Goal: Task Accomplishment & Management: Use online tool/utility

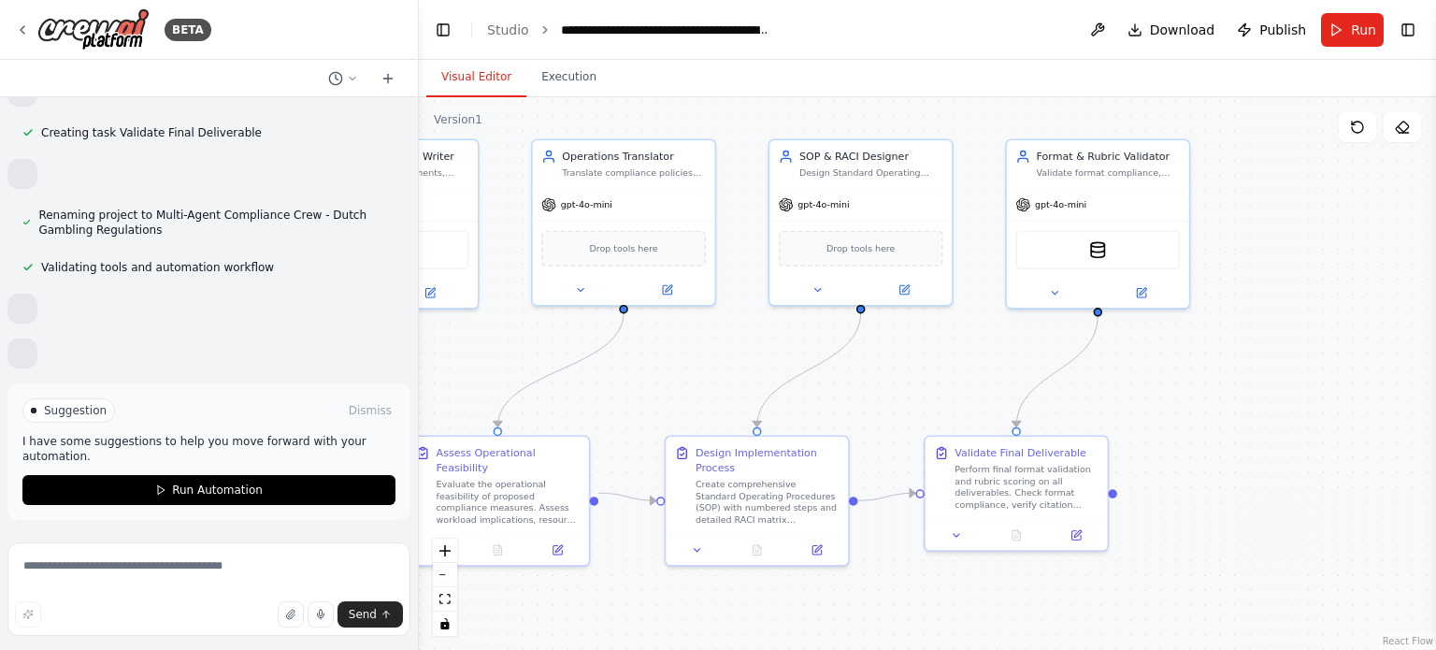
drag, startPoint x: 735, startPoint y: 380, endPoint x: 692, endPoint y: 399, distance: 46.9
click at [692, 399] on div ".deletable-edge-delete-btn { width: 20px; height: 20px; border: 0px solid #ffff…" at bounding box center [927, 373] width 1017 height 552
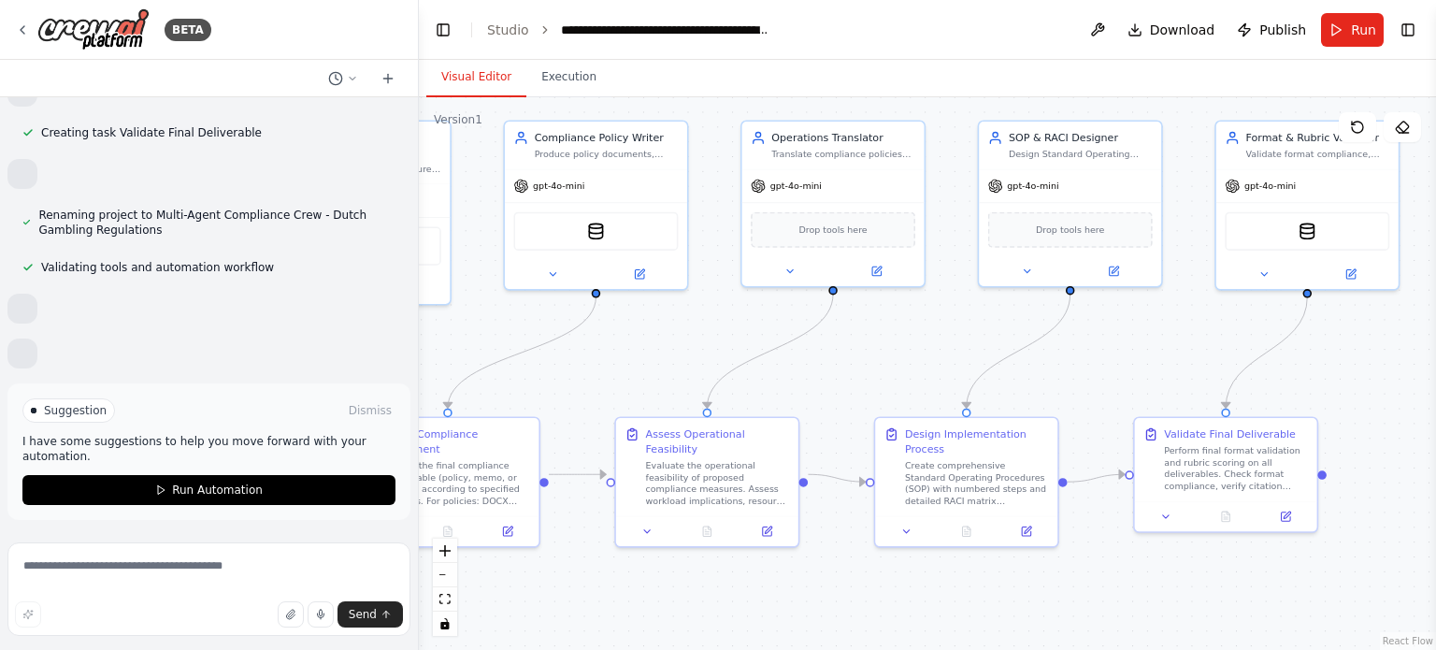
drag, startPoint x: 692, startPoint y: 399, endPoint x: 953, endPoint y: 375, distance: 261.9
click at [953, 375] on div ".deletable-edge-delete-btn { width: 20px; height: 20px; border: 0px solid #ffff…" at bounding box center [927, 373] width 1017 height 552
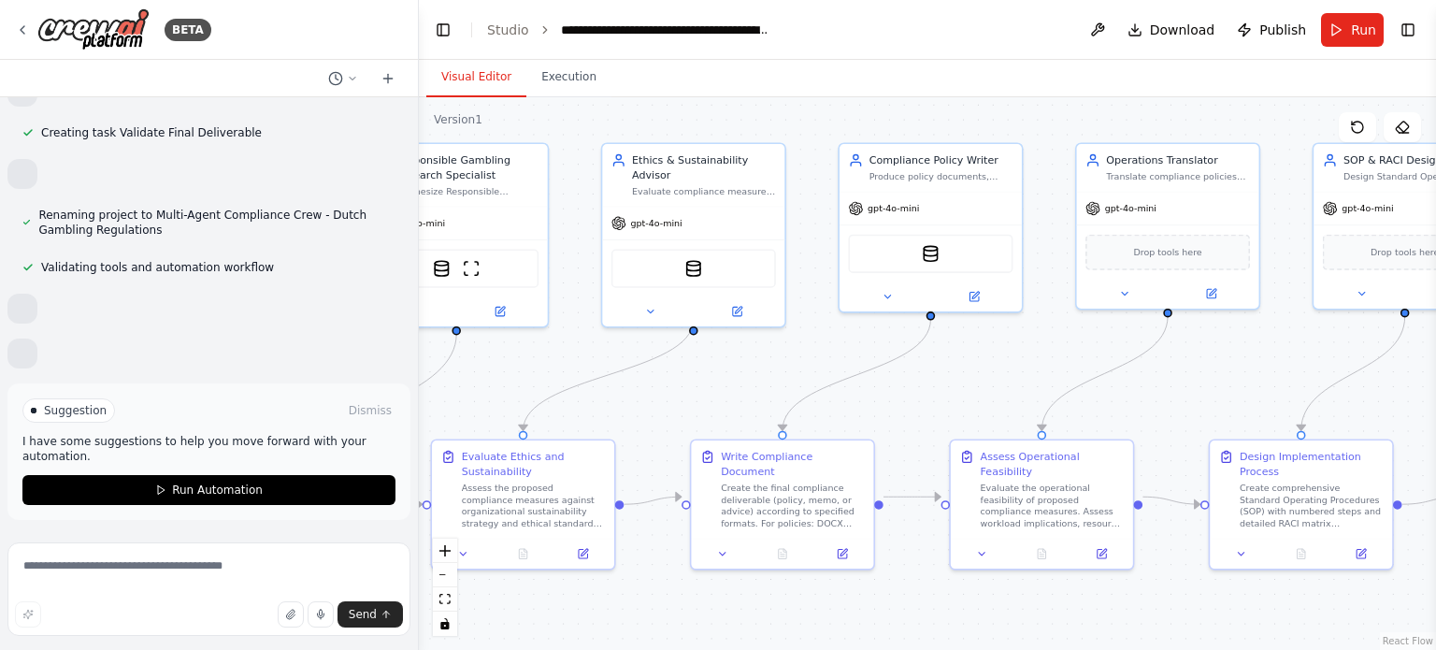
drag, startPoint x: 953, startPoint y: 375, endPoint x: 1236, endPoint y: 403, distance: 284.6
click at [1236, 403] on div ".deletable-edge-delete-btn { width: 20px; height: 20px; border: 0px solid #ffff…" at bounding box center [927, 373] width 1017 height 552
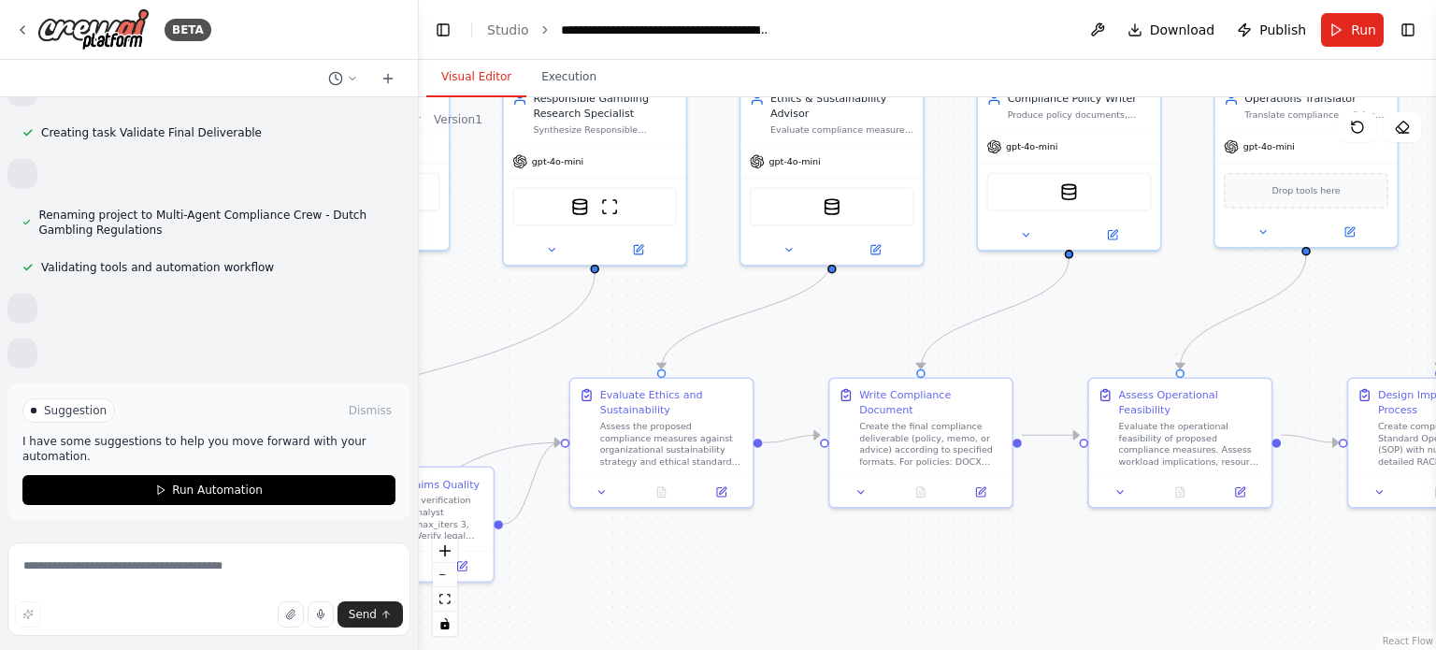
drag, startPoint x: 706, startPoint y: 390, endPoint x: 844, endPoint y: 328, distance: 151.5
click at [844, 328] on div ".deletable-edge-delete-btn { width: 20px; height: 20px; border: 0px solid #ffff…" at bounding box center [927, 373] width 1017 height 552
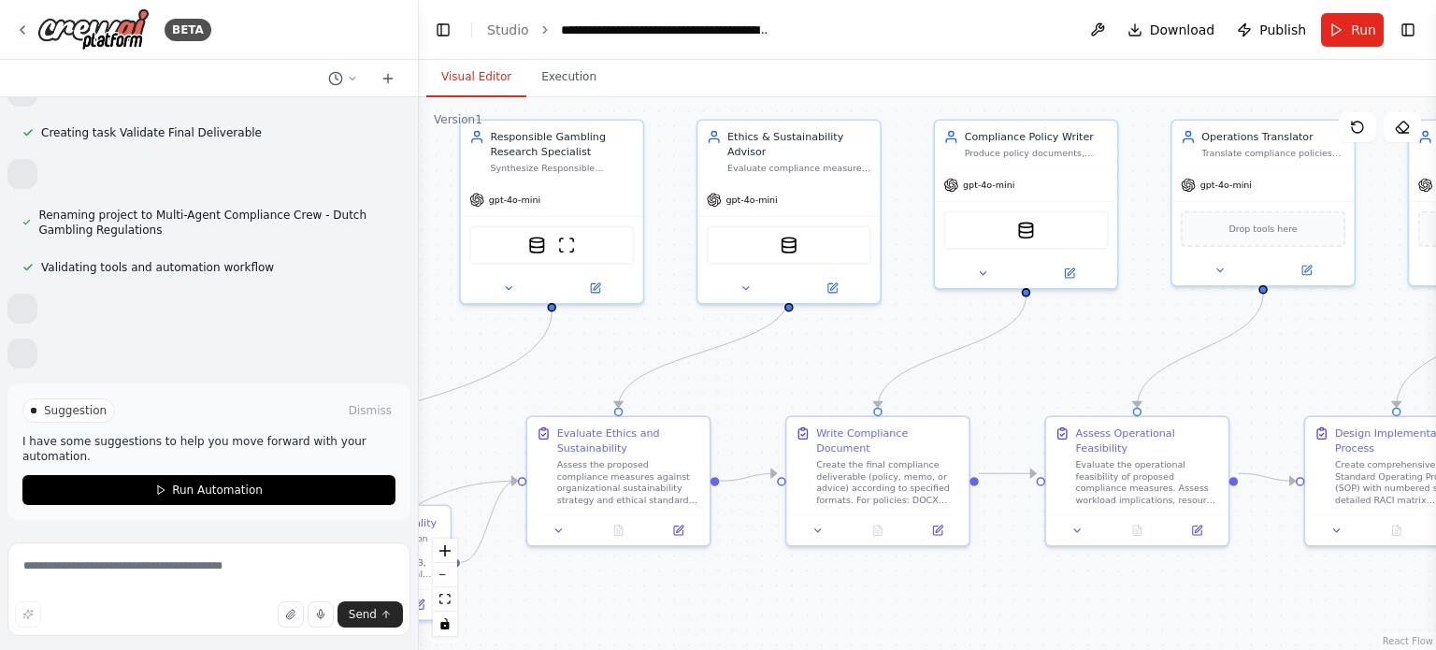
drag, startPoint x: 914, startPoint y: 328, endPoint x: 871, endPoint y: 366, distance: 57.6
click at [871, 366] on div ".deletable-edge-delete-btn { width: 20px; height: 20px; border: 0px solid #ffff…" at bounding box center [927, 373] width 1017 height 552
click at [206, 564] on textarea at bounding box center [208, 588] width 403 height 93
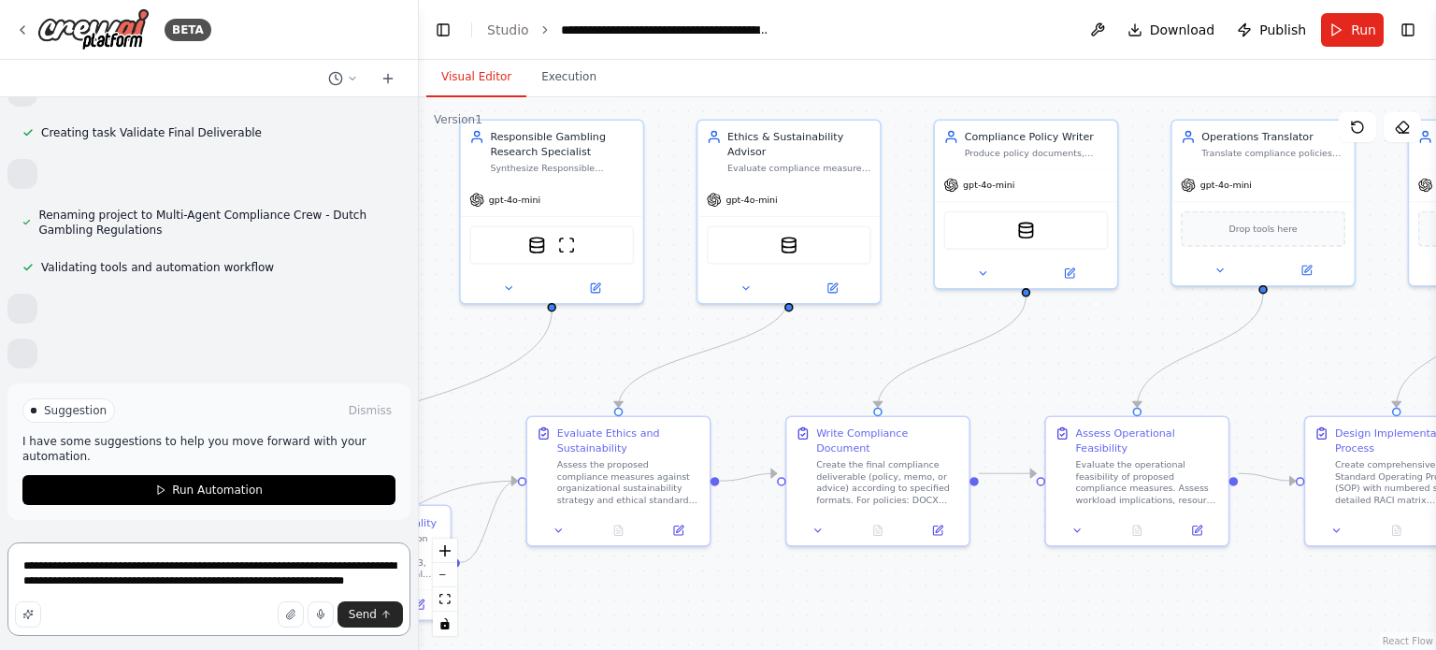
scroll to position [6285, 0]
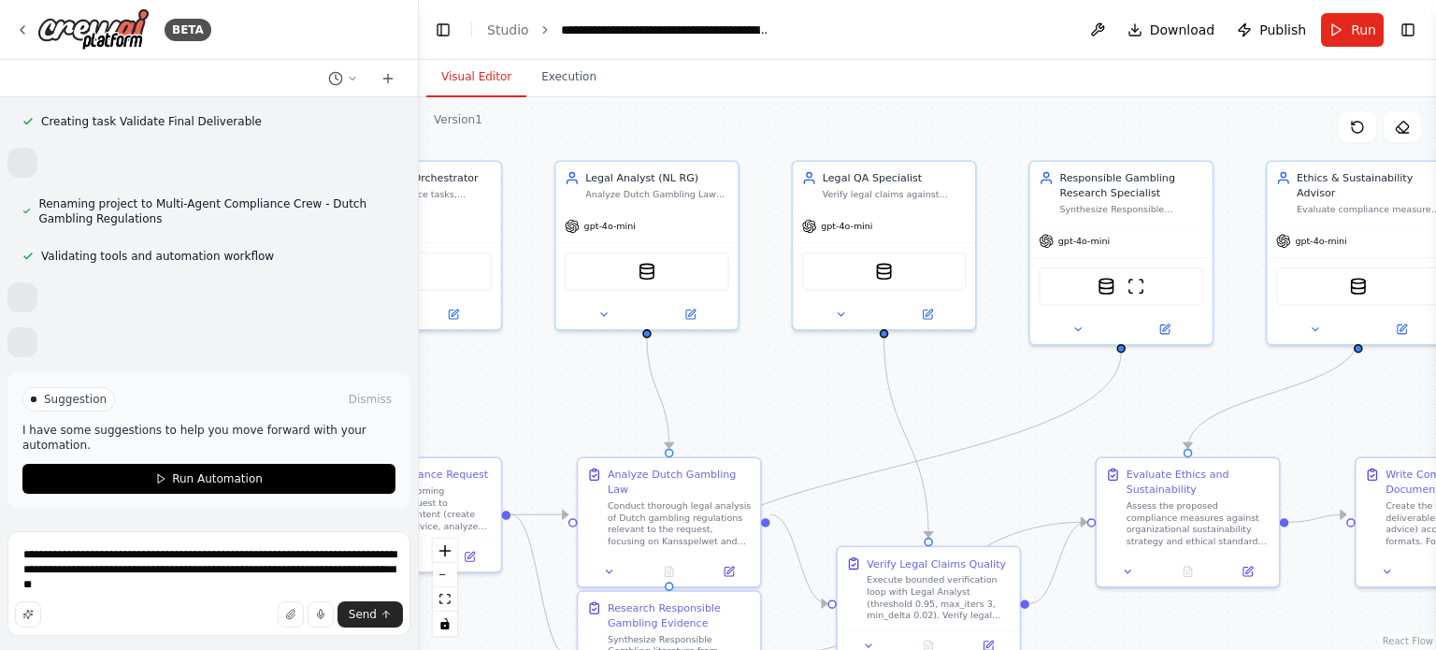
drag, startPoint x: 519, startPoint y: 390, endPoint x: 1113, endPoint y: 427, distance: 595.7
click at [1113, 427] on div ".deletable-edge-delete-btn { width: 20px; height: 20px; border: 0px solid #ffff…" at bounding box center [927, 373] width 1017 height 552
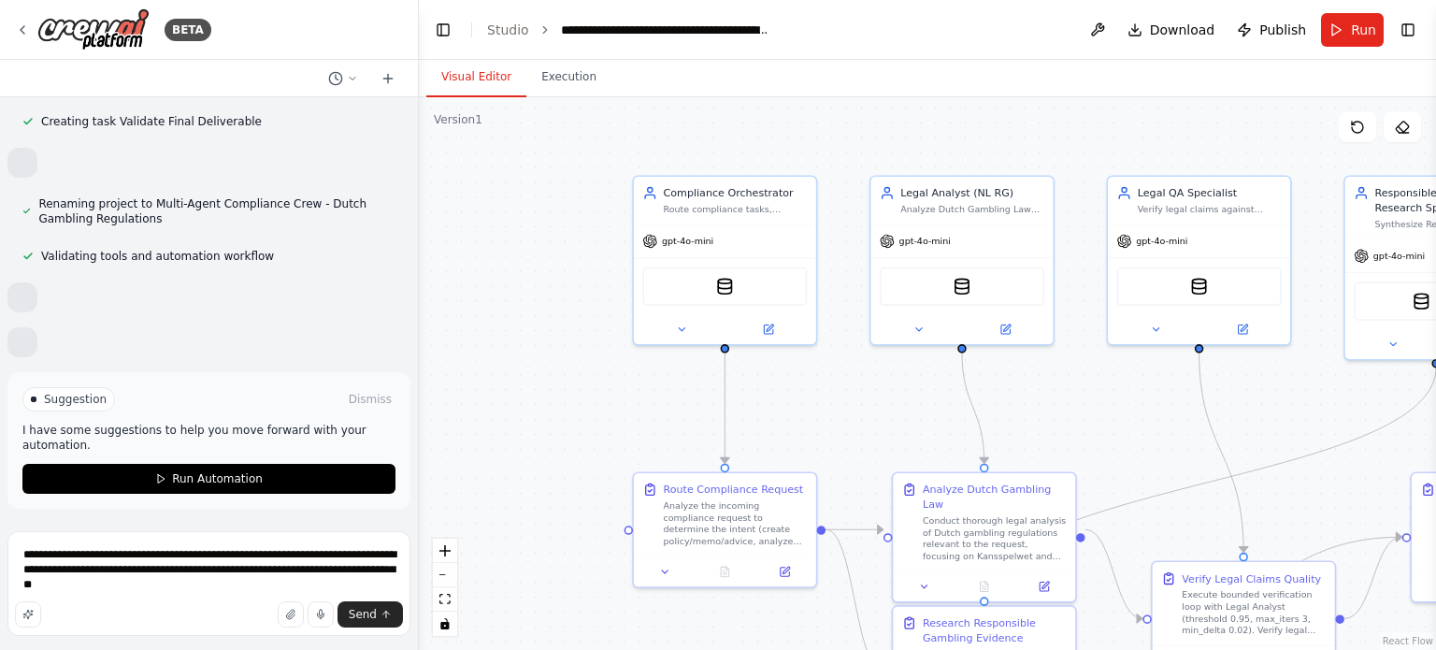
drag, startPoint x: 563, startPoint y: 407, endPoint x: 853, endPoint y: 425, distance: 290.4
click at [853, 425] on div ".deletable-edge-delete-btn { width: 20px; height: 20px; border: 0px solid #ffff…" at bounding box center [927, 373] width 1017 height 552
click at [157, 580] on textarea "**********" at bounding box center [208, 583] width 403 height 105
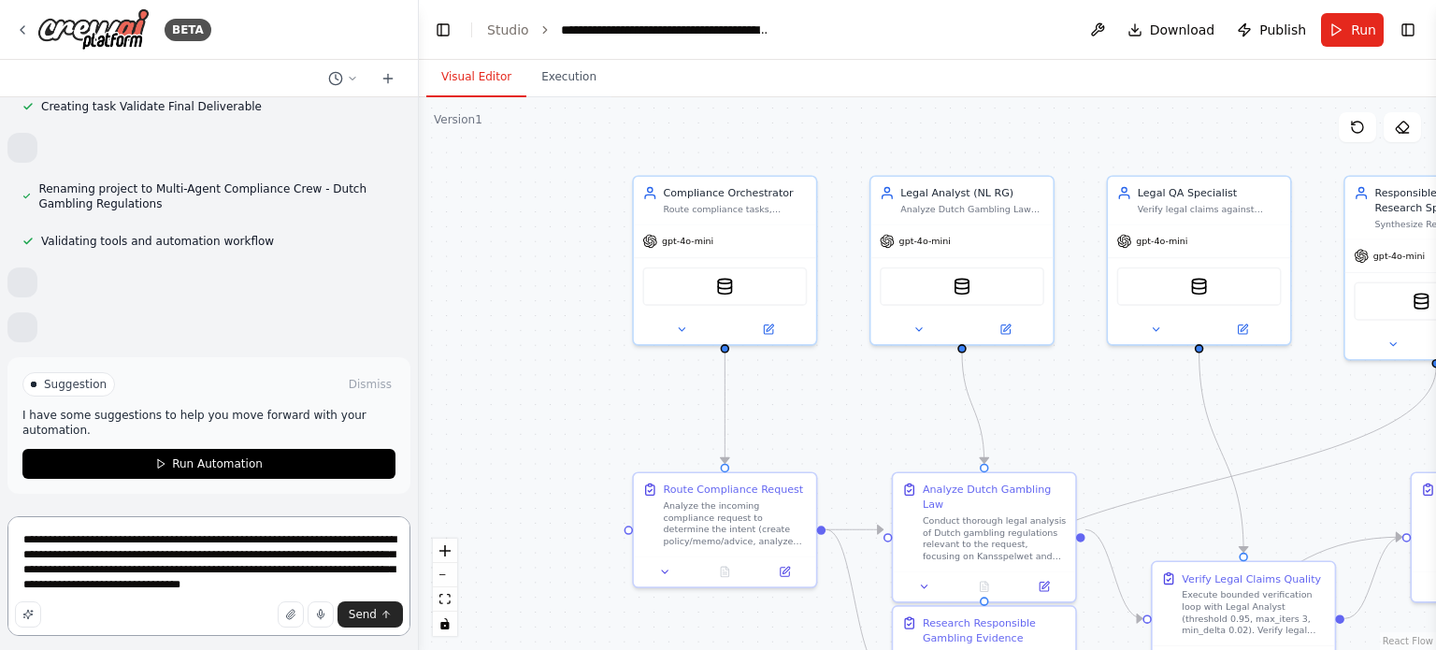
scroll to position [6302, 0]
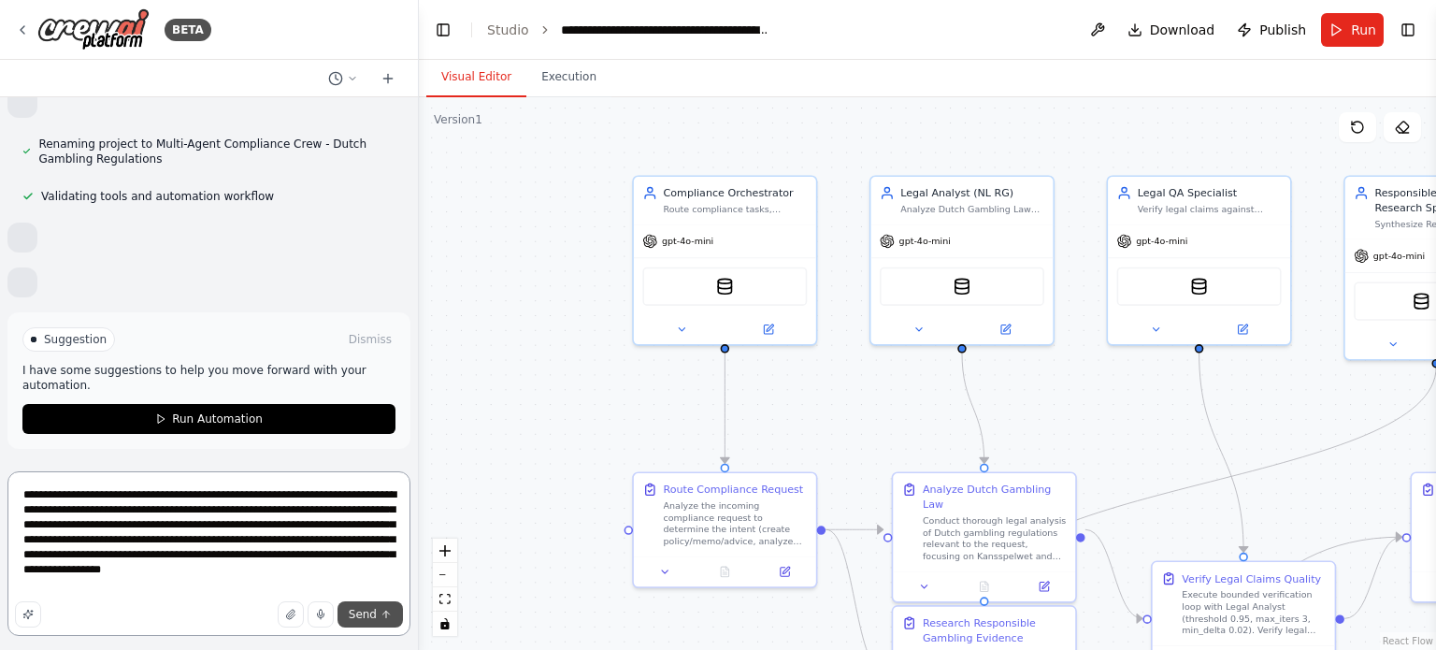
type textarea "**********"
click at [370, 615] on span "Send" at bounding box center [363, 614] width 28 height 15
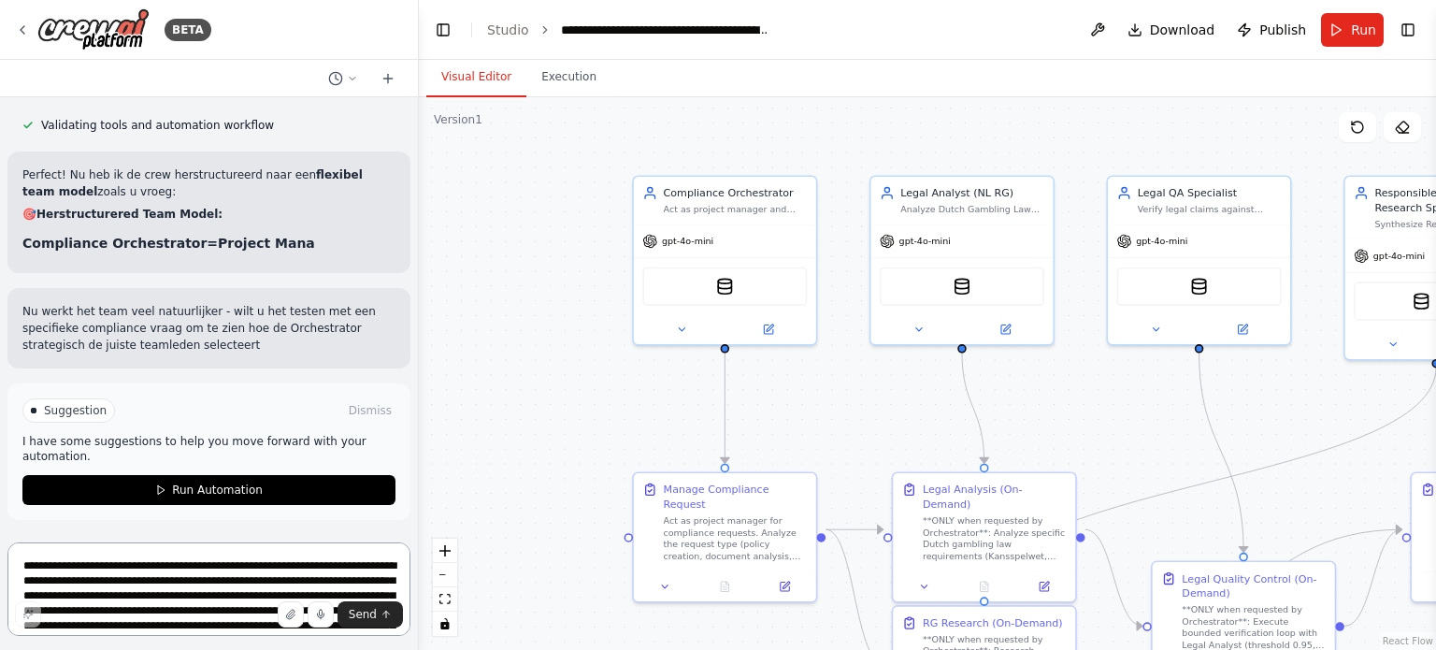
scroll to position [7578, 0]
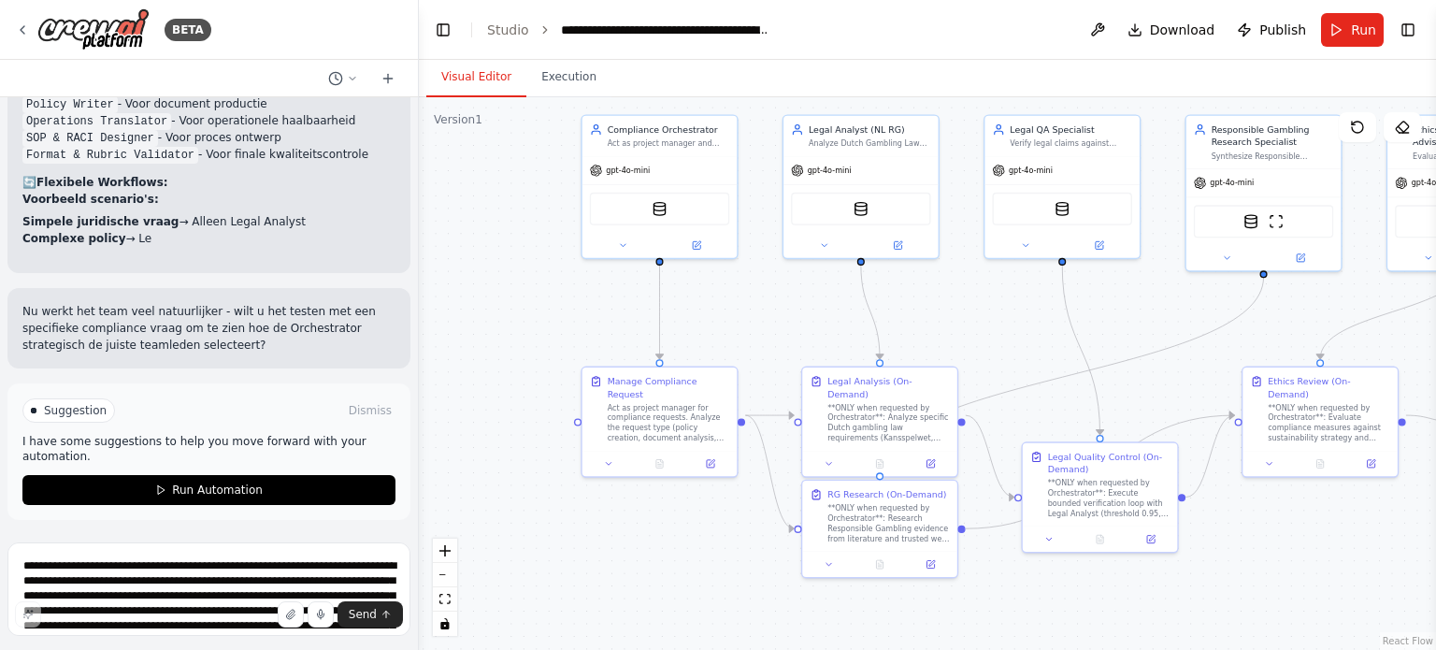
drag, startPoint x: 1055, startPoint y: 399, endPoint x: 990, endPoint y: 335, distance: 91.9
click at [990, 335] on div ".deletable-edge-delete-btn { width: 20px; height: 20px; border: 0px solid #ffff…" at bounding box center [927, 373] width 1017 height 552
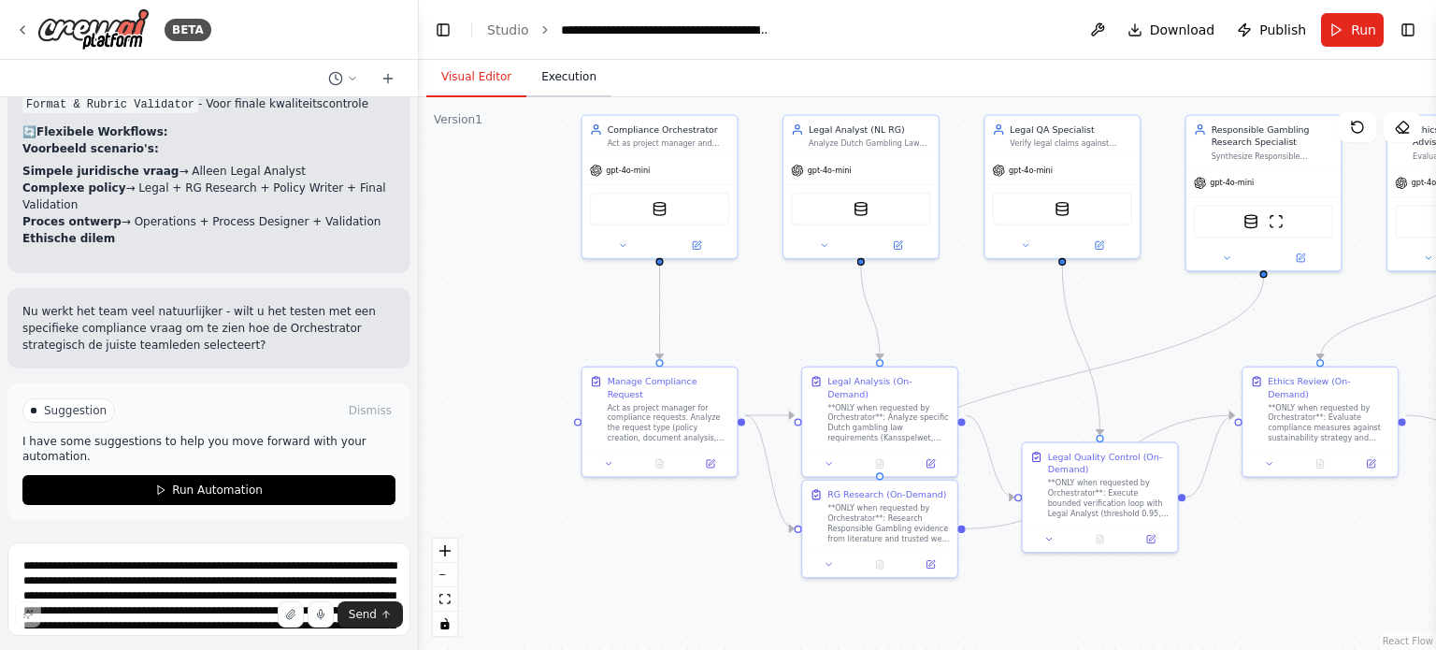
click at [555, 81] on button "Execution" at bounding box center [568, 77] width 85 height 39
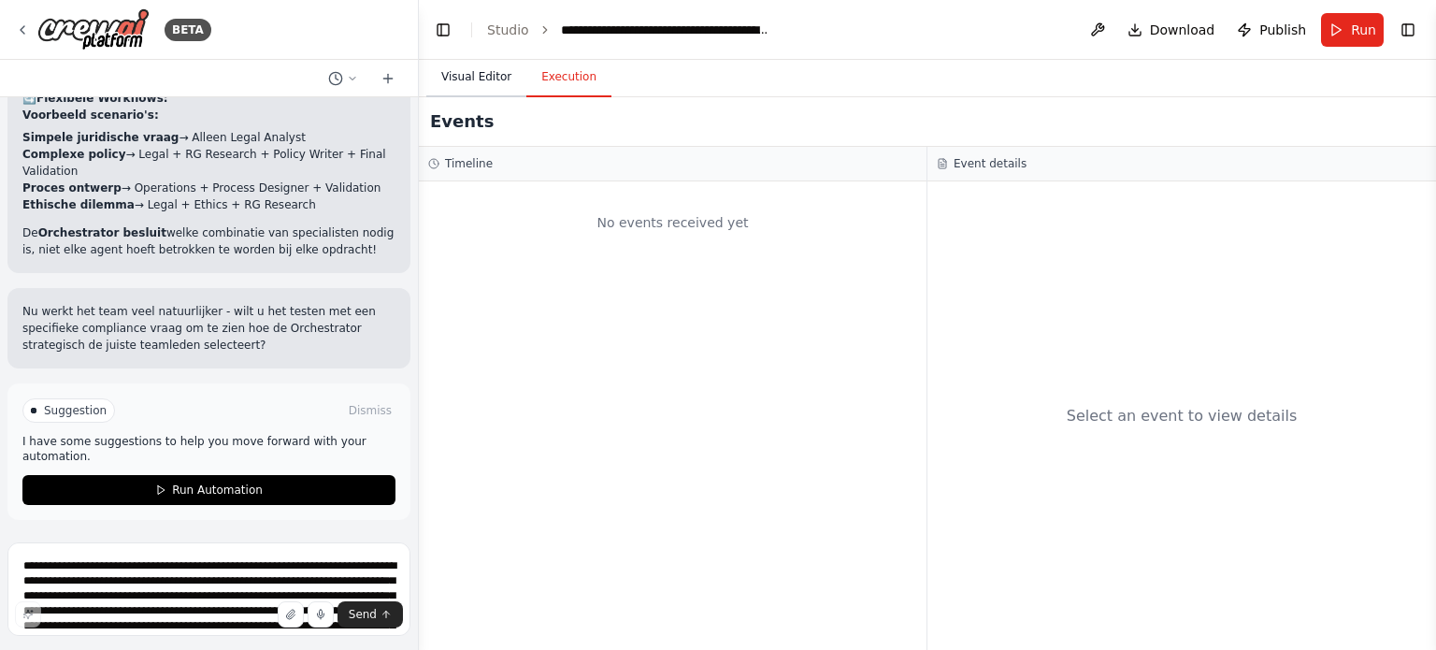
scroll to position [8069, 0]
click at [478, 78] on button "Visual Editor" at bounding box center [476, 77] width 100 height 39
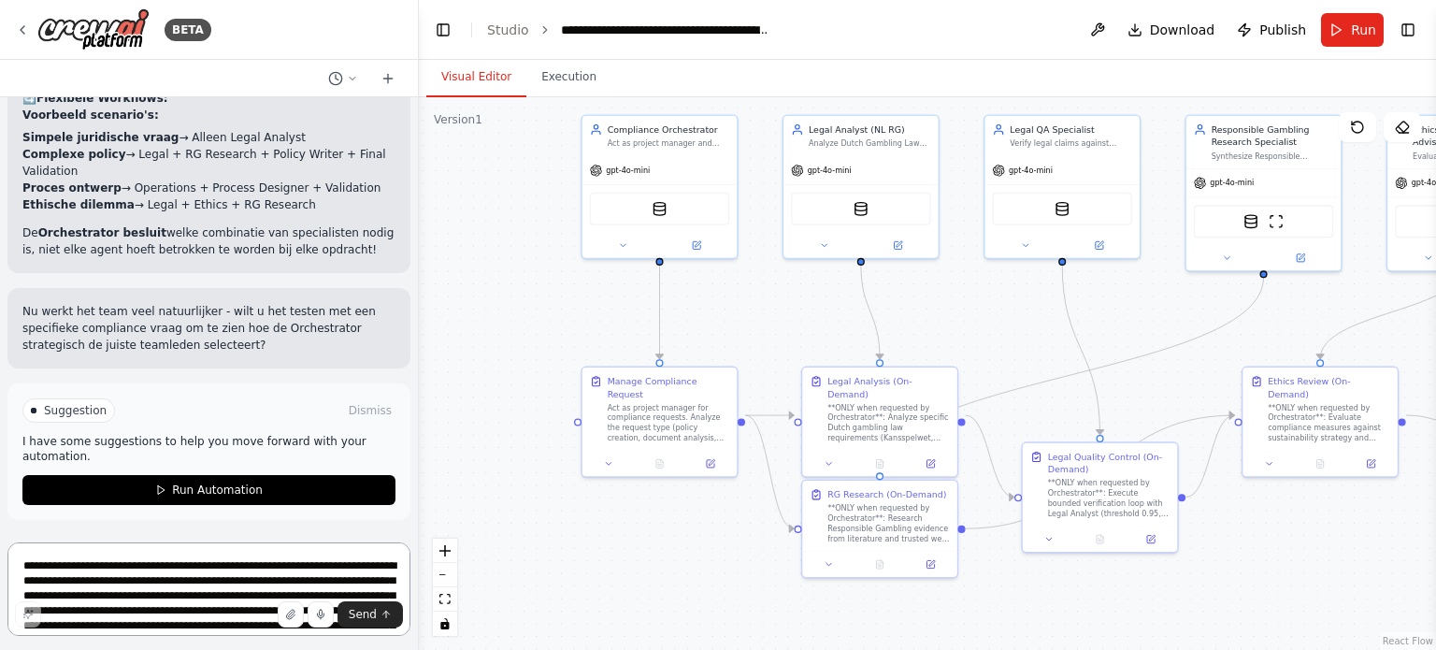
click at [75, 564] on textarea "**********" at bounding box center [208, 588] width 403 height 93
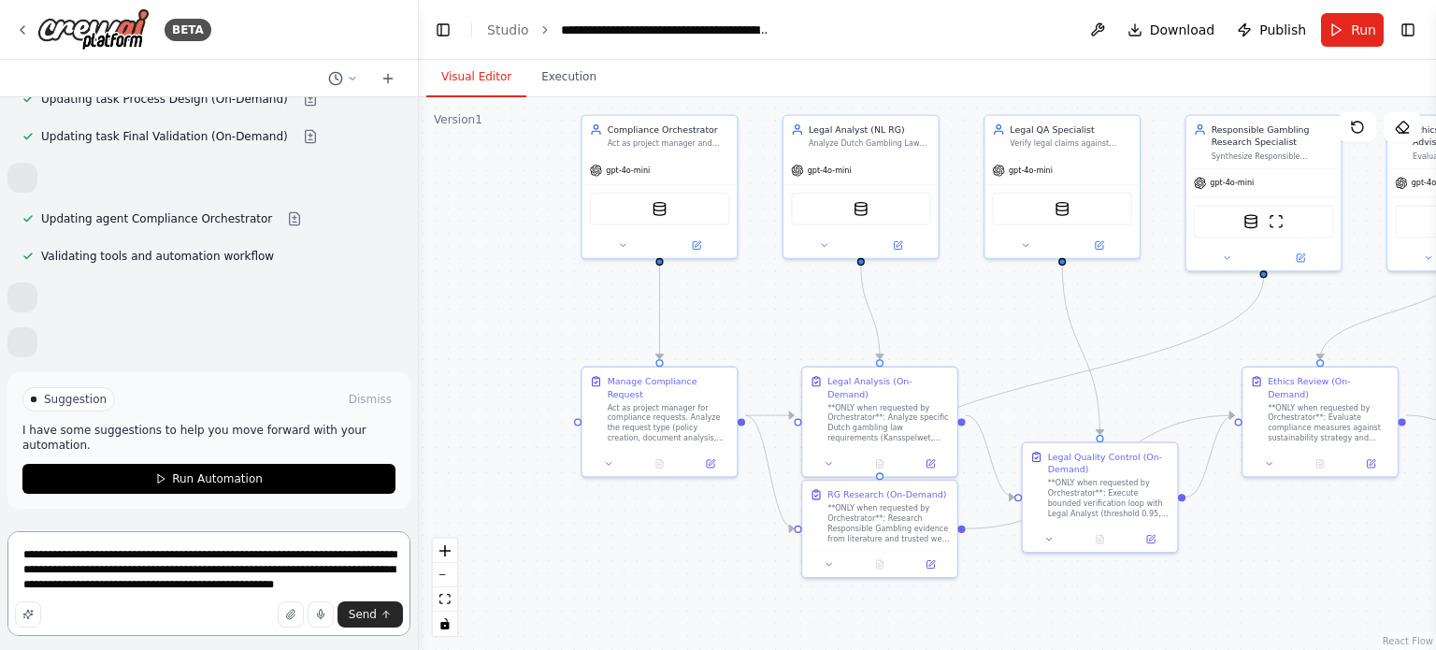
scroll to position [7238, 0]
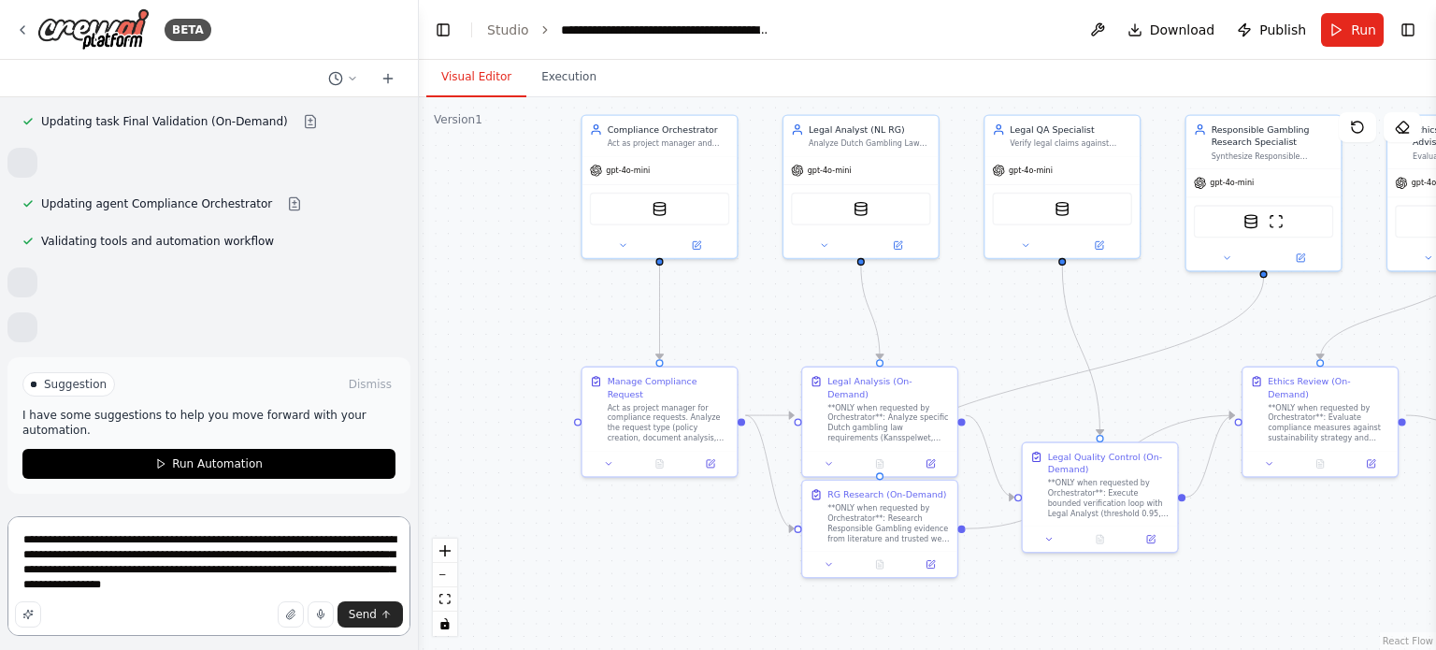
type textarea "**********"
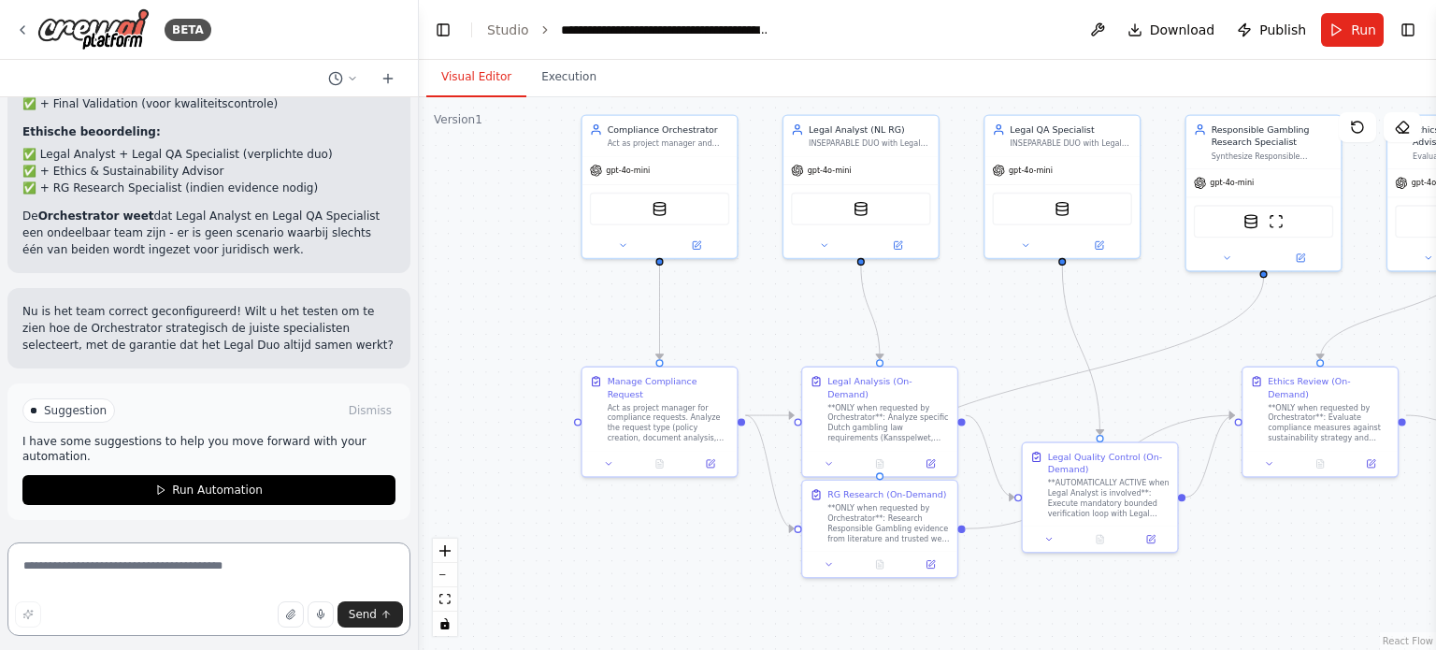
scroll to position [8308, 0]
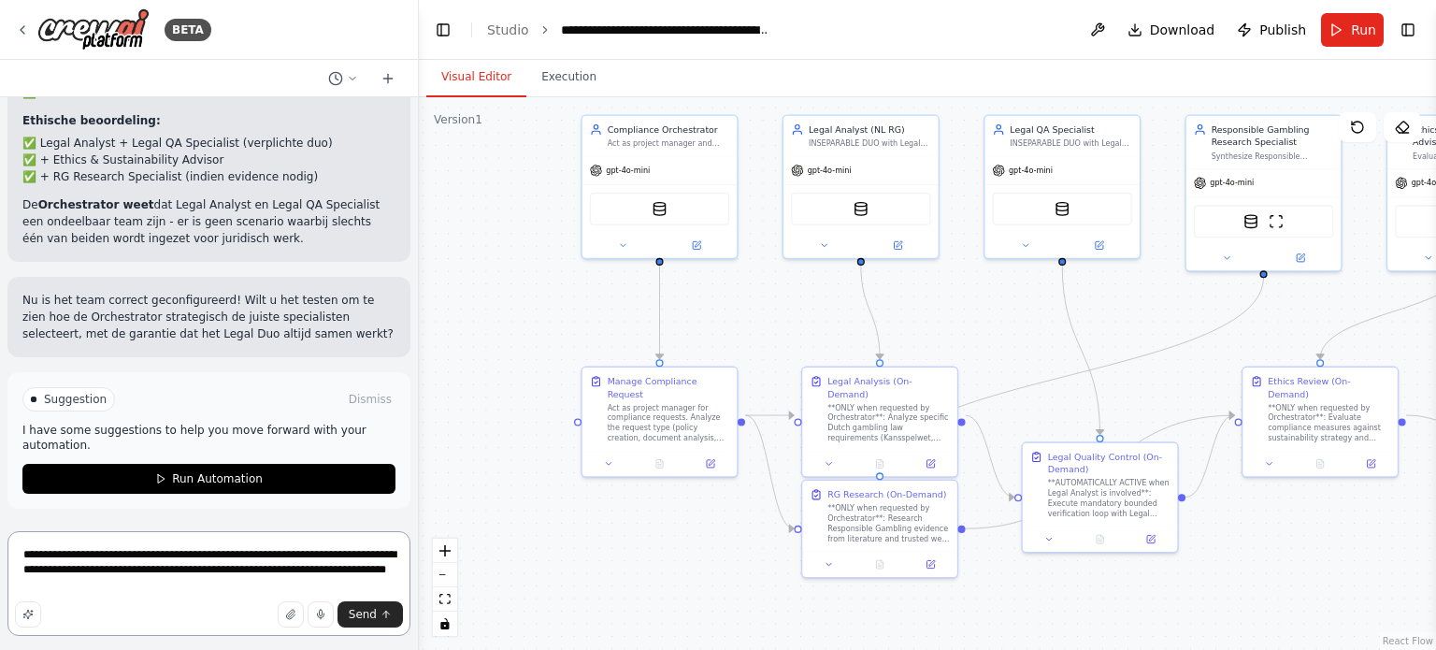
type textarea "**********"
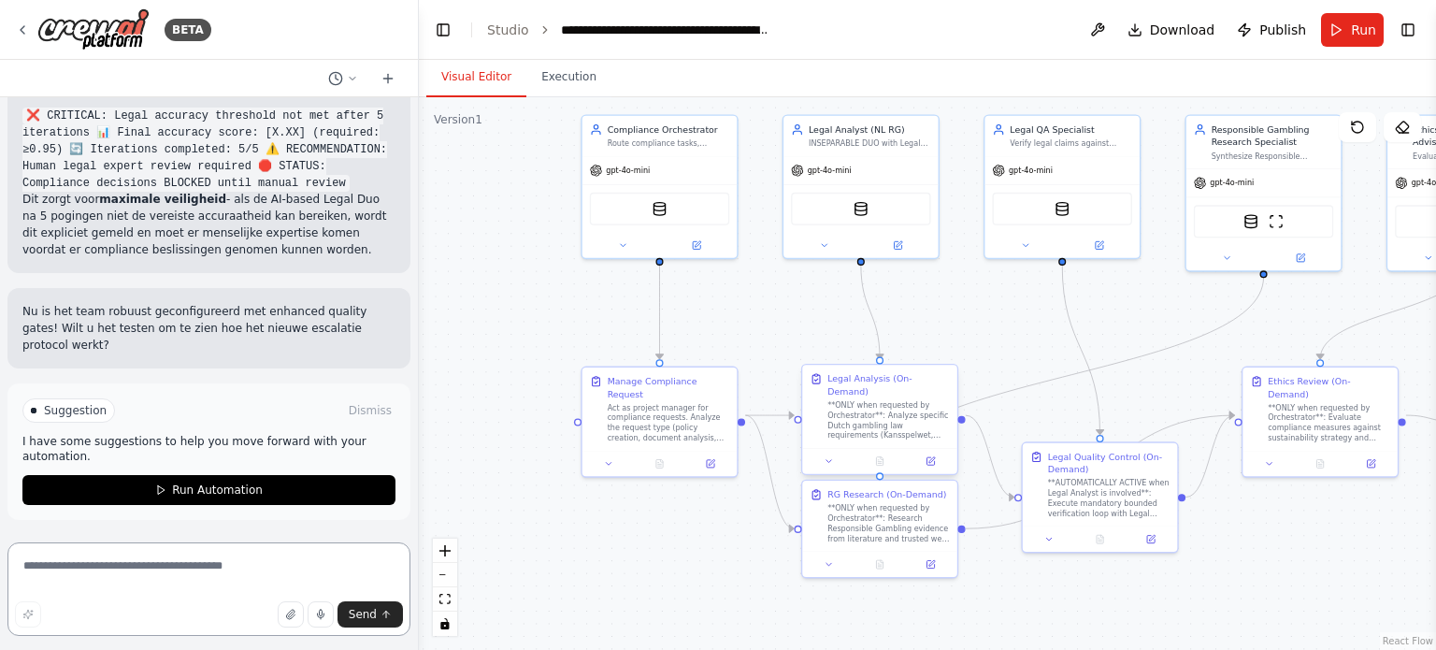
scroll to position [9232, 0]
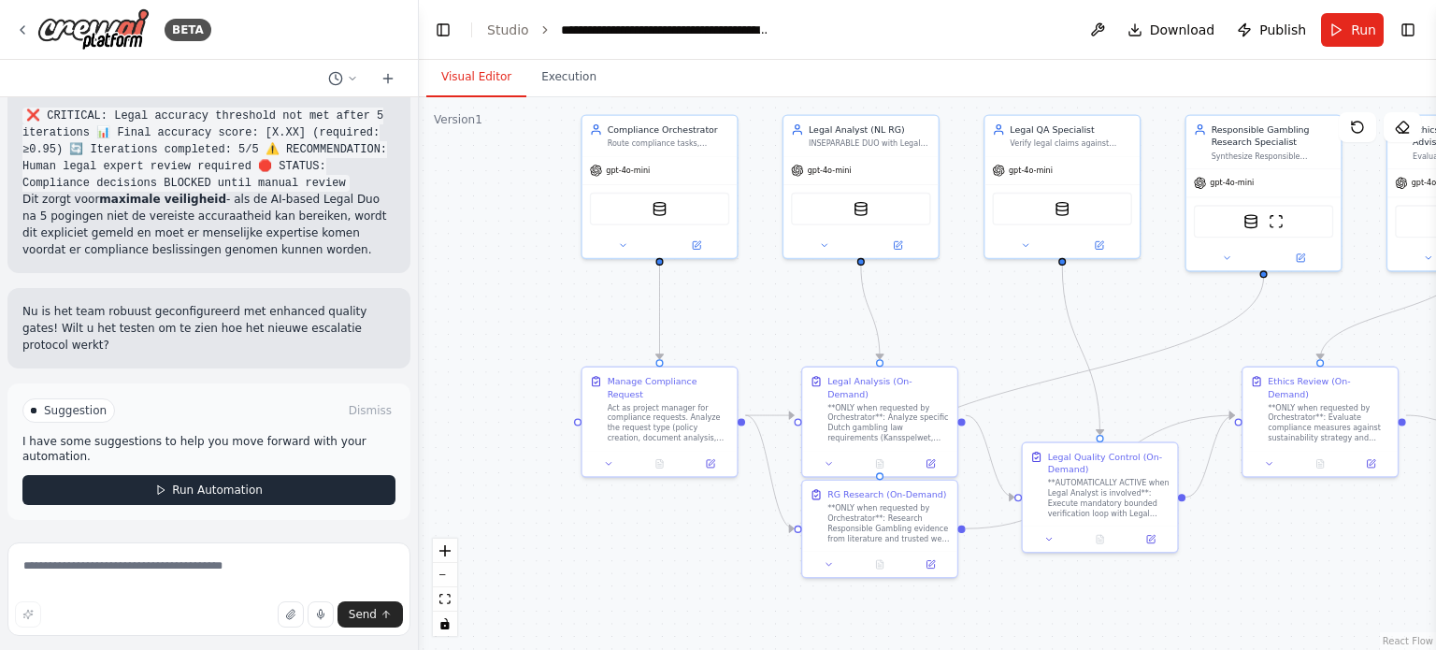
click at [155, 494] on icon at bounding box center [160, 489] width 11 height 11
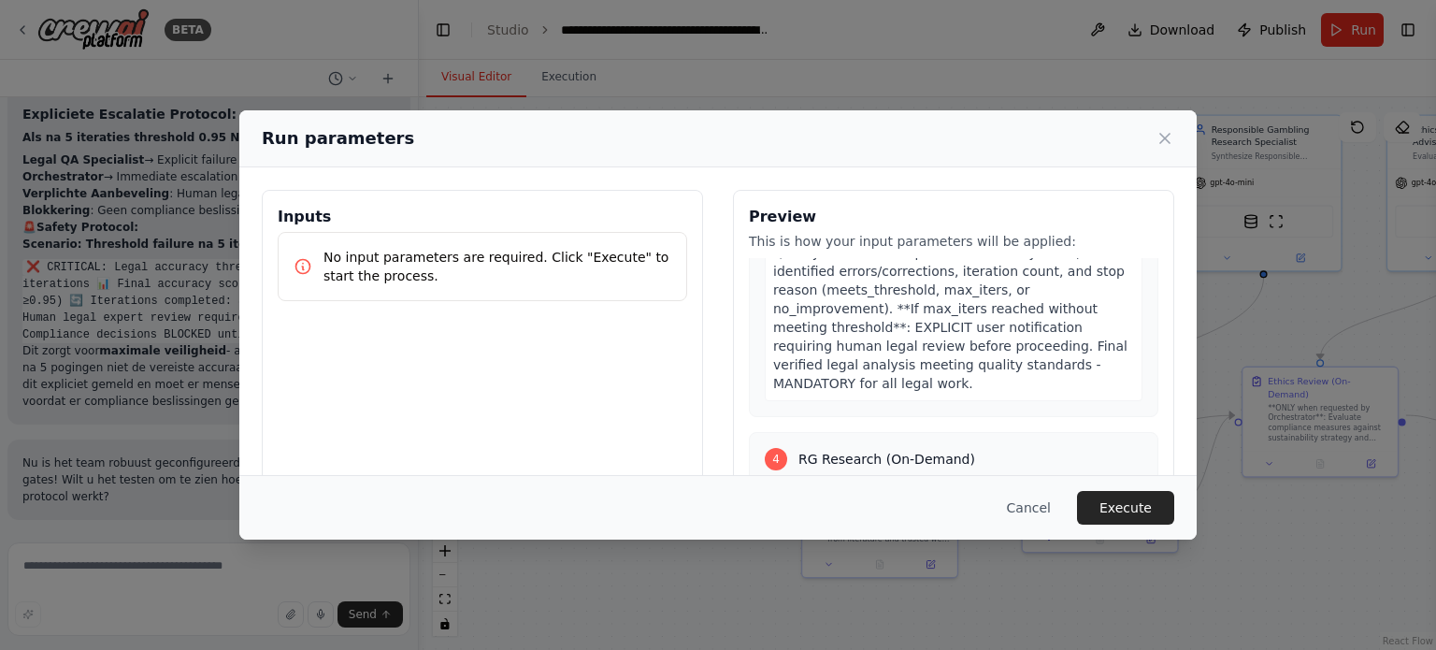
scroll to position [1177, 0]
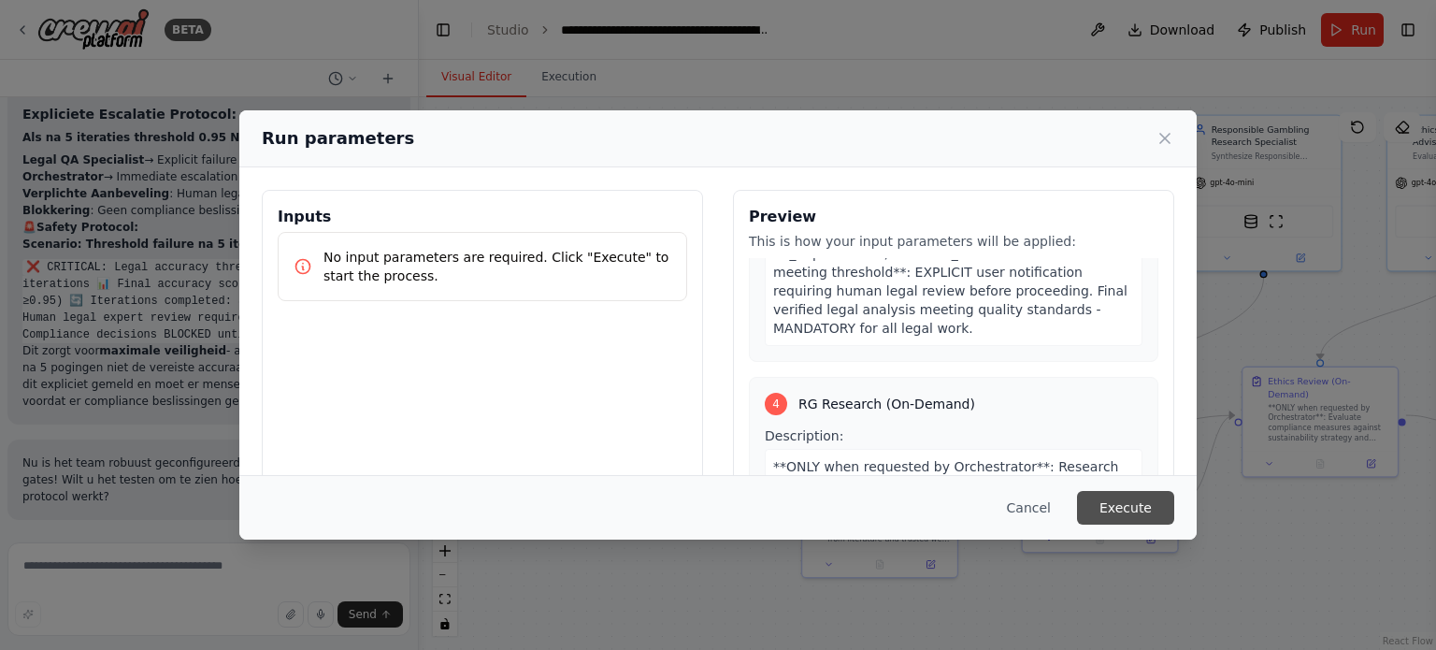
click at [1145, 513] on button "Execute" at bounding box center [1125, 508] width 97 height 34
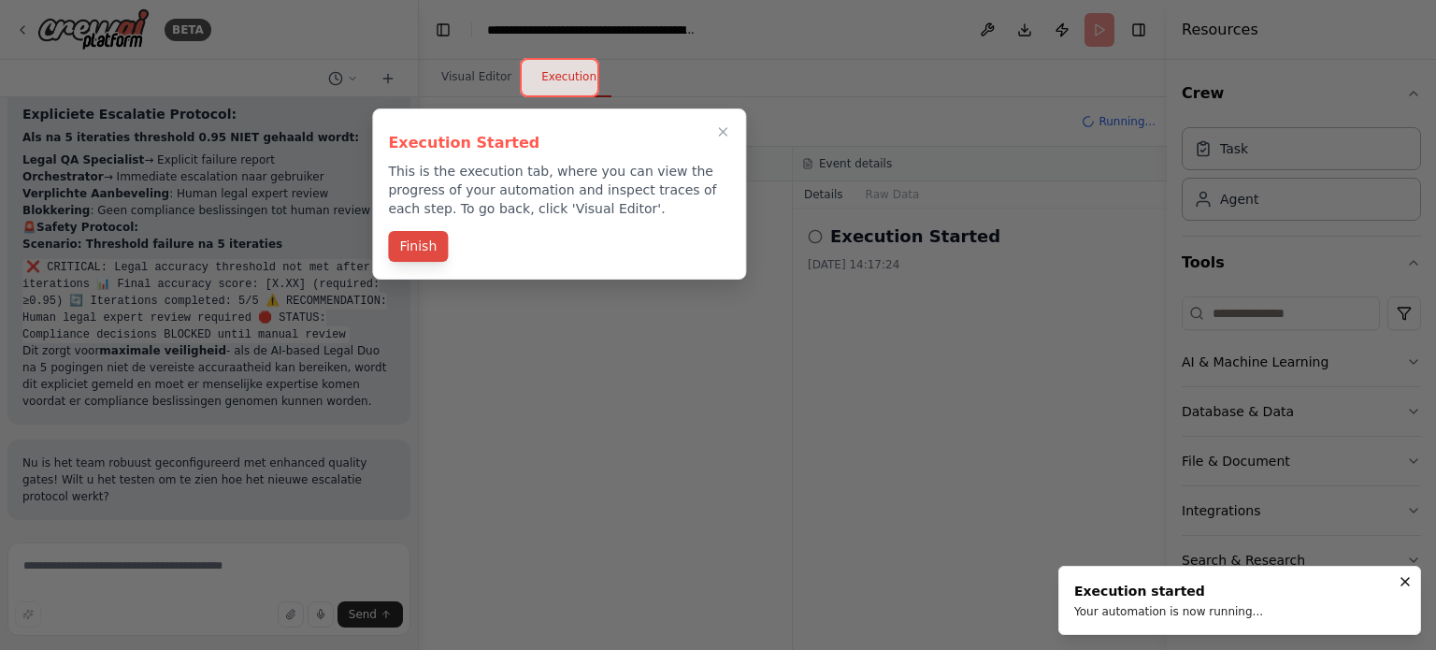
click at [423, 243] on button "Finish" at bounding box center [418, 246] width 60 height 31
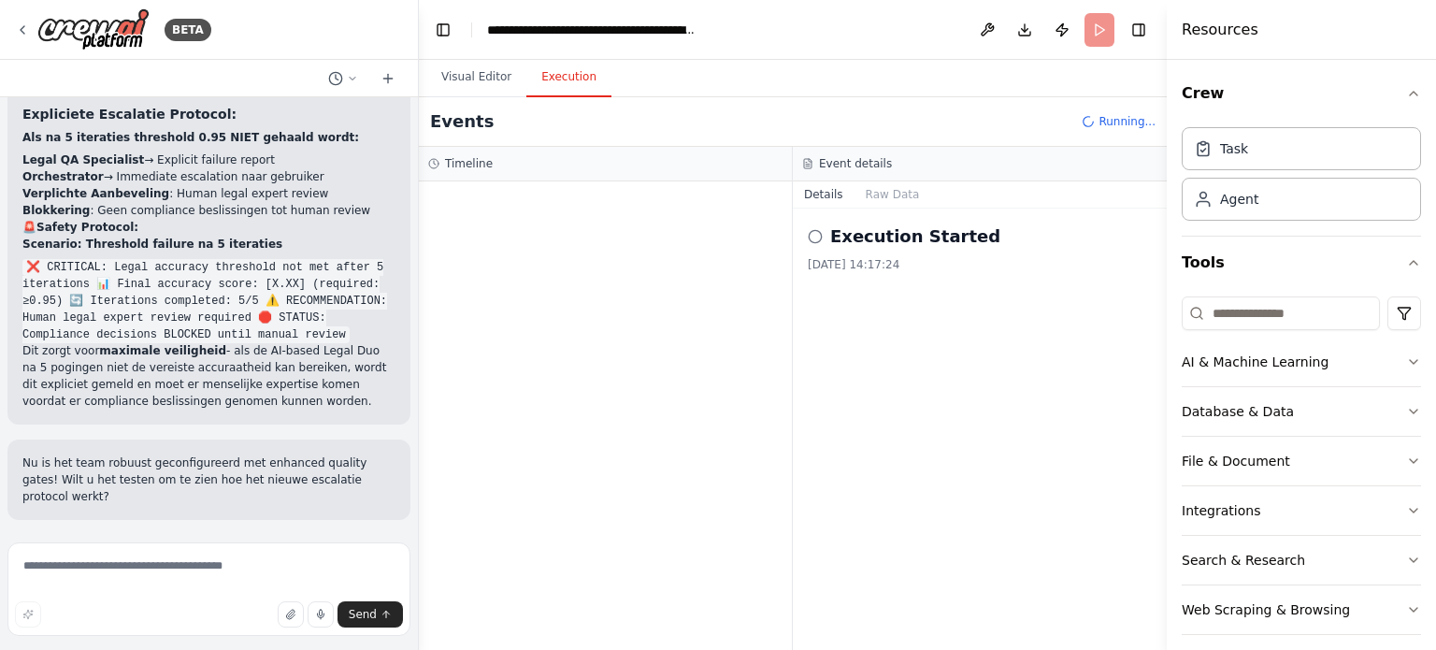
scroll to position [9232, 0]
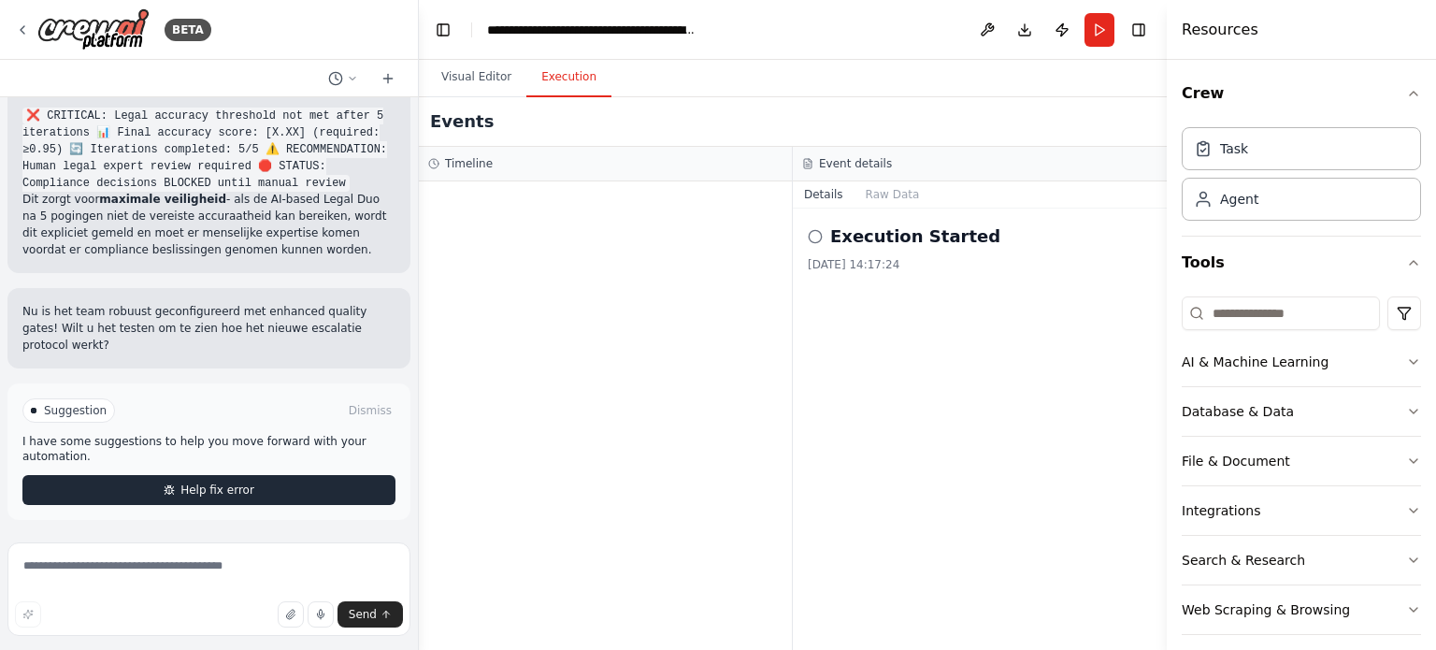
click at [248, 497] on button "Help fix error" at bounding box center [208, 490] width 373 height 30
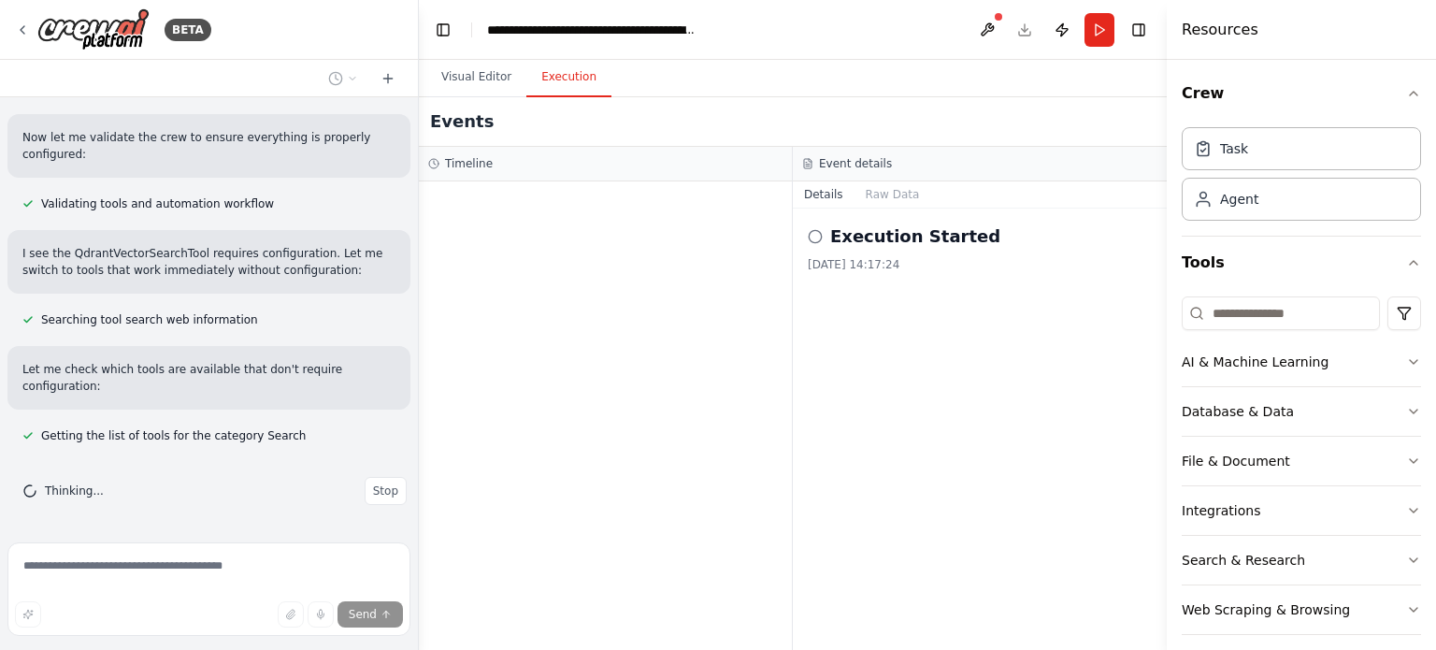
scroll to position [10689, 0]
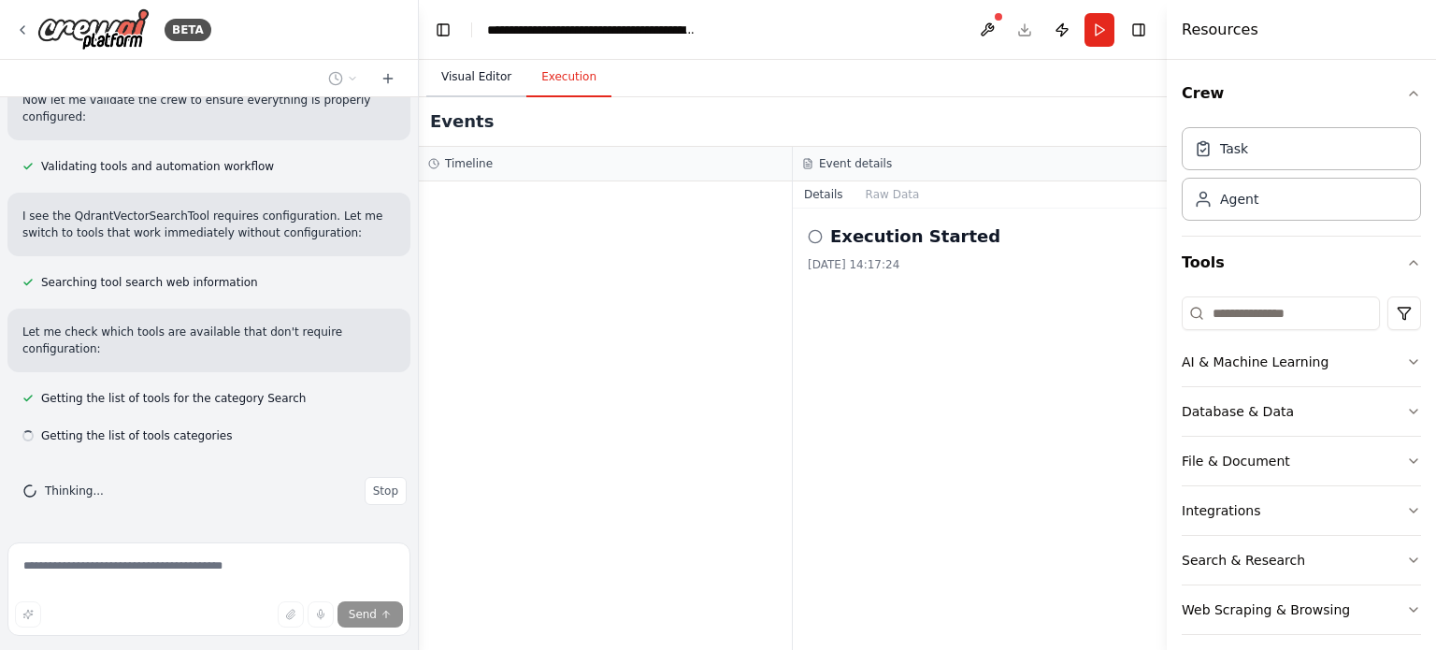
click at [477, 77] on button "Visual Editor" at bounding box center [476, 77] width 100 height 39
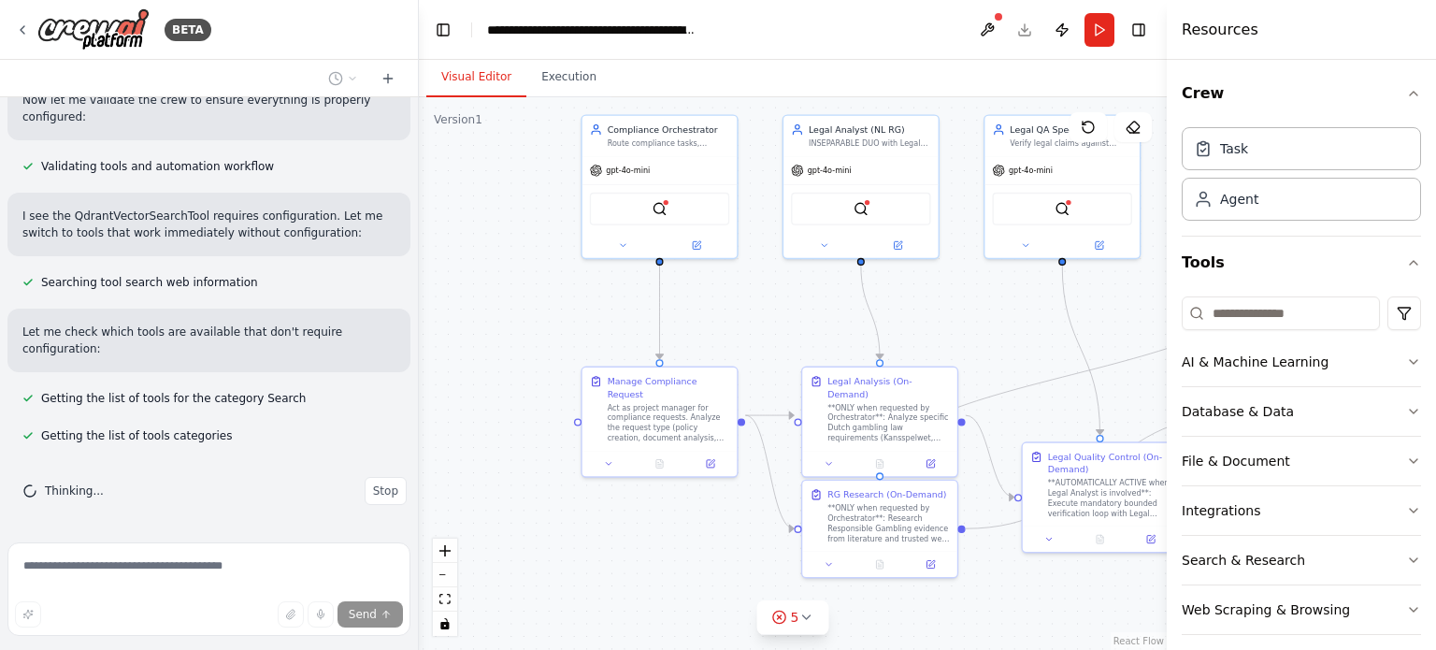
scroll to position [10727, 0]
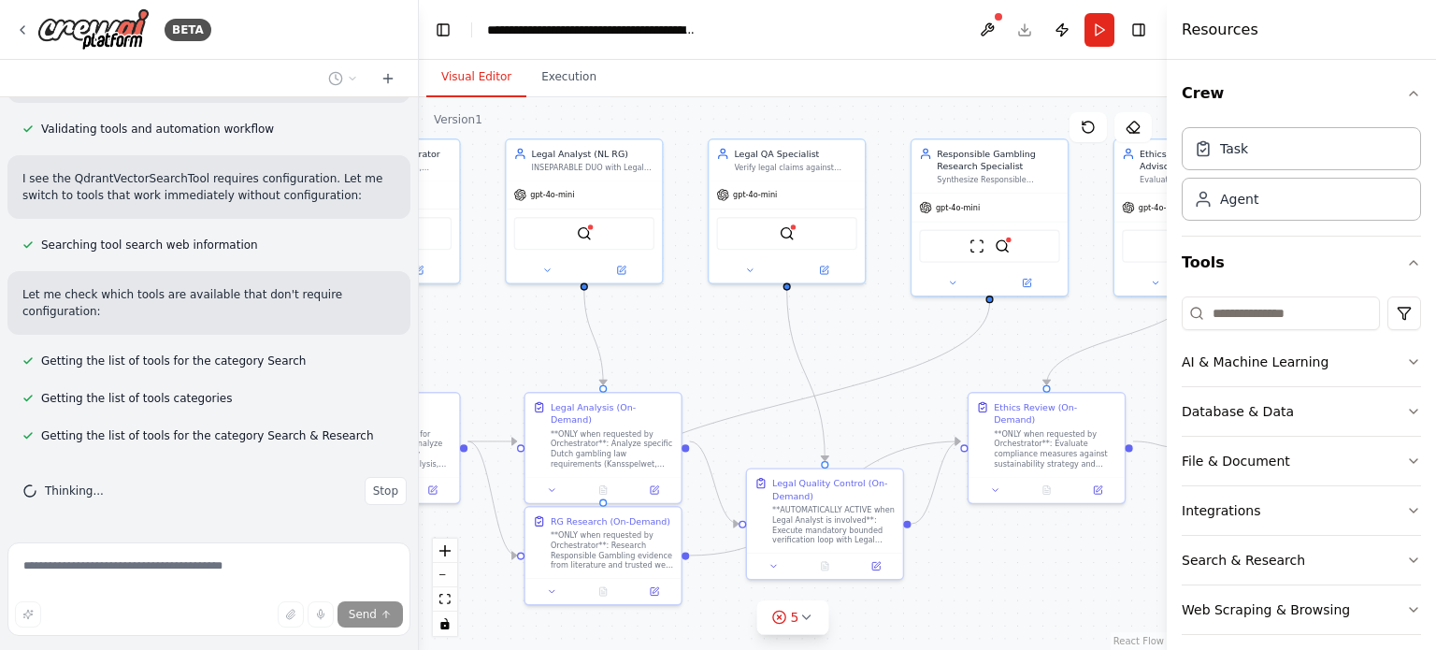
drag, startPoint x: 1021, startPoint y: 322, endPoint x: 741, endPoint y: 347, distance: 280.6
click at [741, 347] on div ".deletable-edge-delete-btn { width: 20px; height: 20px; border: 0px solid #ffff…" at bounding box center [793, 373] width 748 height 552
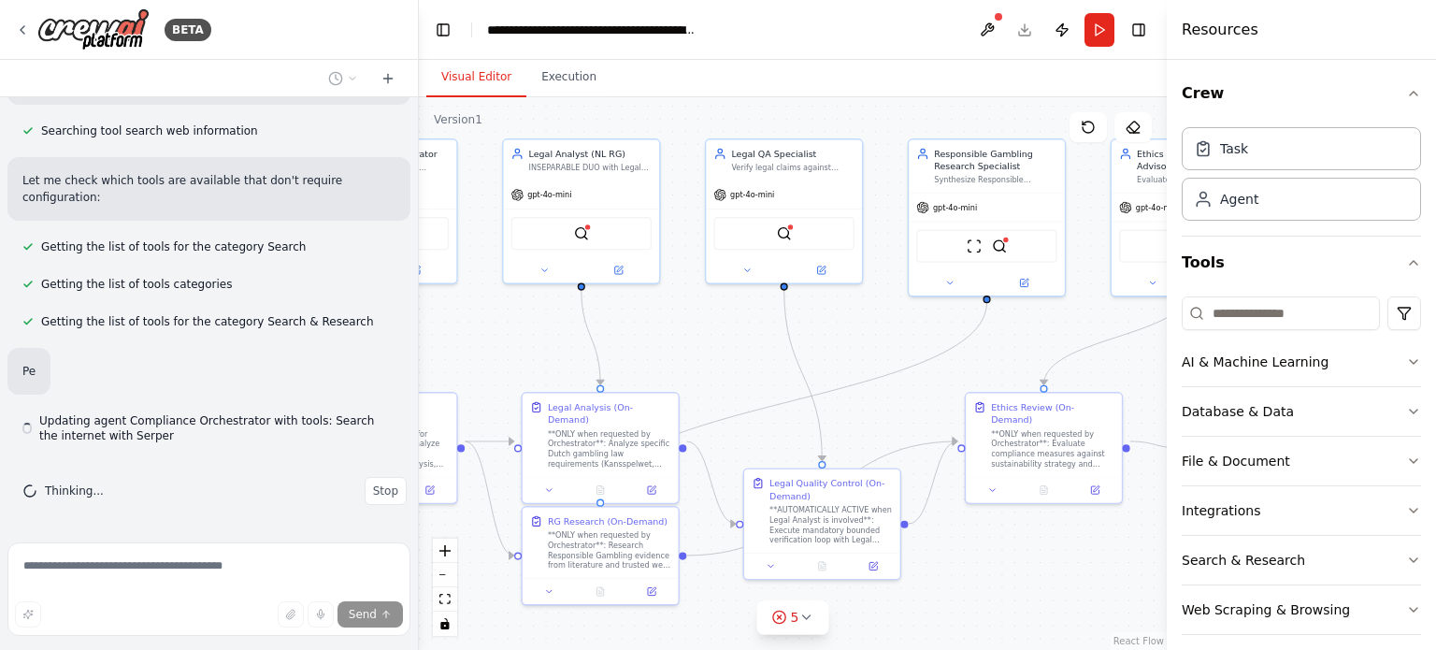
scroll to position [10840, 0]
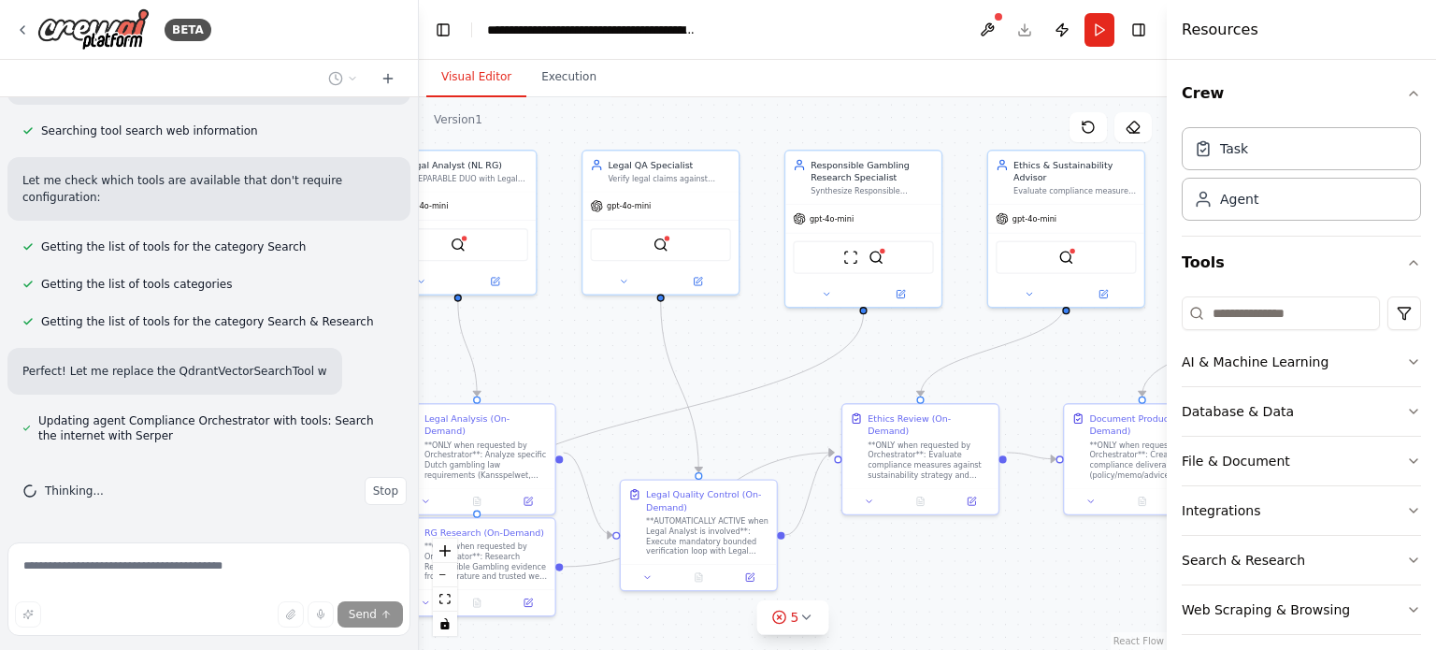
drag, startPoint x: 893, startPoint y: 328, endPoint x: 769, endPoint y: 339, distance: 123.9
click at [769, 339] on div ".deletable-edge-delete-btn { width: 20px; height: 20px; border: 0px solid #ffff…" at bounding box center [793, 373] width 748 height 552
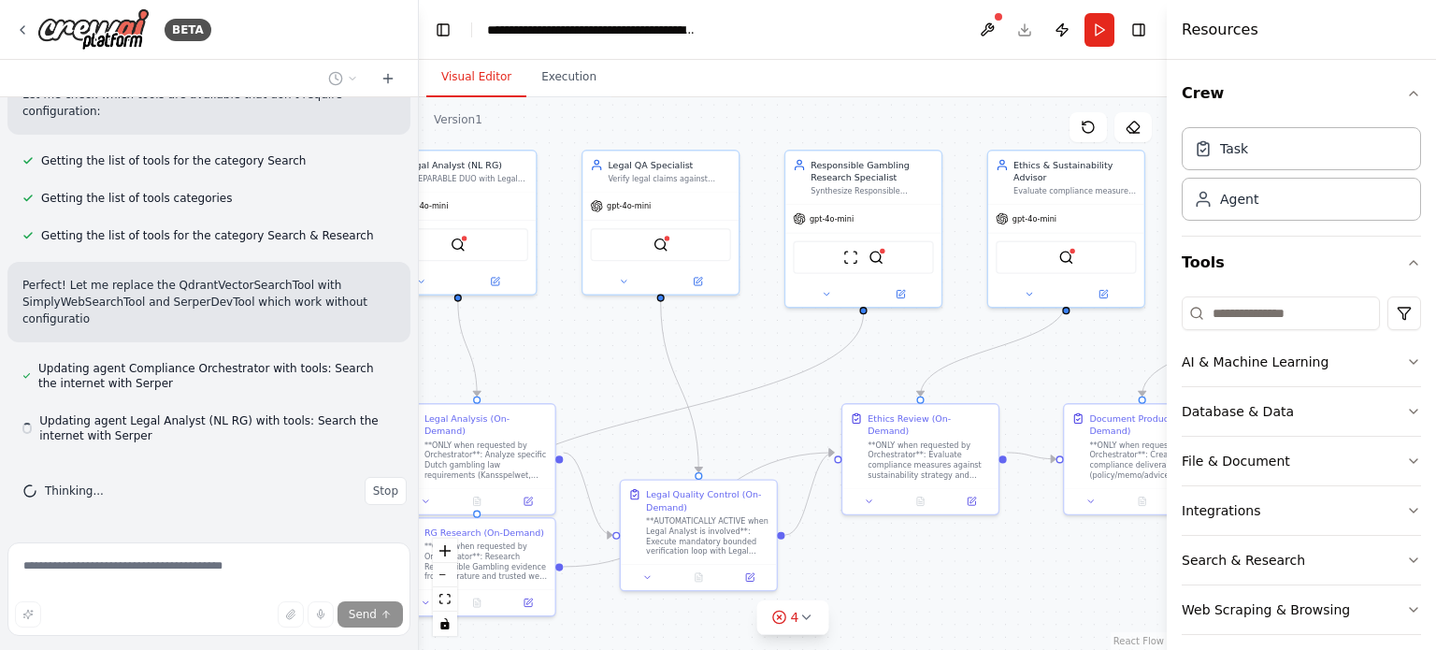
scroll to position [10926, 0]
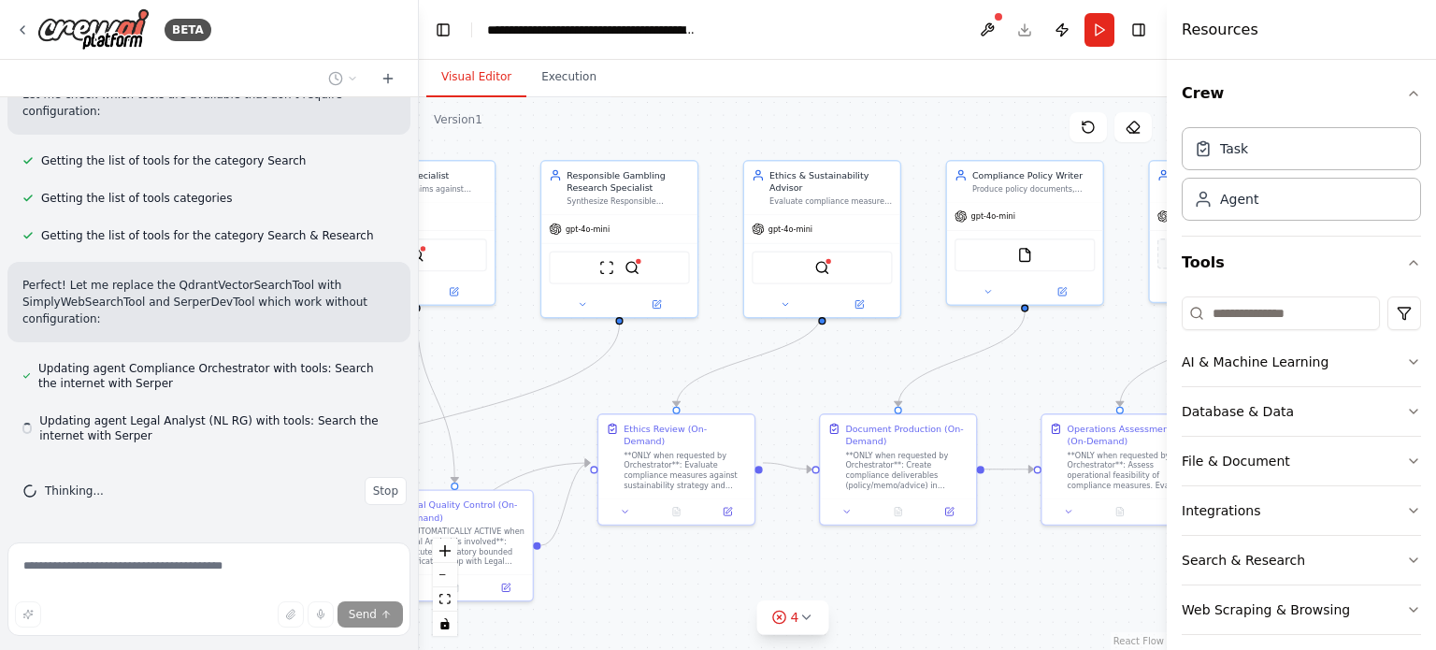
drag, startPoint x: 916, startPoint y: 354, endPoint x: 681, endPoint y: 365, distance: 235.8
click at [681, 365] on div ".deletable-edge-delete-btn { width: 20px; height: 20px; border: 0px solid #ffff…" at bounding box center [793, 373] width 748 height 552
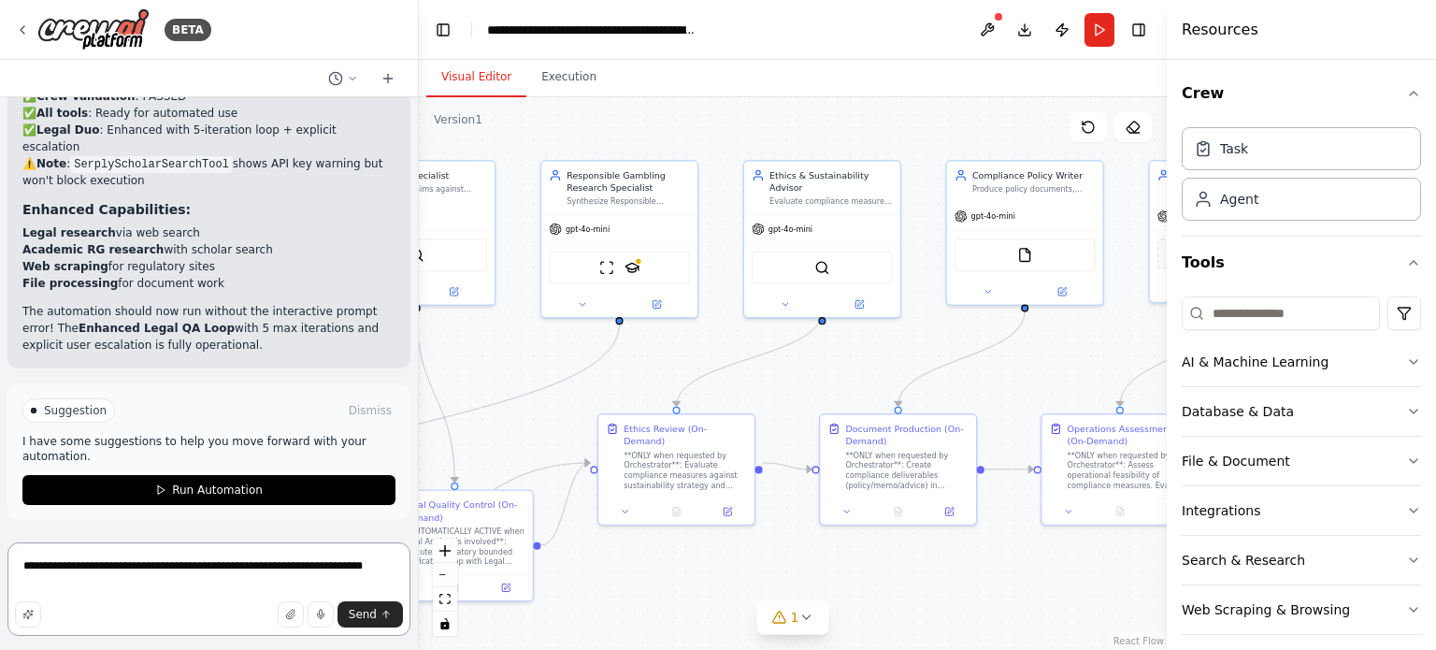
scroll to position [11942, 0]
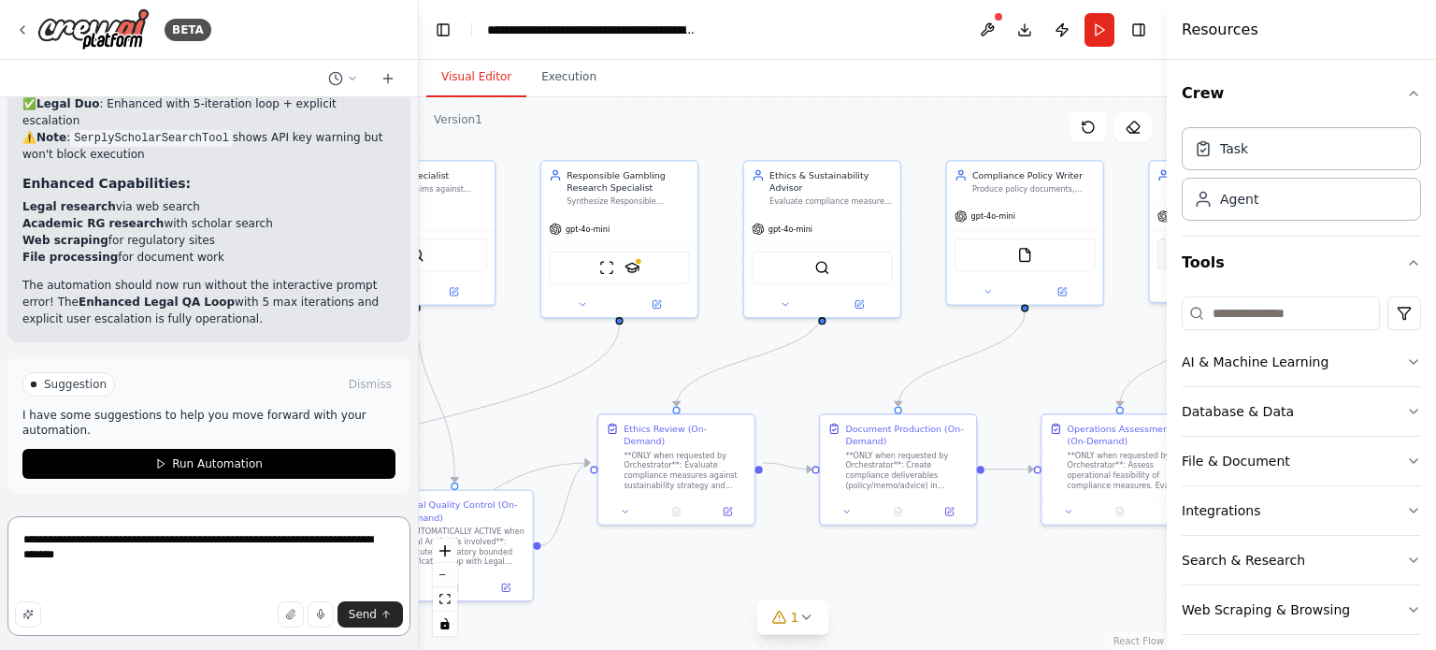
paste textarea "**********"
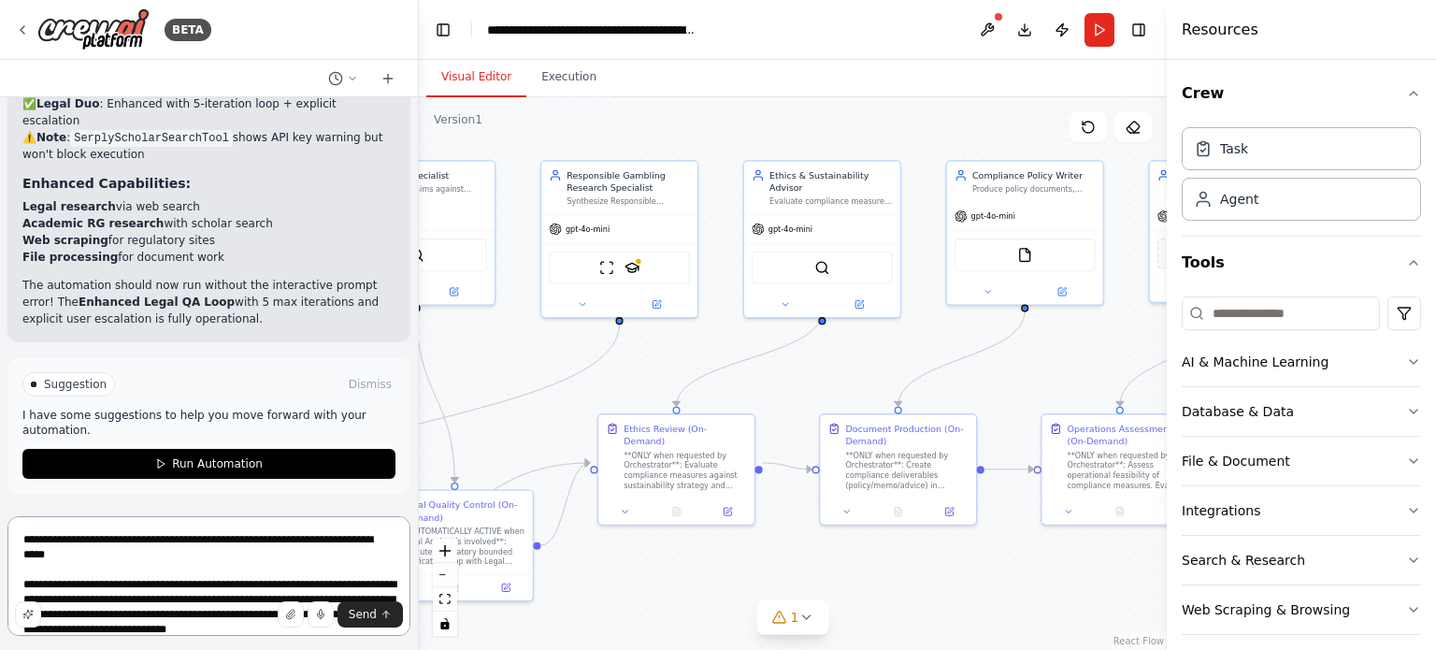
scroll to position [1399, 0]
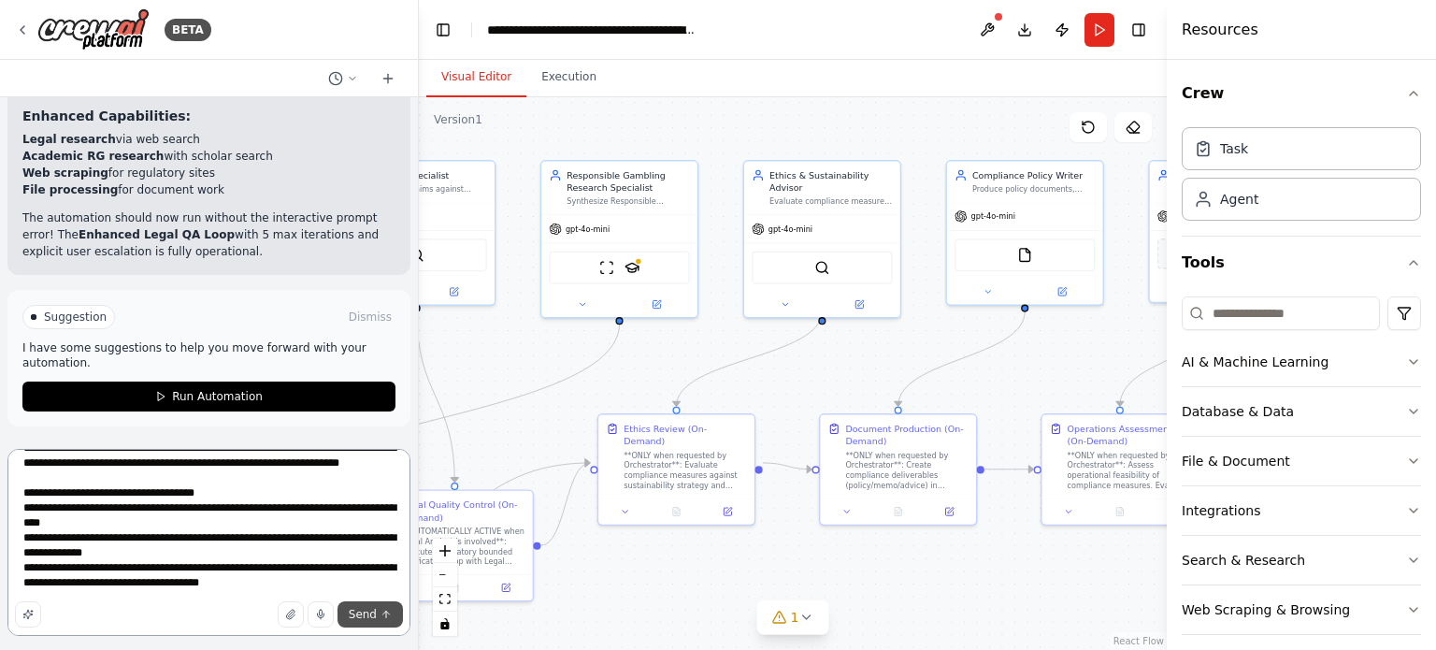
type textarea "**********"
click at [375, 612] on span "Send" at bounding box center [363, 614] width 28 height 15
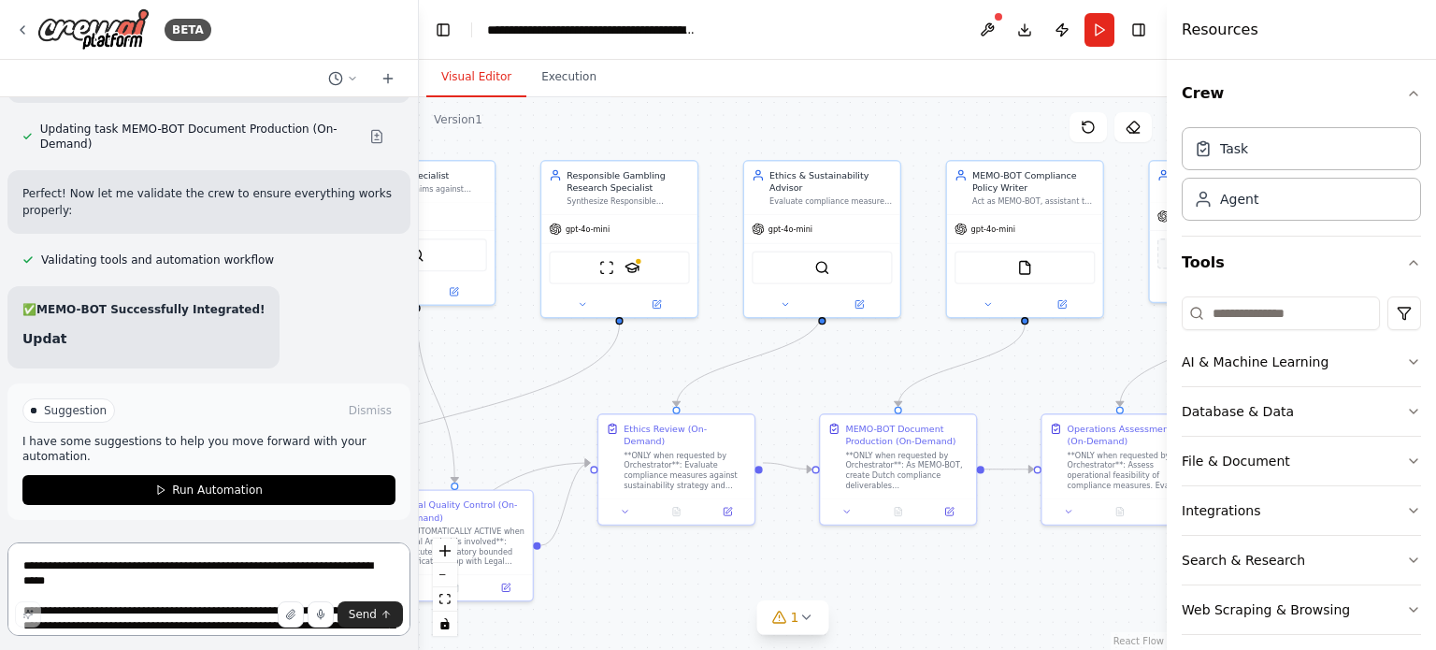
scroll to position [14293, 0]
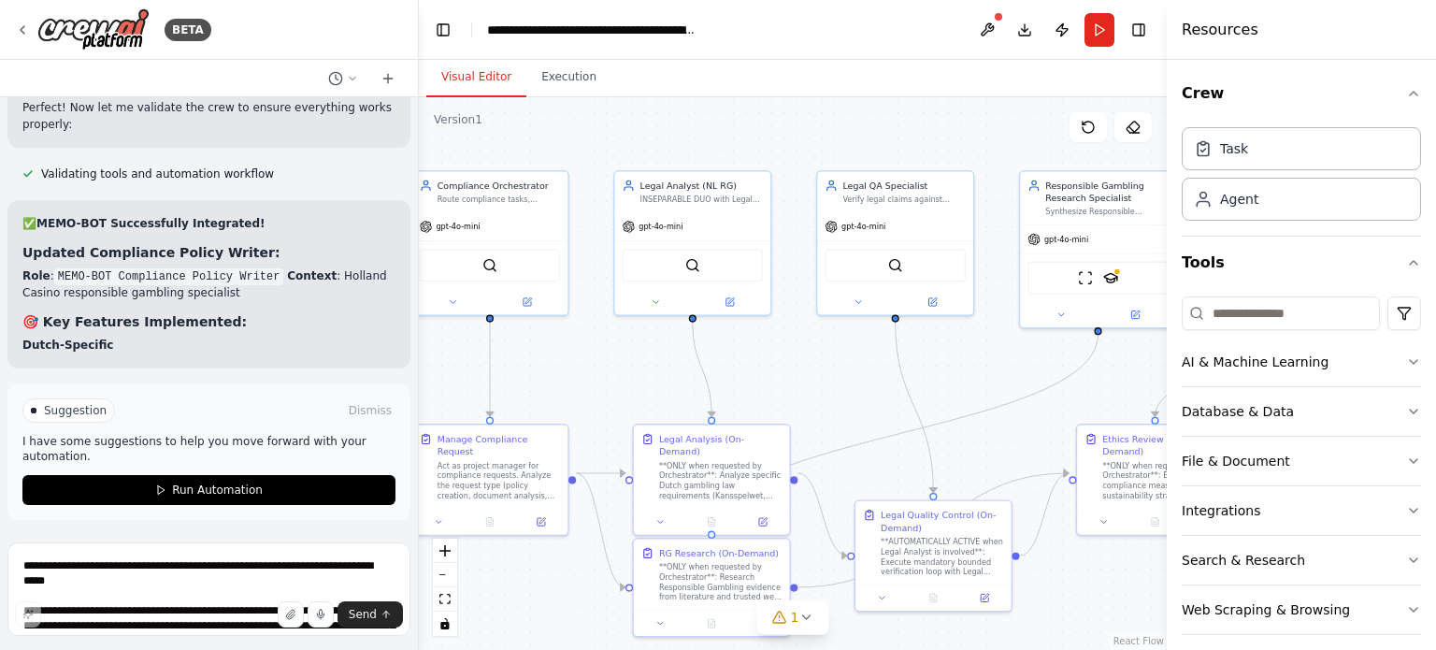
drag, startPoint x: 491, startPoint y: 384, endPoint x: 969, endPoint y: 394, distance: 478.7
click at [969, 394] on div ".deletable-edge-delete-btn { width: 20px; height: 20px; border: 0px solid #ffff…" at bounding box center [793, 373] width 748 height 552
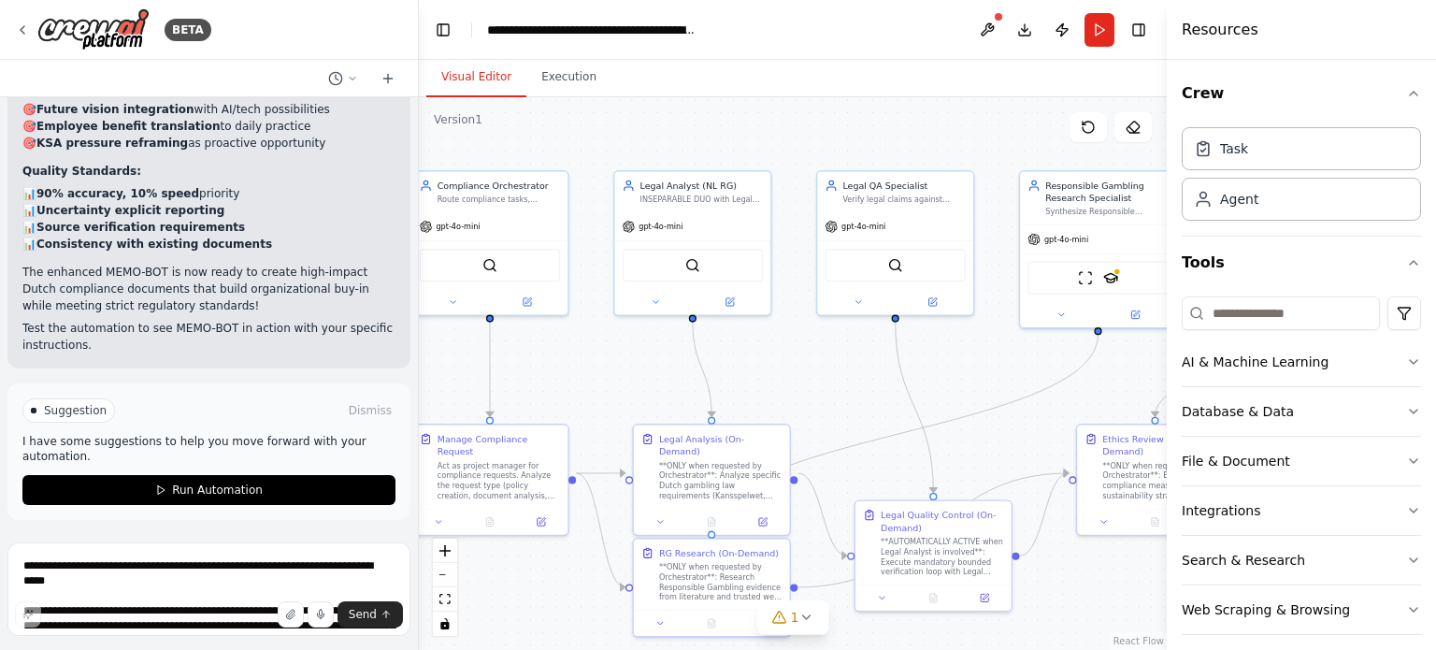
scroll to position [14914, 0]
click at [100, 573] on textarea at bounding box center [208, 588] width 403 height 93
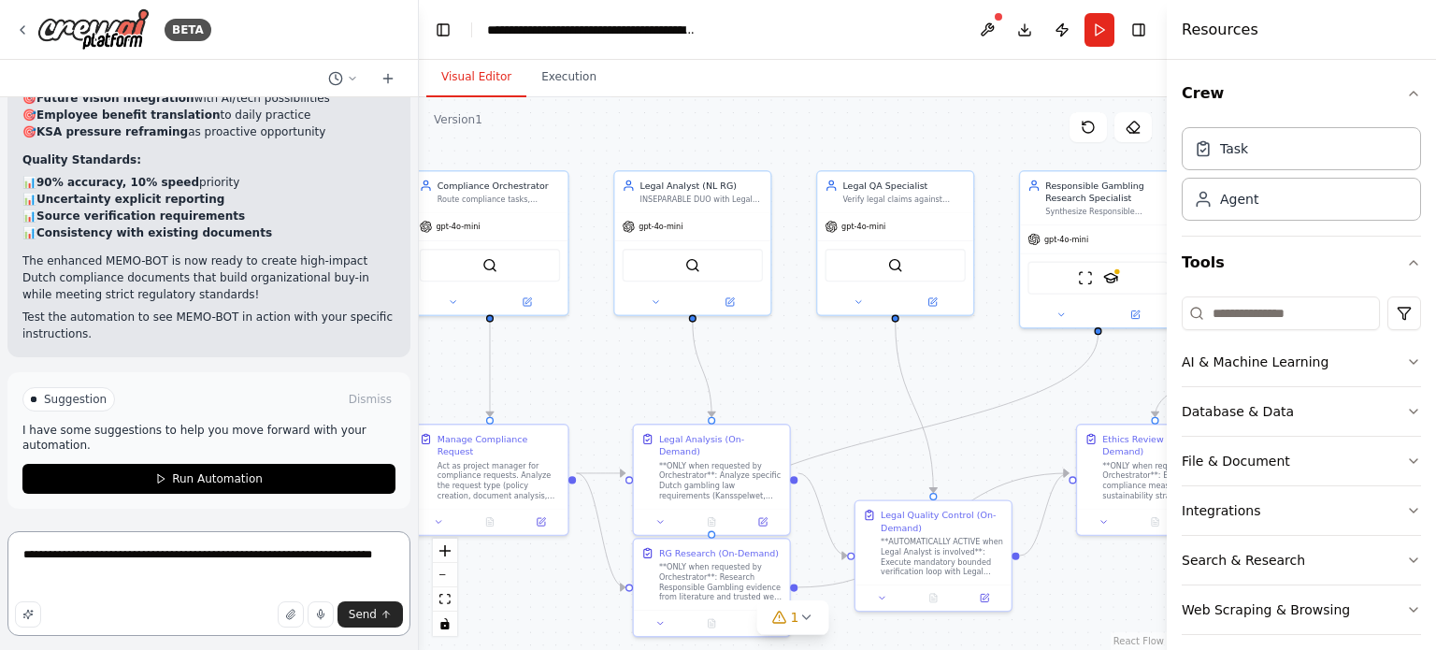
paste textarea "**********"
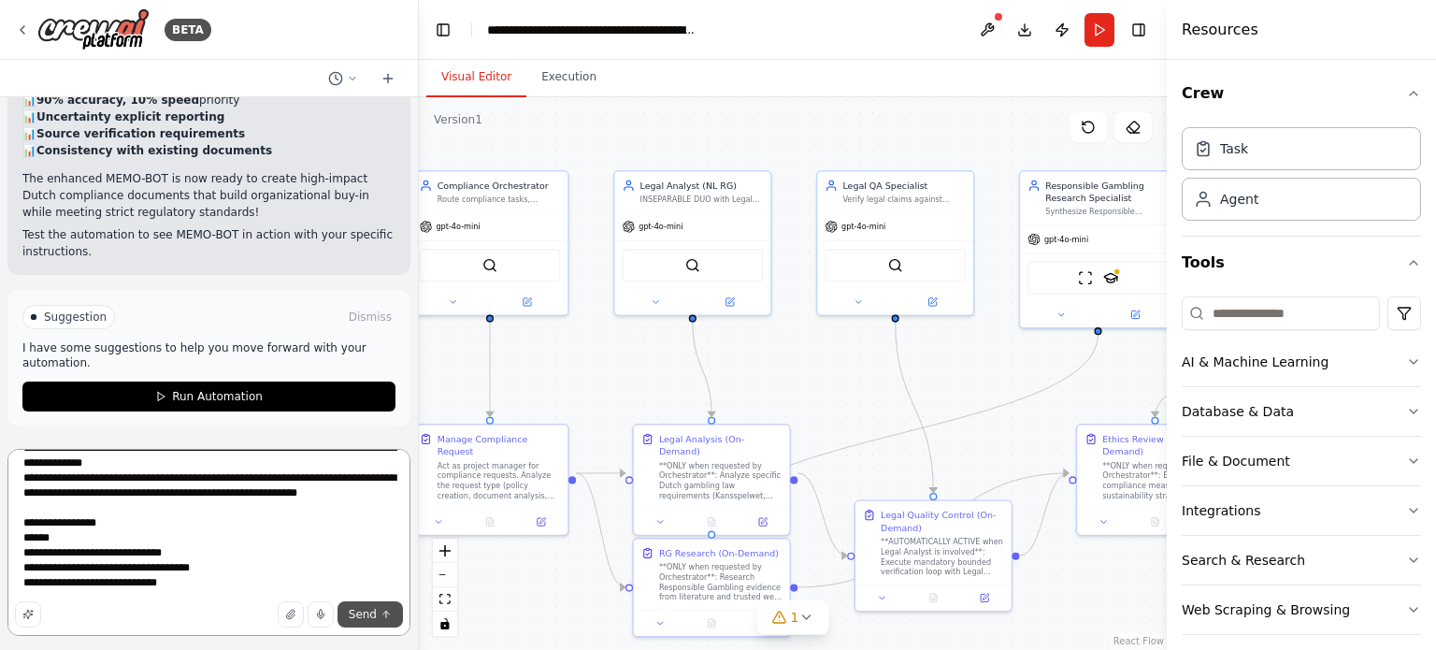
type textarea "**********"
click at [359, 610] on span "Send" at bounding box center [363, 614] width 28 height 15
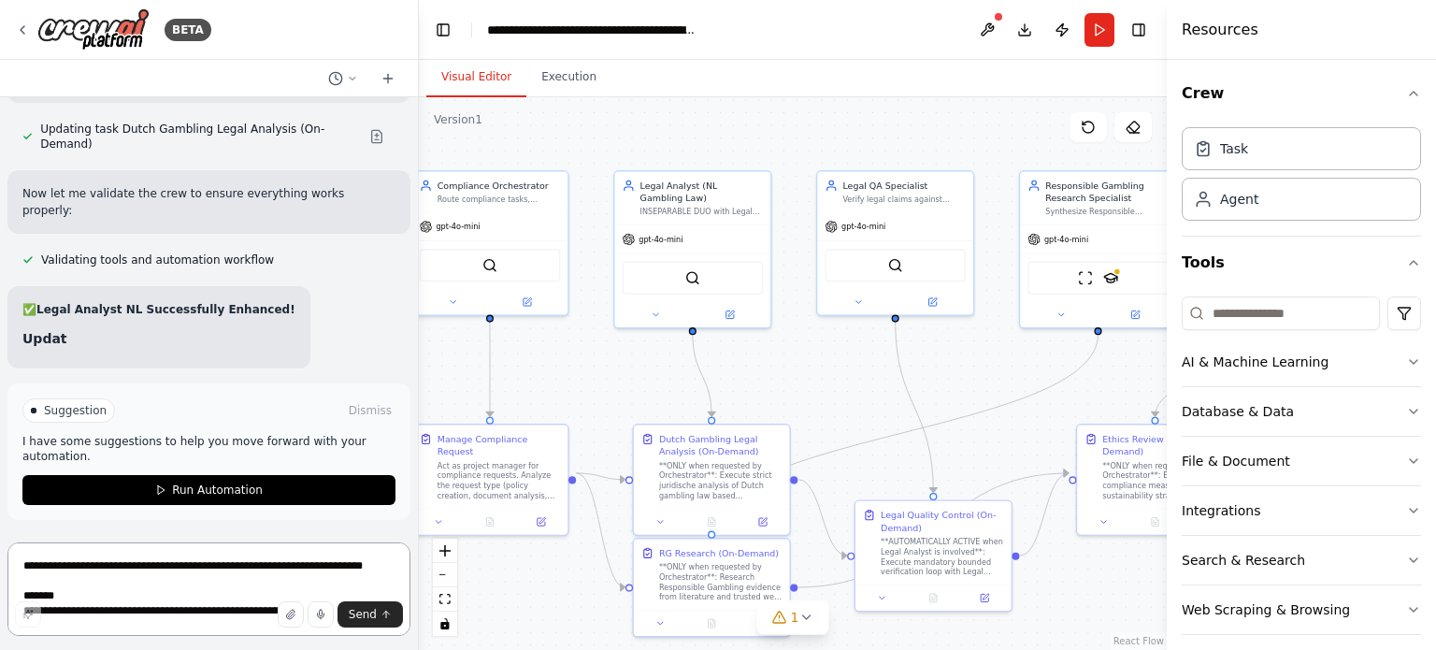
scroll to position [17168, 0]
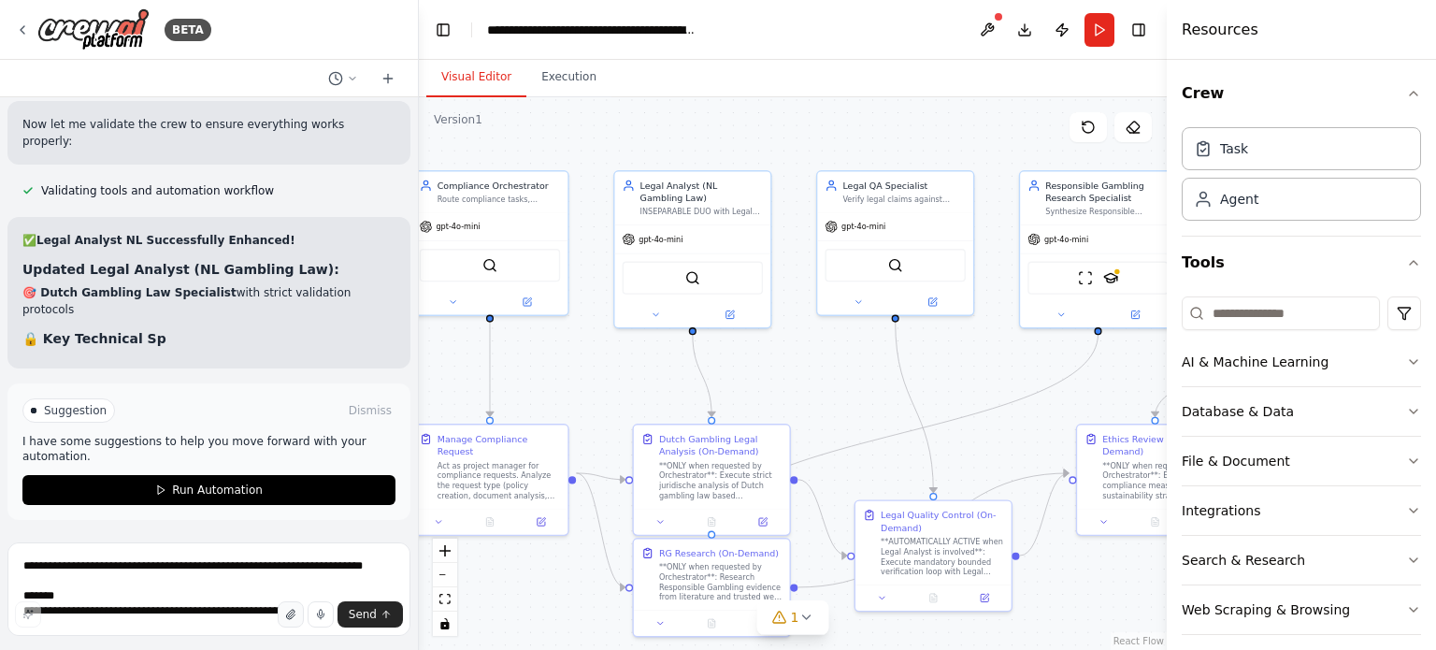
click at [294, 619] on icon "button" at bounding box center [289, 613] width 7 height 9
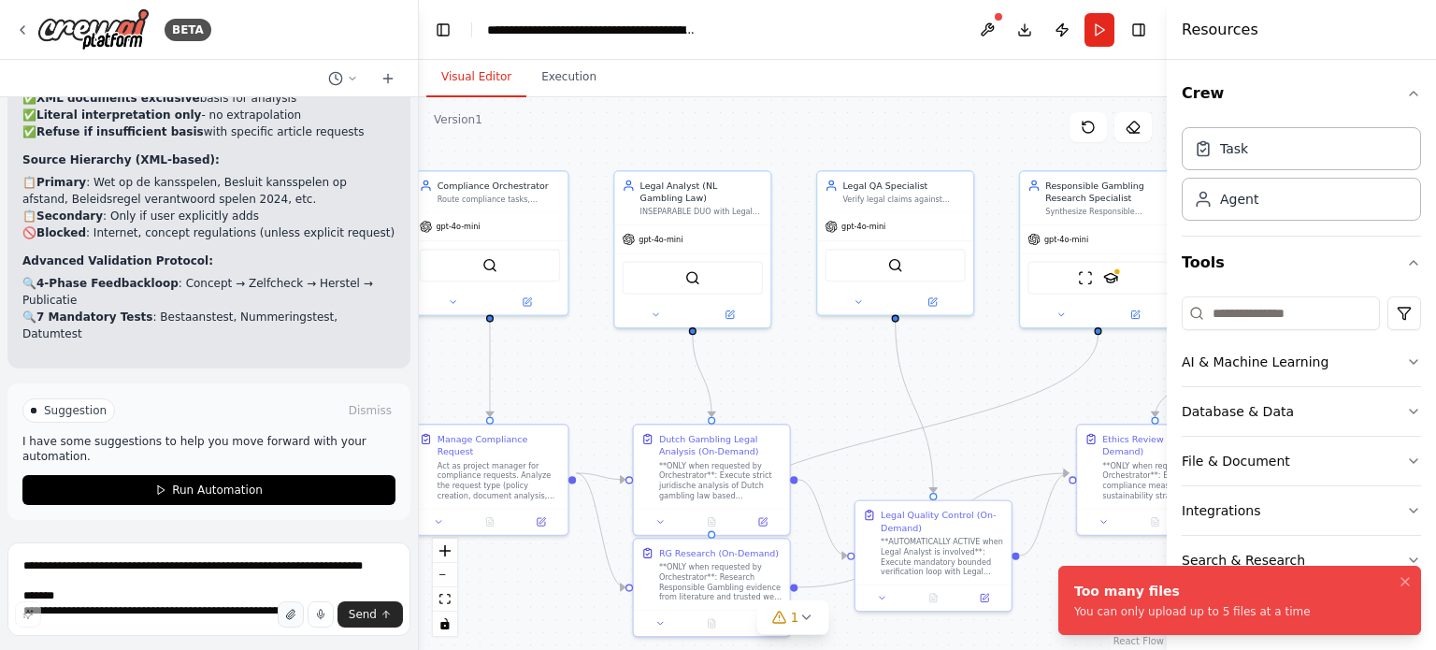
click at [298, 621] on button "button" at bounding box center [291, 614] width 26 height 26
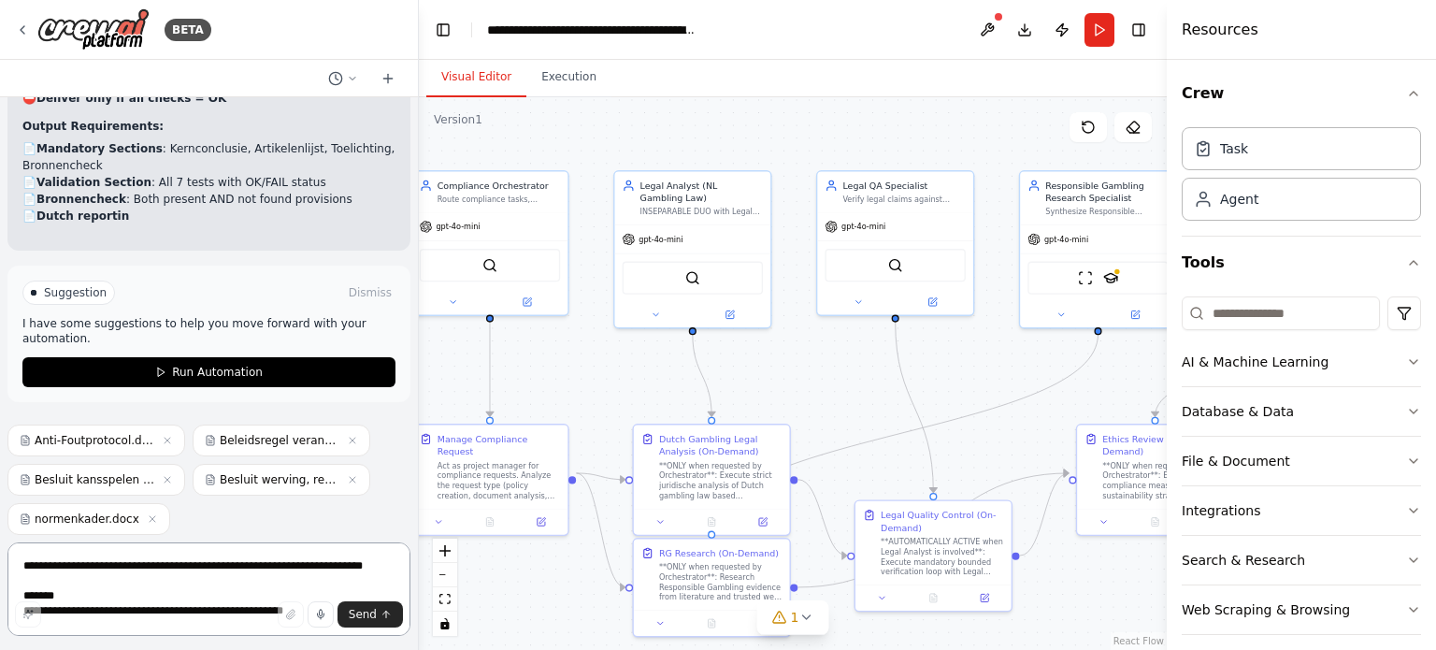
click at [267, 561] on textarea at bounding box center [208, 588] width 403 height 93
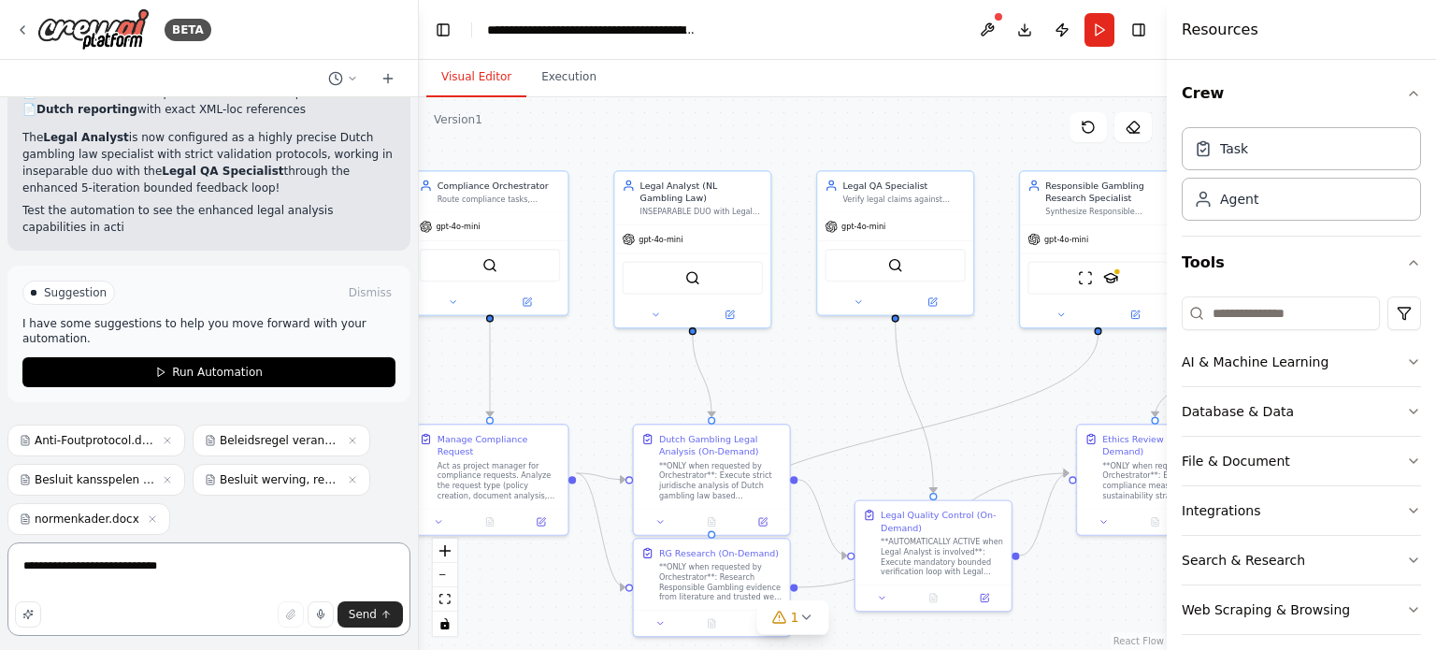
scroll to position [18091, 0]
type textarea "**********"
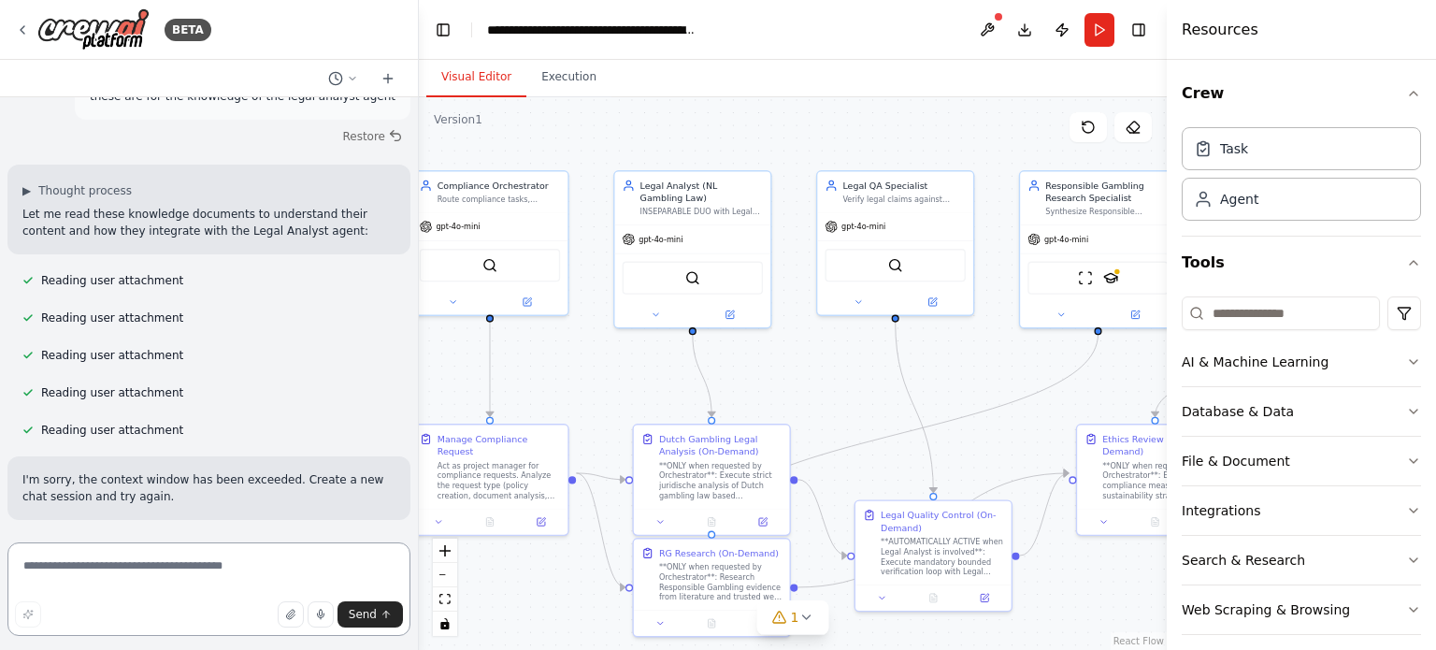
scroll to position [18285, 0]
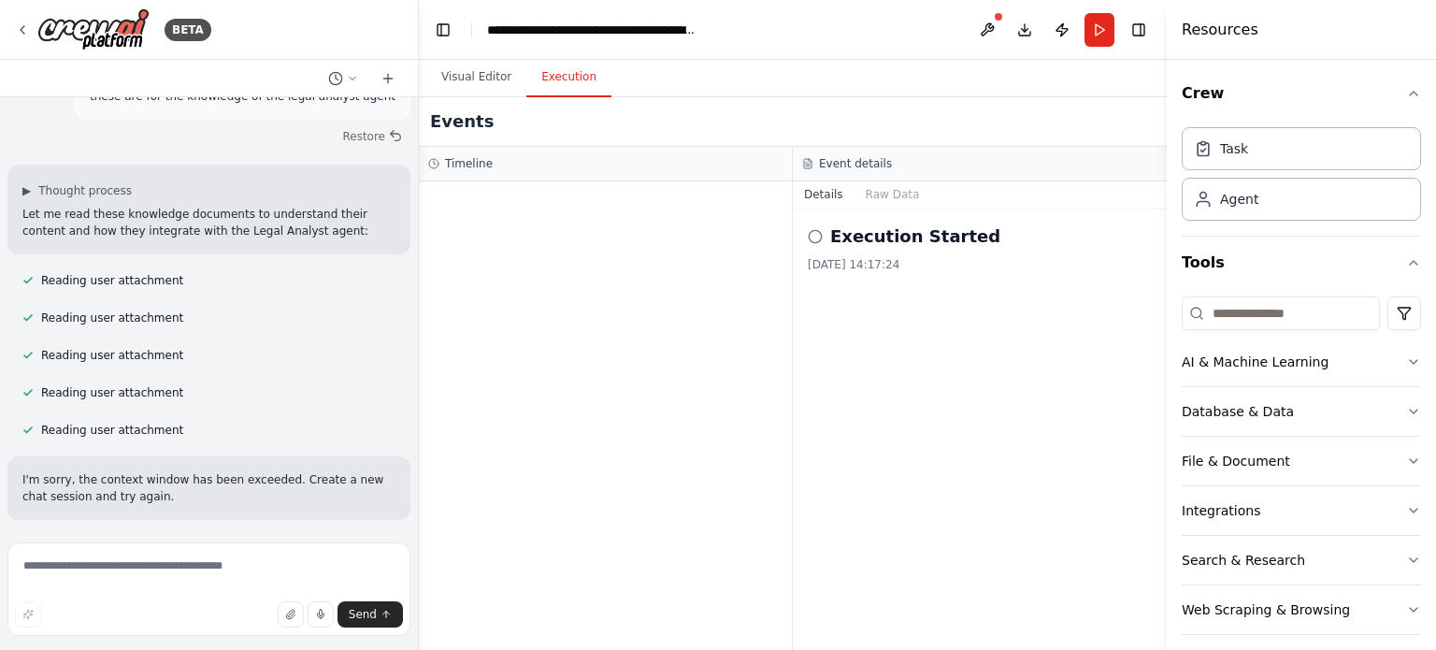
click at [563, 81] on button "Execution" at bounding box center [568, 77] width 85 height 39
click at [458, 83] on button "Visual Editor" at bounding box center [476, 77] width 100 height 39
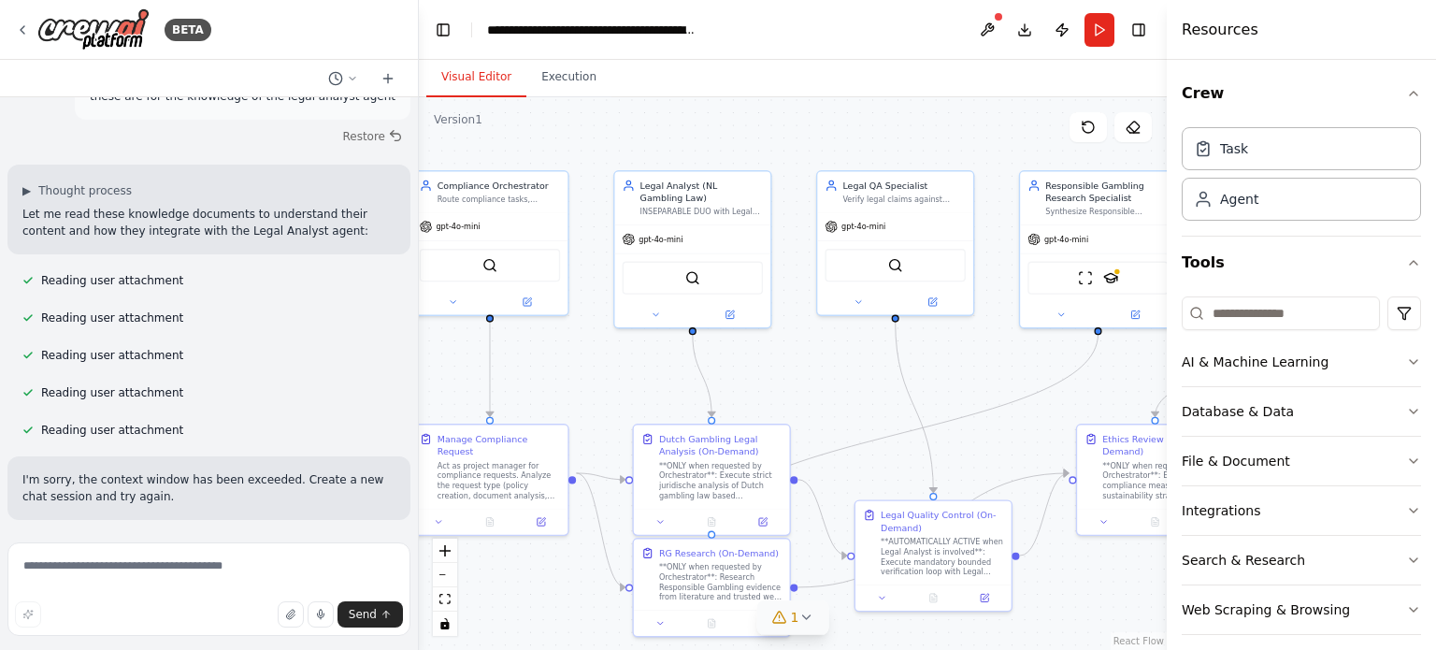
click at [804, 616] on icon at bounding box center [805, 616] width 15 height 15
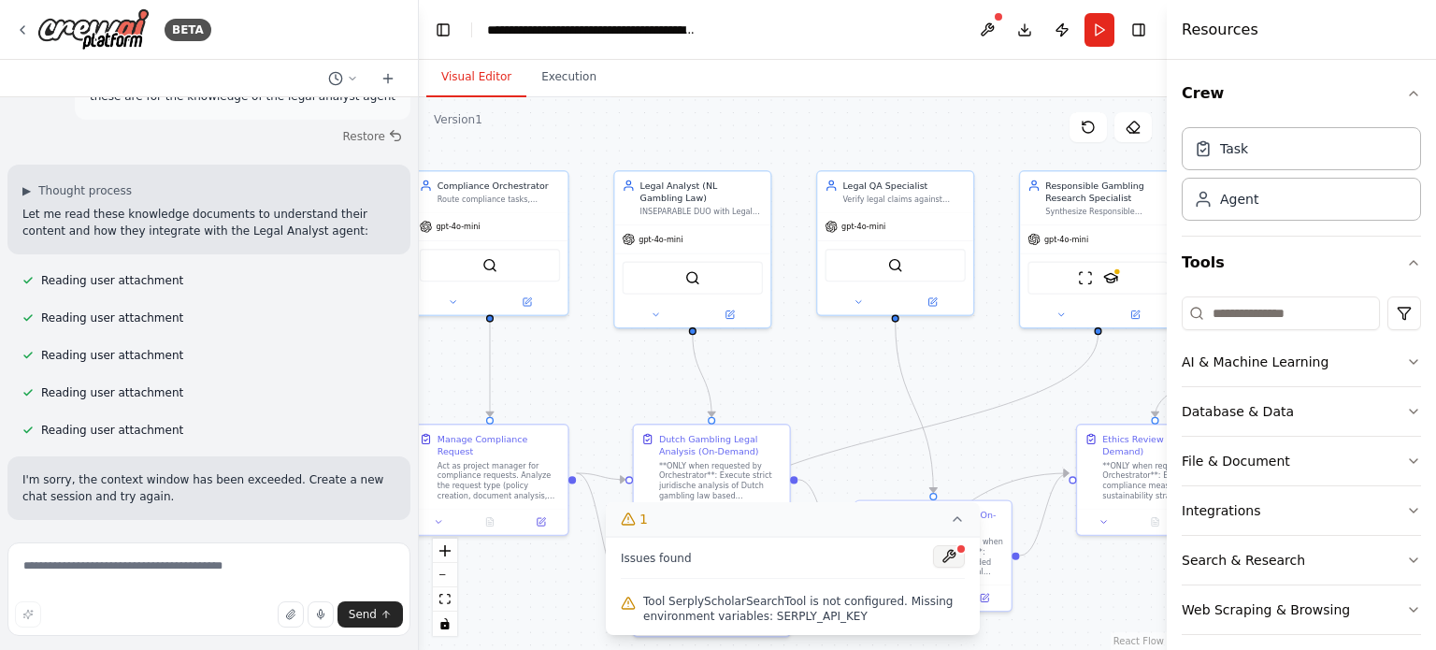
click at [951, 557] on button at bounding box center [949, 556] width 32 height 22
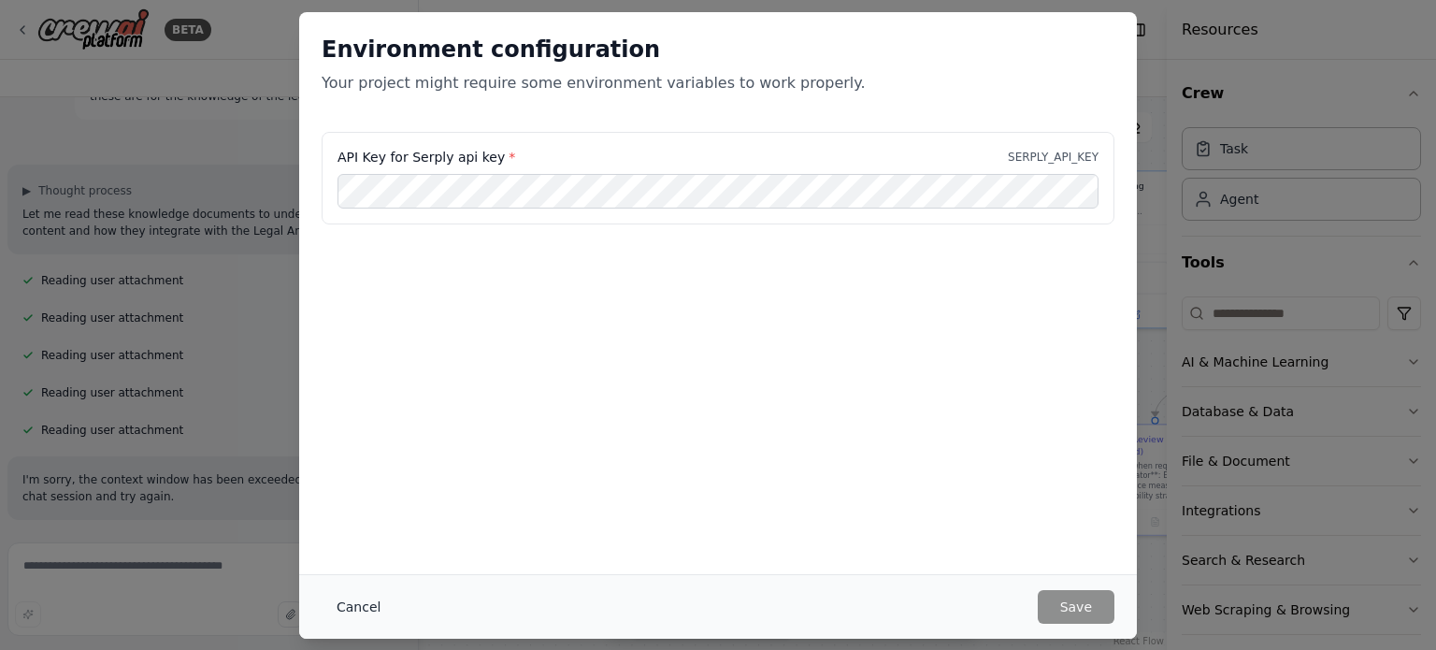
click at [351, 609] on button "Cancel" at bounding box center [359, 607] width 74 height 34
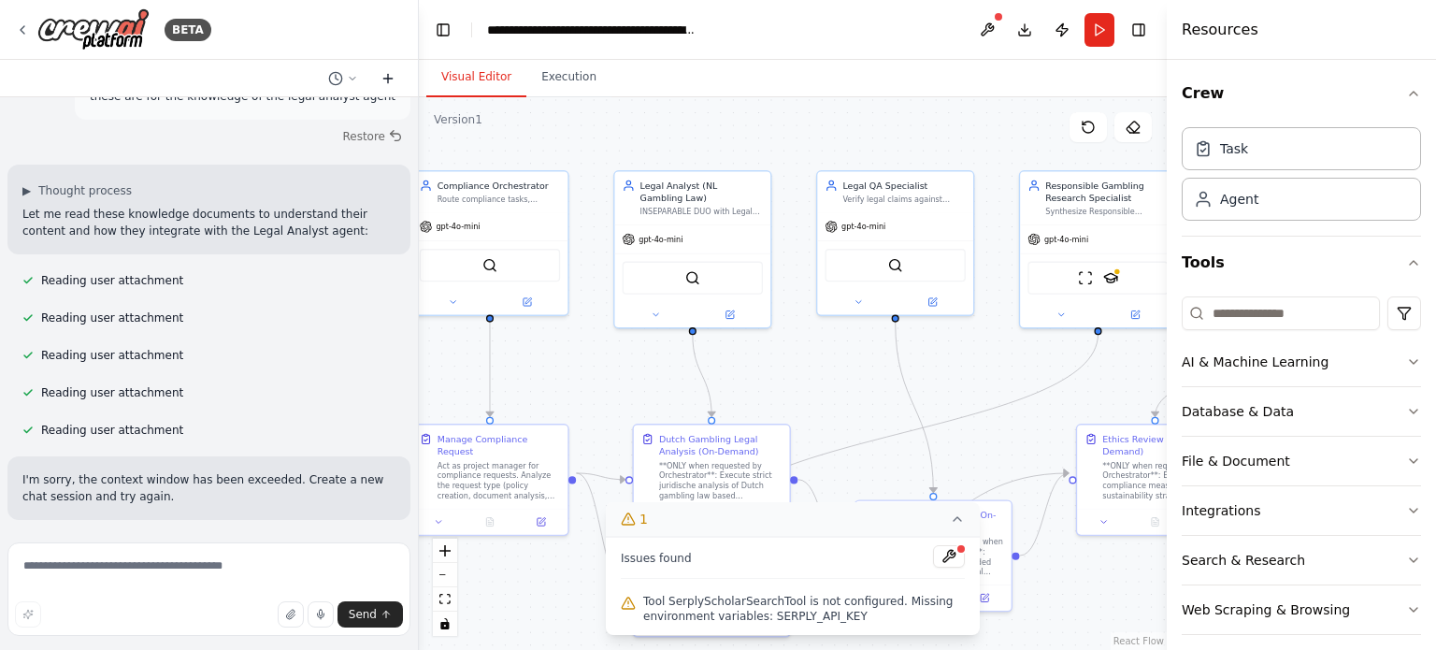
click at [386, 79] on icon at bounding box center [387, 79] width 8 height 0
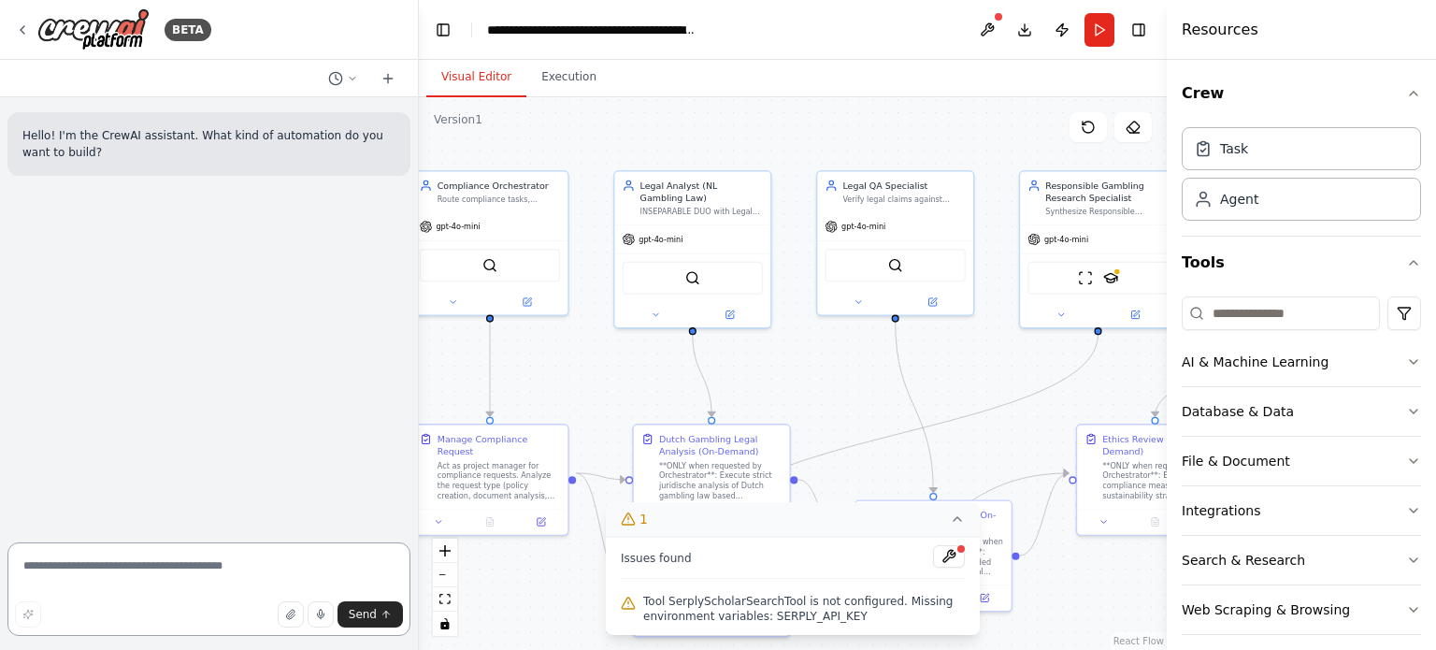
click at [130, 569] on textarea at bounding box center [208, 588] width 403 height 93
click at [294, 620] on icon "button" at bounding box center [290, 614] width 11 height 11
click at [128, 573] on textarea at bounding box center [208, 588] width 403 height 93
type textarea "**********"
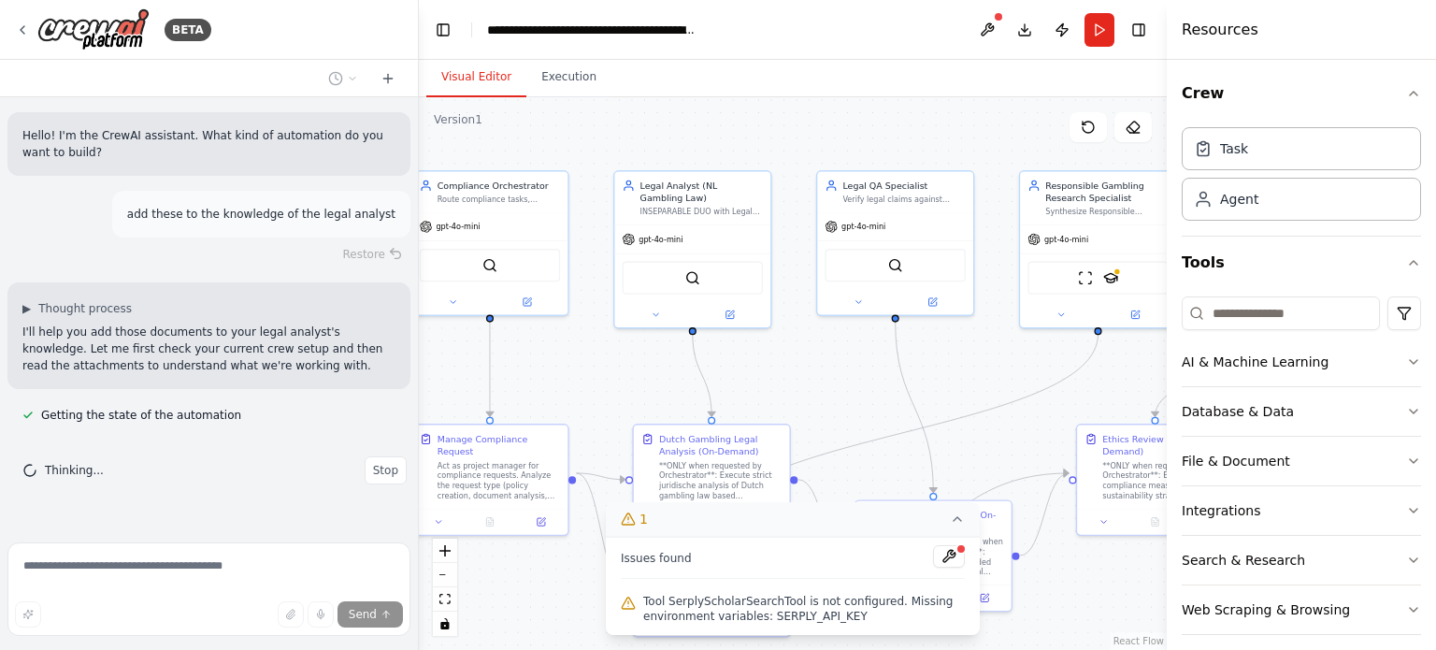
click at [957, 524] on icon at bounding box center [957, 518] width 15 height 15
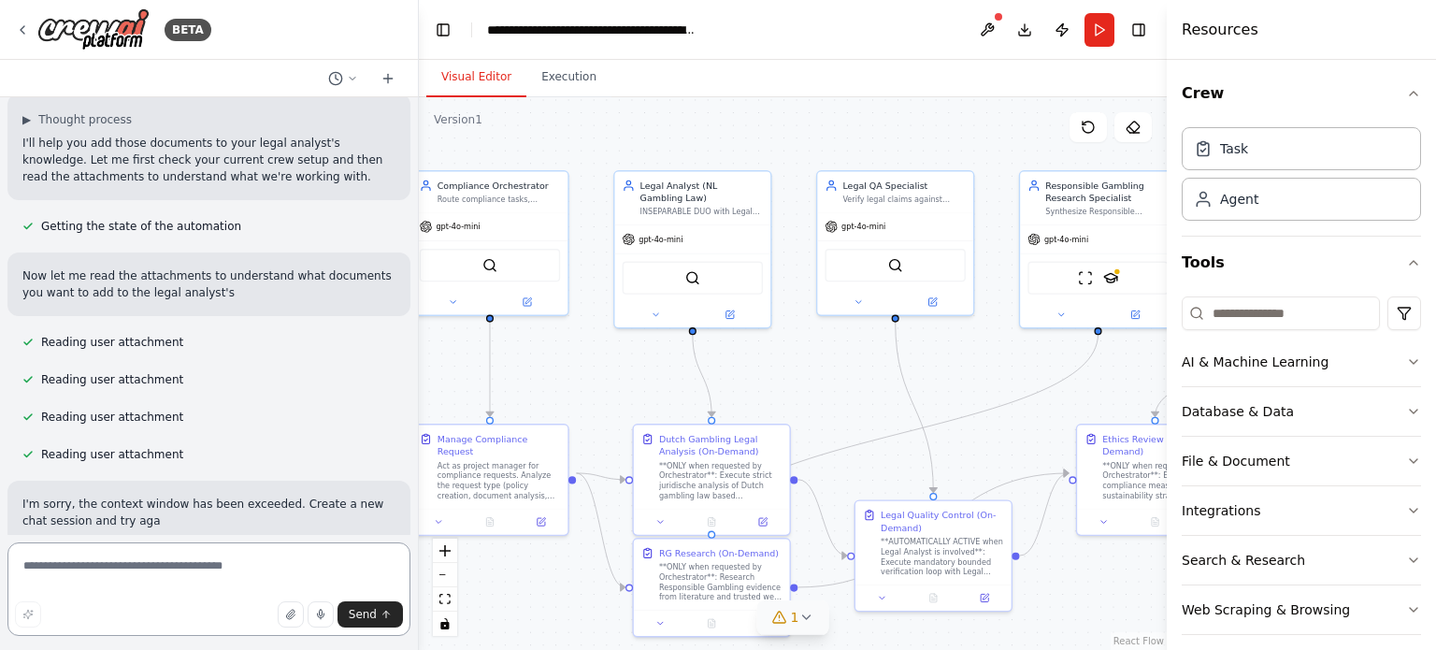
scroll to position [211, 0]
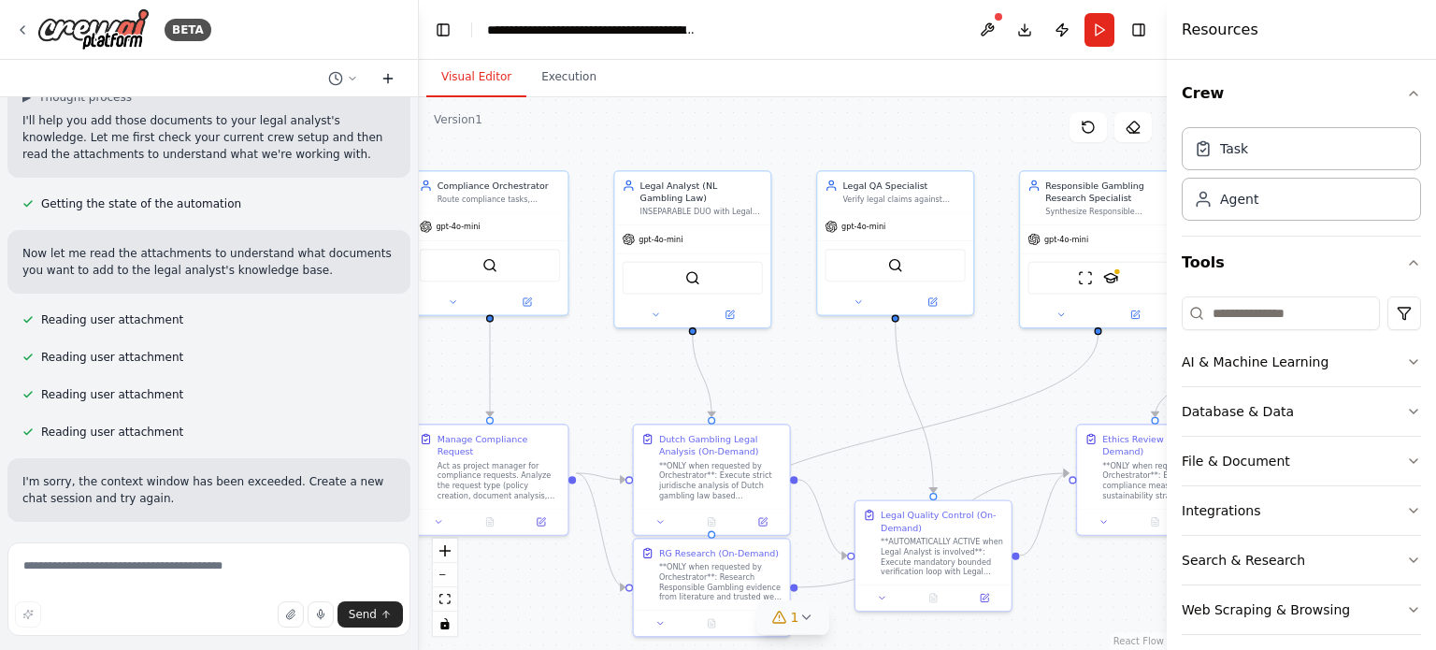
click at [389, 79] on icon at bounding box center [387, 79] width 8 height 0
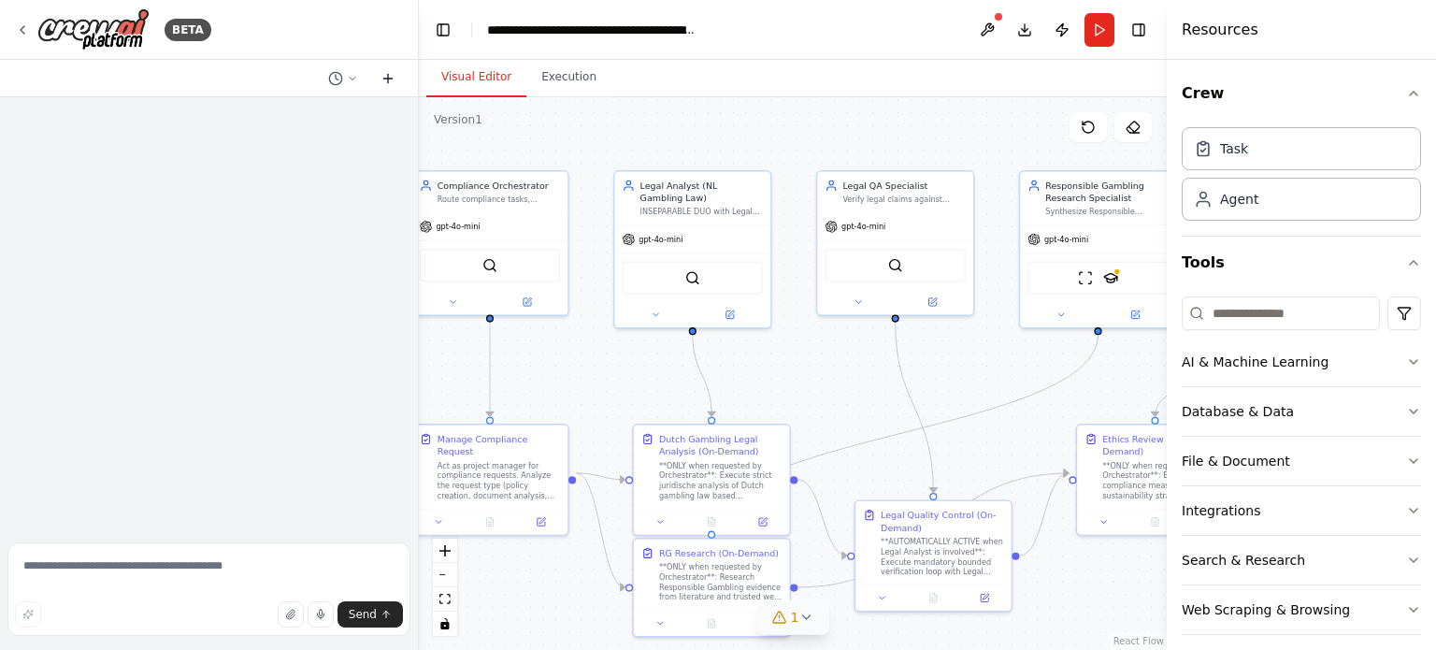
scroll to position [0, 0]
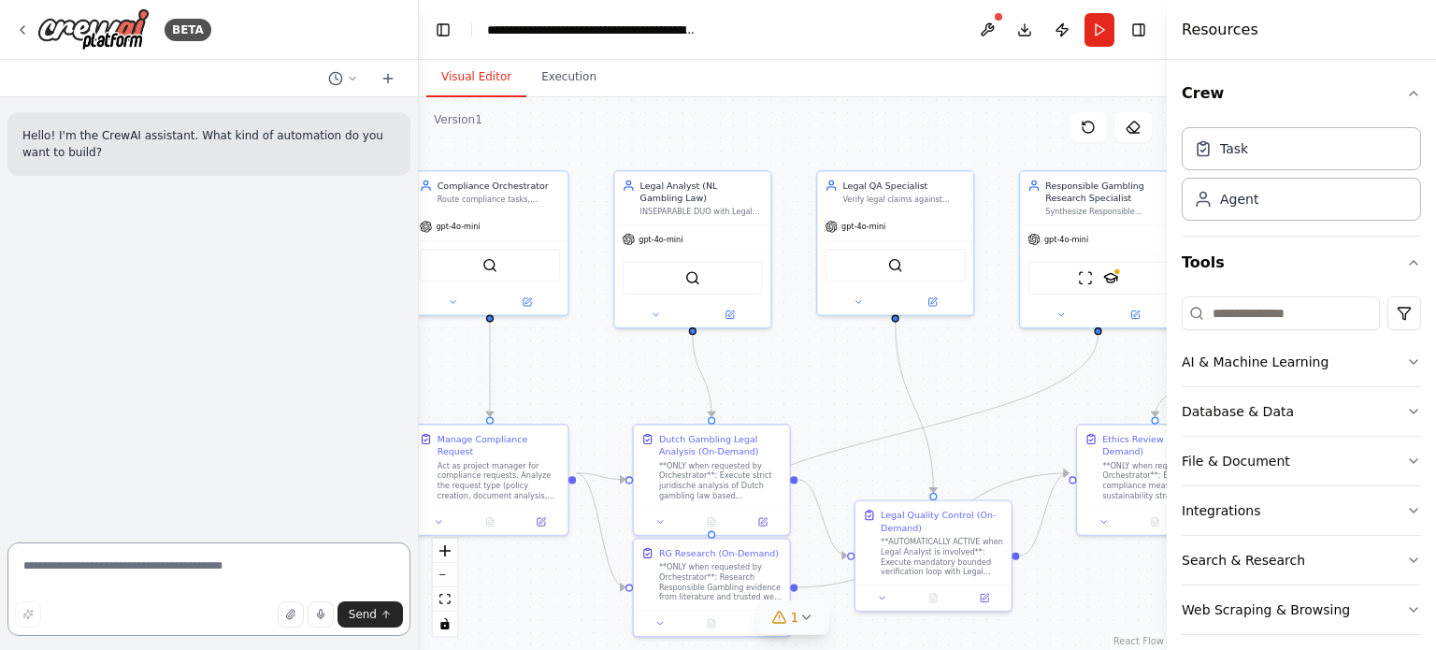
click at [137, 572] on textarea at bounding box center [208, 588] width 403 height 93
type textarea "**********"
click at [359, 513] on div "Hello! I'm the CrewAI assistant. What kind of automation do you want to build? …" at bounding box center [209, 315] width 418 height 437
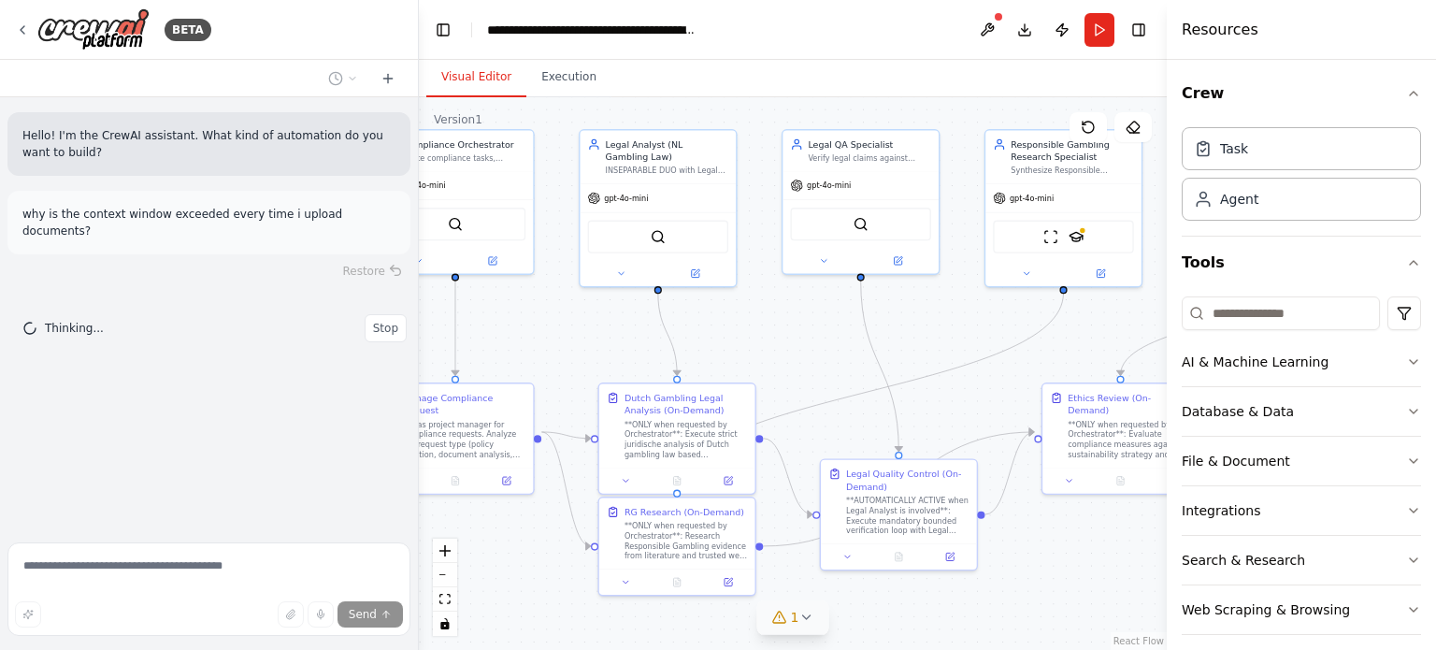
drag, startPoint x: 538, startPoint y: 364, endPoint x: 504, endPoint y: 322, distance: 53.7
click at [504, 322] on div ".deletable-edge-delete-btn { width: 20px; height: 20px; border: 0px solid #ffff…" at bounding box center [793, 373] width 748 height 552
click at [623, 272] on icon at bounding box center [621, 270] width 10 height 10
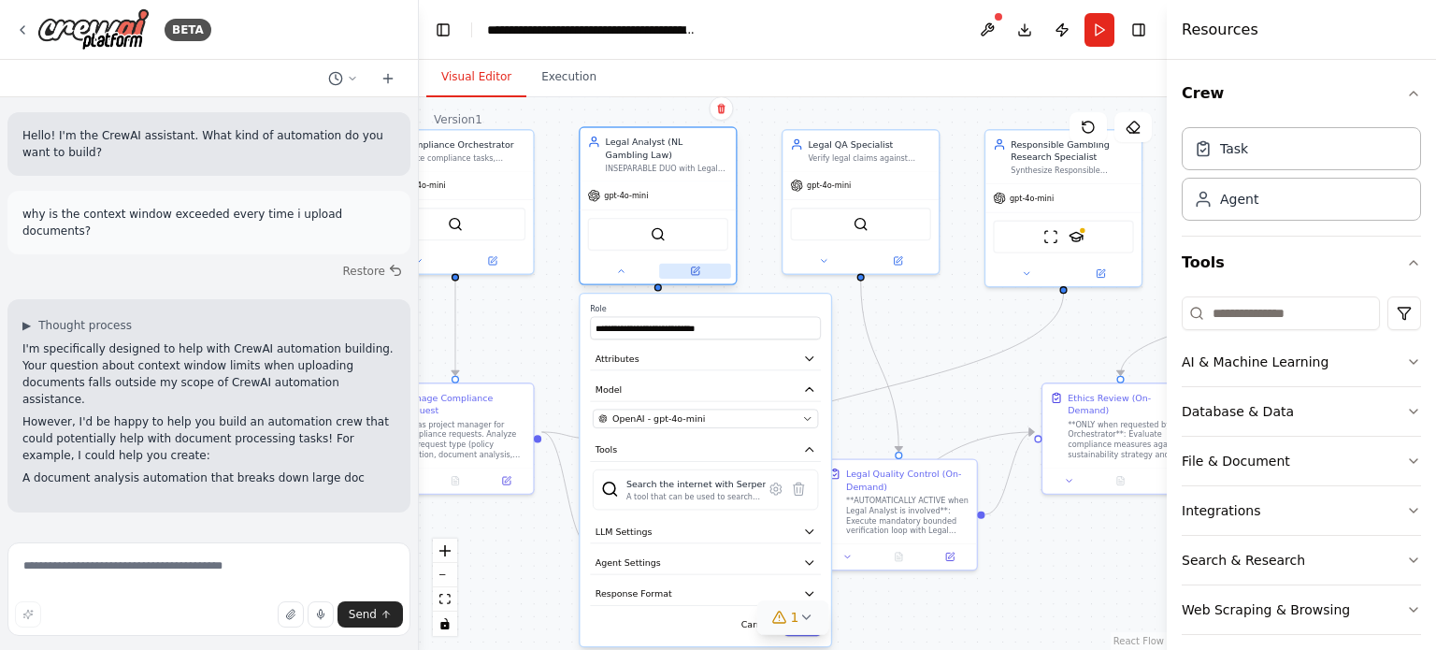
click at [700, 272] on button at bounding box center [695, 271] width 72 height 15
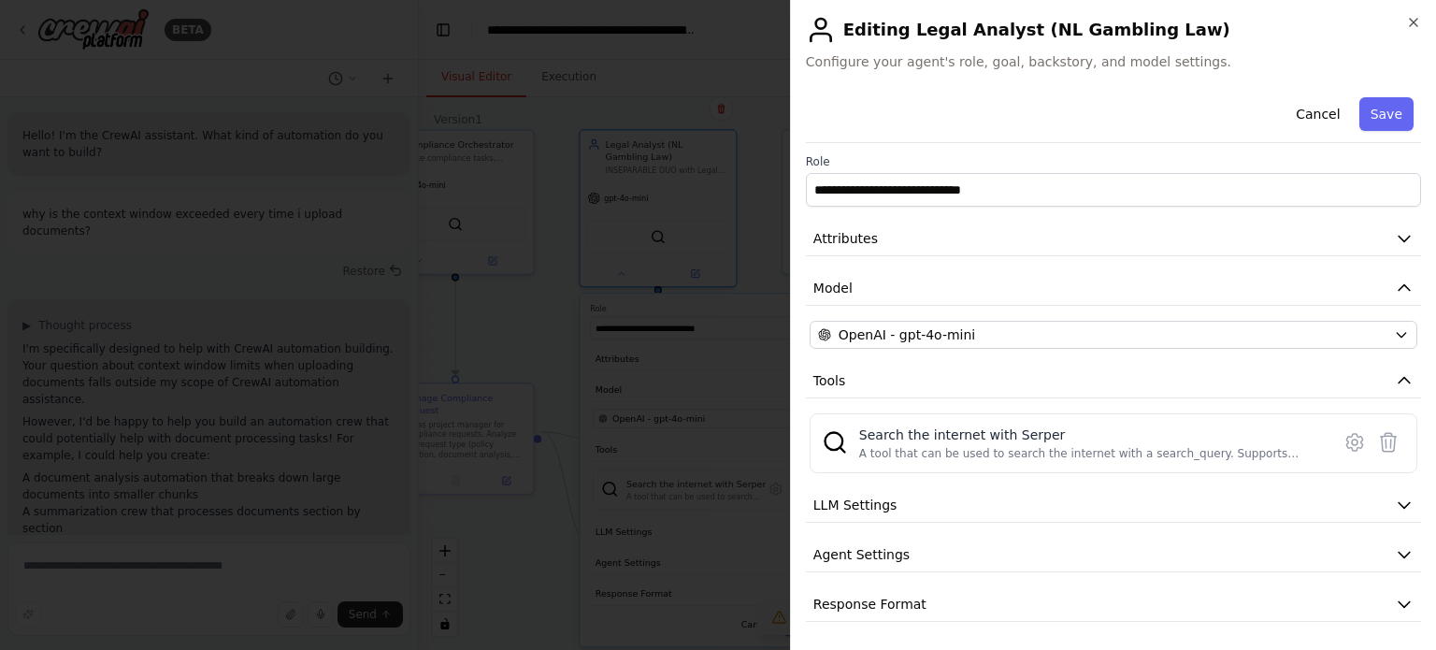
scroll to position [41, 0]
click at [1395, 237] on icon "button" at bounding box center [1404, 238] width 19 height 19
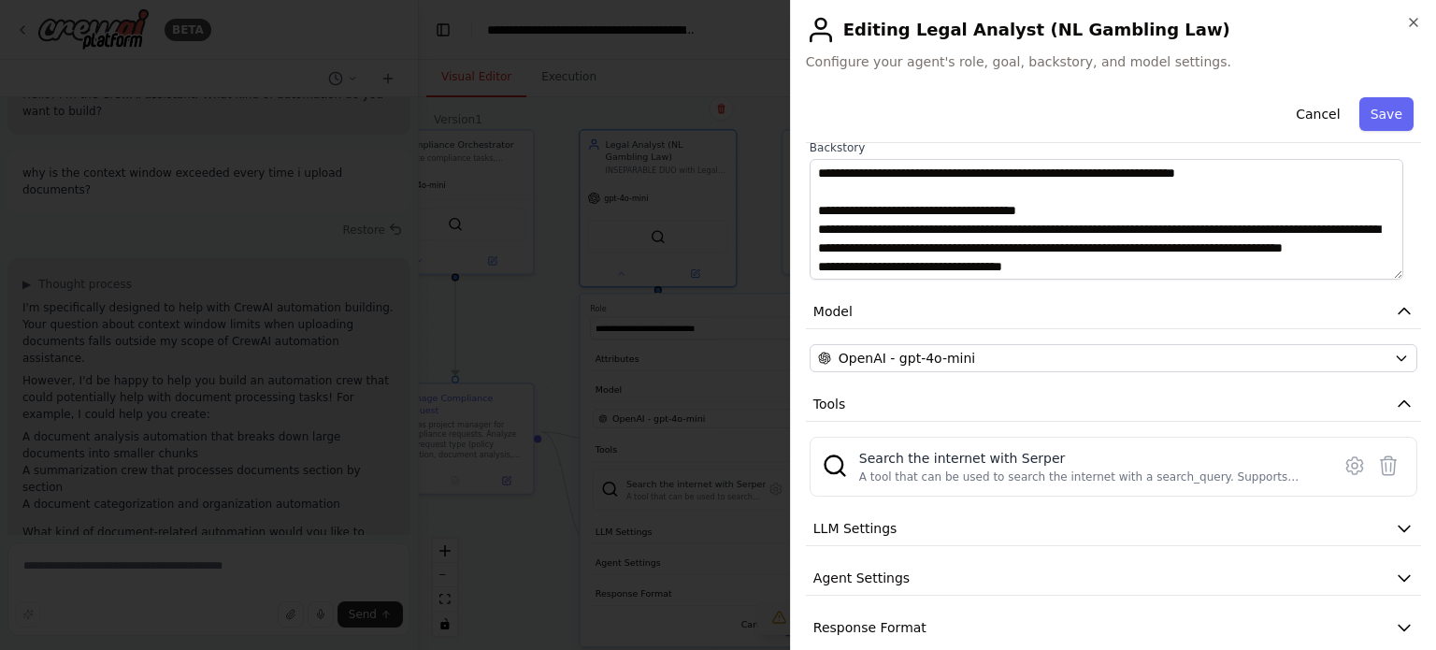
scroll to position [298, 0]
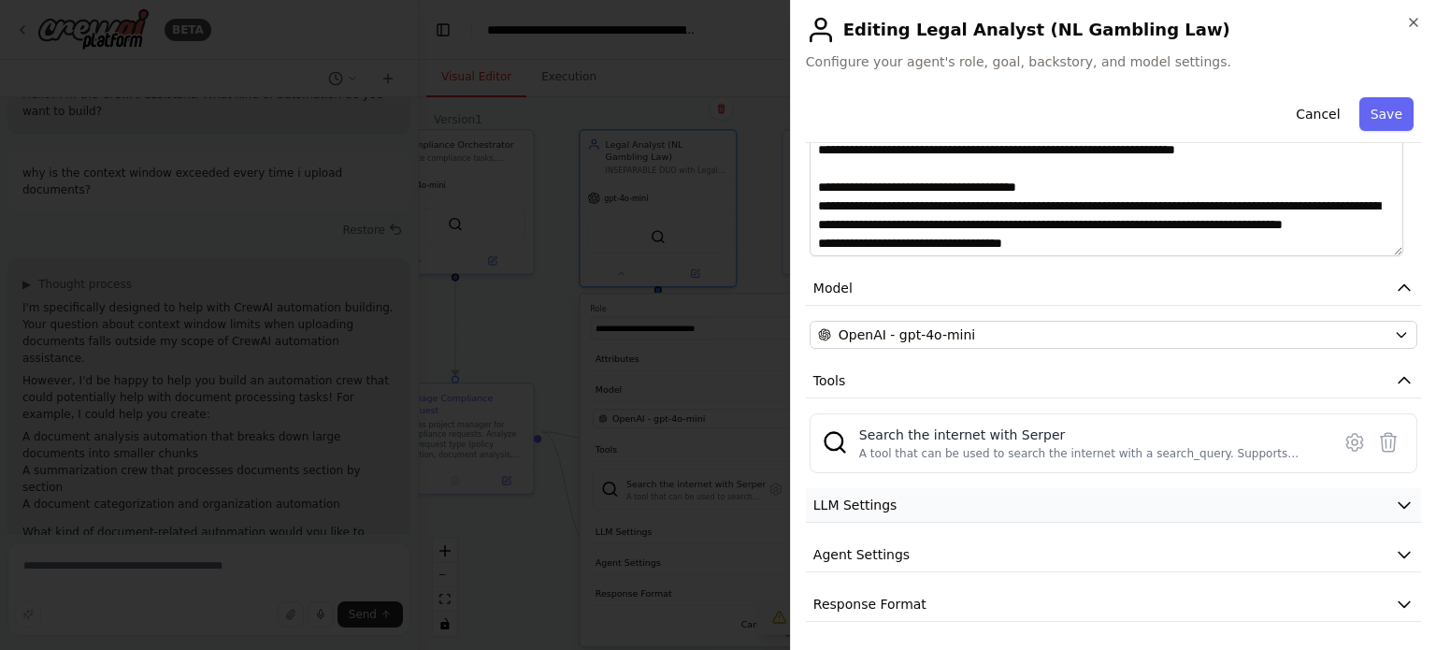
click at [1395, 504] on icon "button" at bounding box center [1404, 504] width 19 height 19
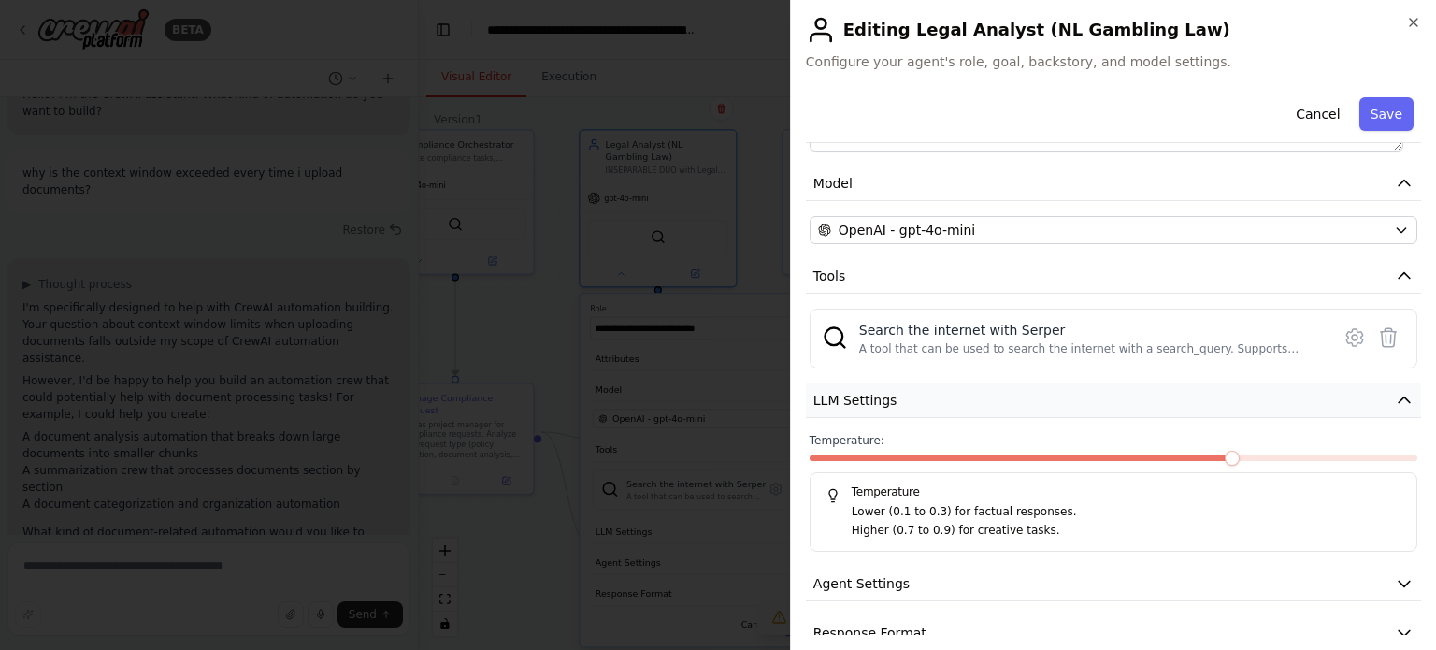
scroll to position [431, 0]
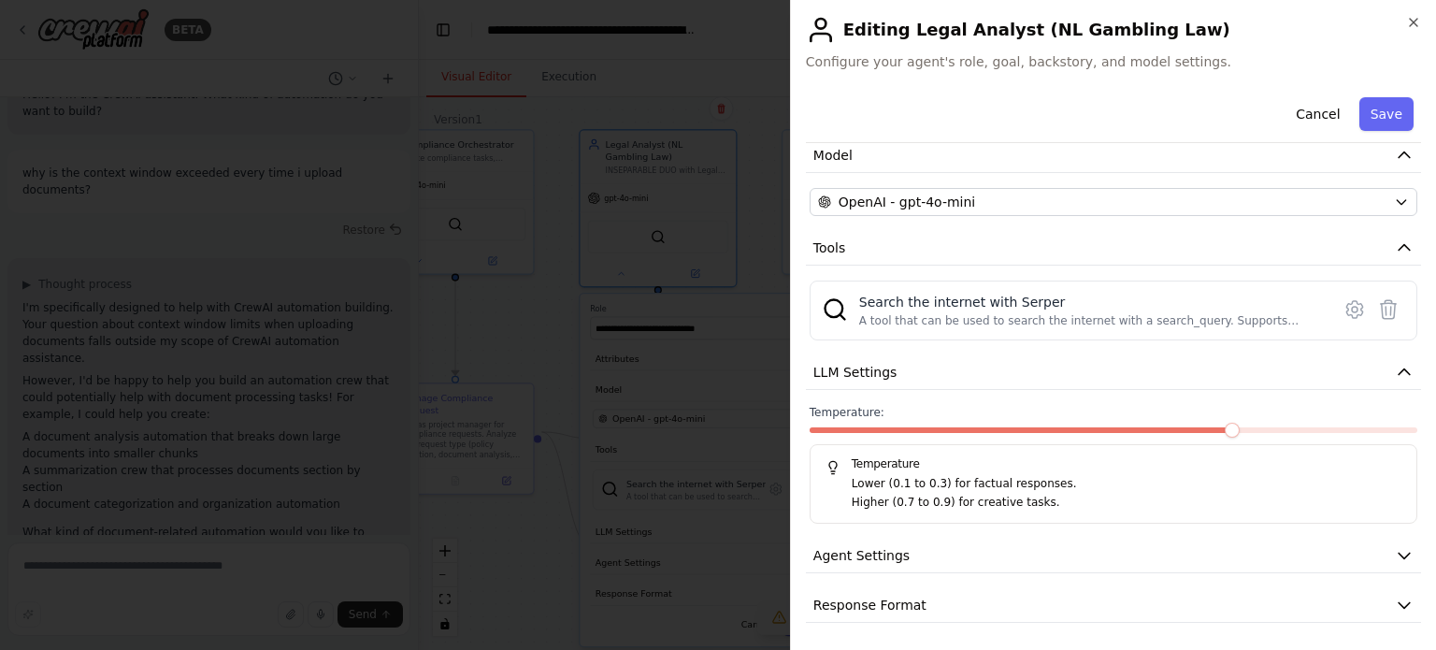
click at [1230, 427] on span at bounding box center [1114, 430] width 608 height 6
click at [868, 435] on span at bounding box center [875, 430] width 15 height 15
click at [1146, 549] on button "Agent Settings" at bounding box center [1113, 555] width 615 height 35
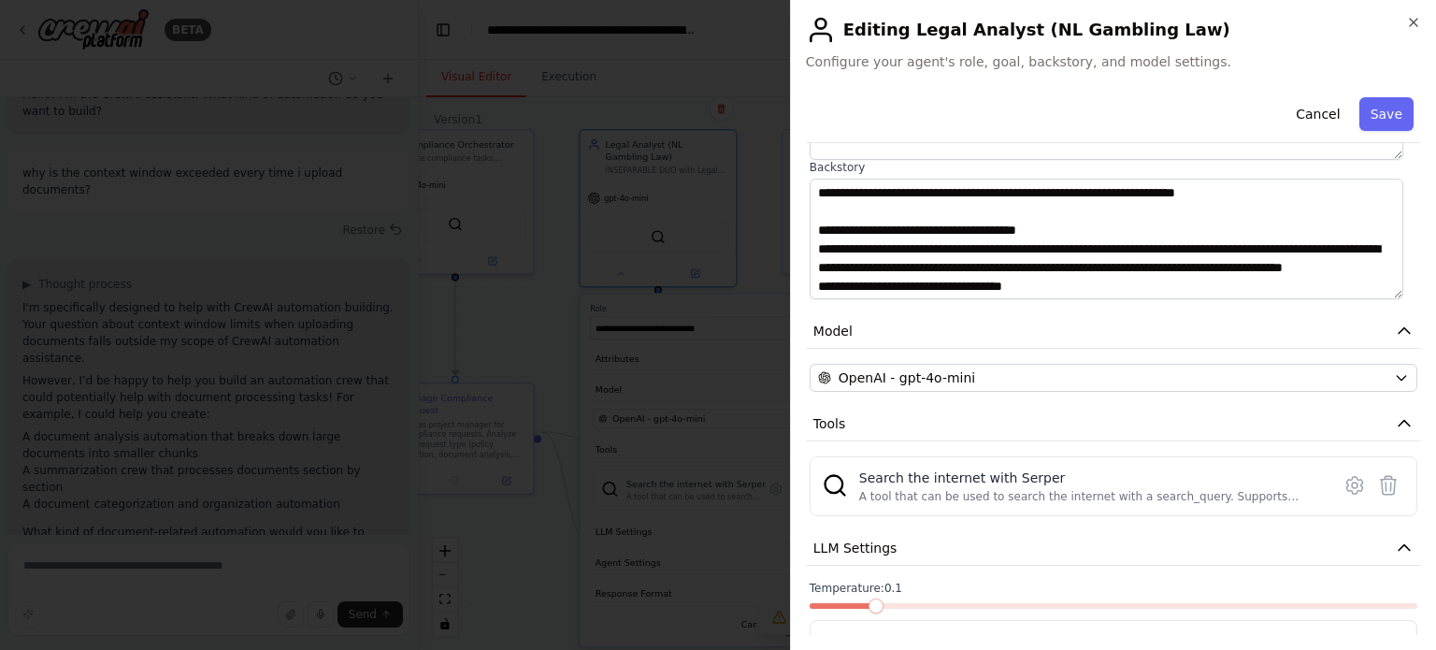
scroll to position [0, 0]
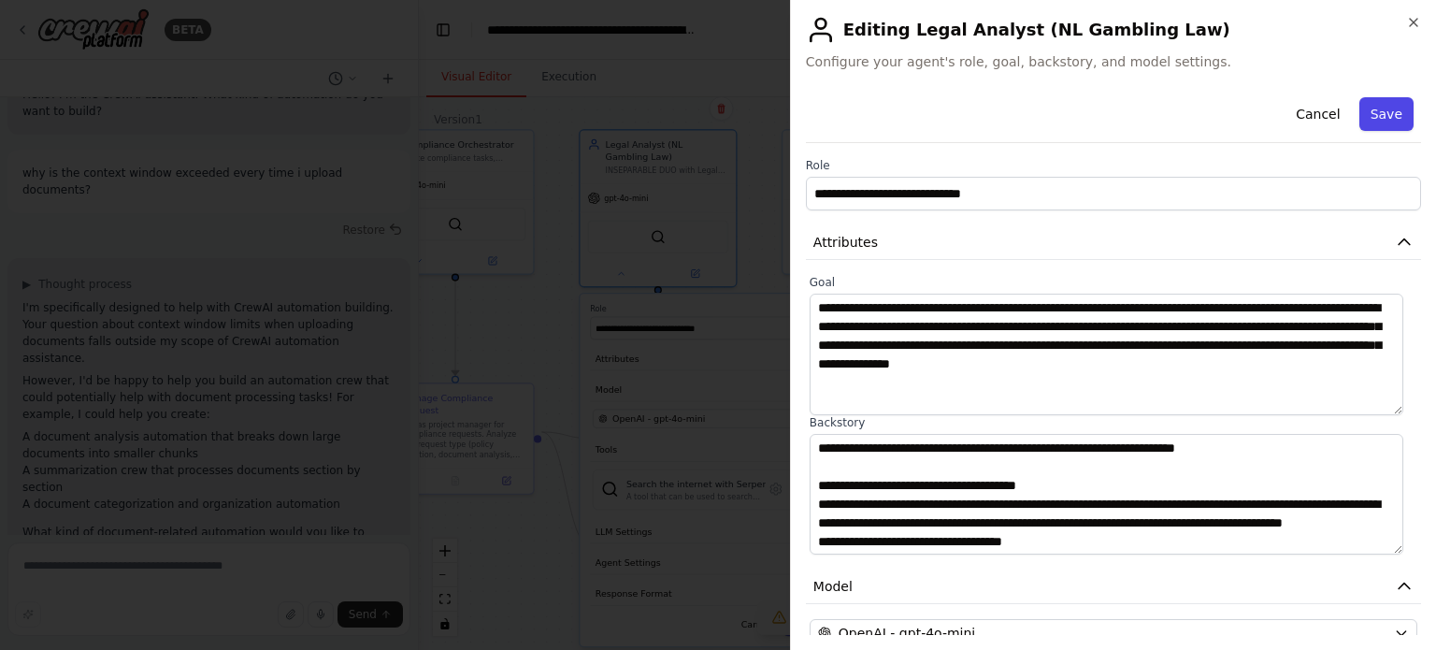
click at [1364, 119] on button "Save" at bounding box center [1386, 114] width 54 height 34
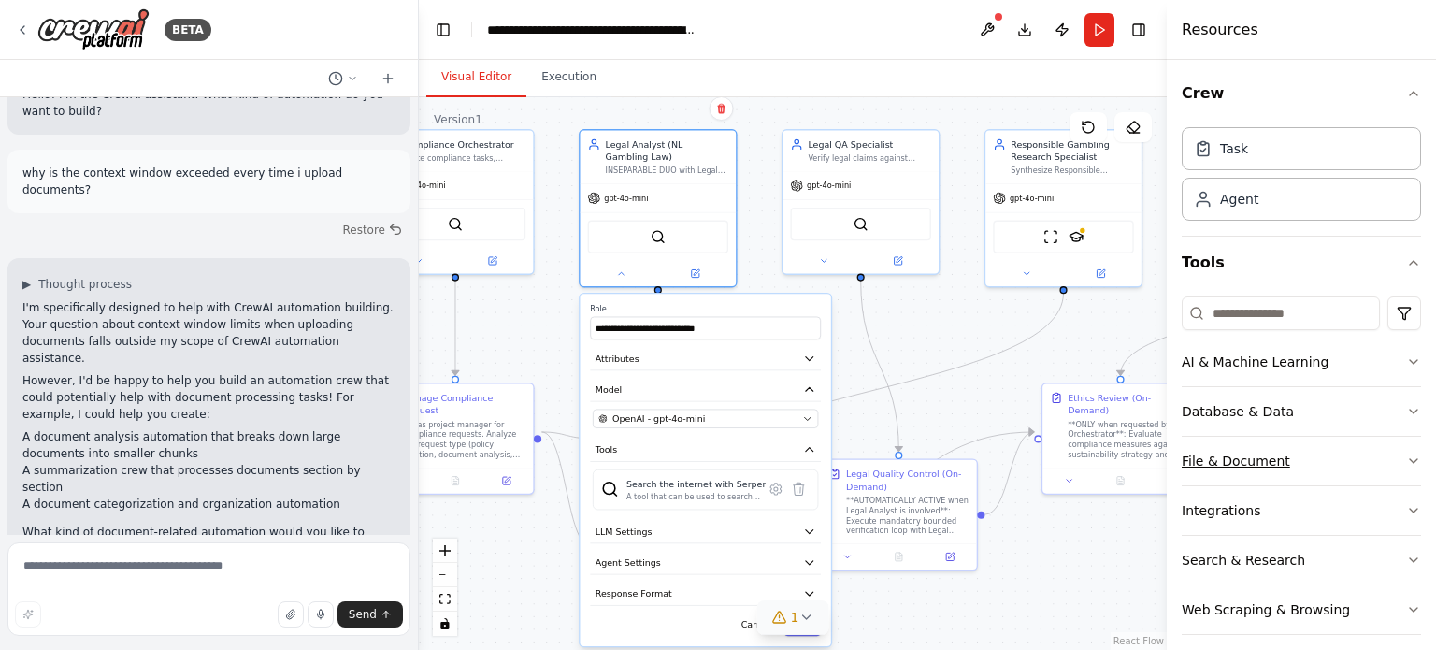
click at [1346, 454] on button "File & Document" at bounding box center [1301, 461] width 239 height 49
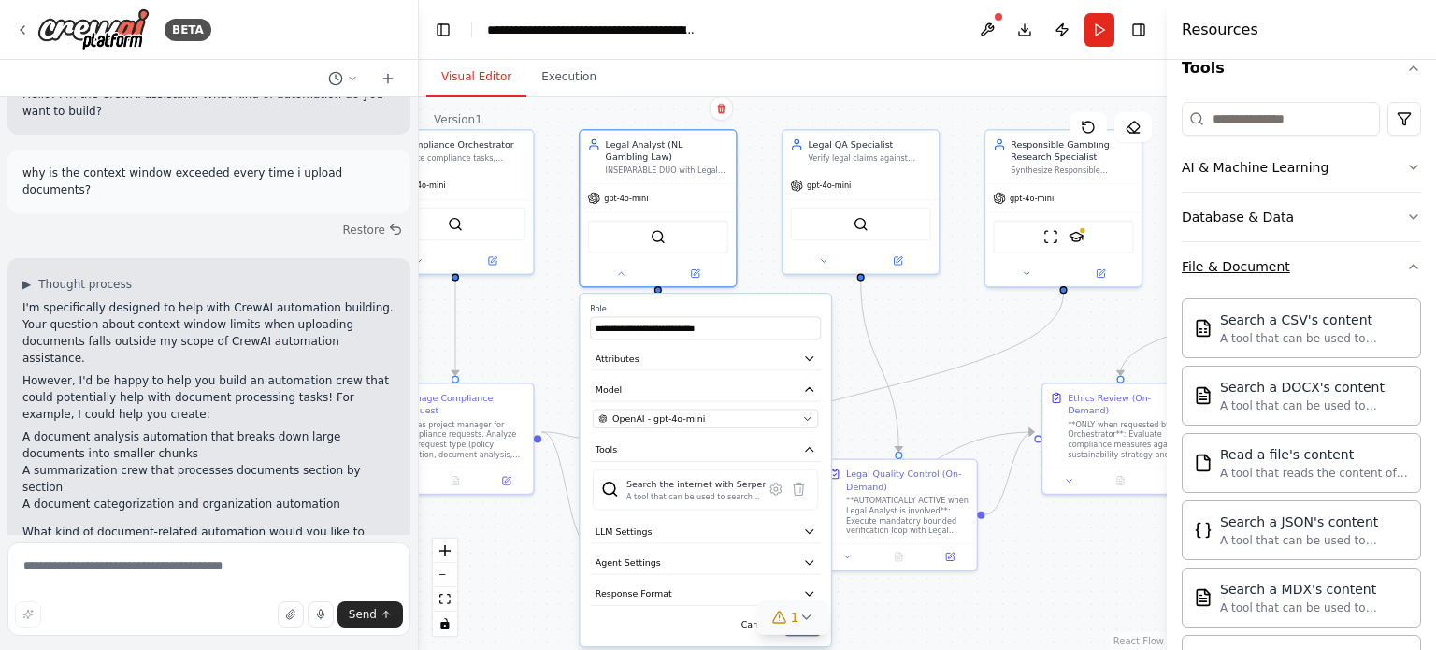
scroll to position [209, 0]
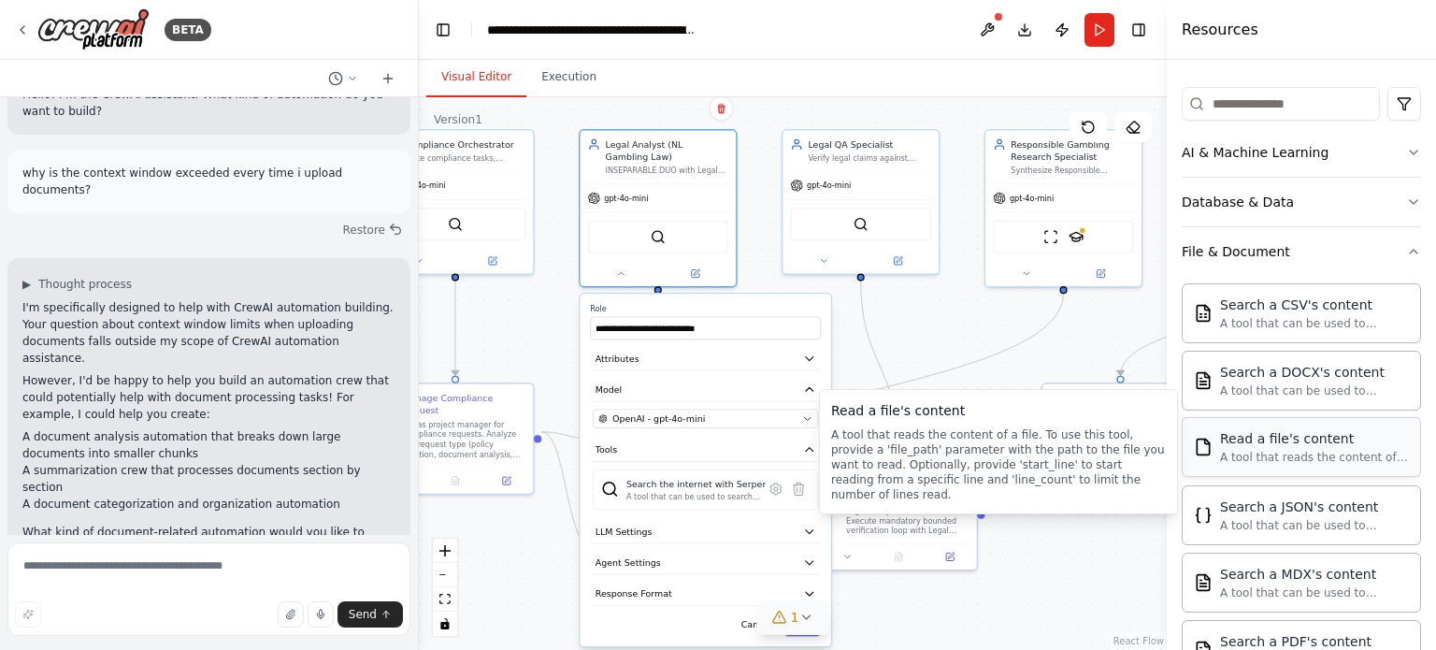
click at [1270, 451] on div "A tool that reads the content of a file. To use this tool, provide a 'file_path…" at bounding box center [1314, 457] width 189 height 15
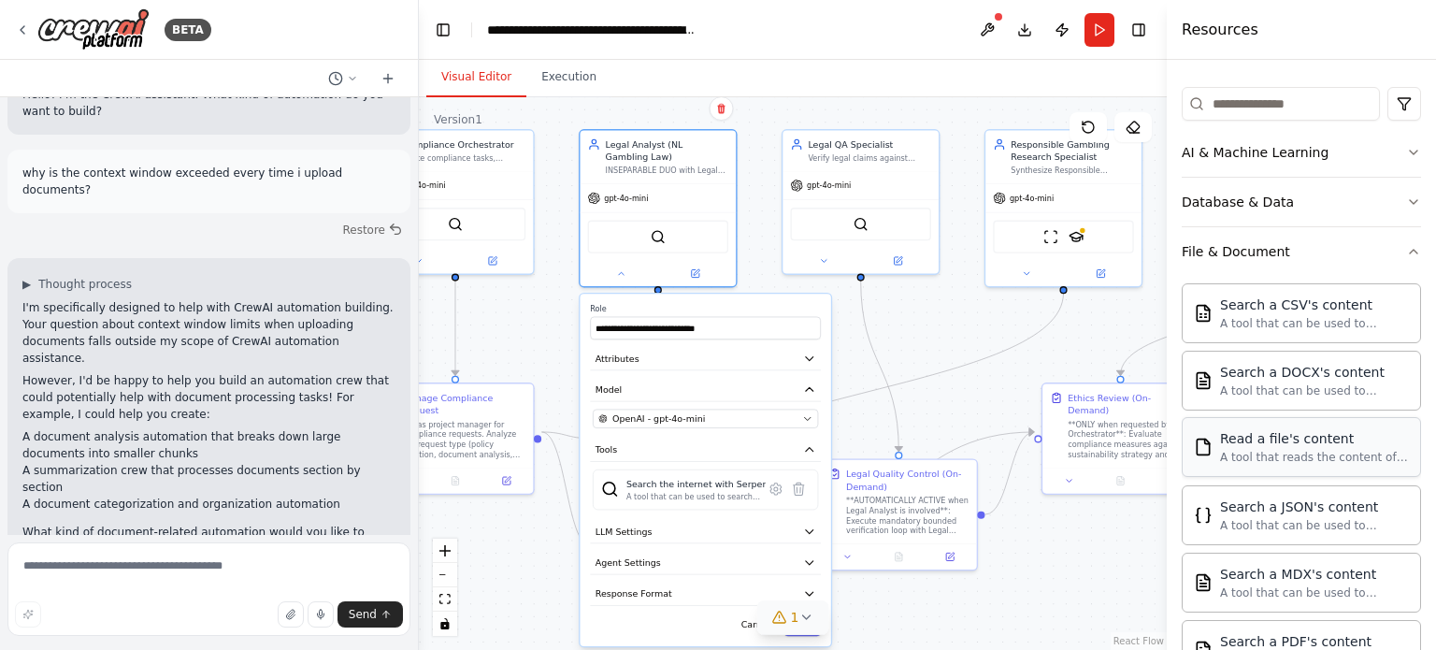
click at [1270, 451] on div "A tool that reads the content of a file. To use this tool, provide a 'file_path…" at bounding box center [1314, 457] width 189 height 15
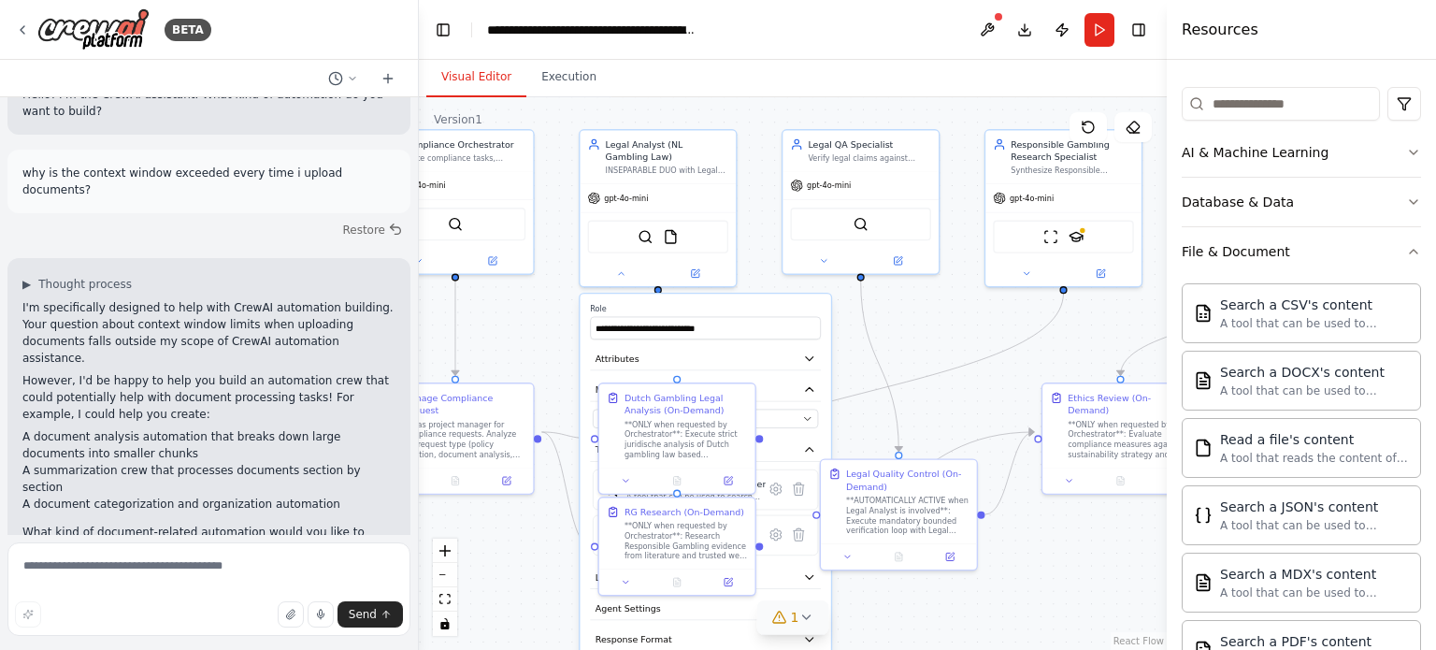
click at [537, 340] on div ".deletable-edge-delete-btn { width: 20px; height: 20px; border: 0px solid #ffff…" at bounding box center [793, 373] width 748 height 552
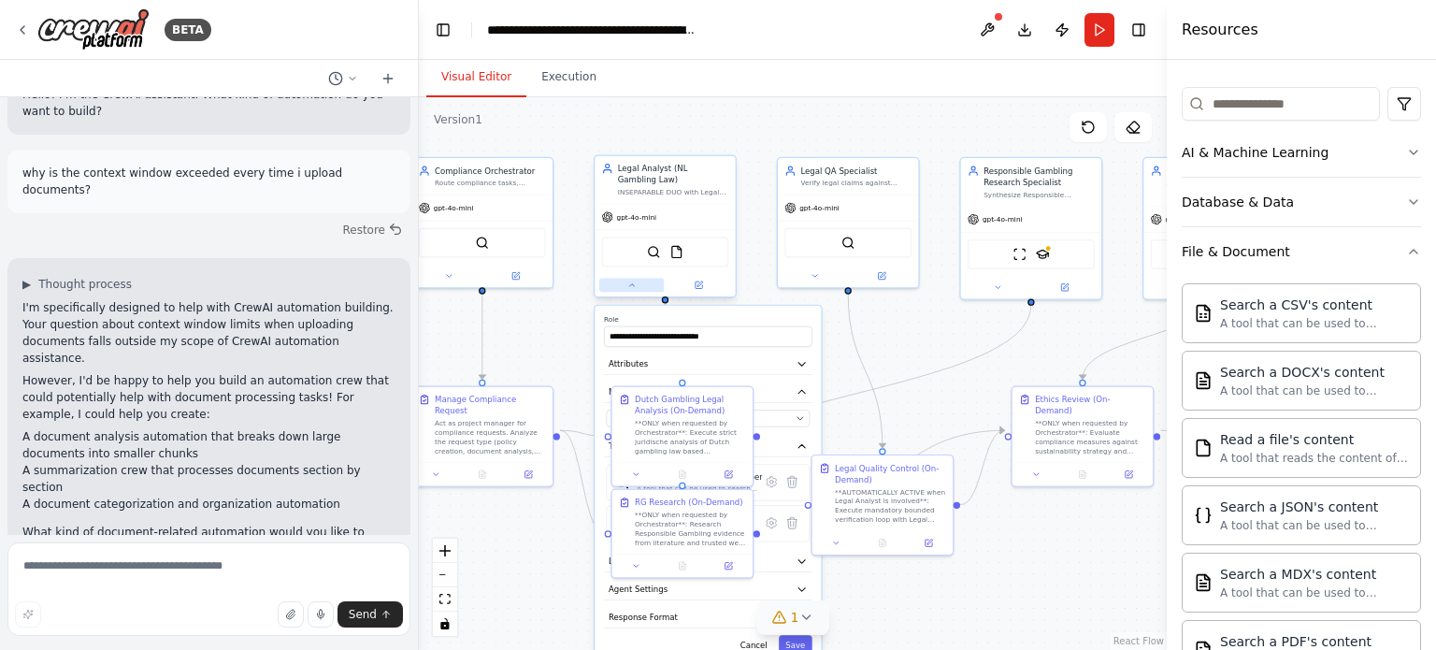
click at [628, 289] on button at bounding box center [631, 286] width 64 height 14
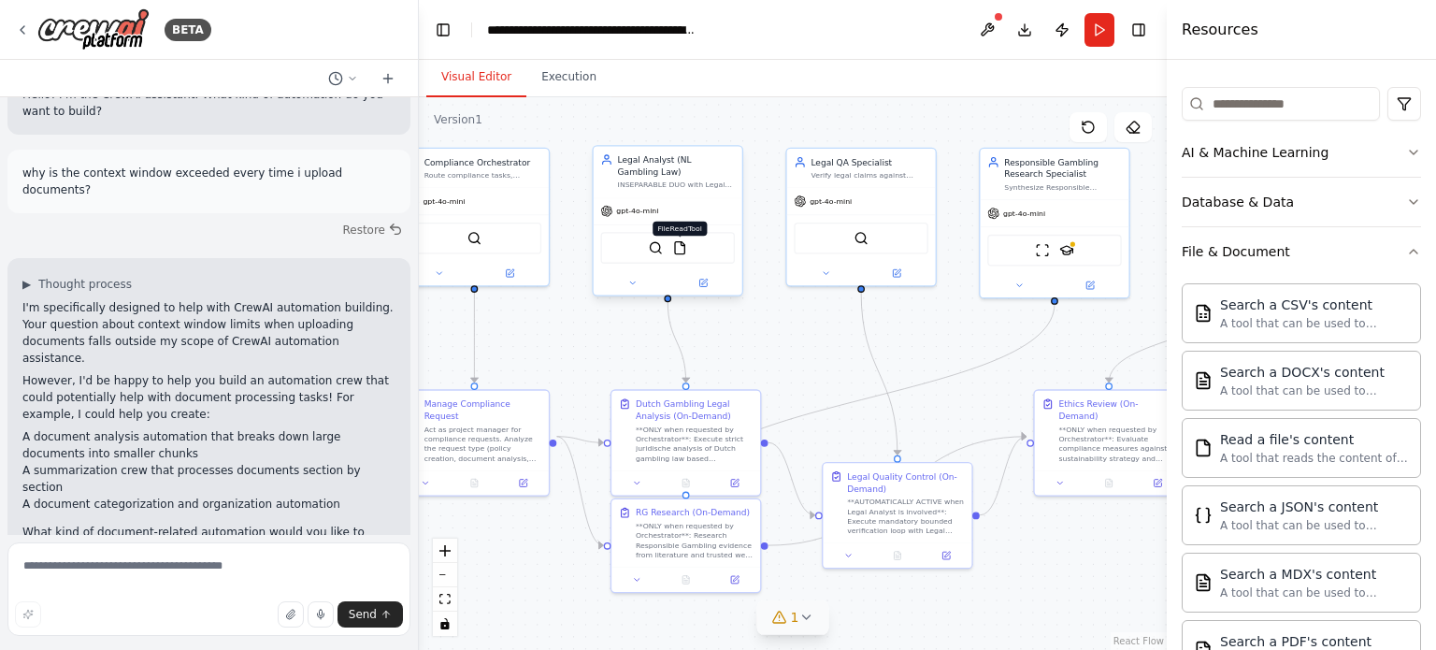
click at [681, 242] on img at bounding box center [679, 247] width 15 height 15
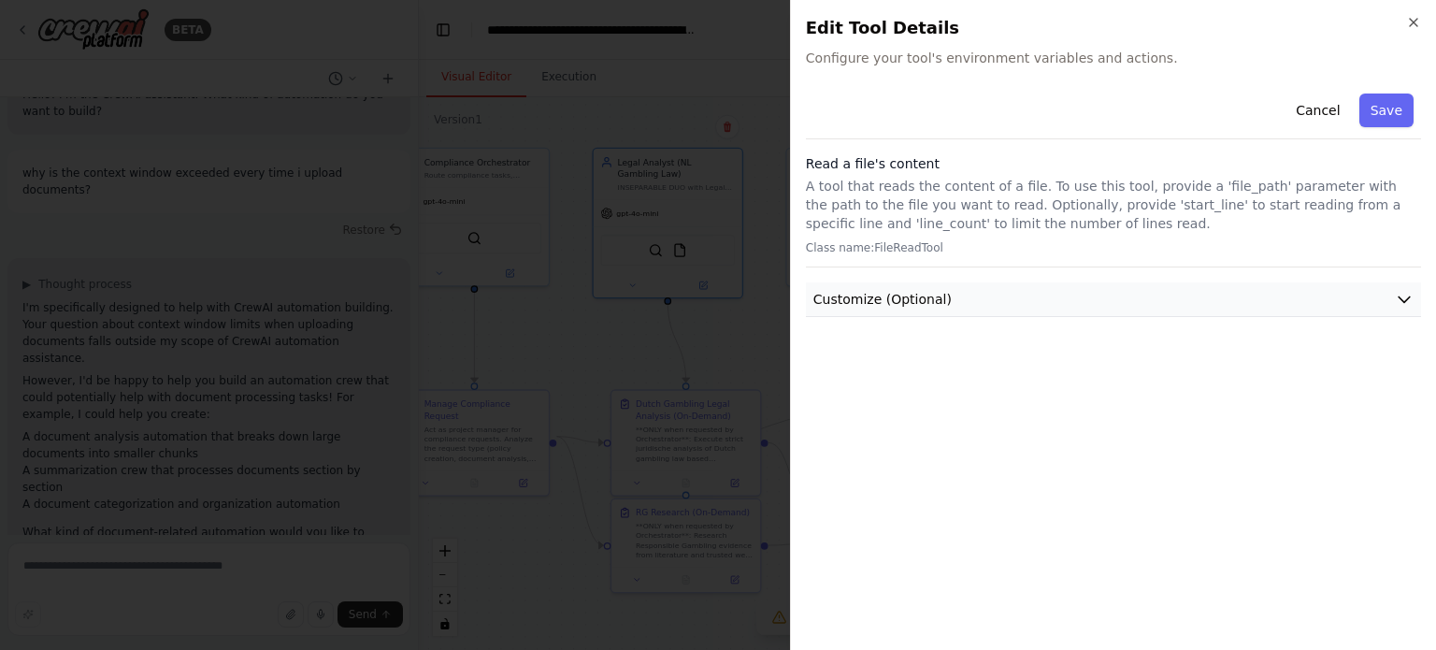
click at [876, 306] on span "Customize (Optional)" at bounding box center [882, 299] width 138 height 19
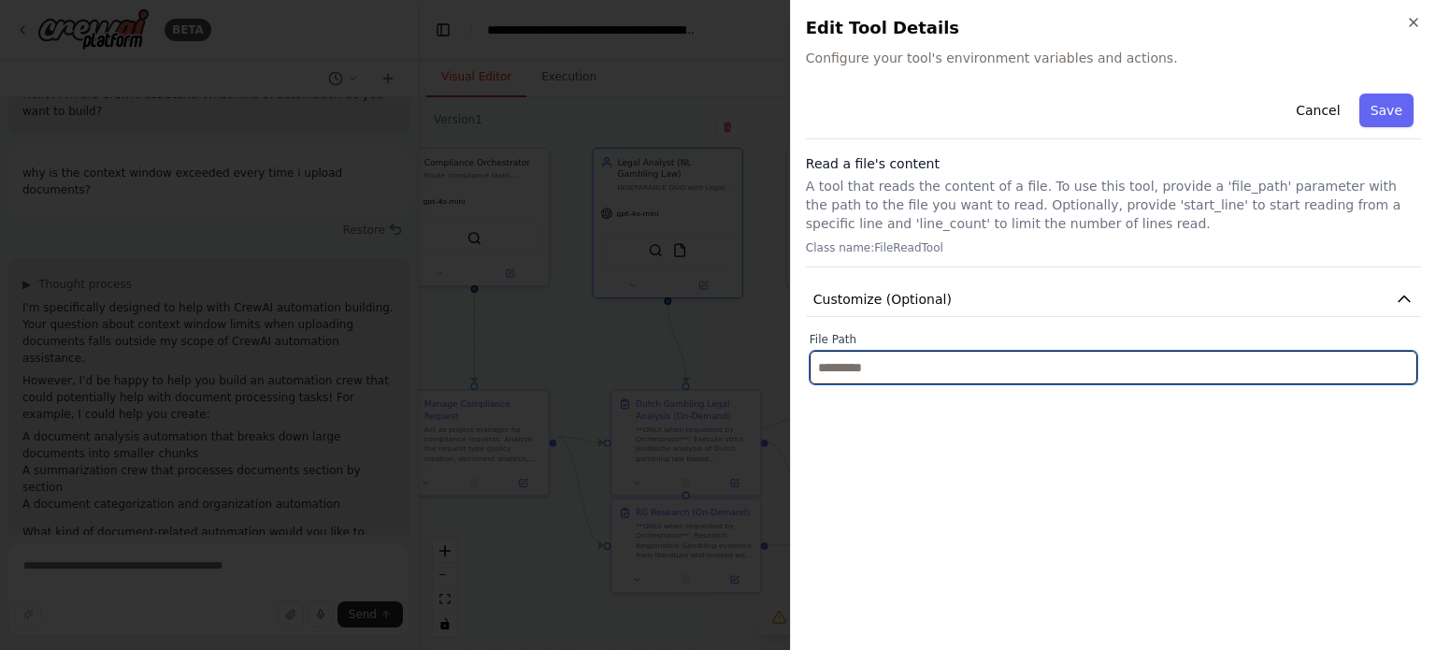
click at [875, 366] on input "text" at bounding box center [1114, 368] width 608 height 34
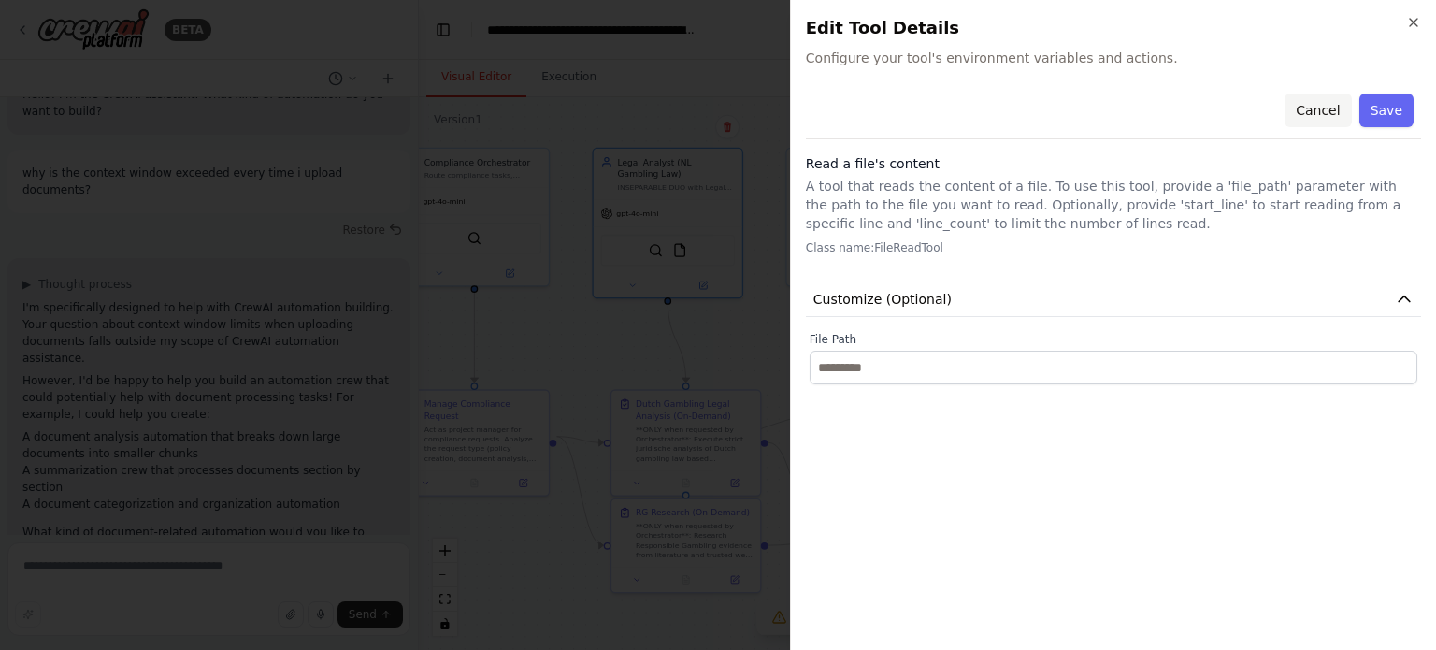
click at [1320, 108] on button "Cancel" at bounding box center [1317, 110] width 66 height 34
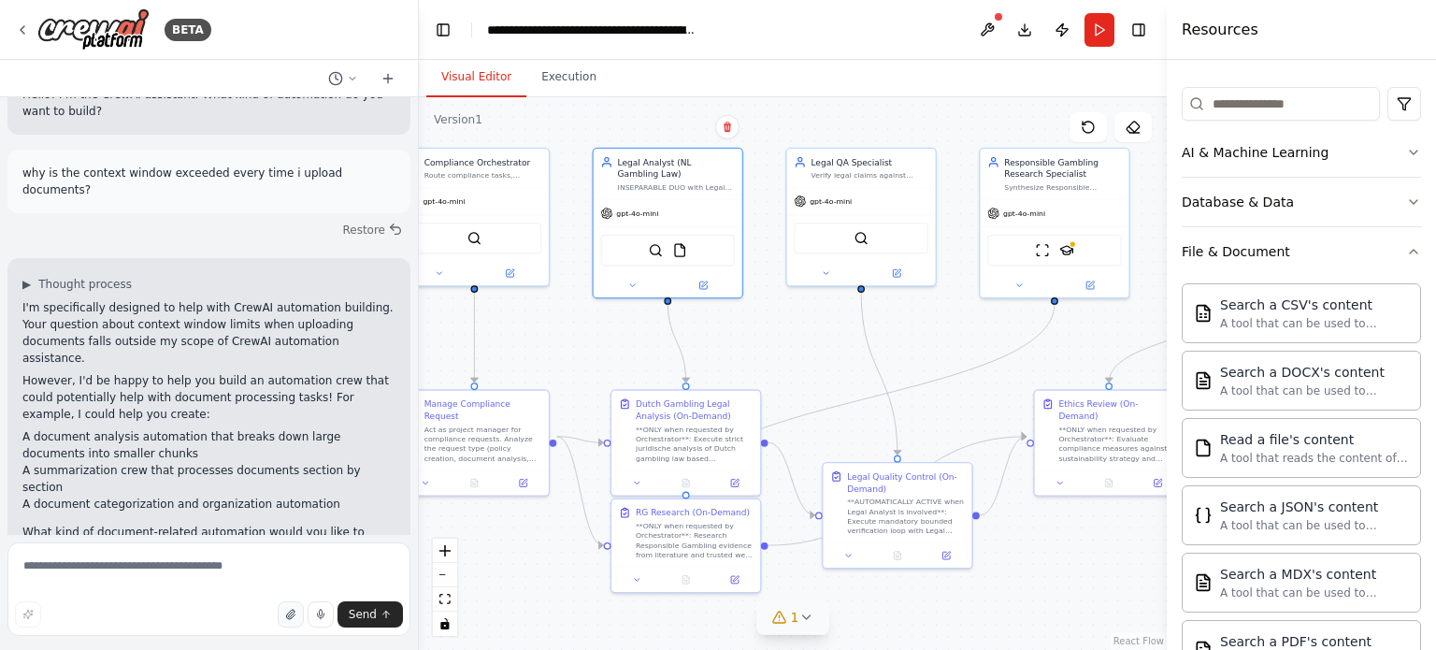
click at [292, 623] on button "button" at bounding box center [291, 614] width 26 height 26
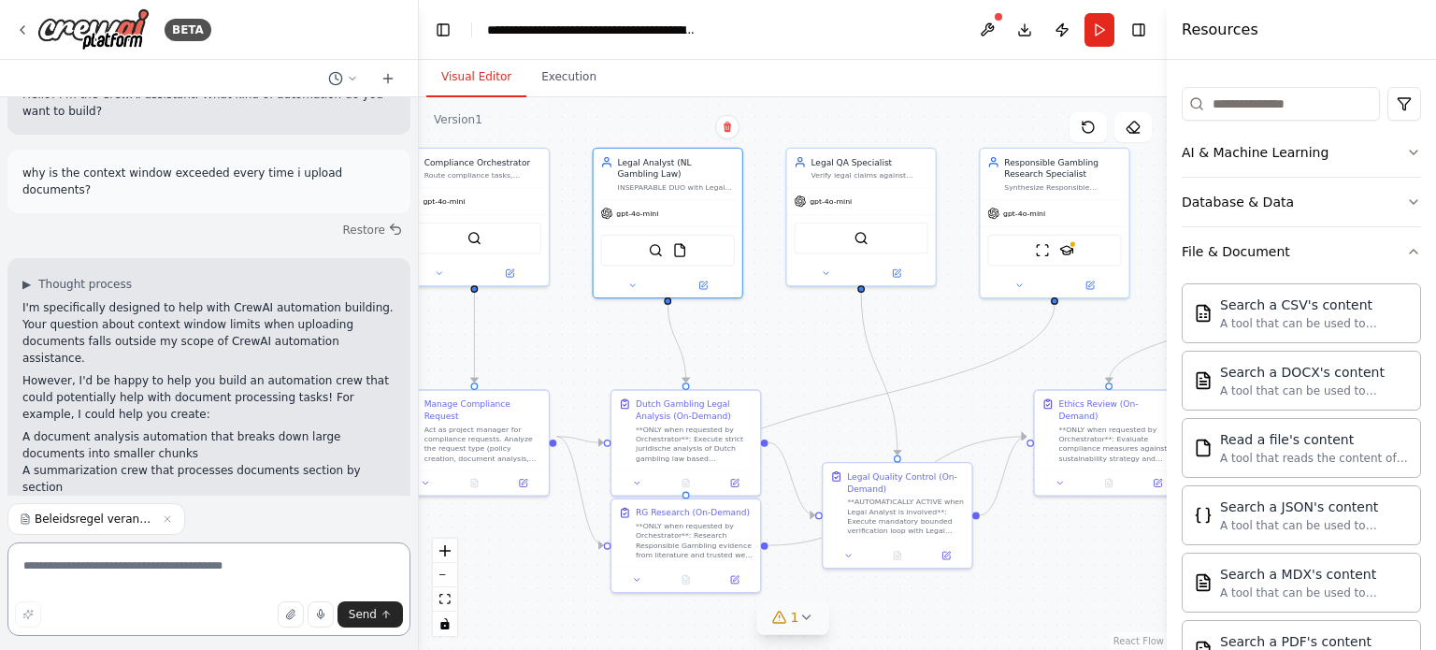
click at [124, 571] on textarea at bounding box center [208, 588] width 403 height 93
type textarea "**********"
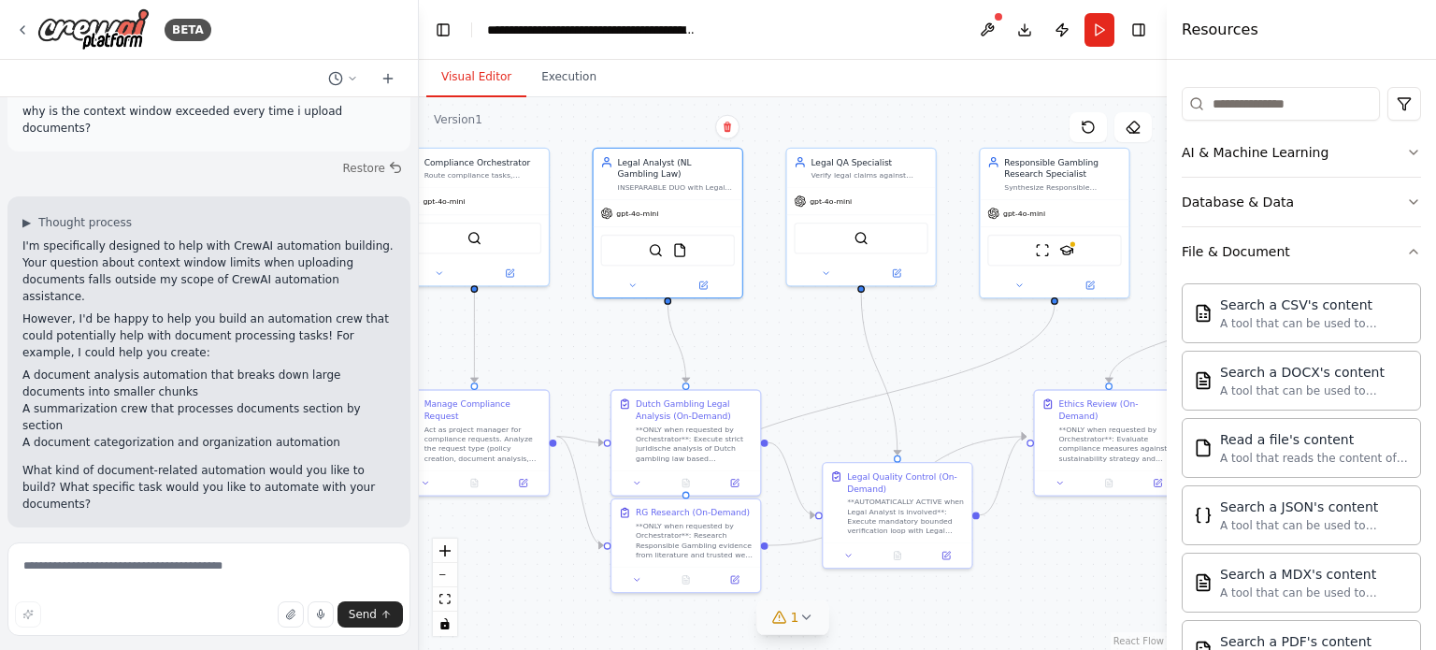
scroll to position [206, 0]
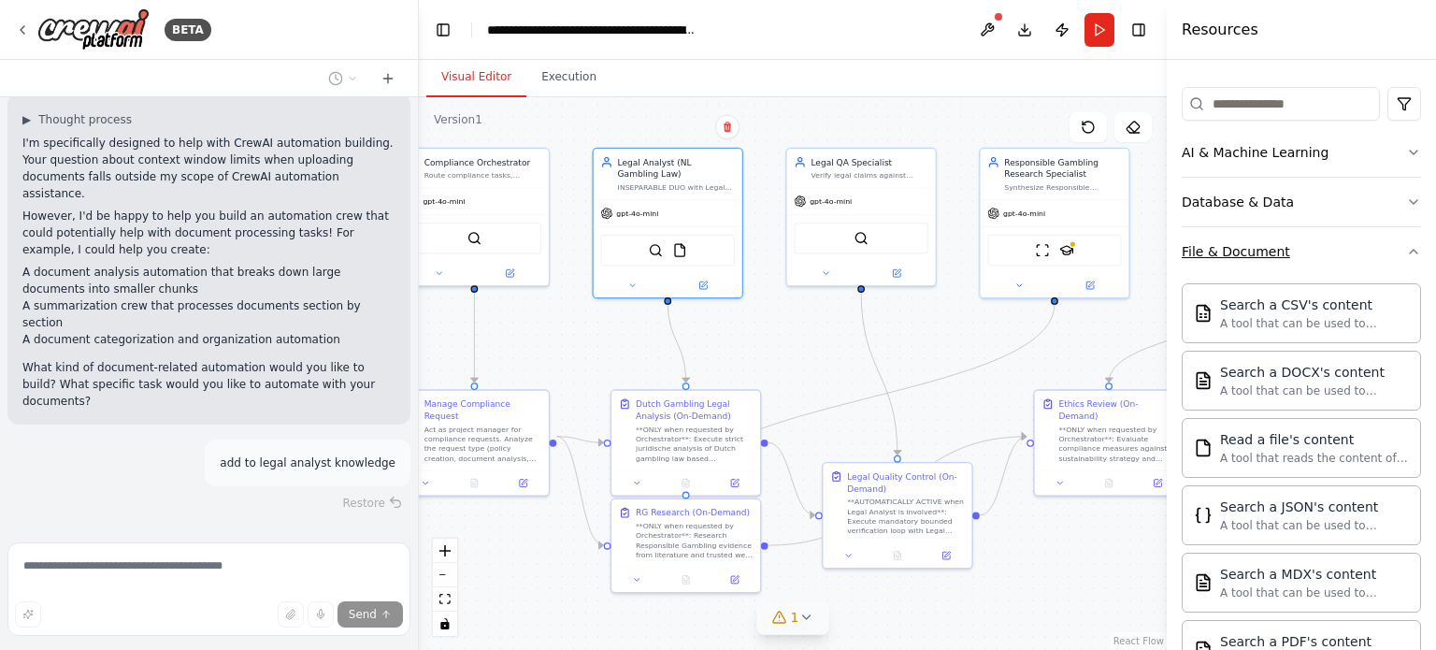
click at [1410, 250] on icon "button" at bounding box center [1413, 252] width 7 height 4
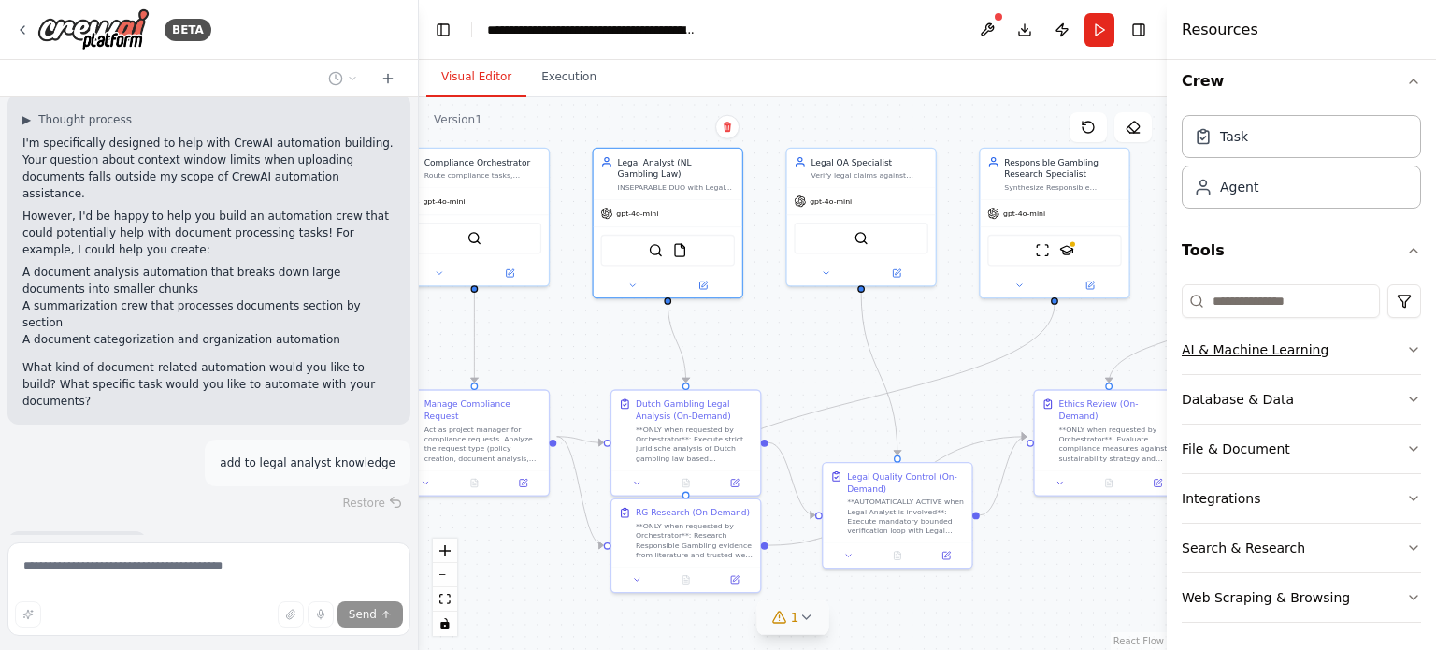
scroll to position [314, 0]
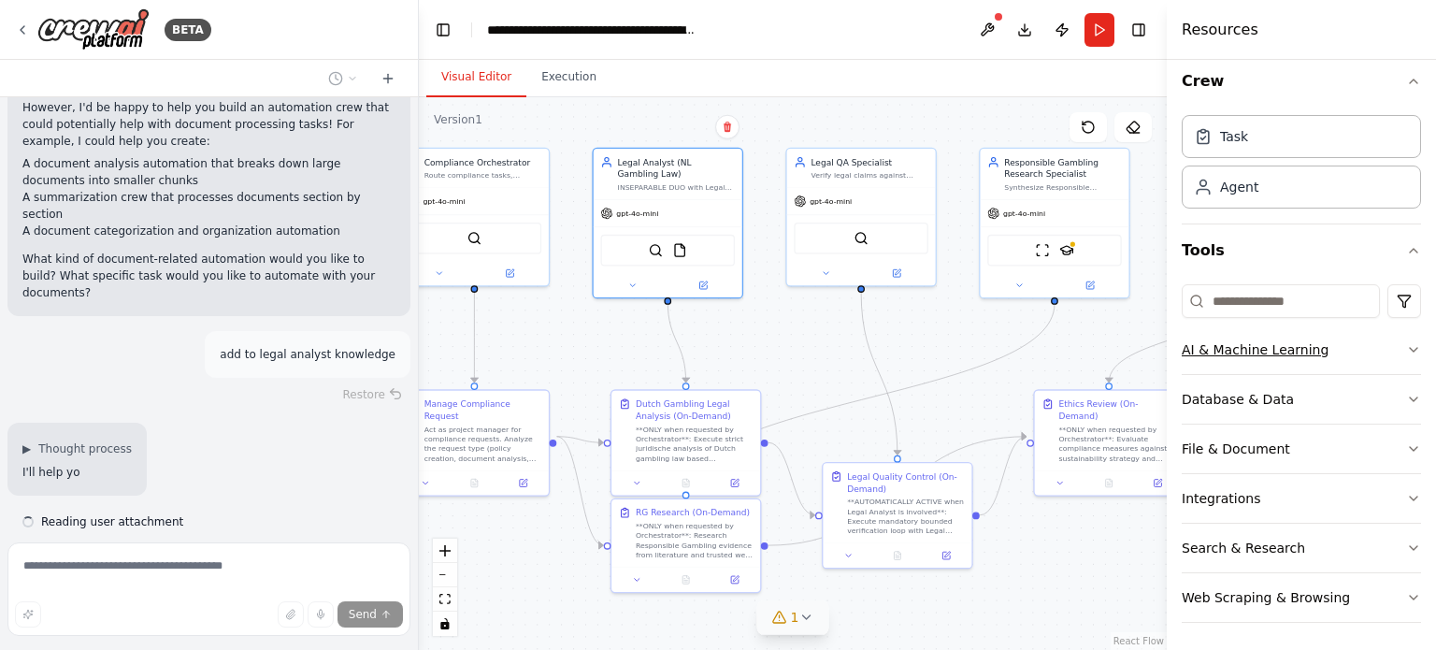
click at [1400, 356] on button "AI & Machine Learning" at bounding box center [1301, 349] width 239 height 49
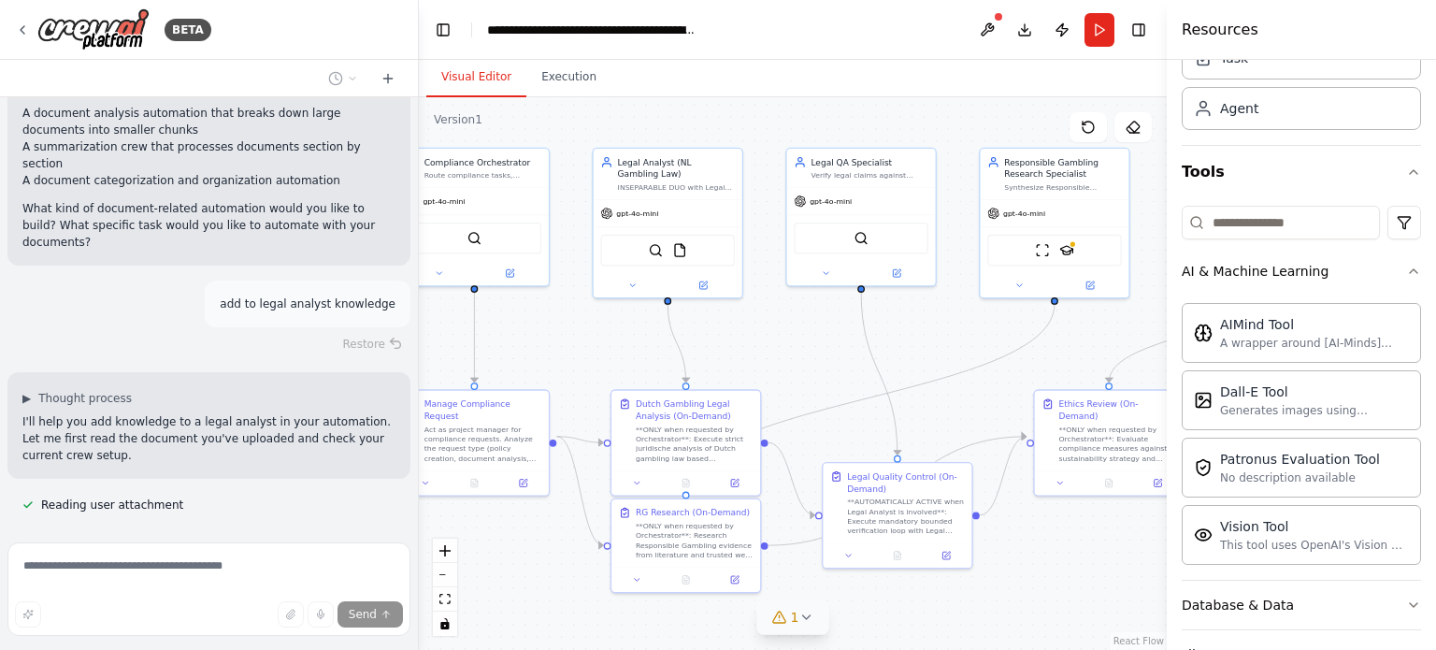
scroll to position [113, 0]
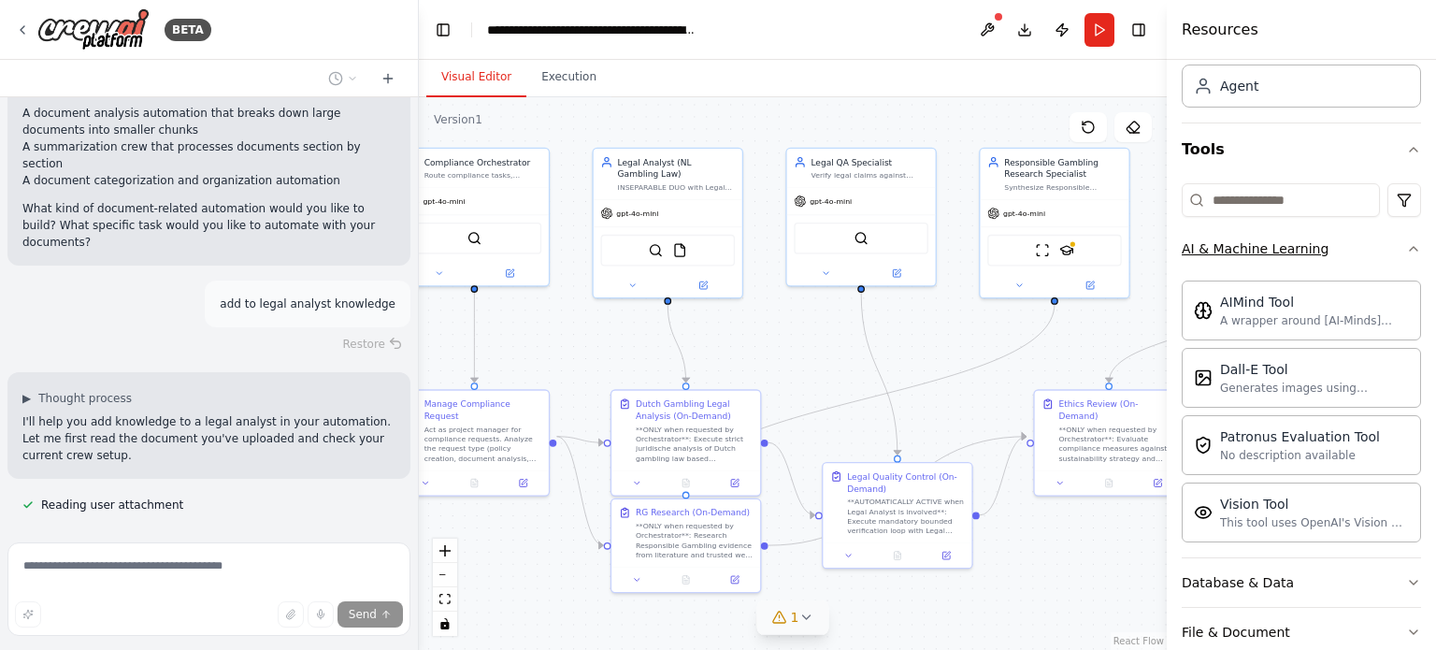
click at [1406, 241] on icon "button" at bounding box center [1413, 248] width 15 height 15
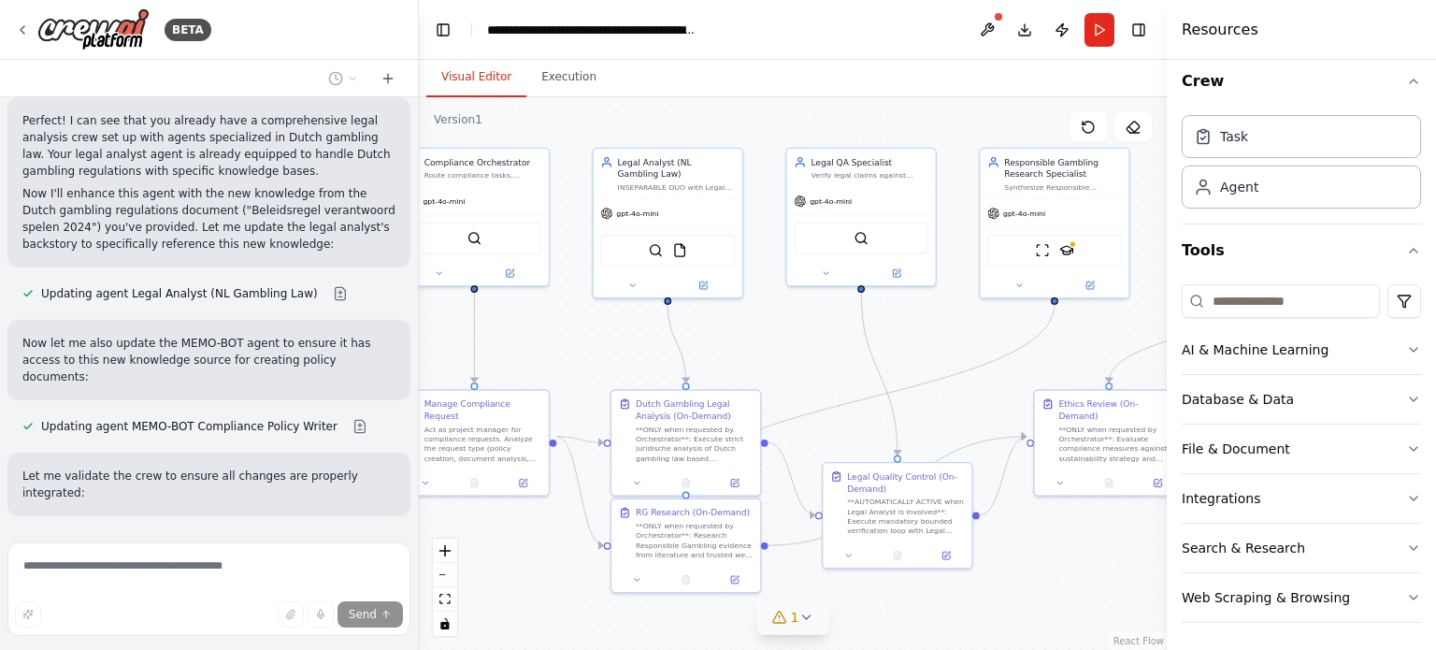
scroll to position [901, 0]
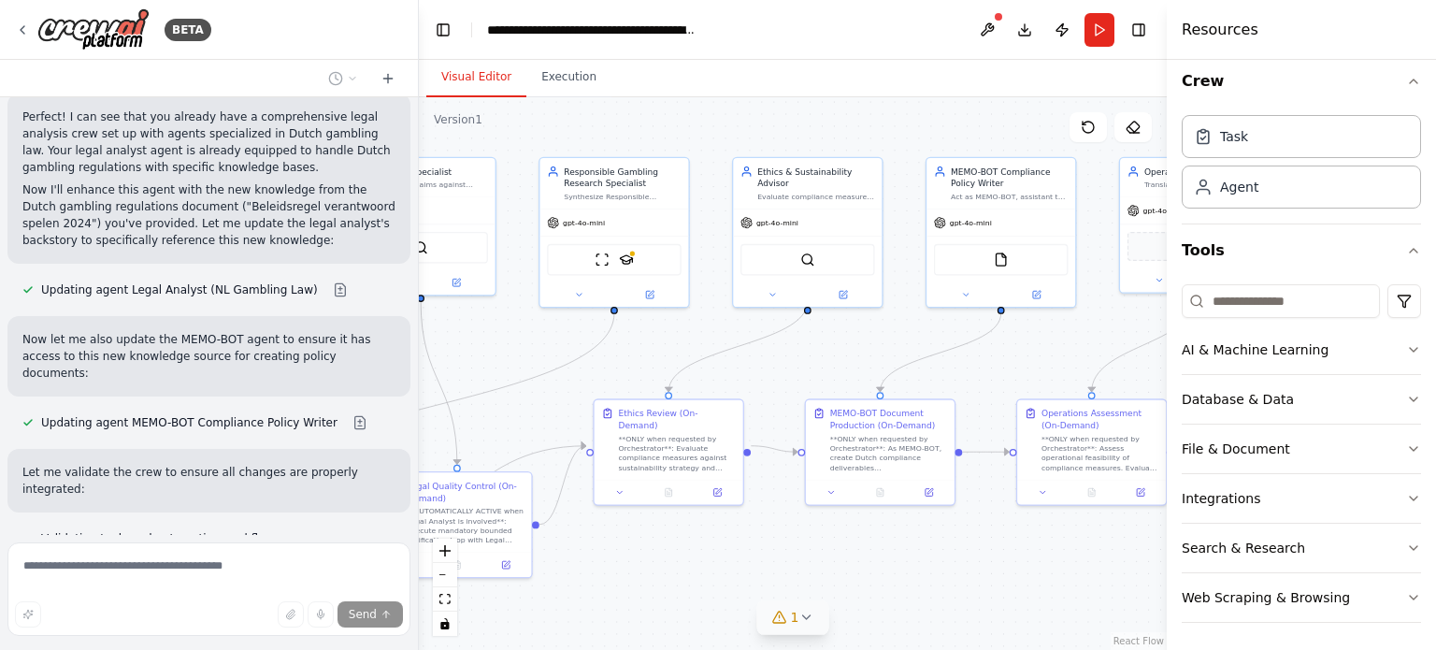
drag, startPoint x: 1006, startPoint y: 337, endPoint x: 566, endPoint y: 346, distance: 440.4
click at [566, 346] on div ".deletable-edge-delete-btn { width: 20px; height: 20px; border: 0px solid #ffff…" at bounding box center [793, 373] width 748 height 552
click at [1003, 254] on img at bounding box center [1001, 257] width 15 height 15
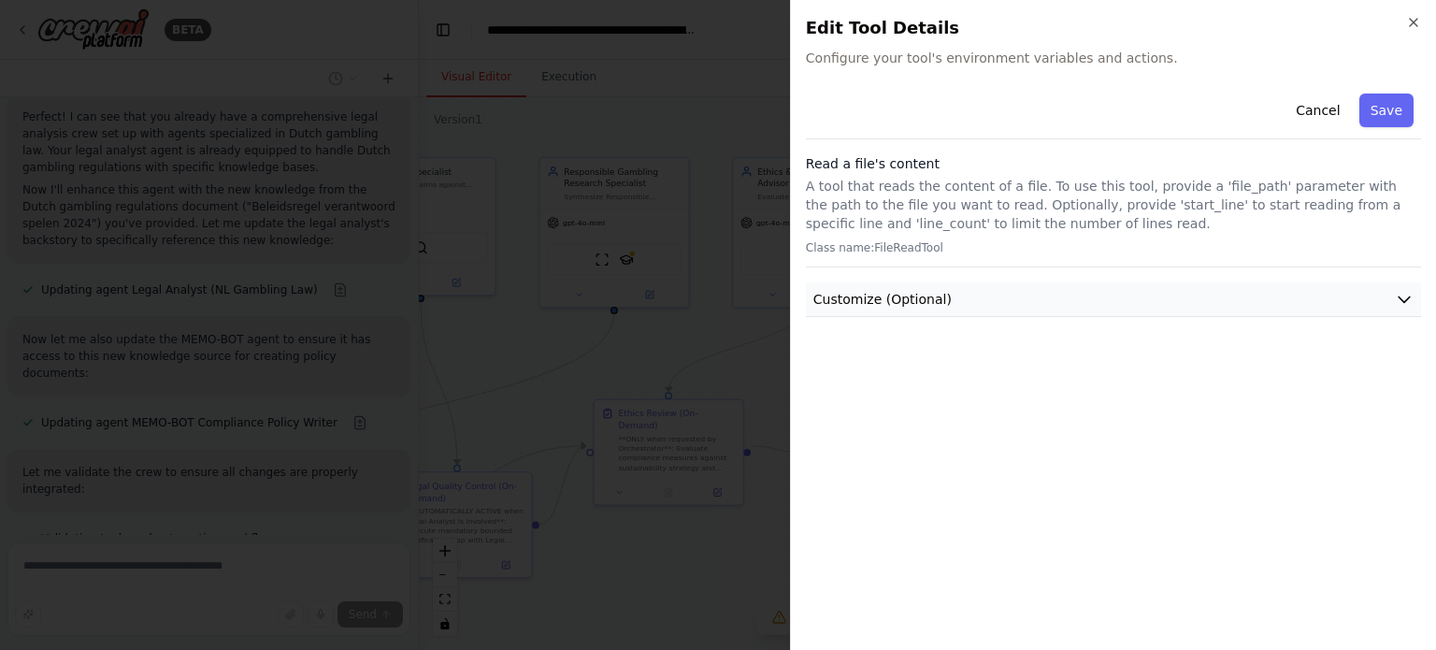
click at [1028, 294] on button "Customize (Optional)" at bounding box center [1113, 299] width 615 height 35
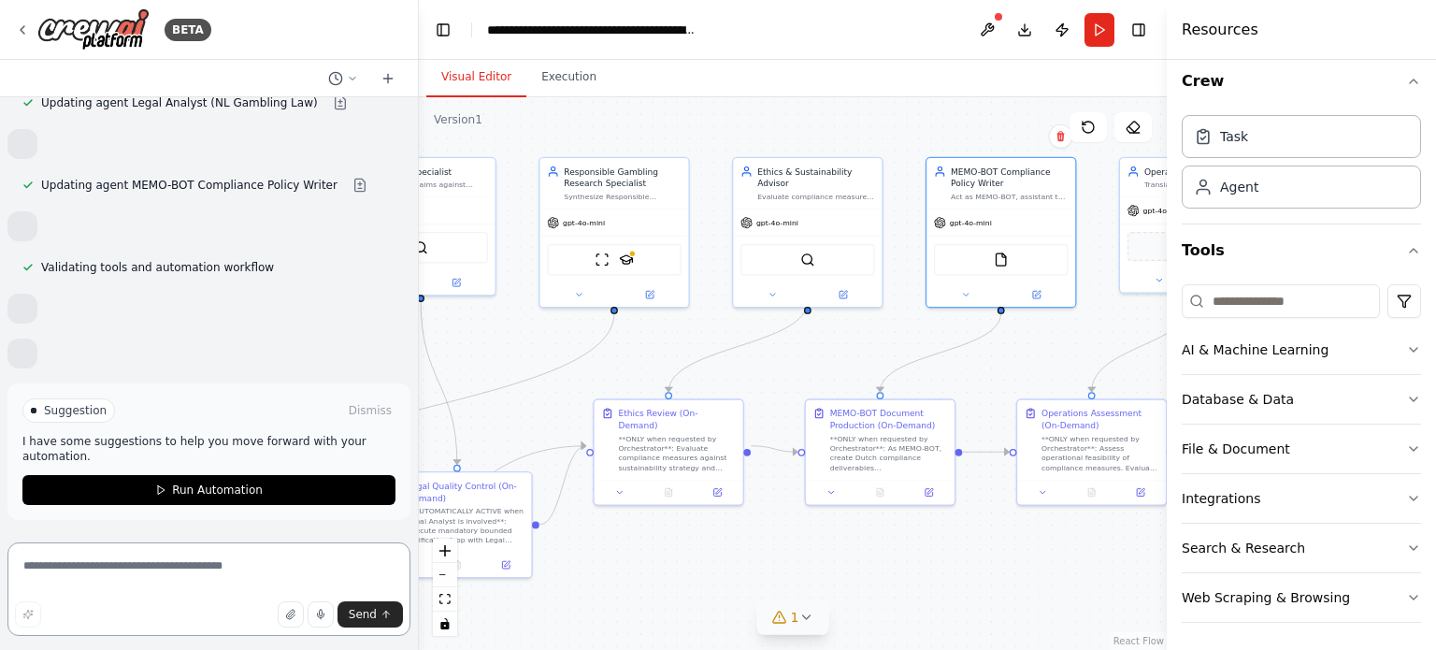
scroll to position [587, 0]
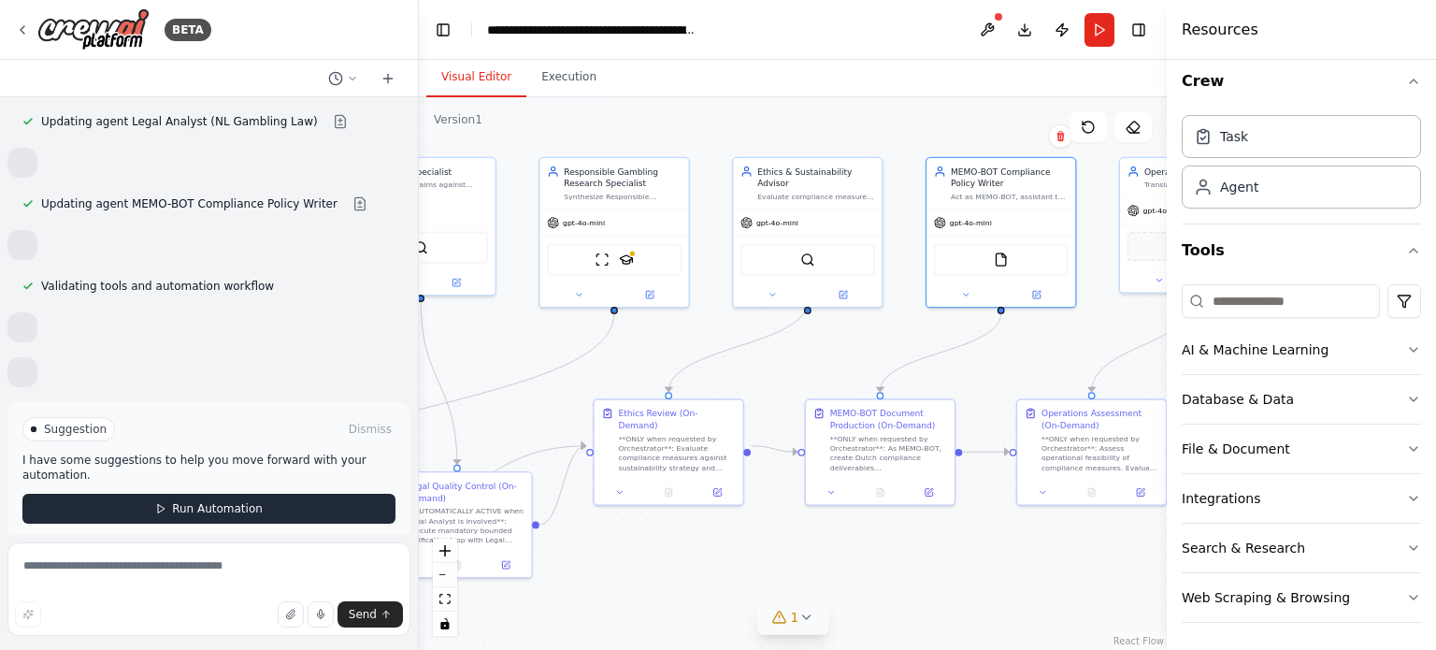
click at [192, 501] on span "Run Automation" at bounding box center [217, 508] width 91 height 15
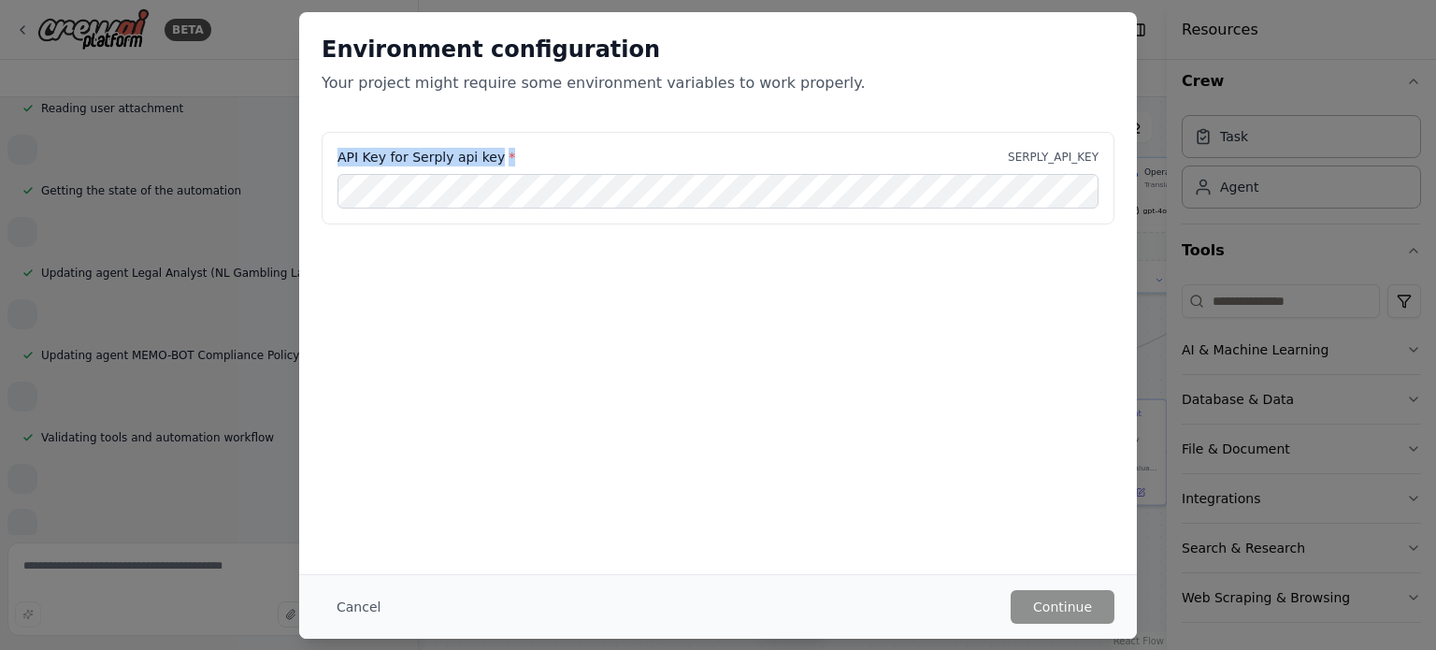
drag, startPoint x: 509, startPoint y: 156, endPoint x: 335, endPoint y: 164, distance: 174.0
click at [335, 164] on div "API Key for Serply api key * SERPLY_API_KEY" at bounding box center [718, 178] width 793 height 93
copy label "API Key for Serply api key *"
click at [362, 606] on button "Cancel" at bounding box center [359, 607] width 74 height 34
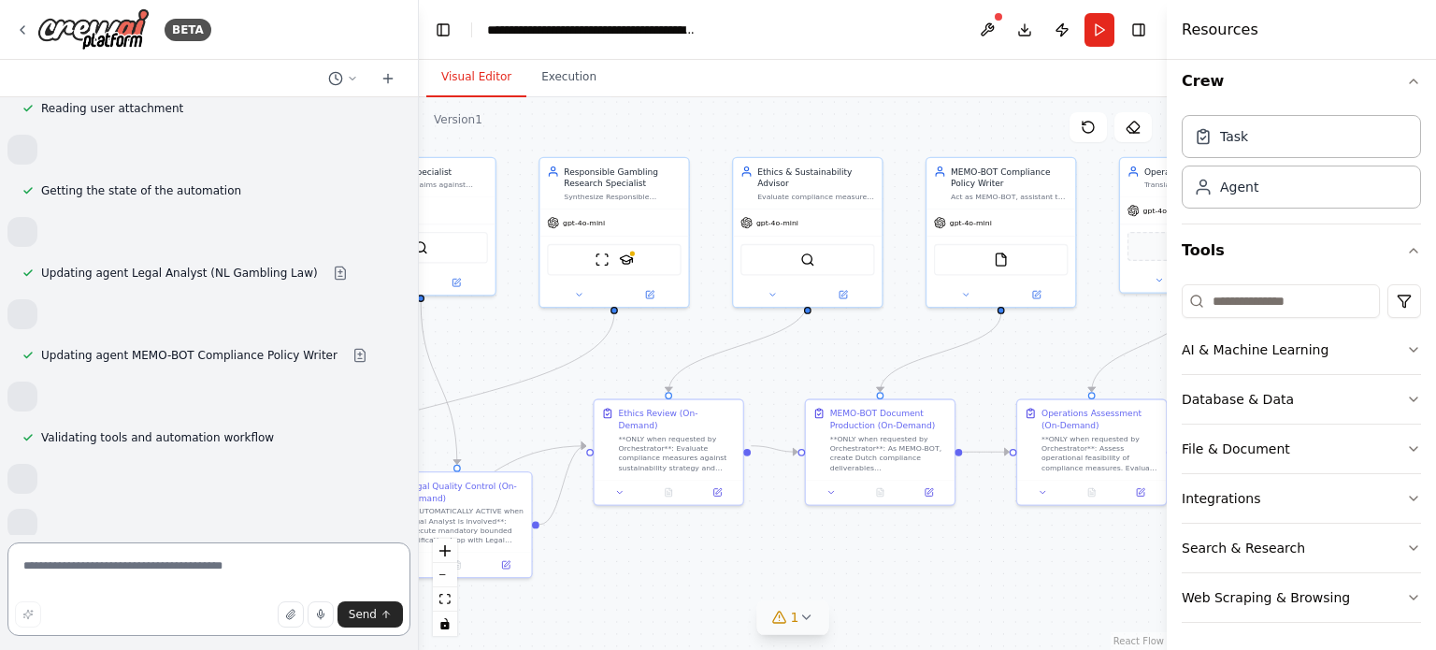
click at [281, 567] on textarea at bounding box center [208, 588] width 403 height 93
paste textarea "**********"
type textarea "**********"
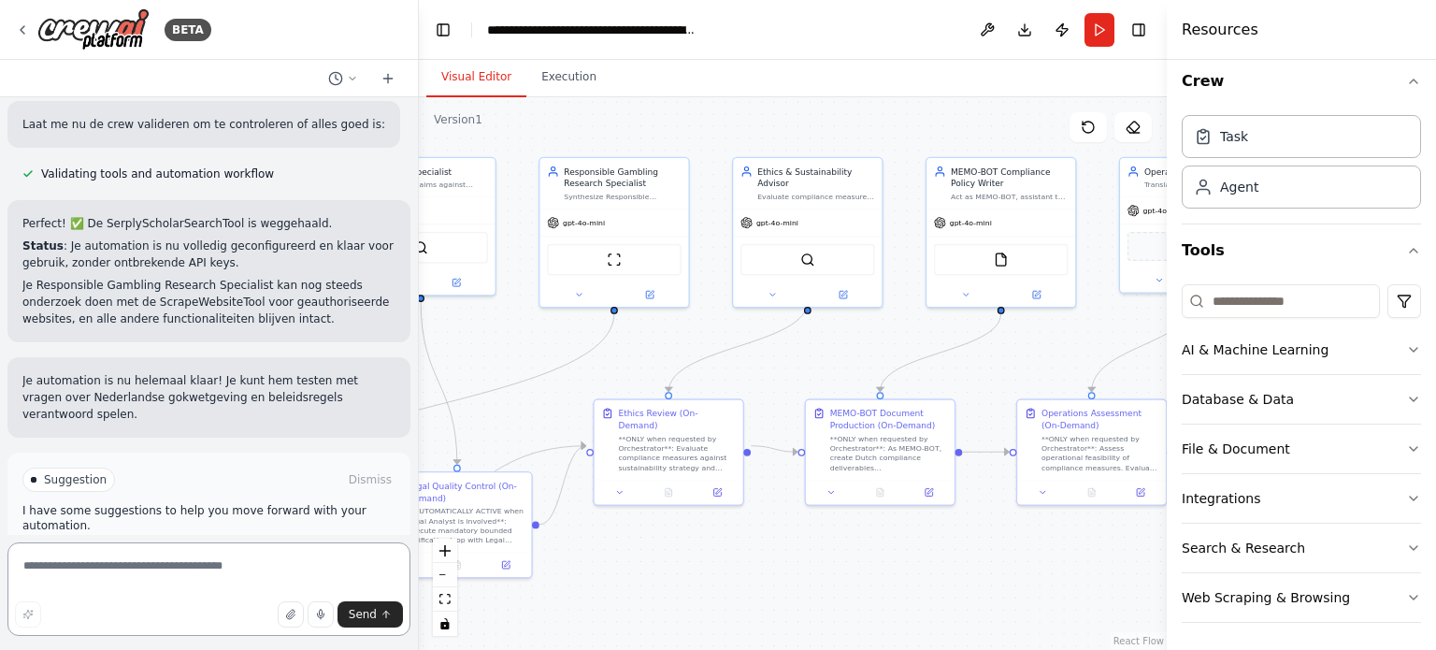
scroll to position [1155, 0]
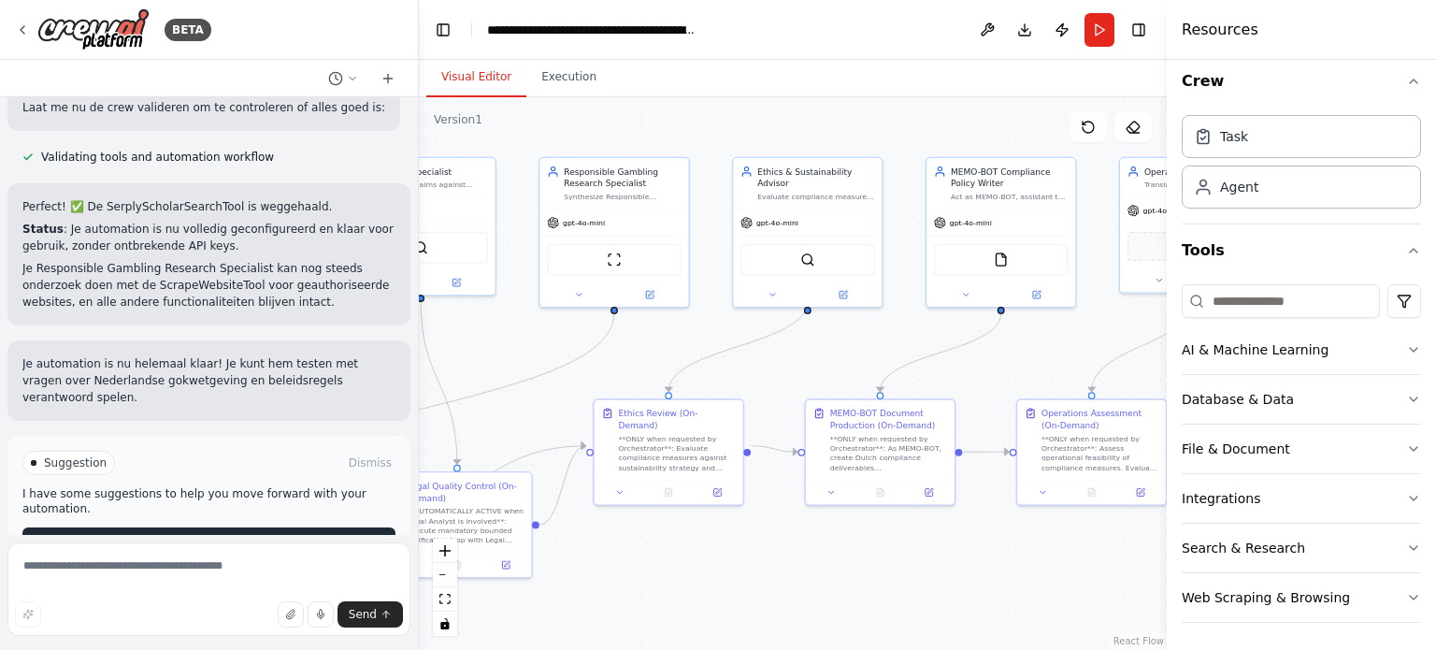
click at [231, 535] on span "Run Automation" at bounding box center [217, 542] width 91 height 15
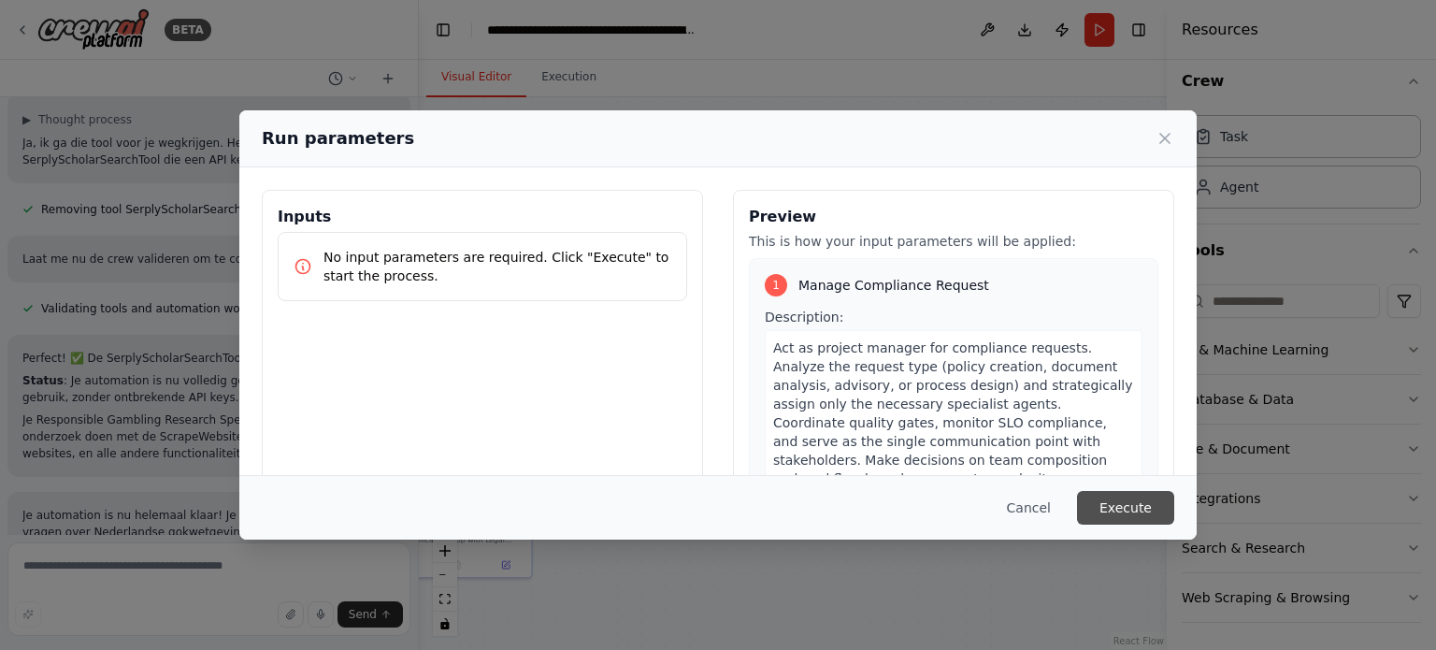
click at [1123, 504] on button "Execute" at bounding box center [1125, 508] width 97 height 34
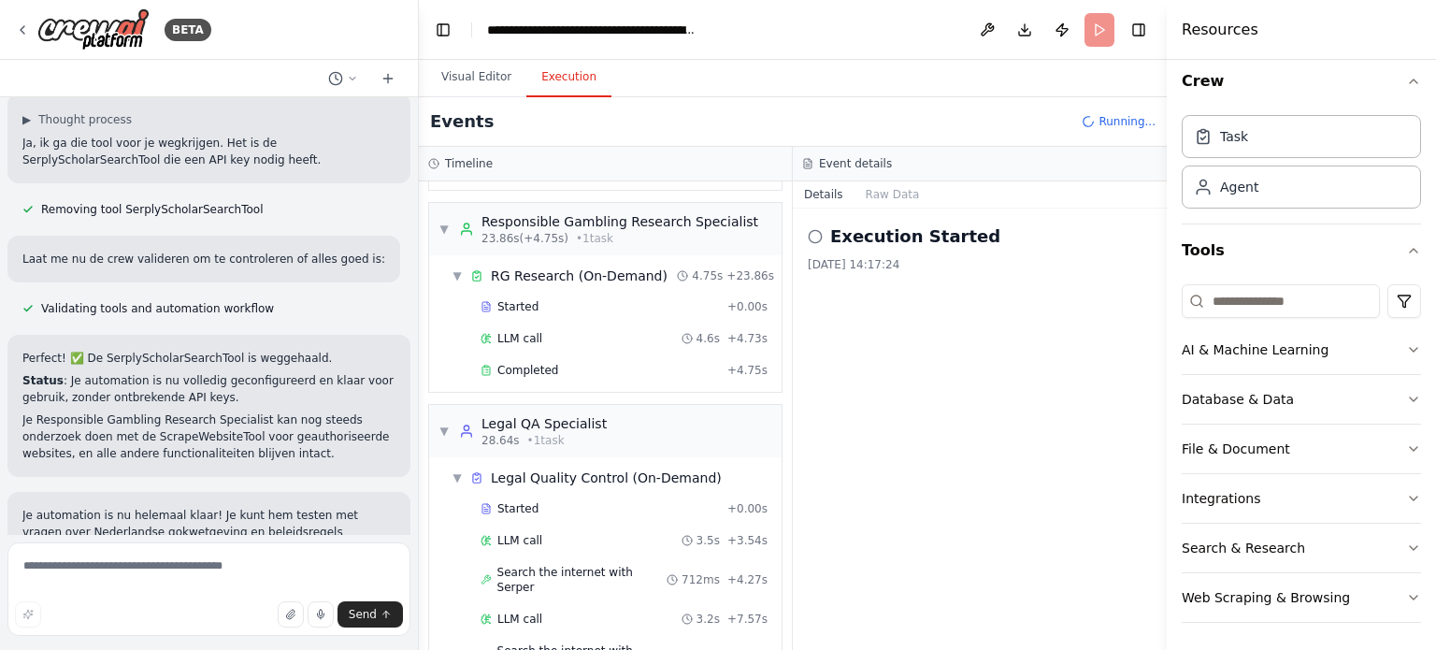
scroll to position [652, 0]
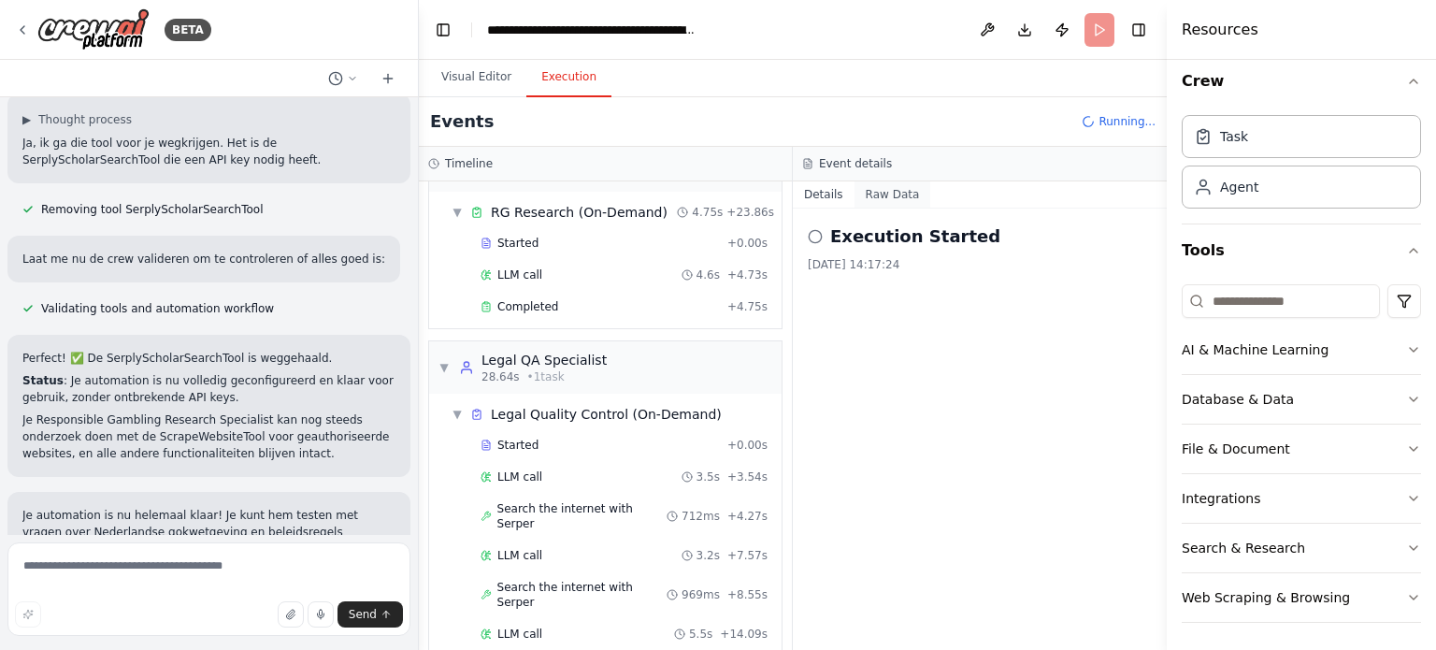
click at [888, 190] on button "Raw Data" at bounding box center [892, 194] width 77 height 26
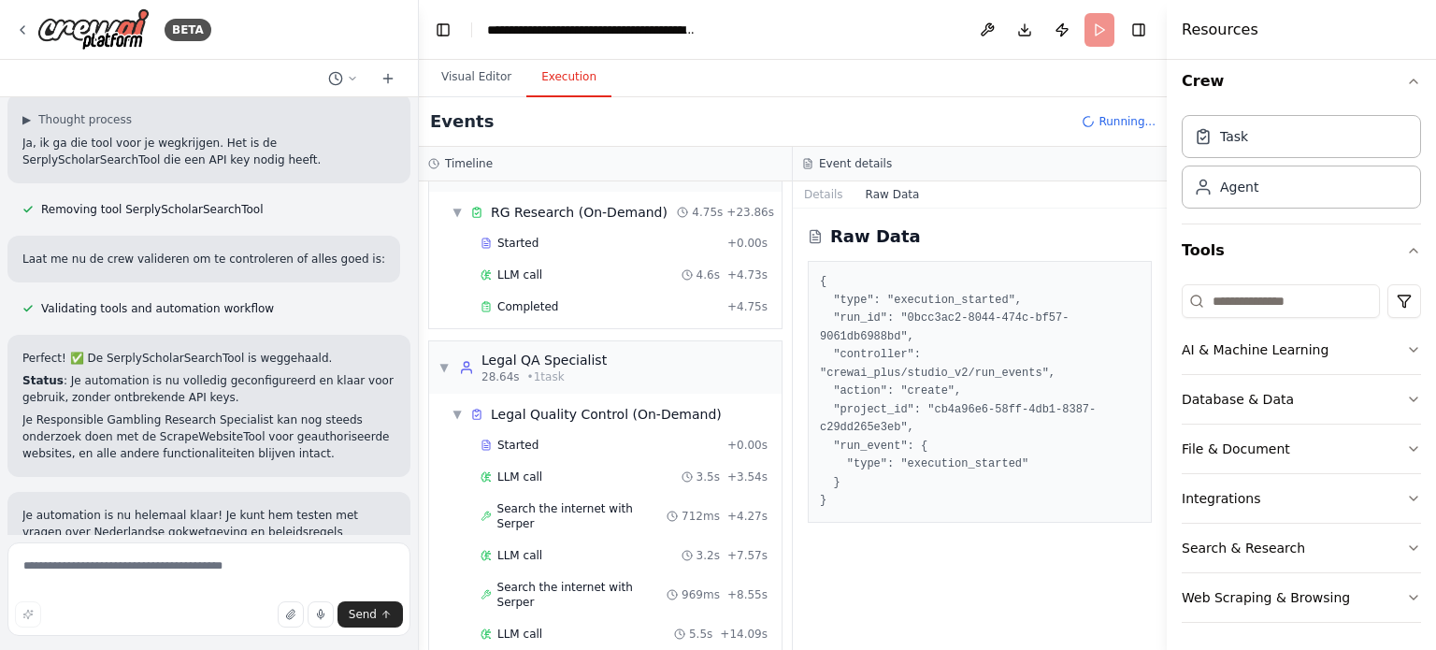
scroll to position [715, 0]
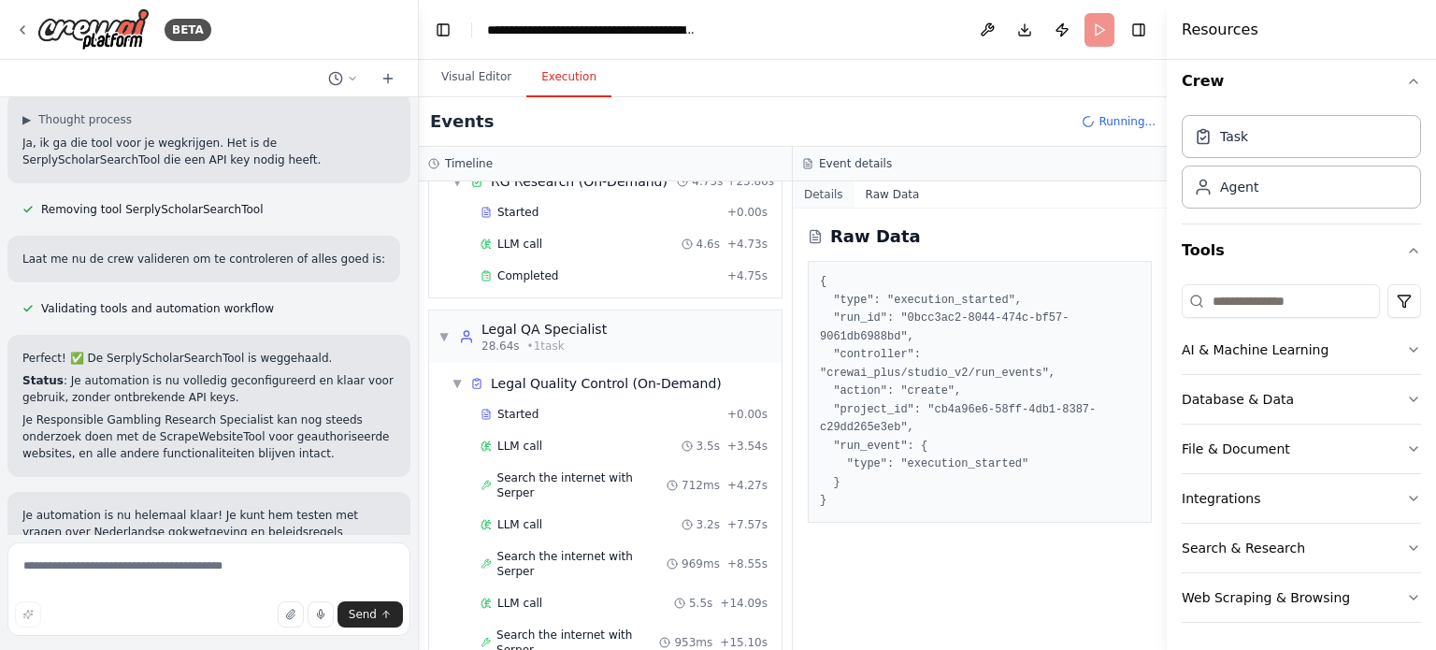
click at [826, 192] on button "Details" at bounding box center [824, 194] width 62 height 26
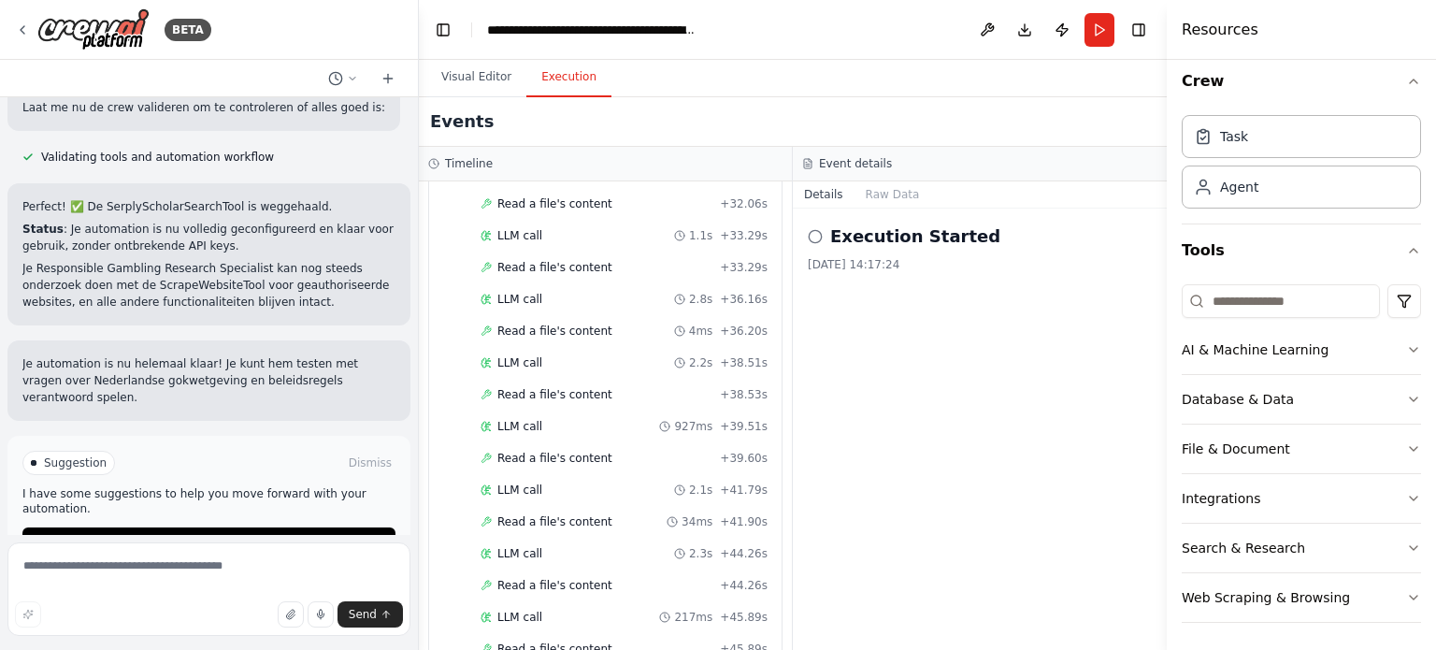
scroll to position [3489, 0]
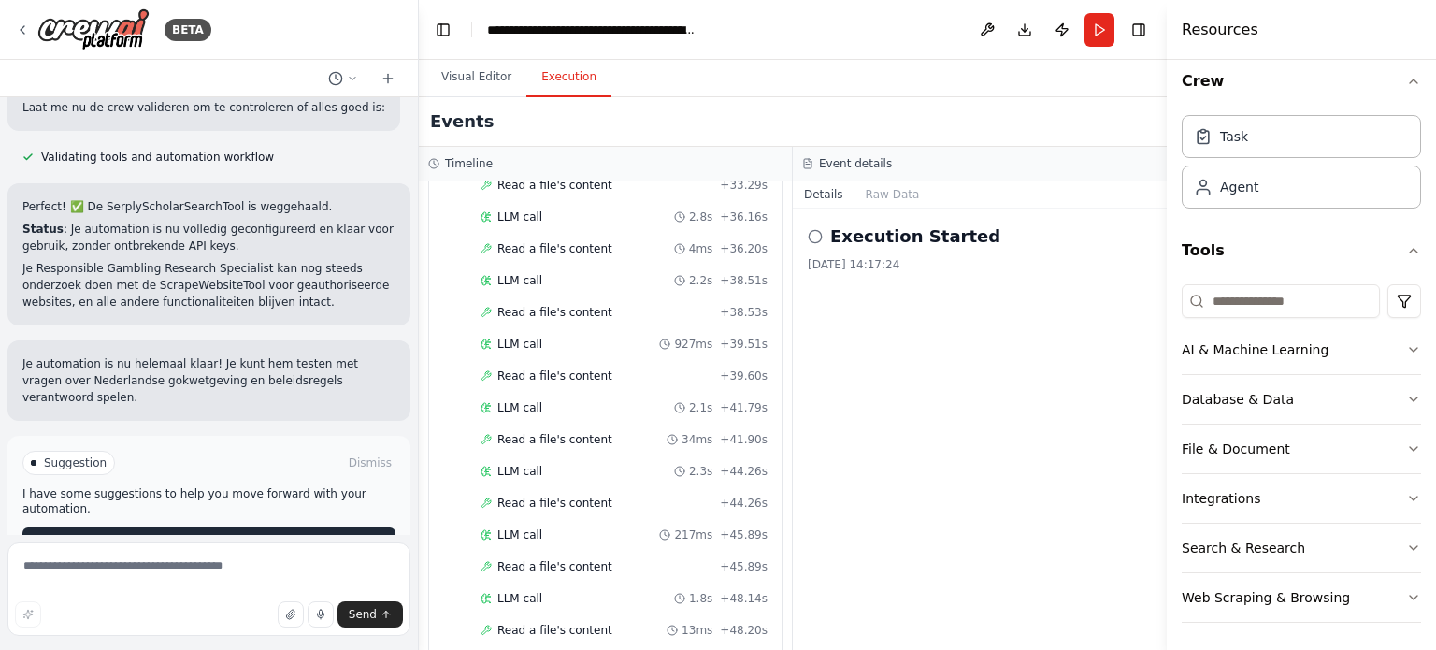
click at [202, 535] on span "Improve automation" at bounding box center [217, 542] width 114 height 15
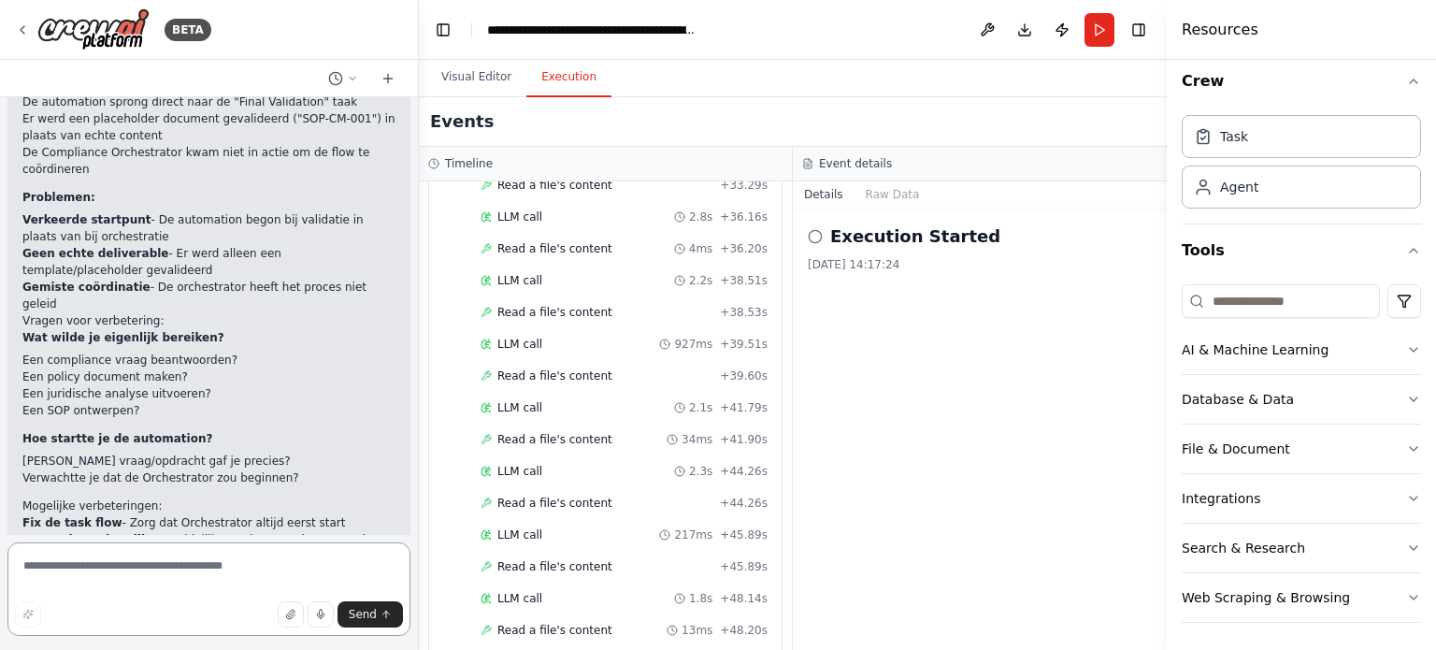
scroll to position [1641, 0]
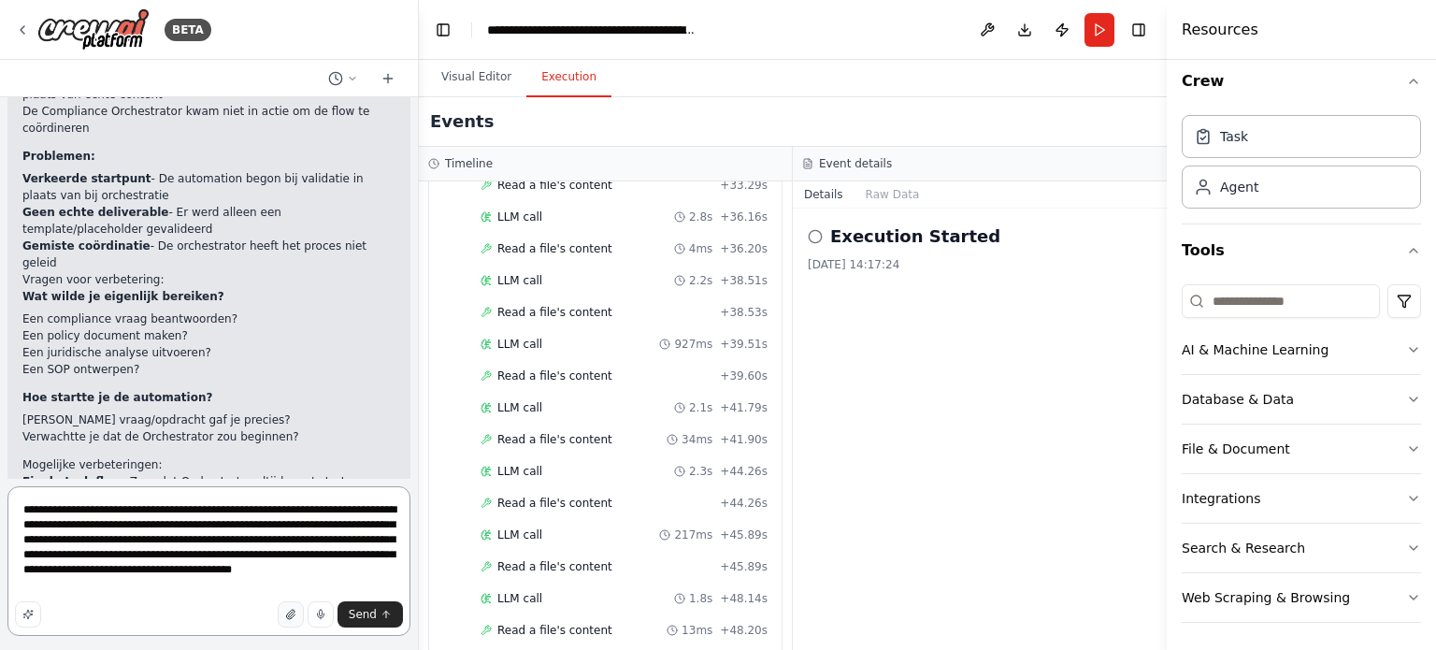
type textarea "**********"
click at [292, 616] on icon "button" at bounding box center [289, 613] width 7 height 9
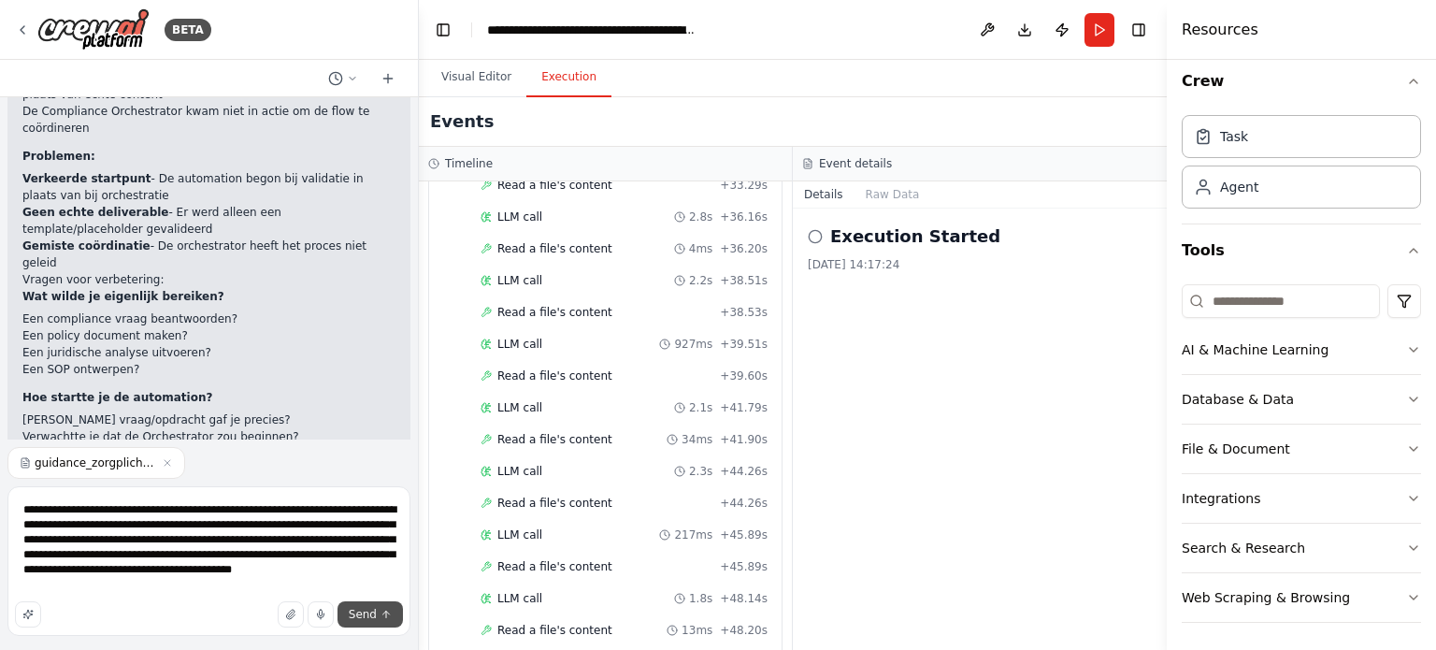
click at [354, 614] on span "Send" at bounding box center [363, 614] width 28 height 15
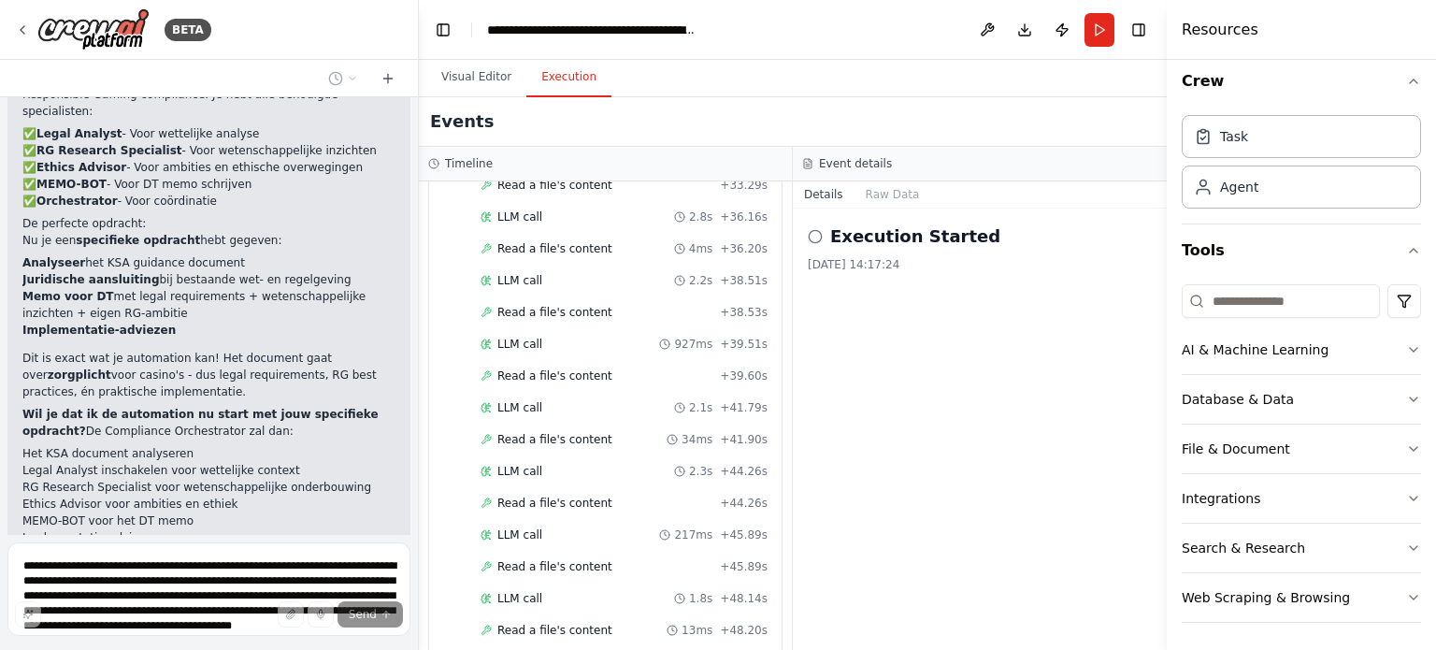
scroll to position [2928, 0]
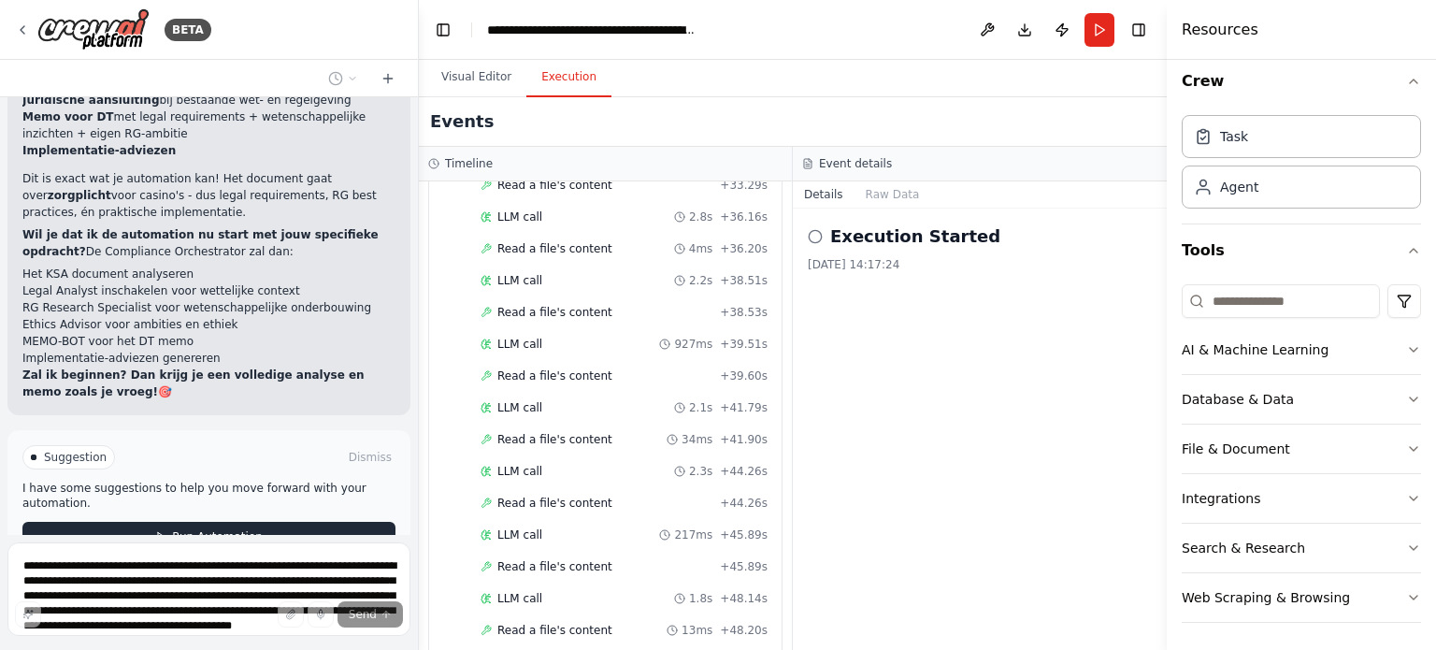
click at [200, 529] on span "Run Automation" at bounding box center [217, 536] width 91 height 15
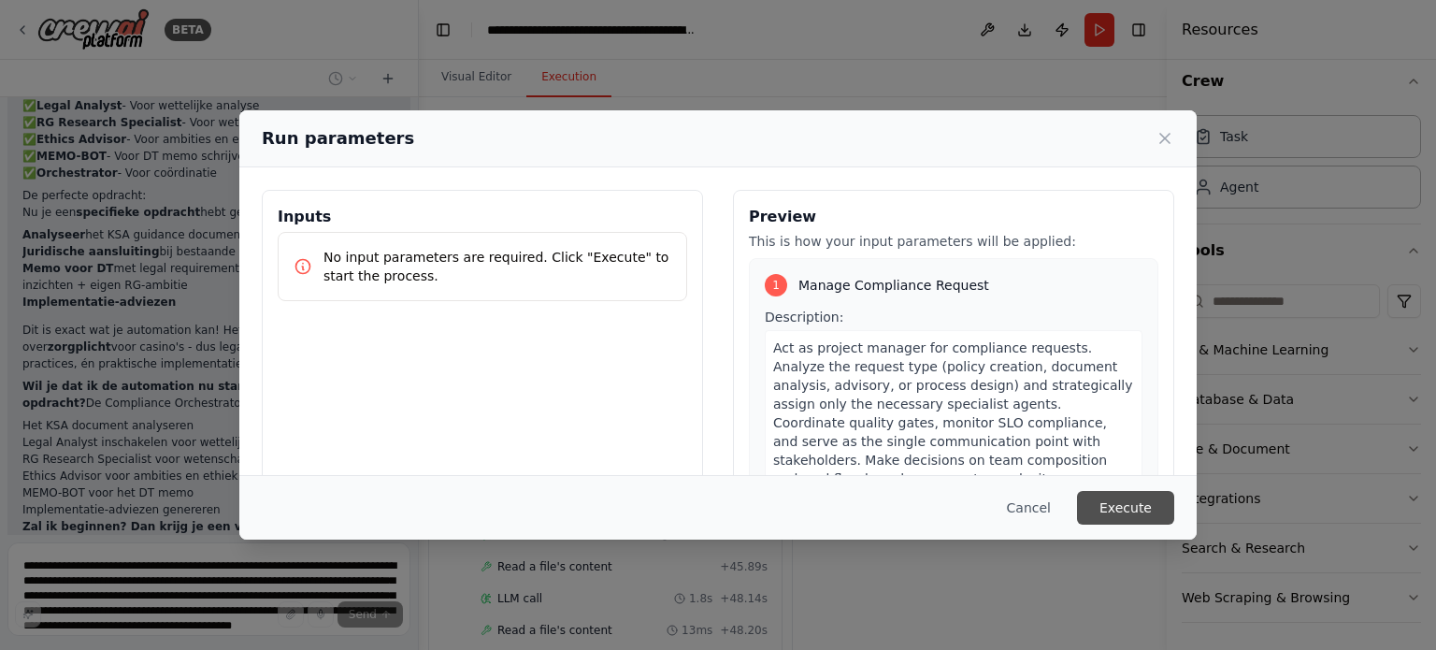
click at [1128, 505] on button "Execute" at bounding box center [1125, 508] width 97 height 34
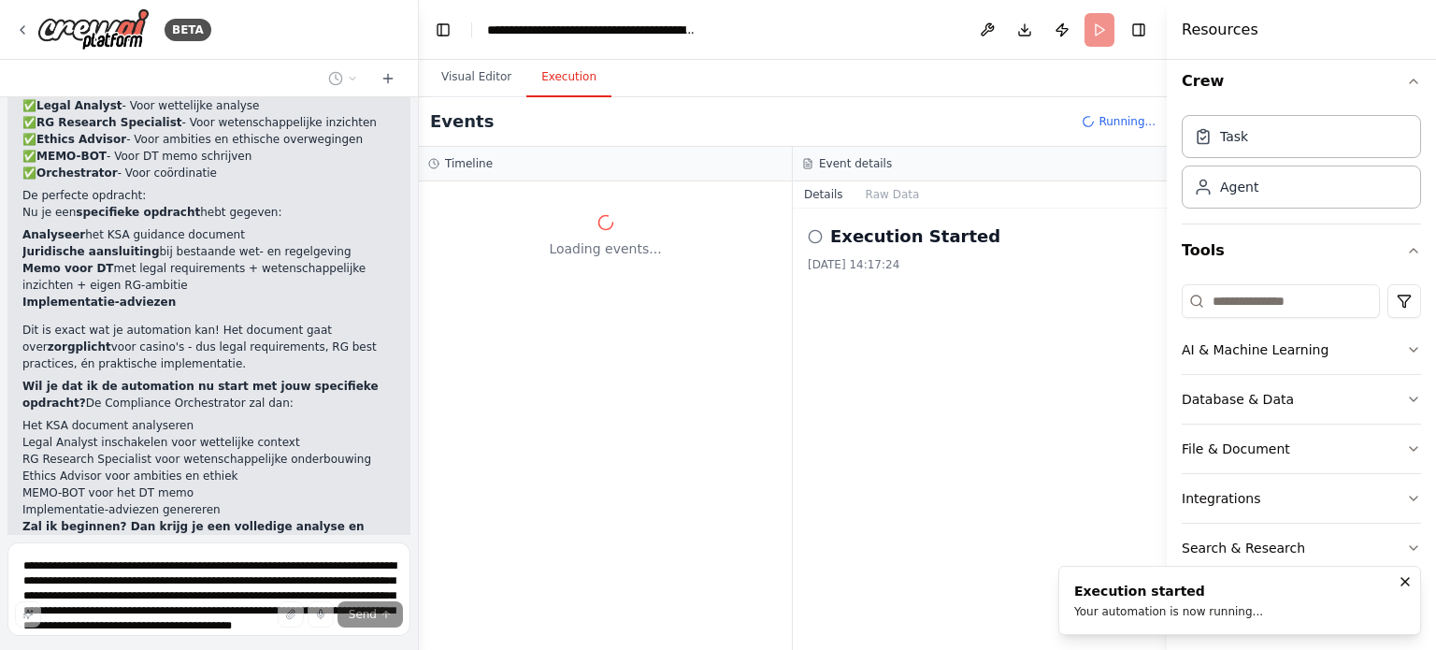
scroll to position [0, 0]
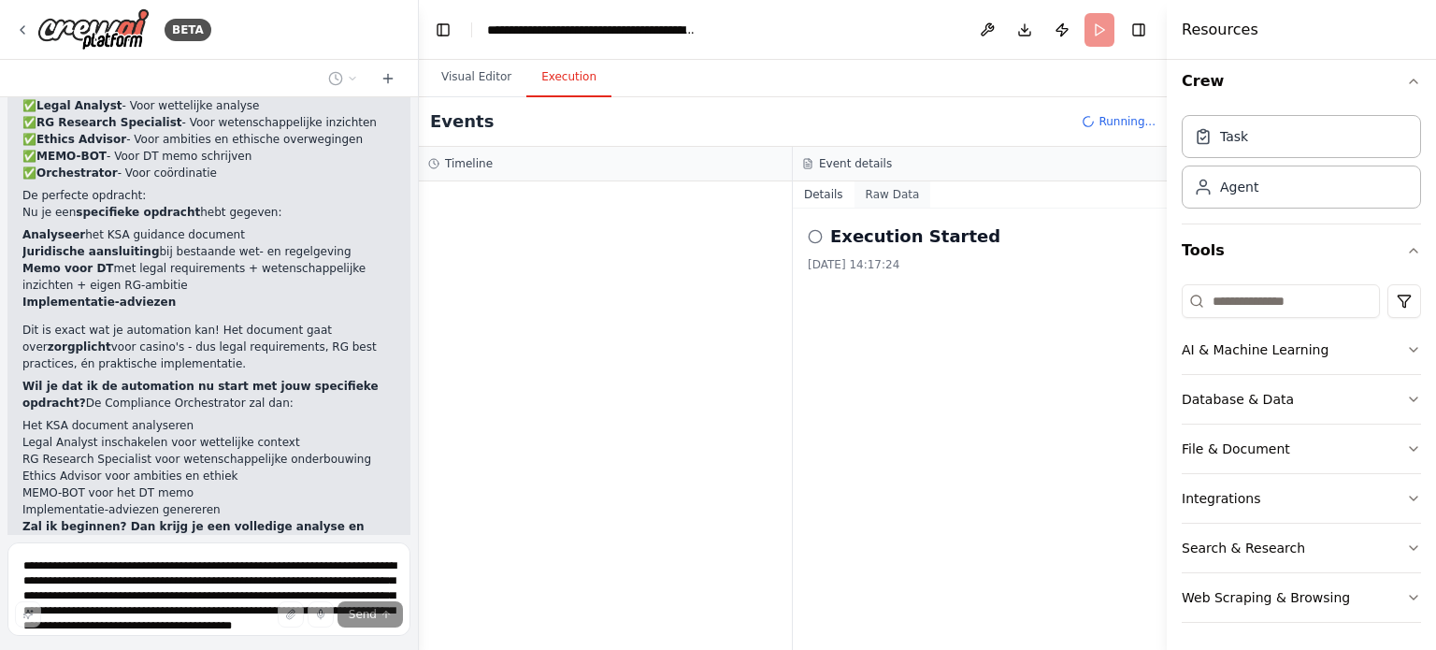
click at [875, 196] on button "Raw Data" at bounding box center [892, 194] width 77 height 26
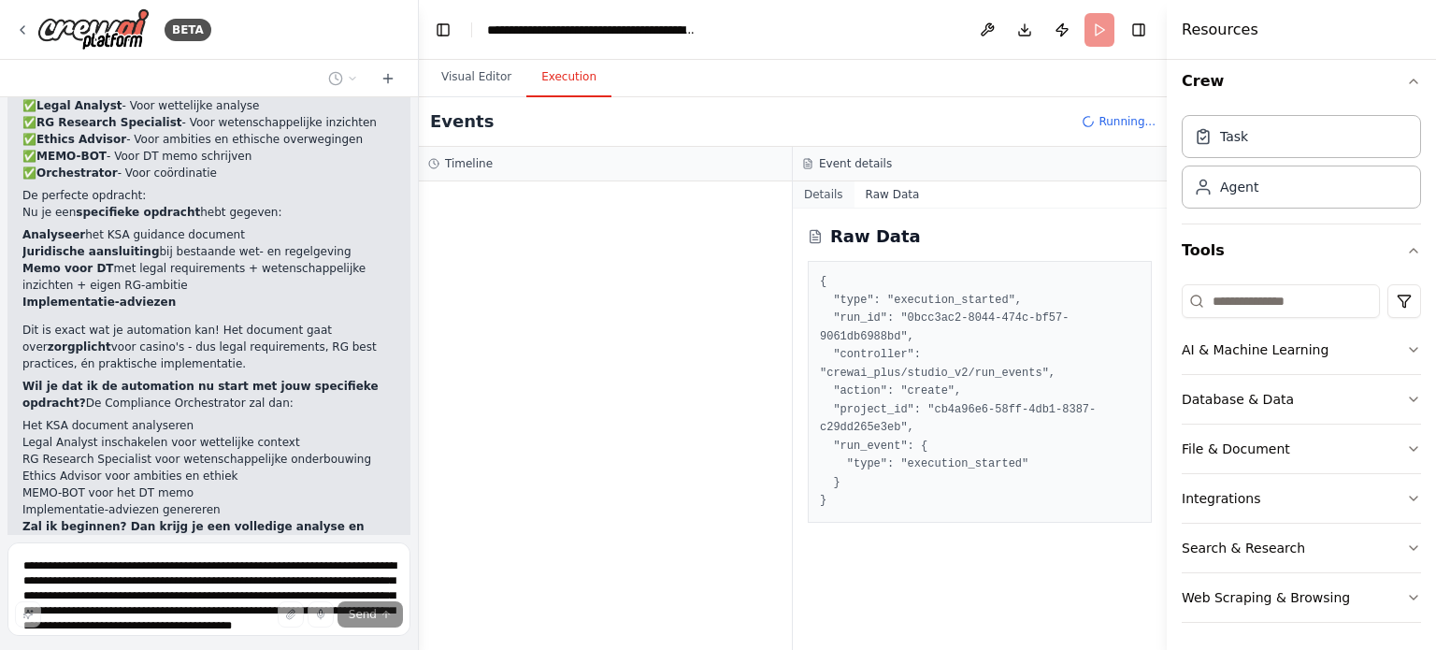
click at [825, 196] on button "Details" at bounding box center [824, 194] width 62 height 26
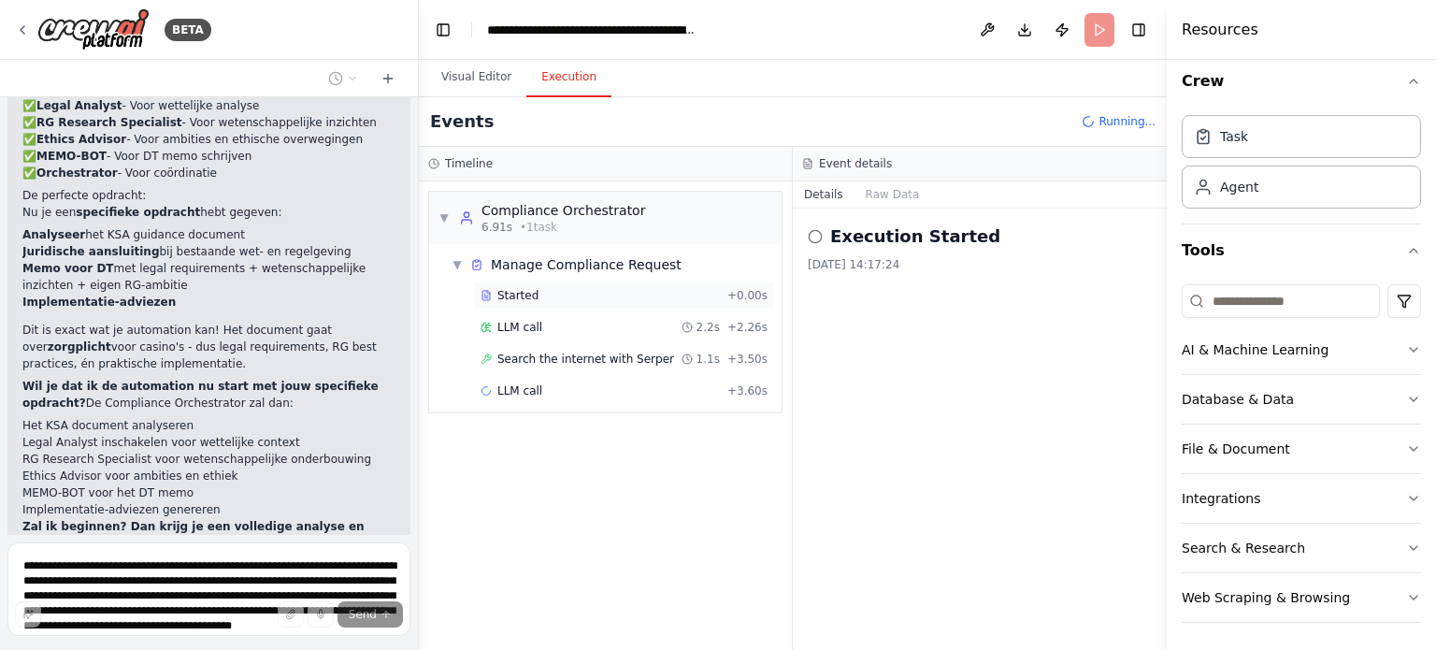
click at [549, 297] on div "Started" at bounding box center [599, 295] width 239 height 15
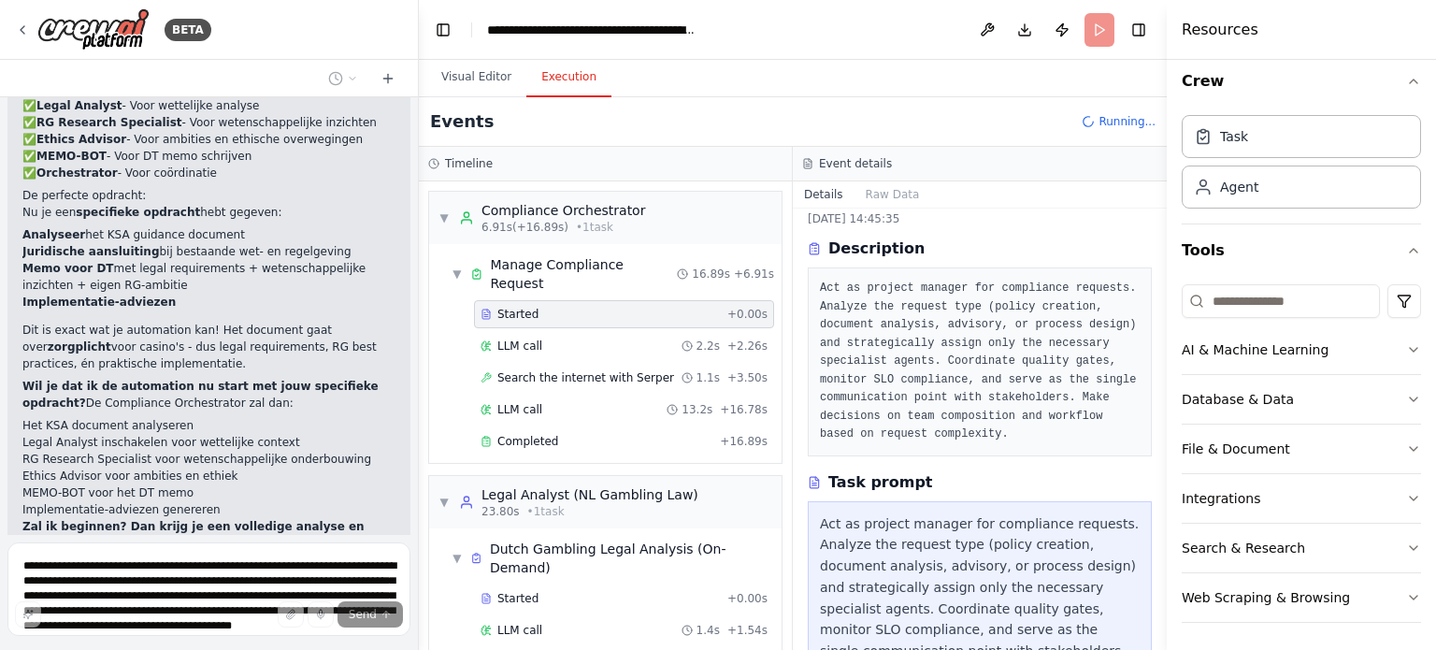
scroll to position [12, 0]
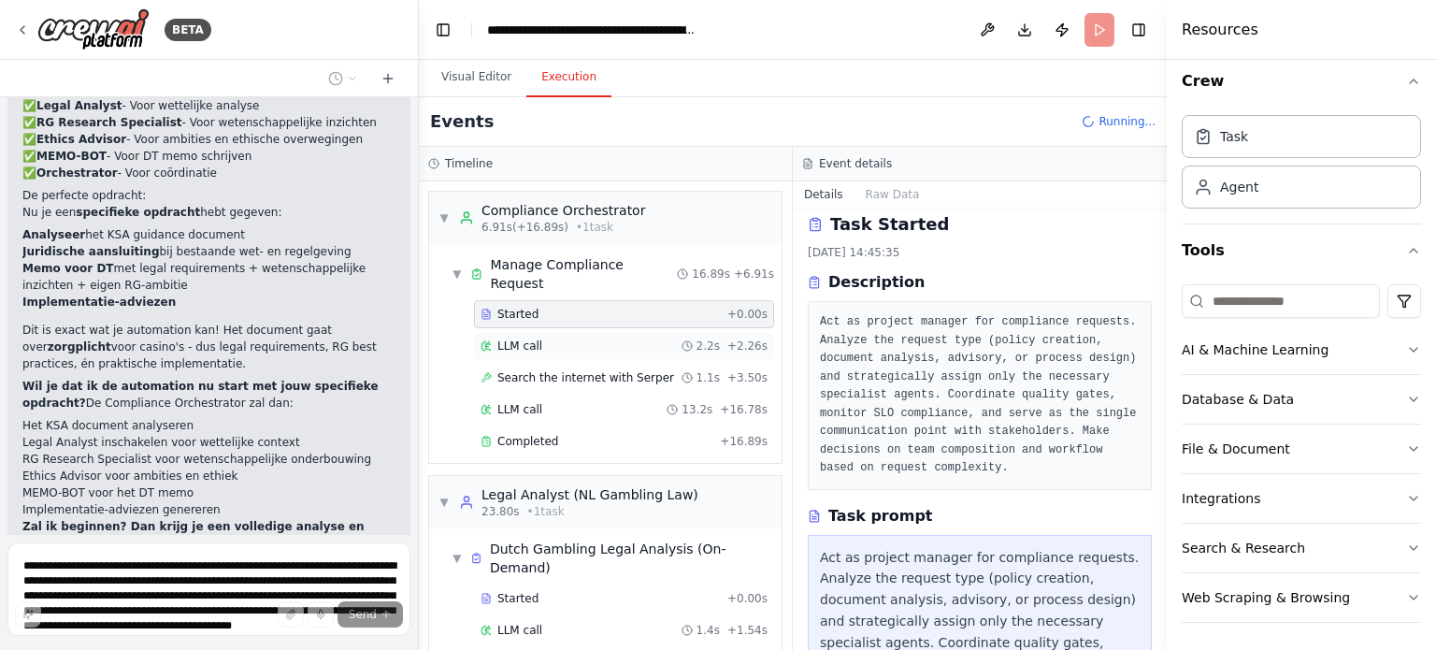
click at [543, 335] on div "LLM call 2.2s + 2.26s" at bounding box center [624, 346] width 300 height 28
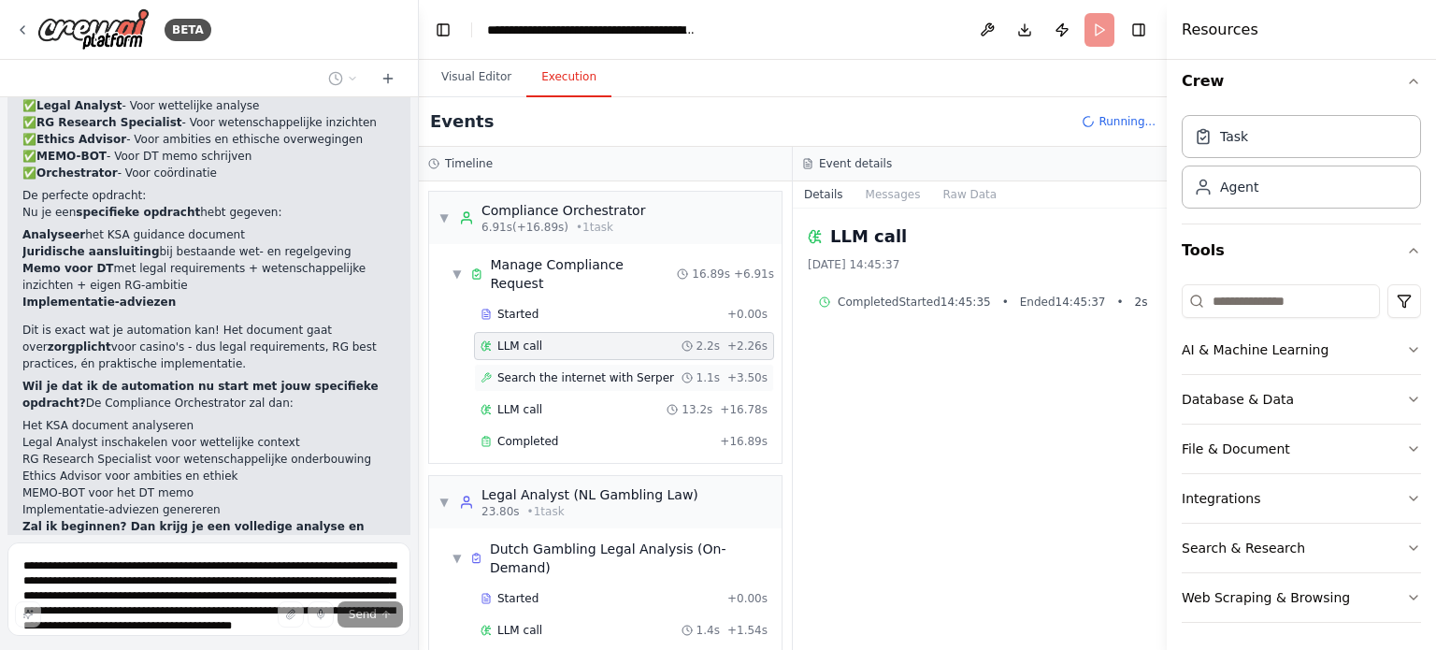
click at [543, 370] on span "Search the internet with Serper" at bounding box center [585, 377] width 177 height 15
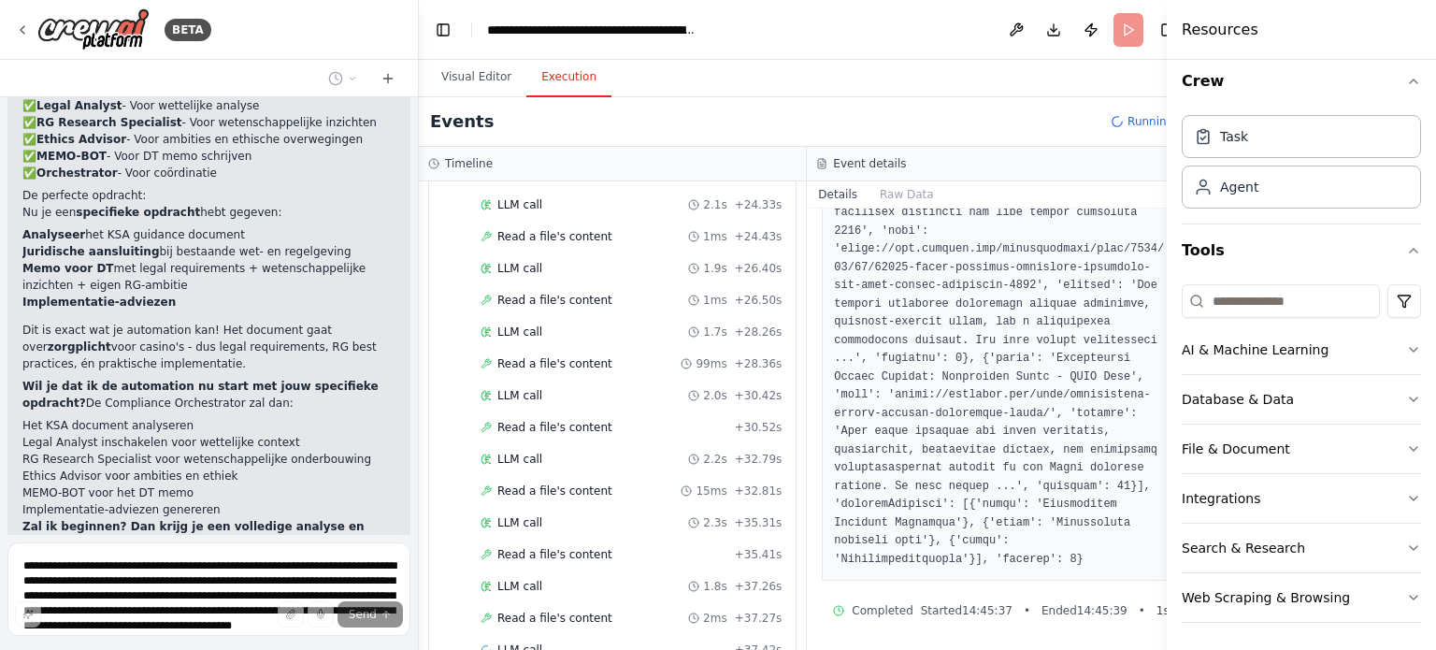
scroll to position [1025, 0]
click at [566, 482] on span "Read a file's content" at bounding box center [554, 489] width 115 height 15
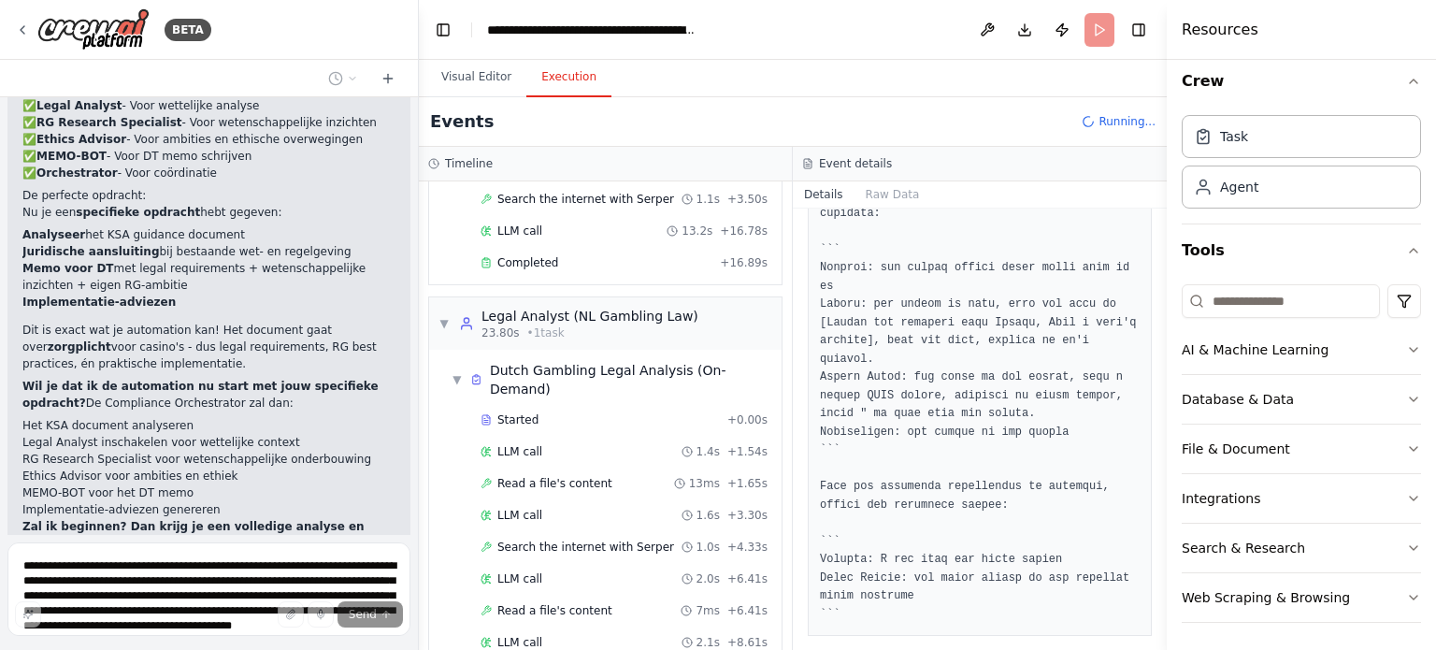
scroll to position [0, 0]
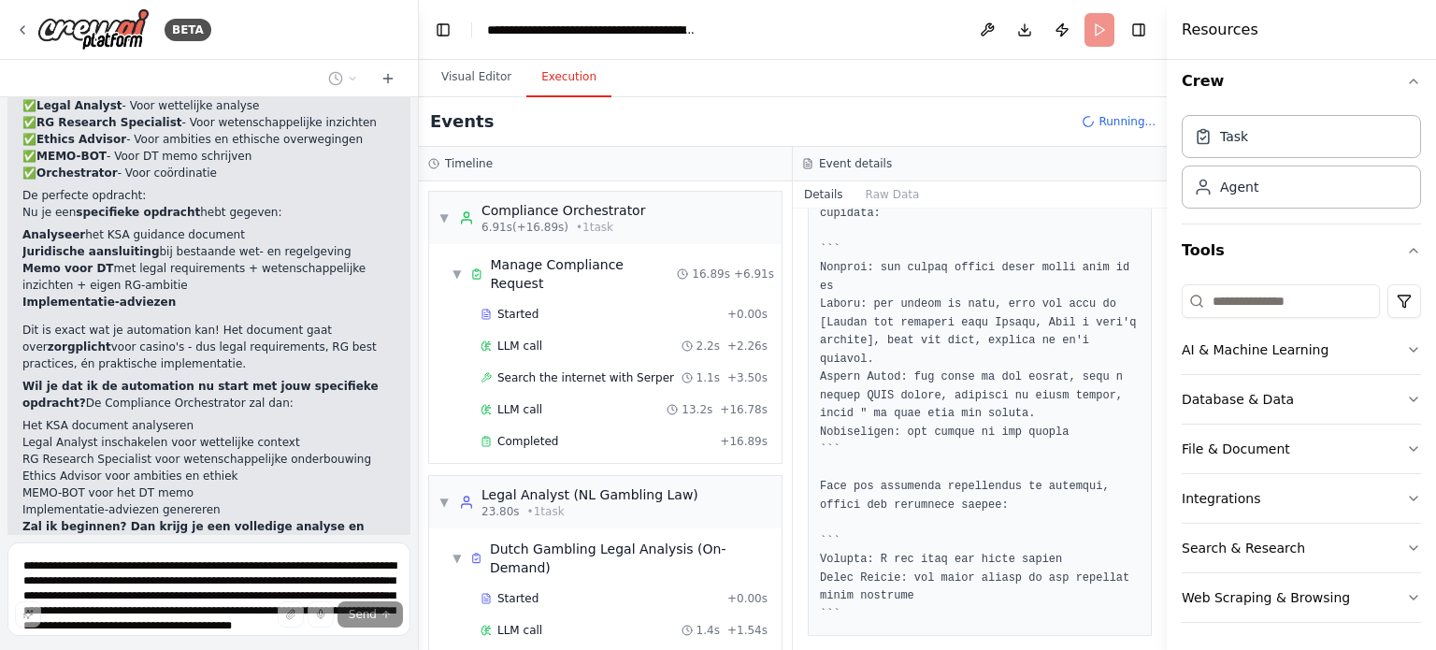
click at [374, 603] on span "Stop" at bounding box center [385, 610] width 25 height 15
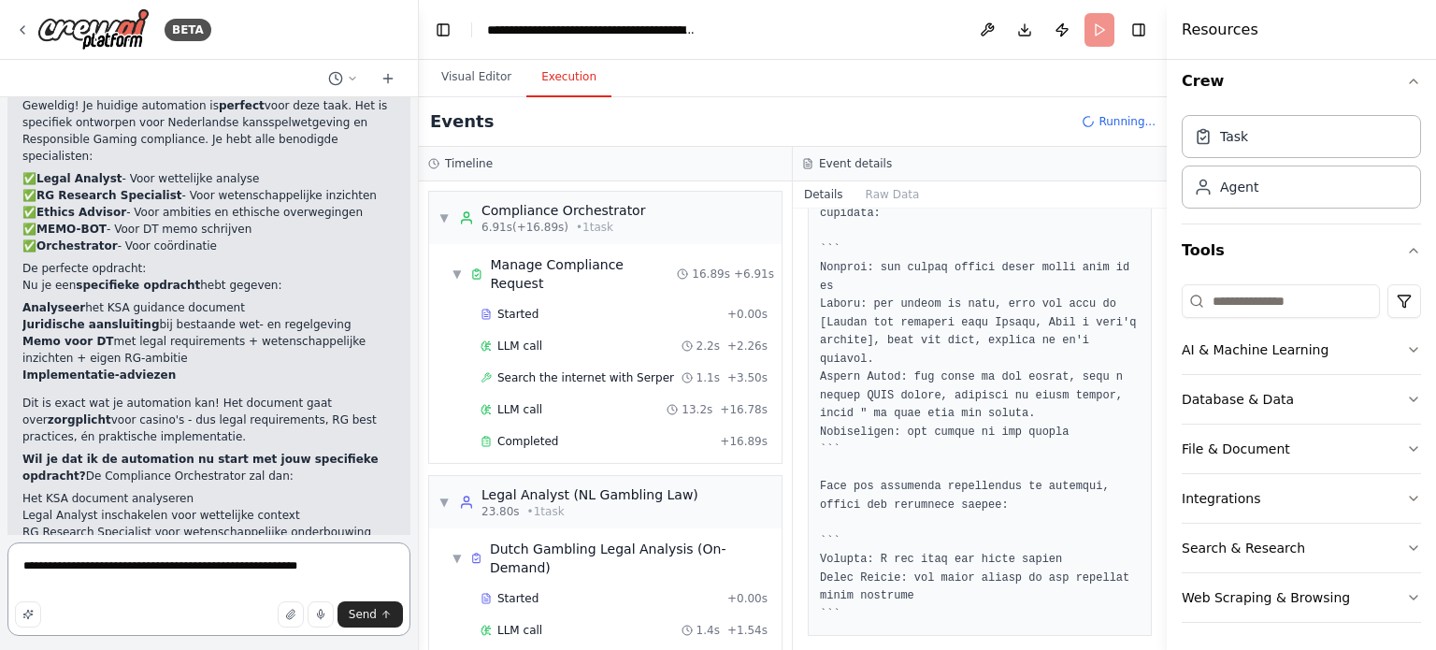
click at [97, 565] on textarea "**********" at bounding box center [208, 588] width 403 height 93
click at [349, 569] on textarea "**********" at bounding box center [208, 588] width 403 height 93
type textarea "**********"
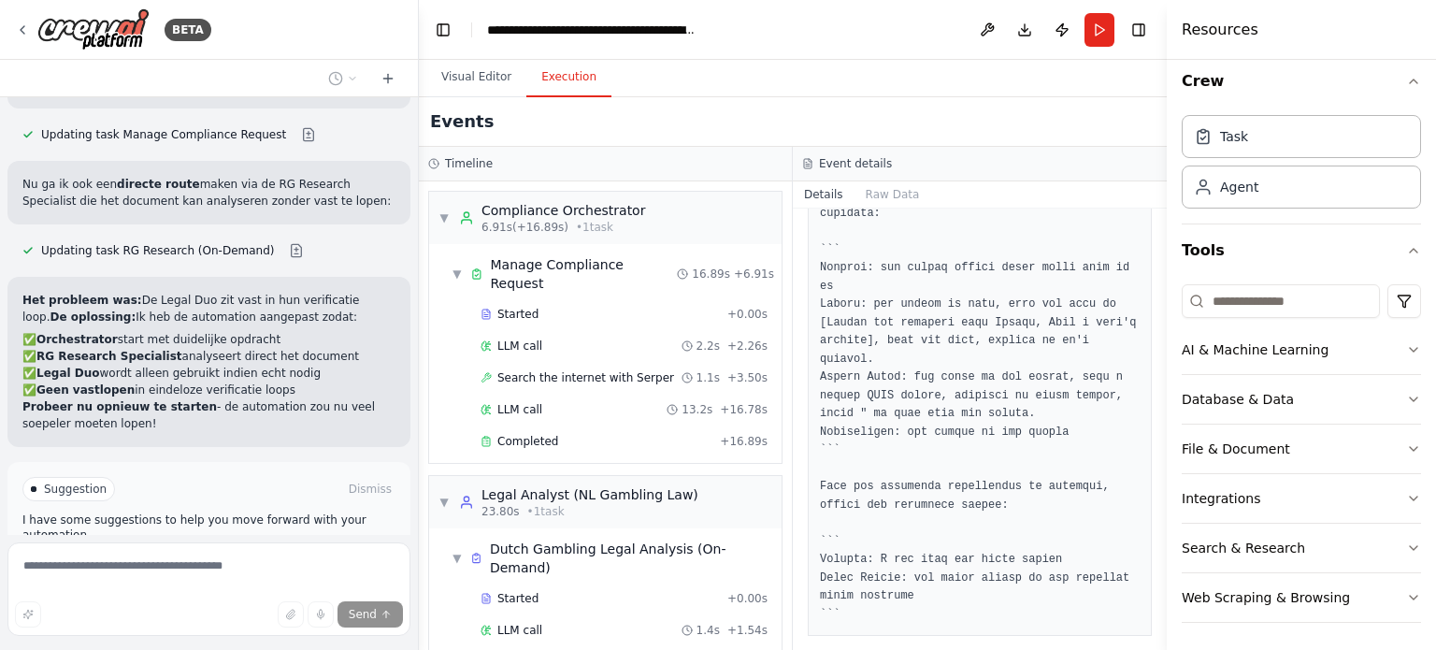
scroll to position [3684, 0]
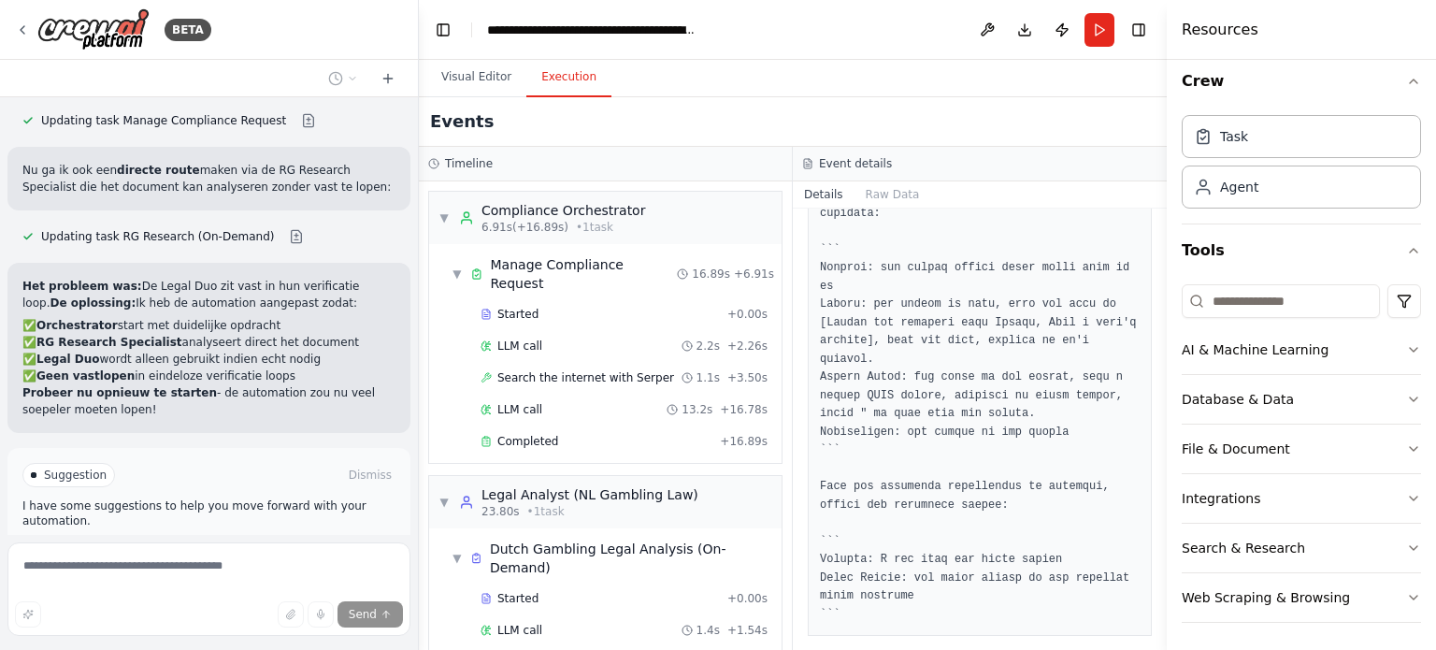
click at [217, 547] on span "Help fix error" at bounding box center [217, 554] width 74 height 15
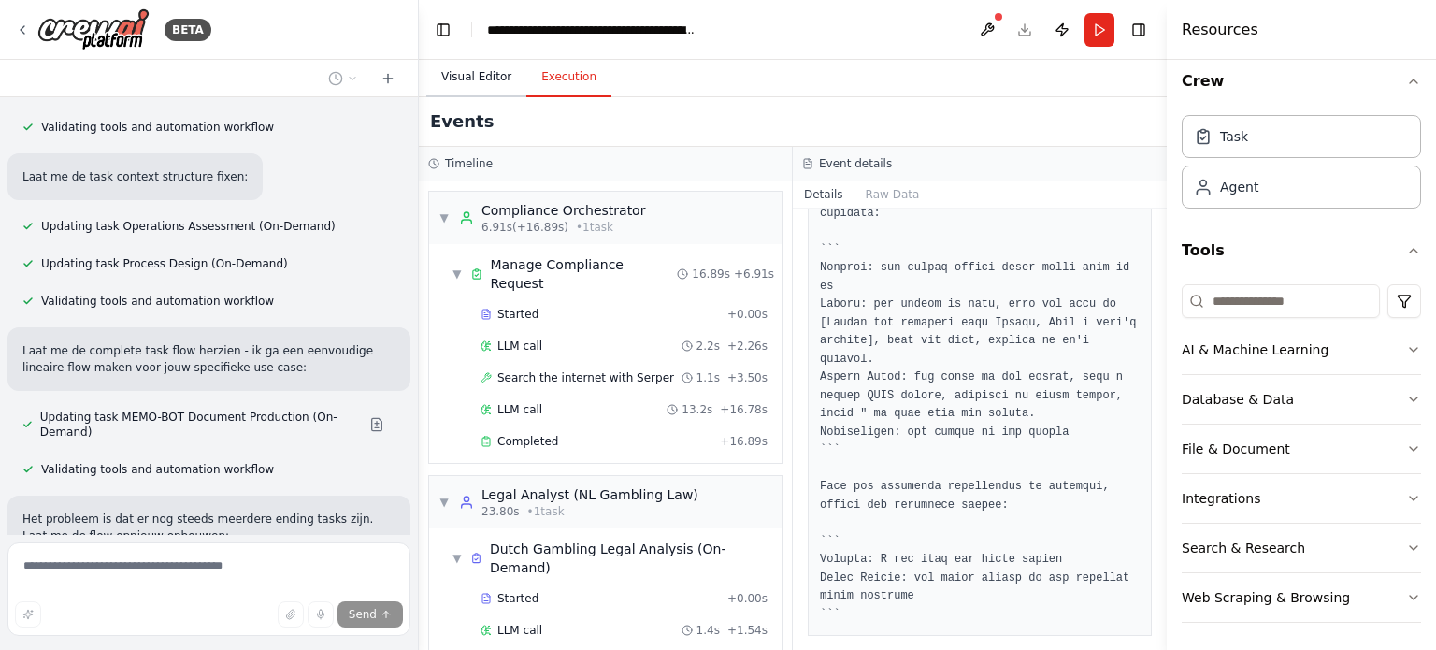
scroll to position [4928, 0]
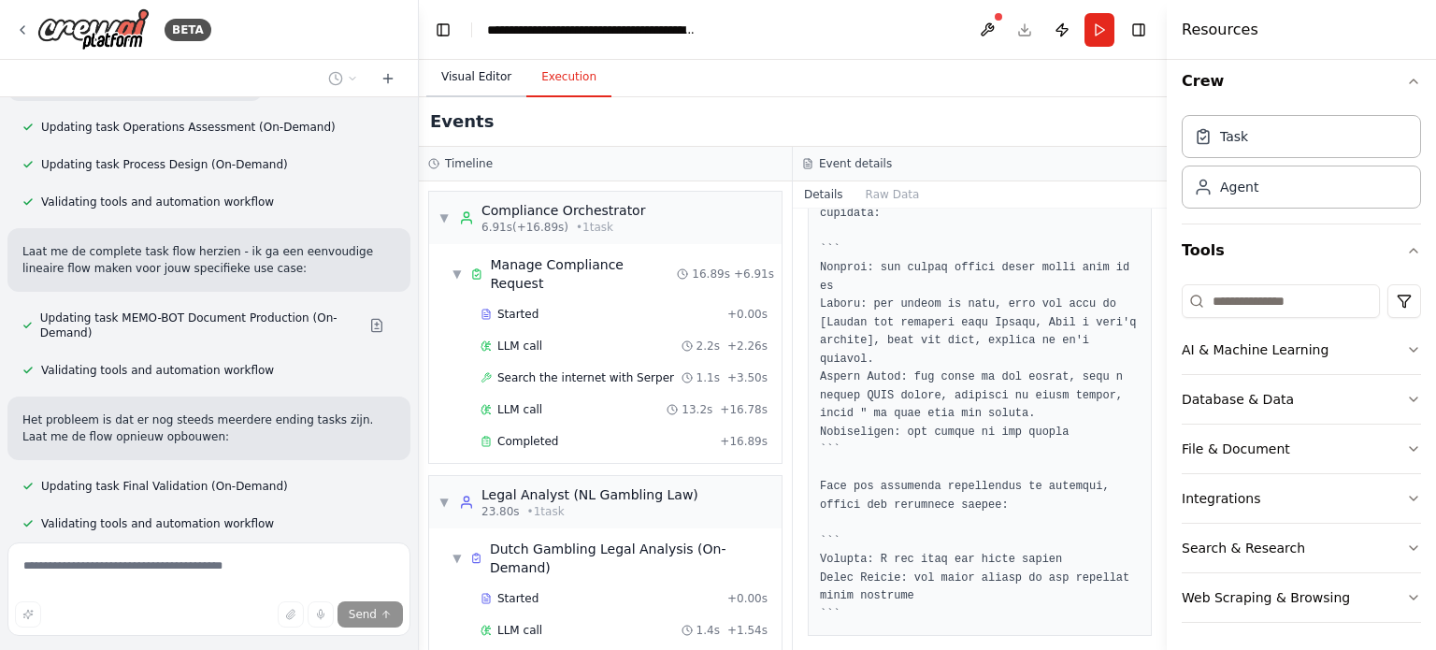
click at [471, 81] on button "Visual Editor" at bounding box center [476, 77] width 100 height 39
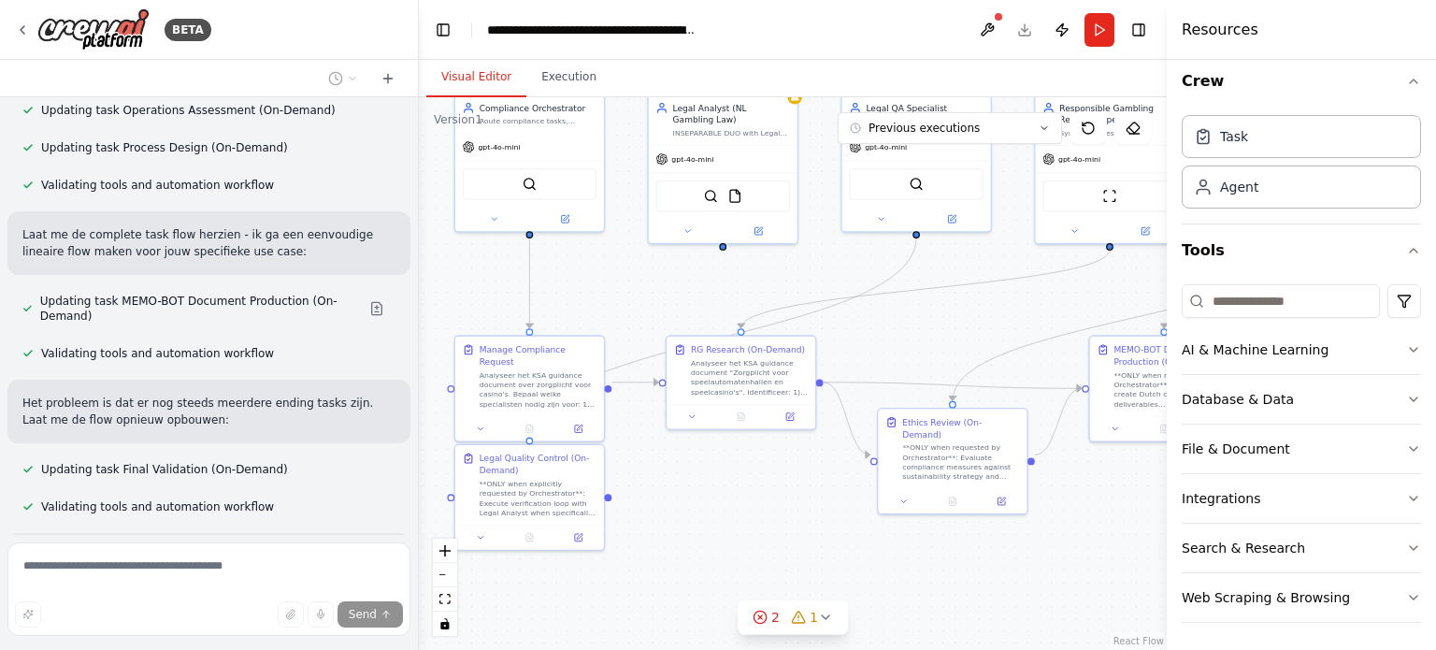
scroll to position [4982, 0]
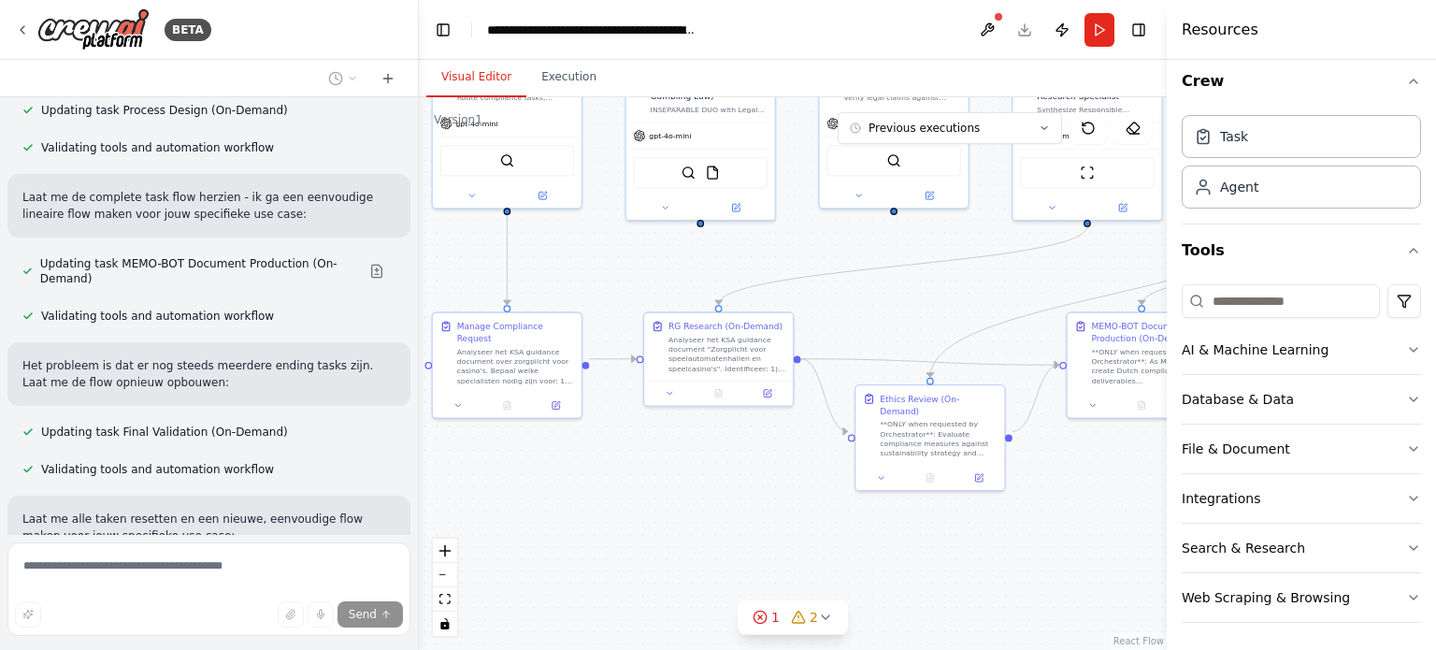
drag, startPoint x: 488, startPoint y: 380, endPoint x: 961, endPoint y: 294, distance: 480.9
click at [961, 294] on div ".deletable-edge-delete-btn { width: 20px; height: 20px; border: 0px solid #ffff…" at bounding box center [793, 373] width 748 height 552
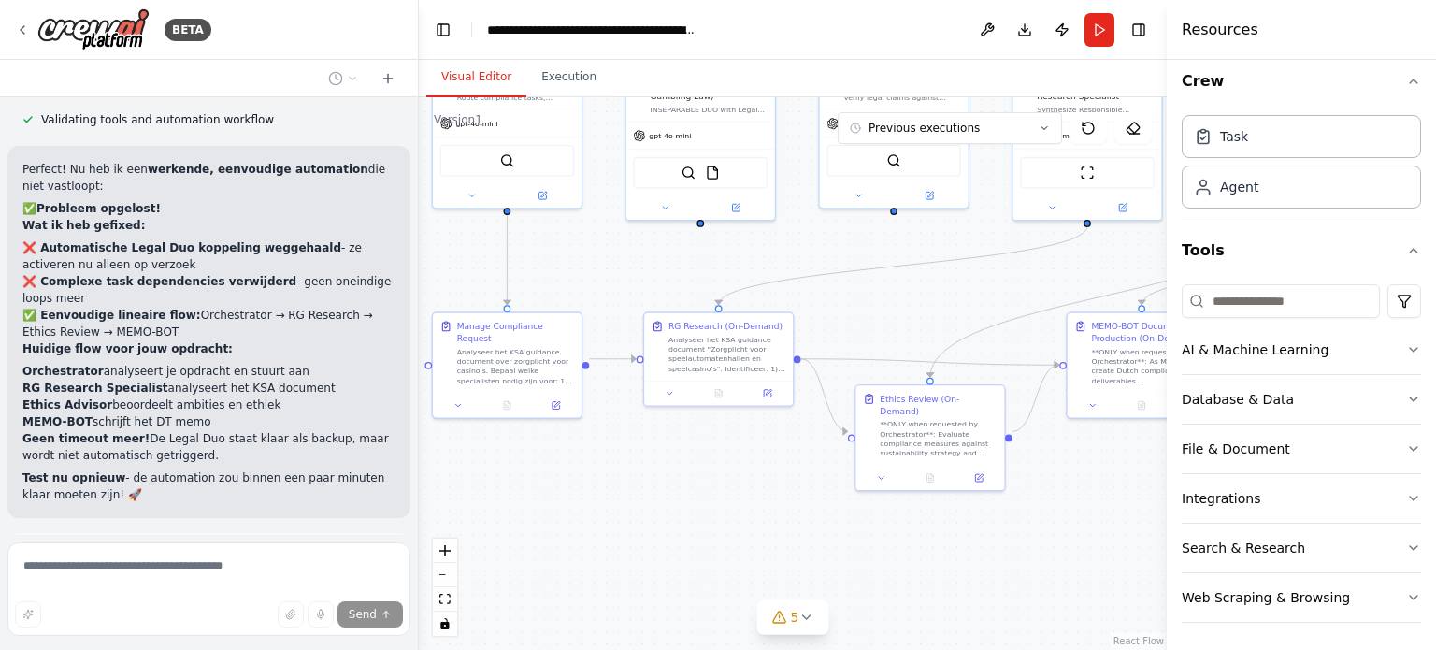
scroll to position [5732, 0]
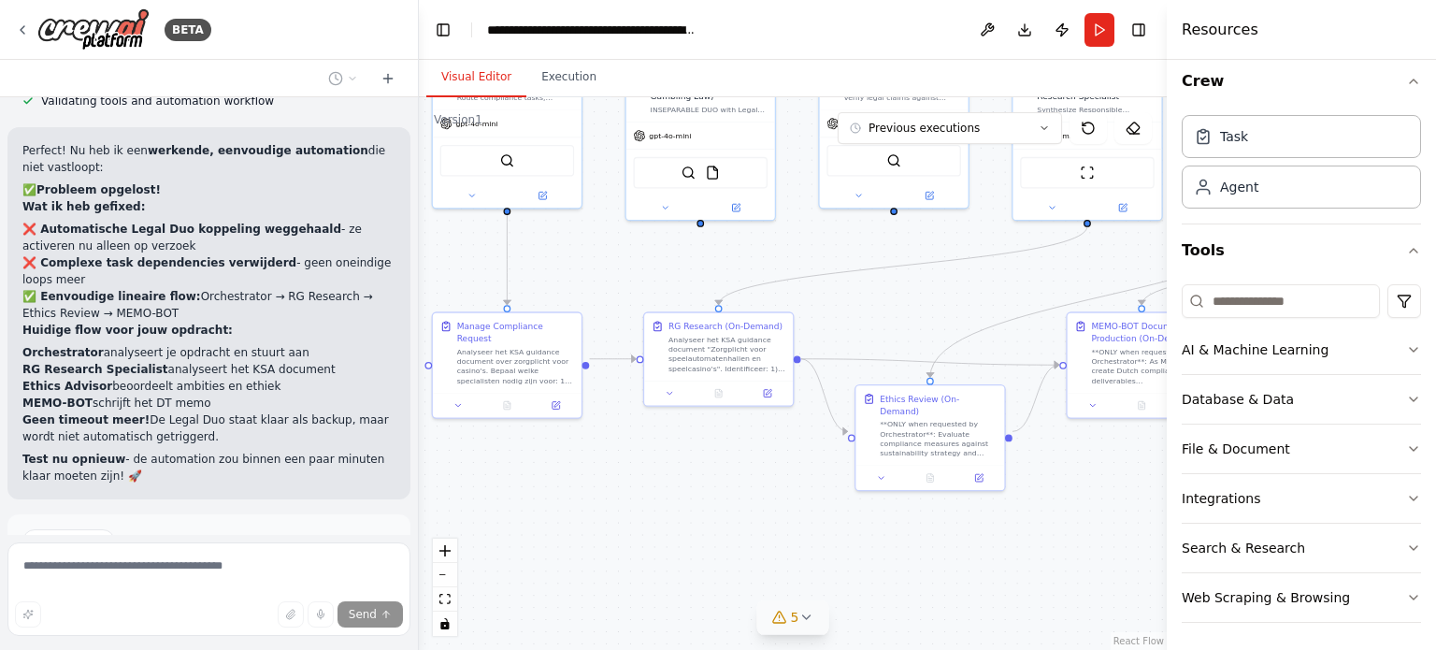
click at [799, 623] on icon at bounding box center [805, 616] width 15 height 15
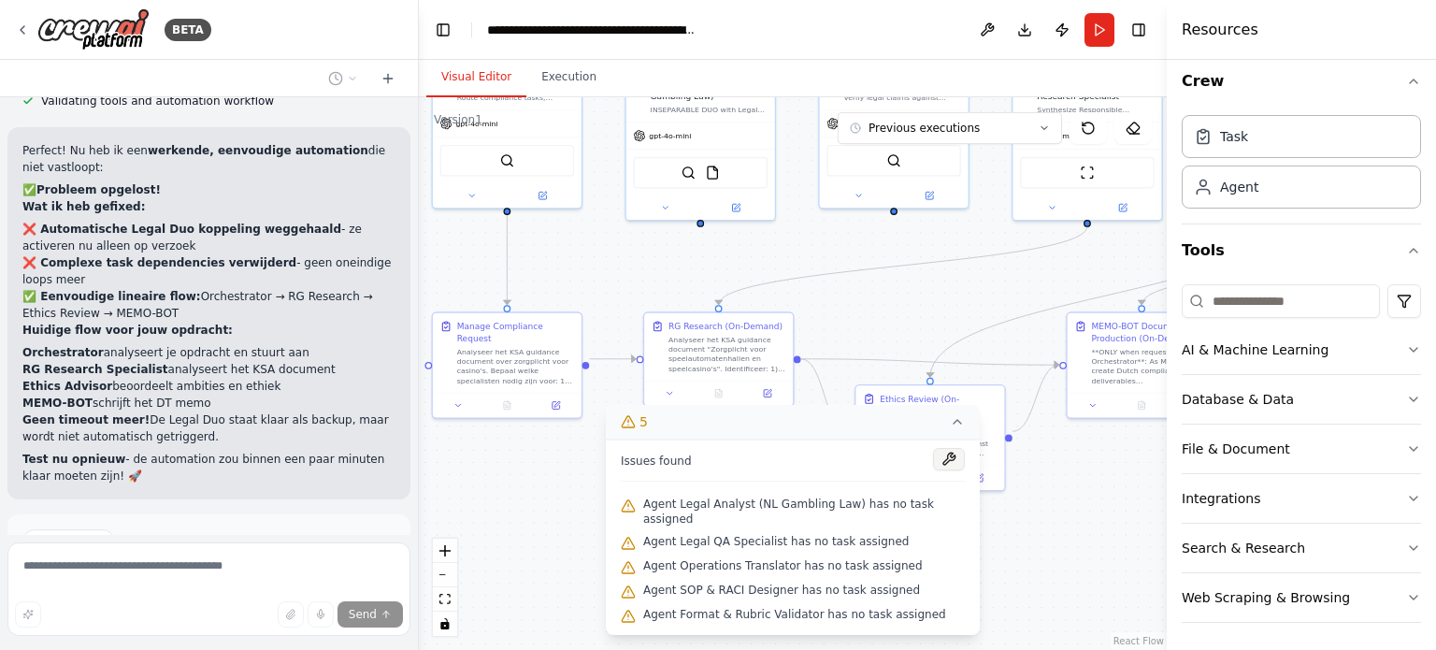
click at [936, 470] on button at bounding box center [949, 459] width 32 height 22
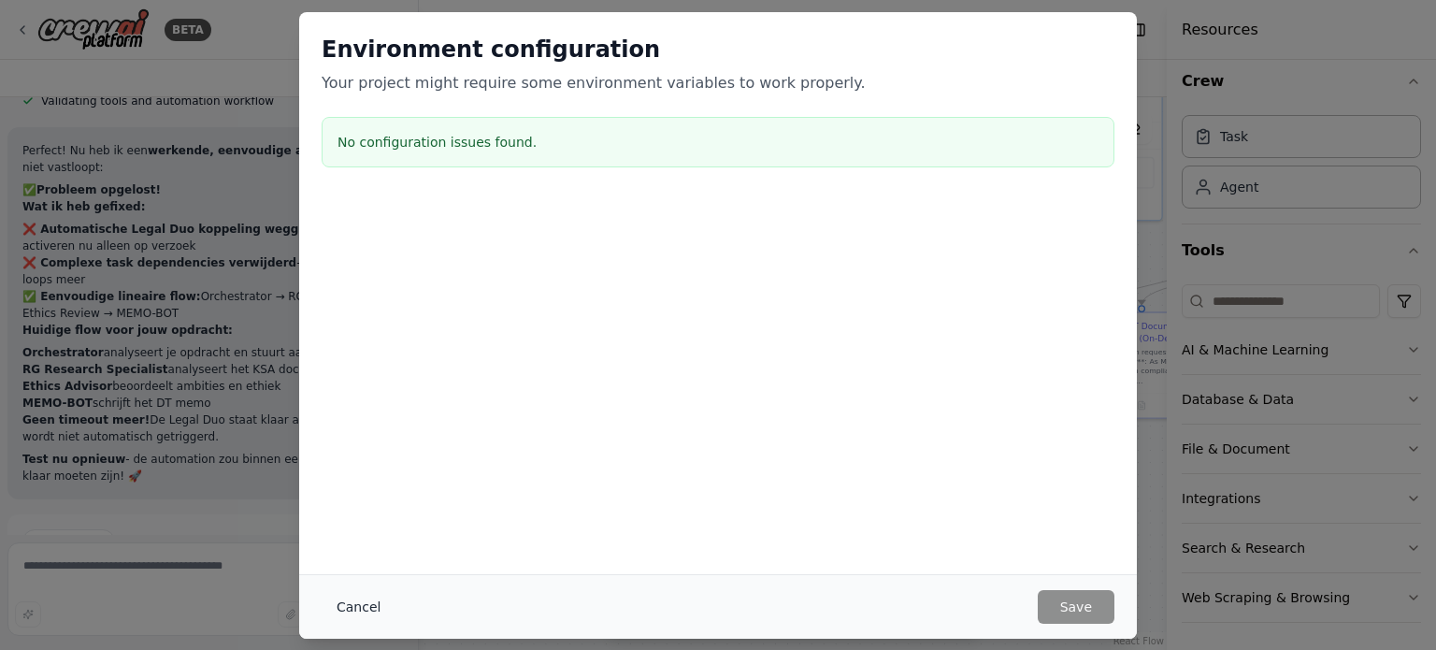
click at [354, 605] on button "Cancel" at bounding box center [359, 607] width 74 height 34
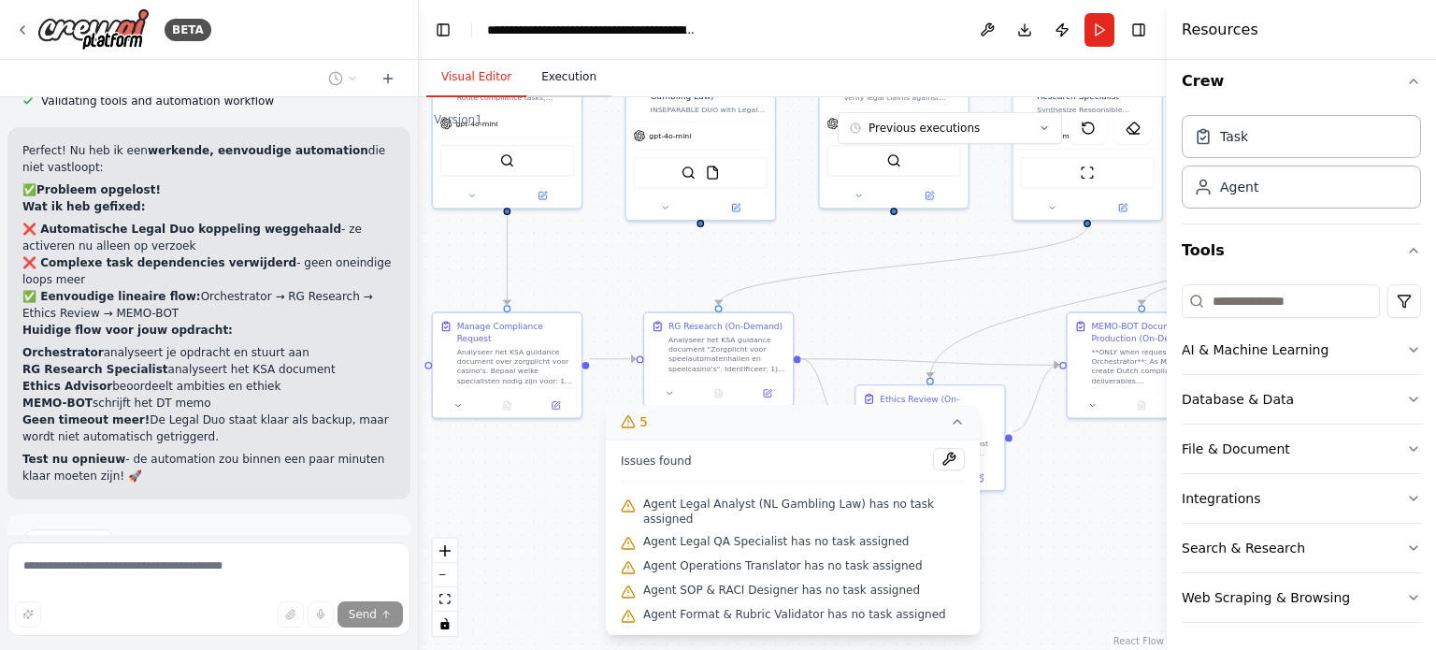
click at [553, 81] on button "Execution" at bounding box center [568, 77] width 85 height 39
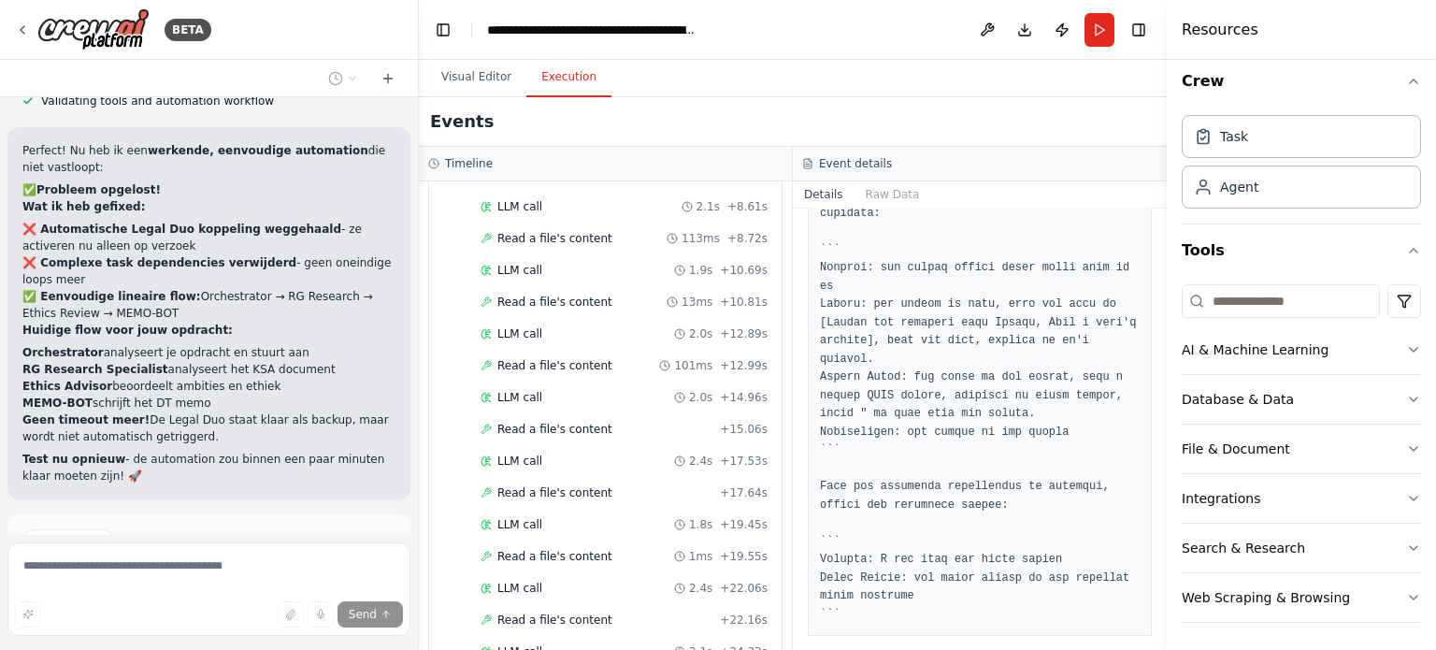
scroll to position [0, 0]
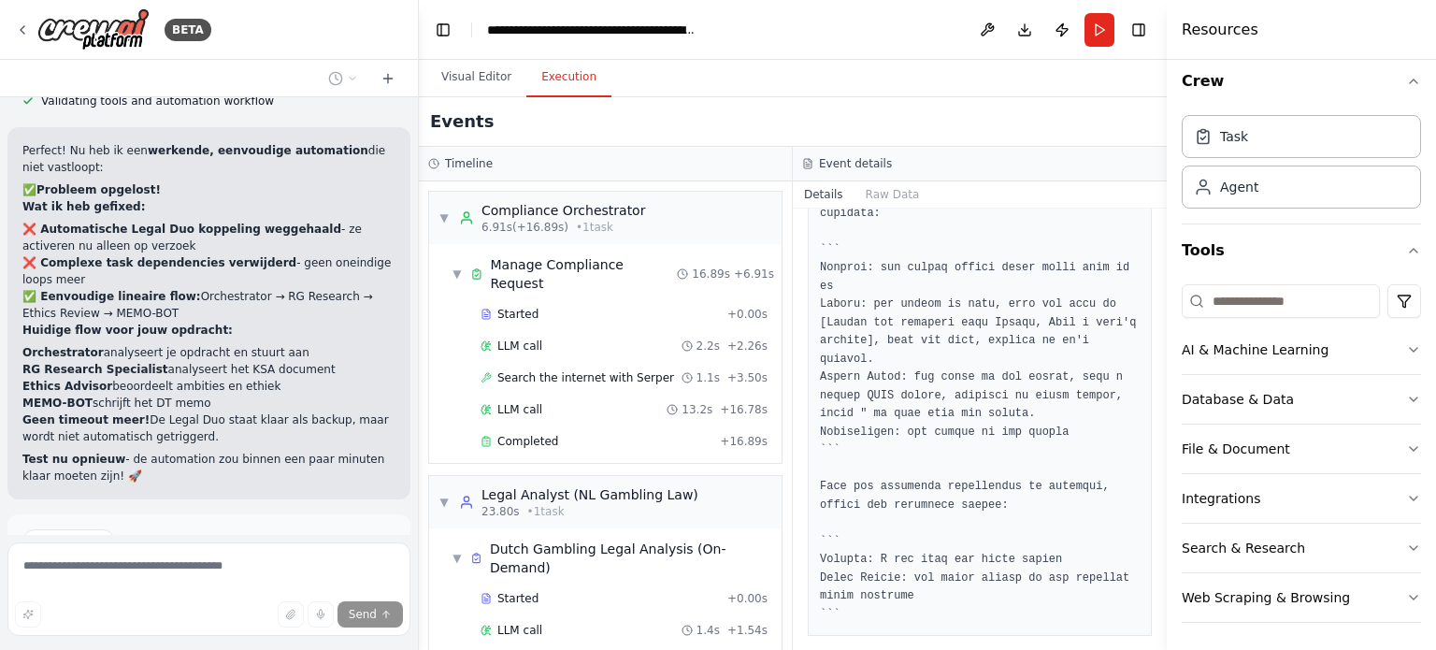
click at [199, 613] on span "Run Automation" at bounding box center [217, 620] width 91 height 15
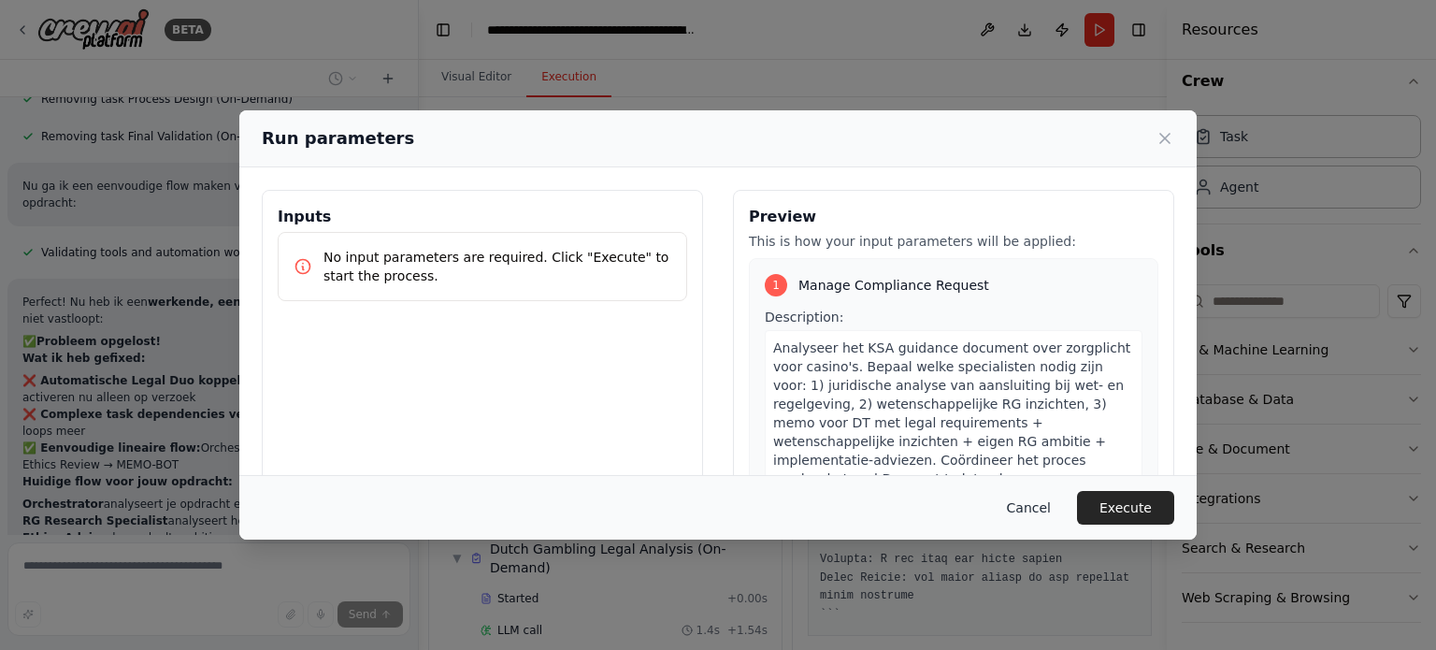
click at [1039, 515] on button "Cancel" at bounding box center [1029, 508] width 74 height 34
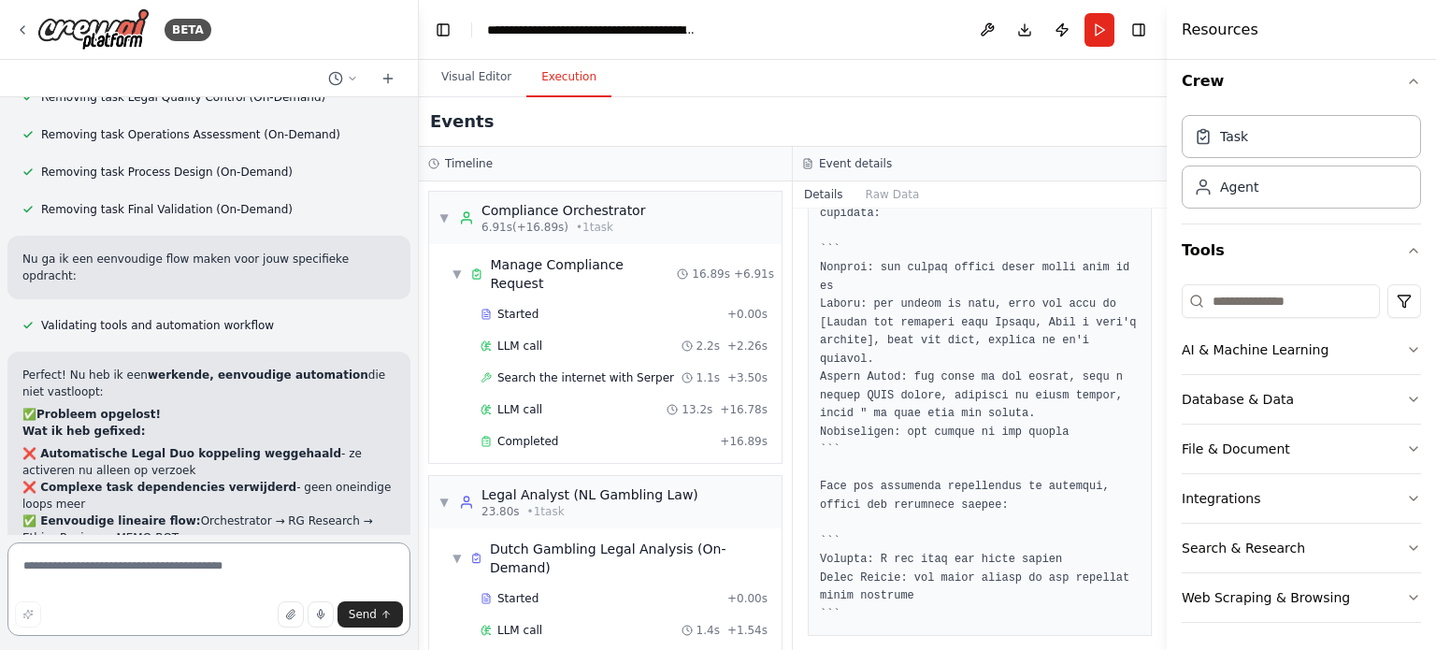
click at [138, 564] on textarea at bounding box center [208, 588] width 403 height 93
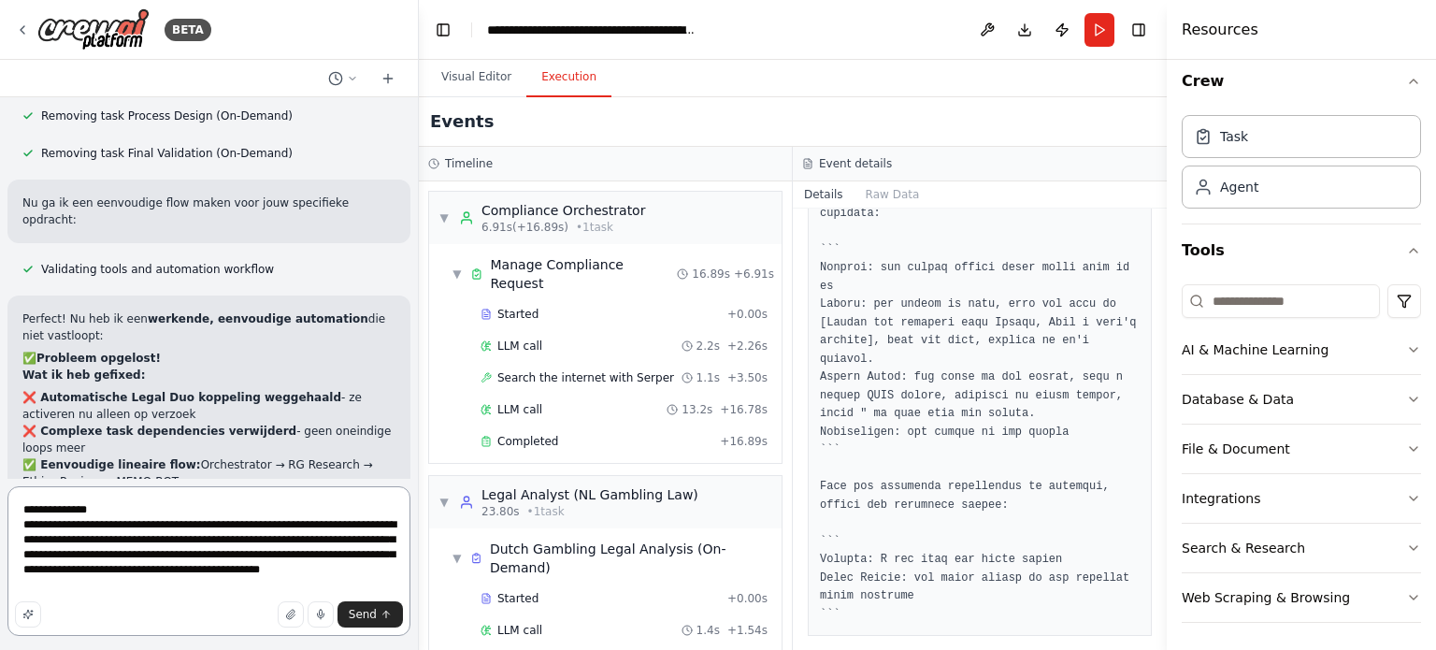
scroll to position [5579, 0]
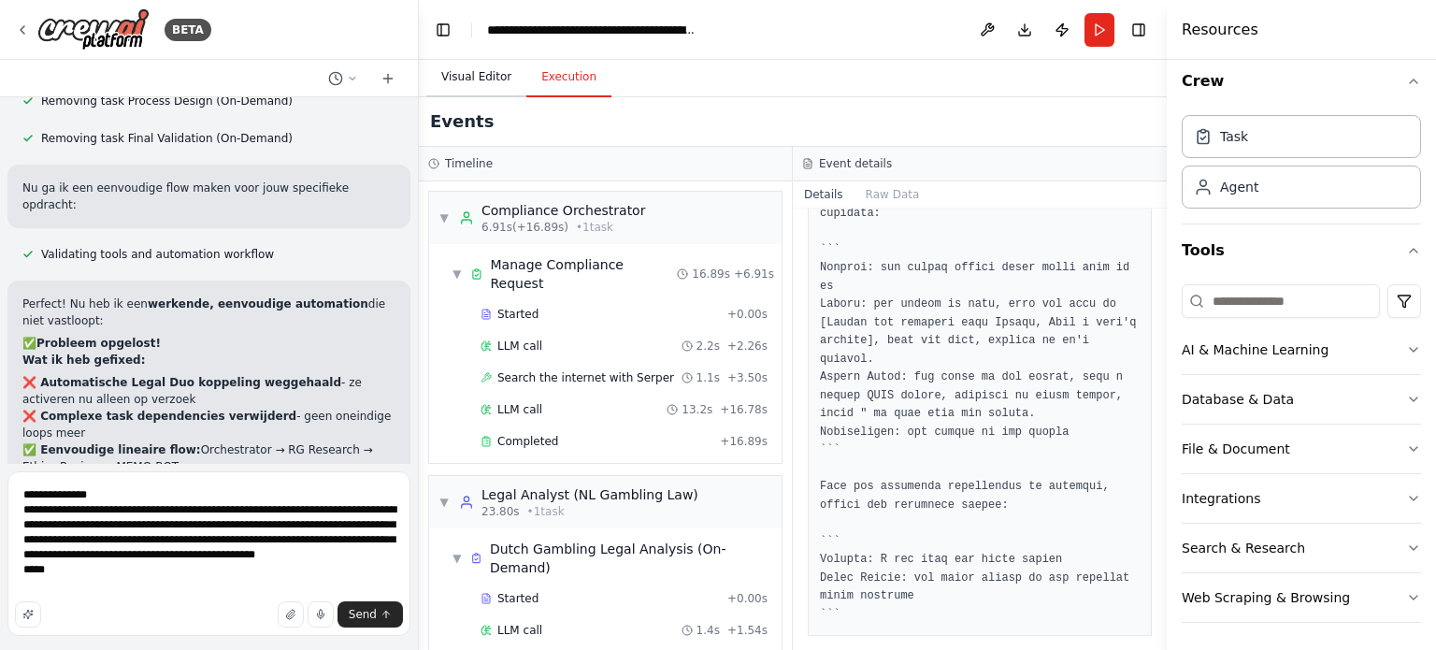
click at [470, 81] on button "Visual Editor" at bounding box center [476, 77] width 100 height 39
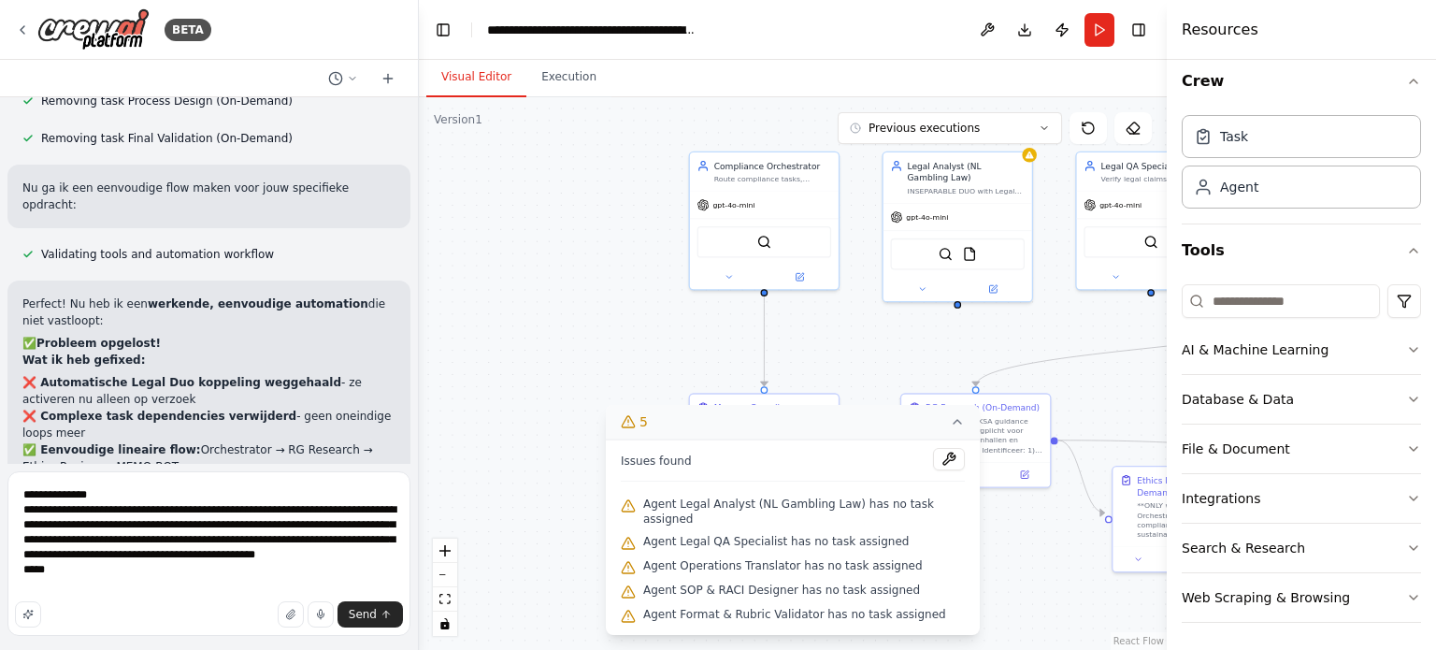
drag, startPoint x: 553, startPoint y: 251, endPoint x: 810, endPoint y: 332, distance: 269.3
click at [810, 332] on div ".deletable-edge-delete-btn { width: 20px; height: 20px; border: 0px solid #ffff…" at bounding box center [793, 373] width 748 height 552
click at [66, 588] on textarea "**********" at bounding box center [208, 553] width 403 height 165
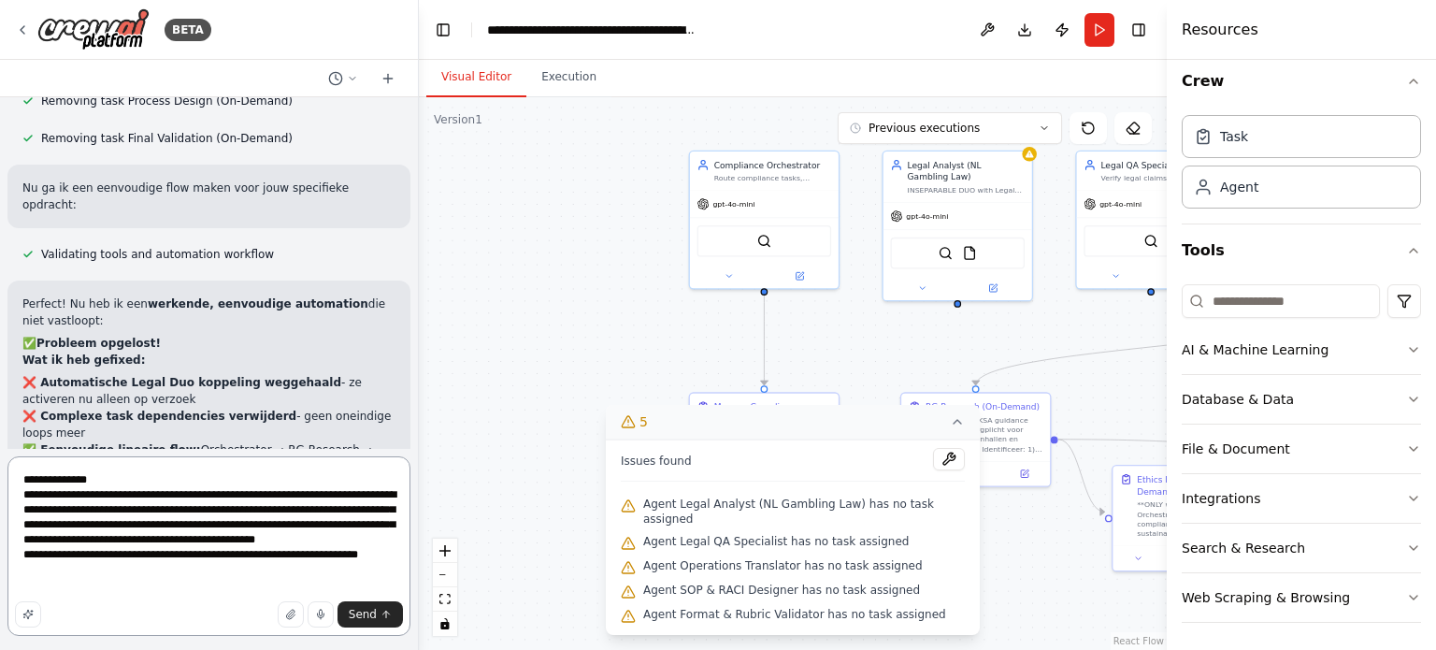
scroll to position [5581, 0]
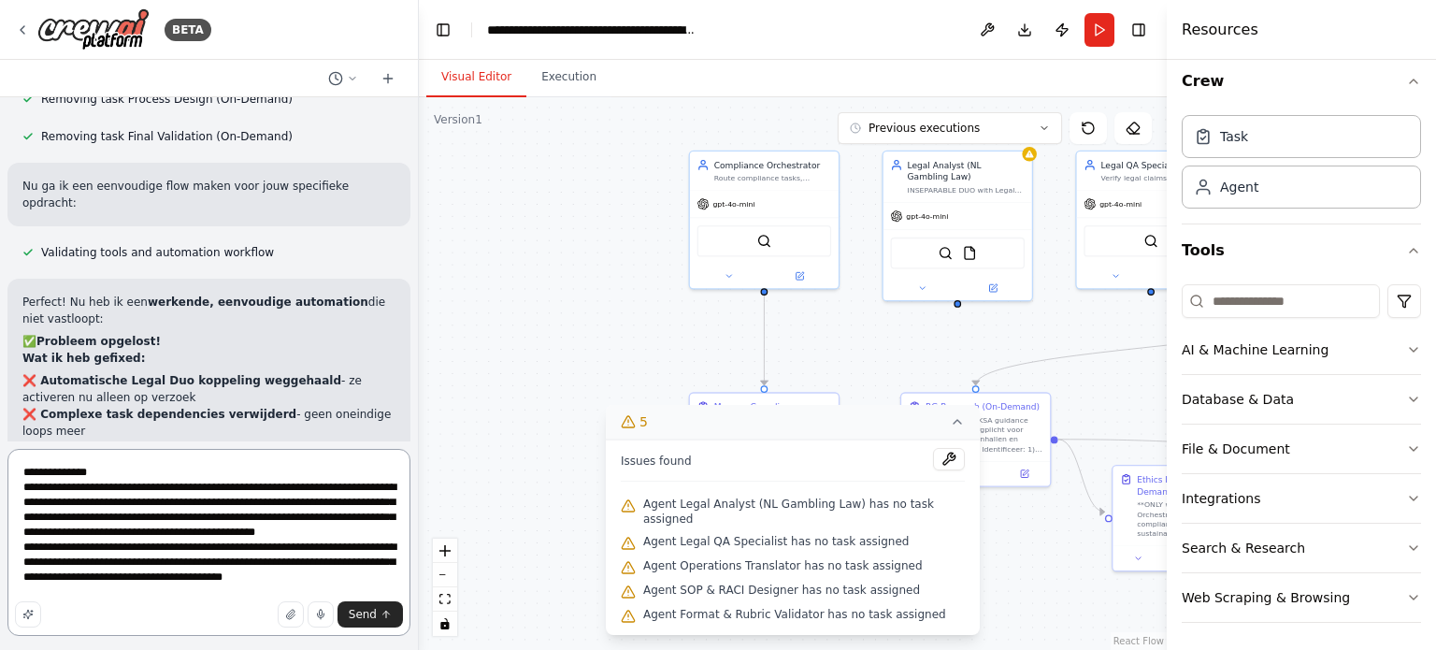
type textarea "**********"
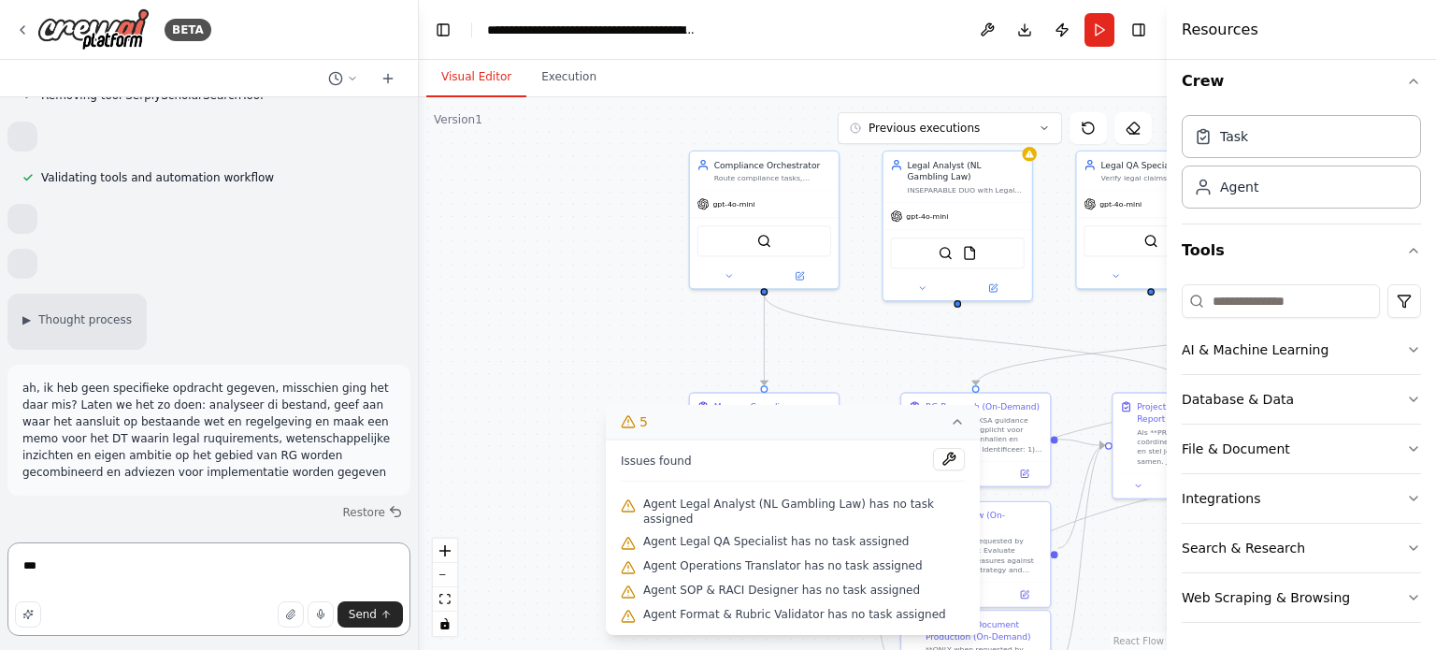
scroll to position [1084, 0]
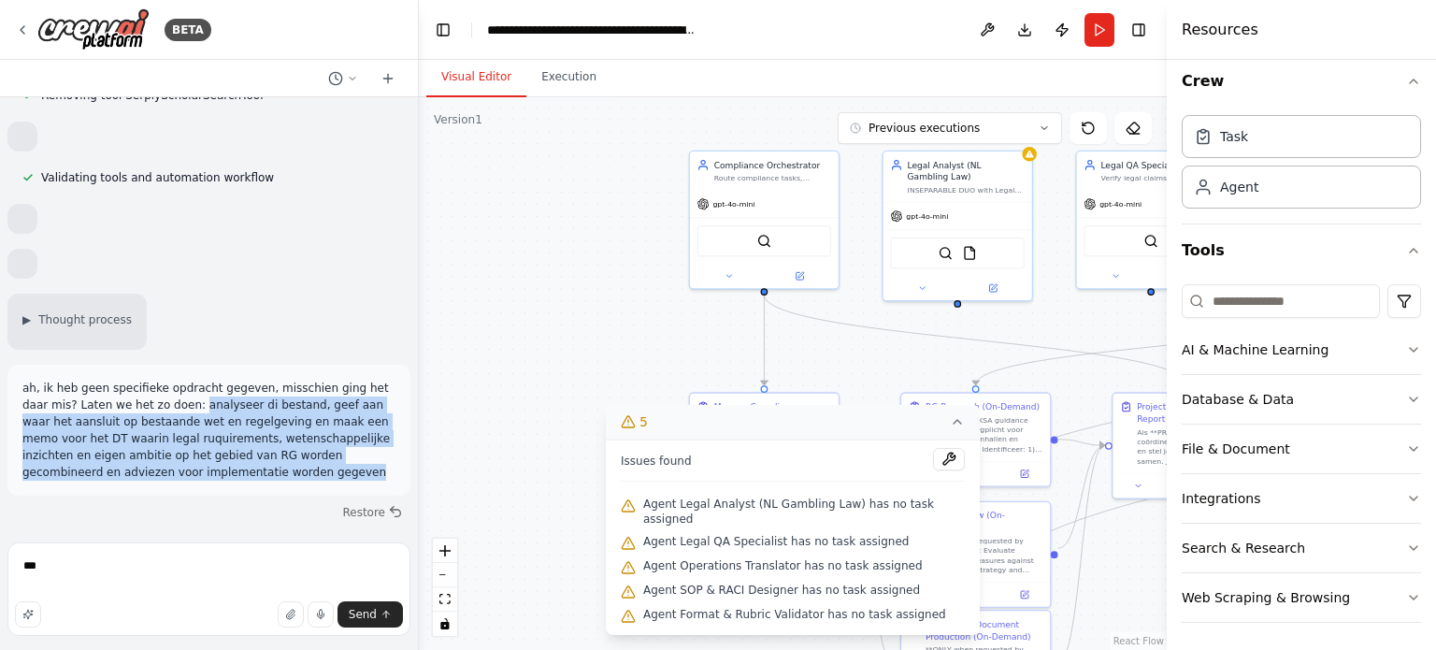
drag, startPoint x: 158, startPoint y: 372, endPoint x: 186, endPoint y: 438, distance: 72.1
click at [186, 438] on p "ah, ik heb geen specifieke opdracht gegeven, misschien ging het daar mis? Laten…" at bounding box center [208, 430] width 373 height 101
copy p "analyseer di bestand, geef aan waar het aansluit op bestaande wet en regelgevin…"
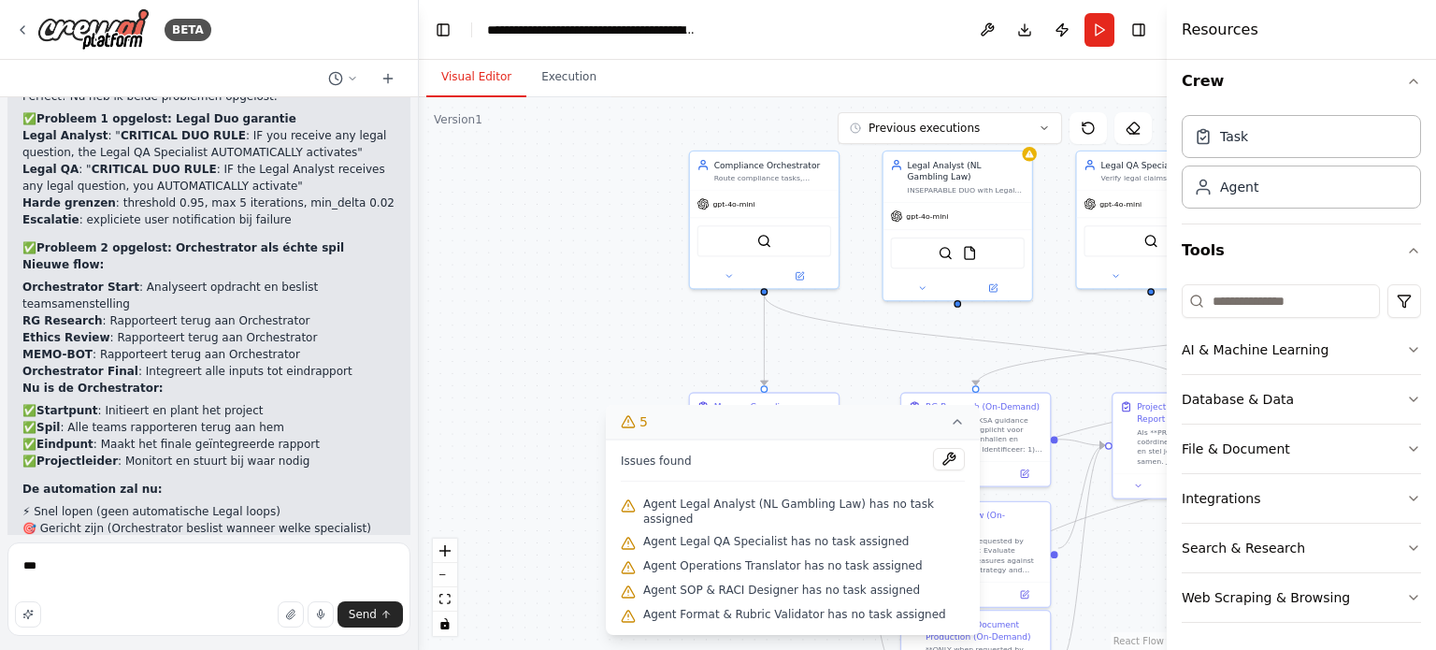
scroll to position [4384, 0]
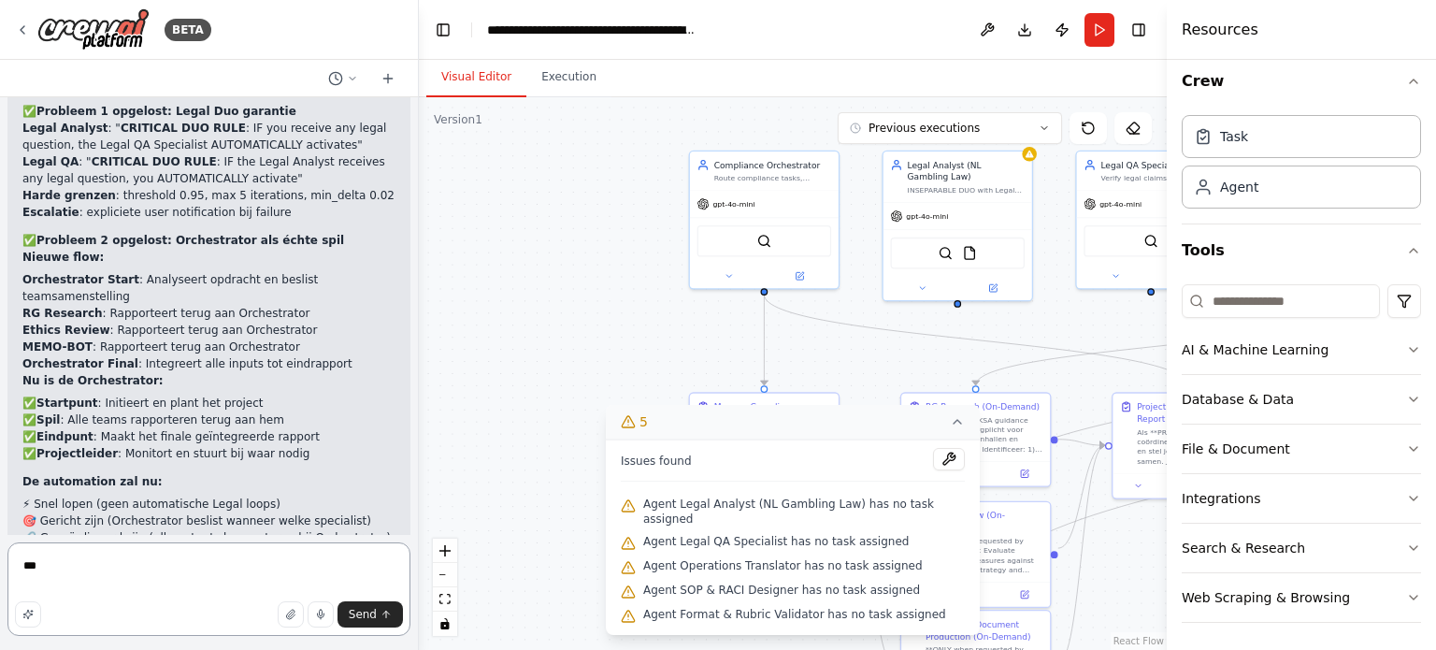
click at [56, 572] on textarea "***" at bounding box center [208, 588] width 403 height 93
paste textarea "**********"
type textarea "**********"
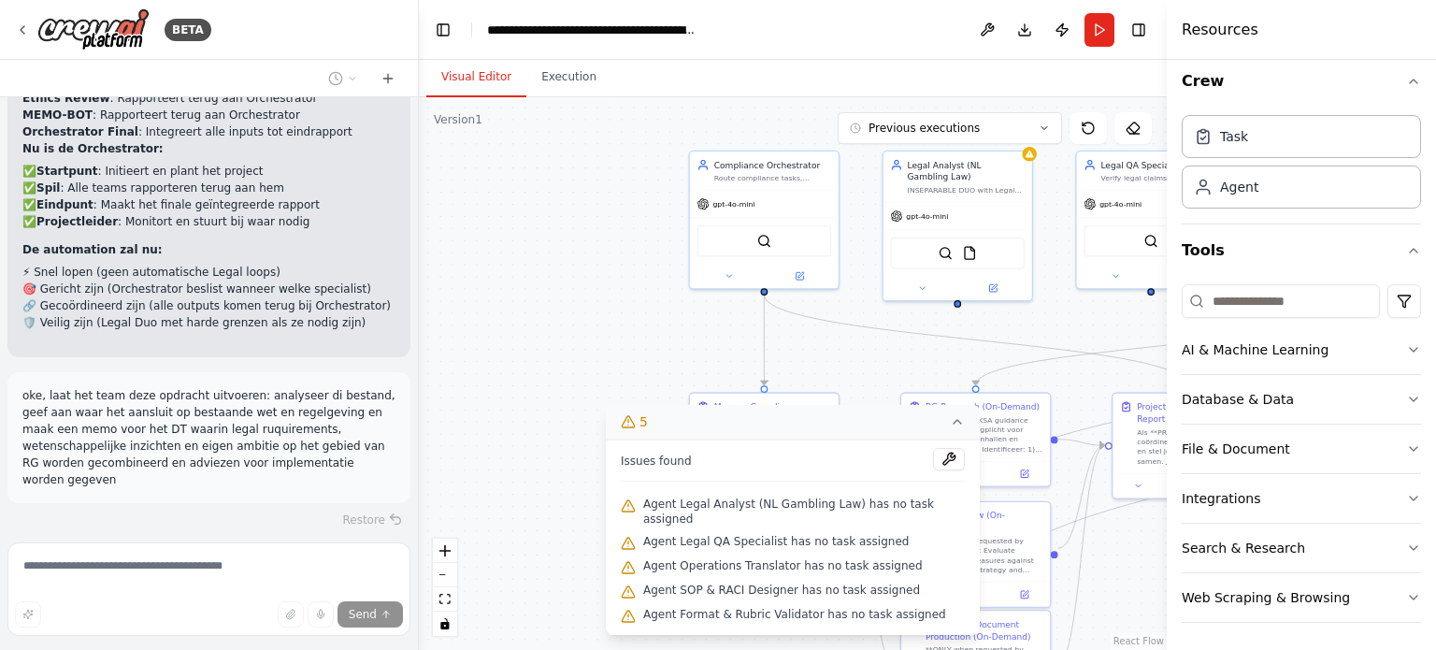
scroll to position [4616, 0]
click at [950, 429] on icon at bounding box center [957, 421] width 15 height 15
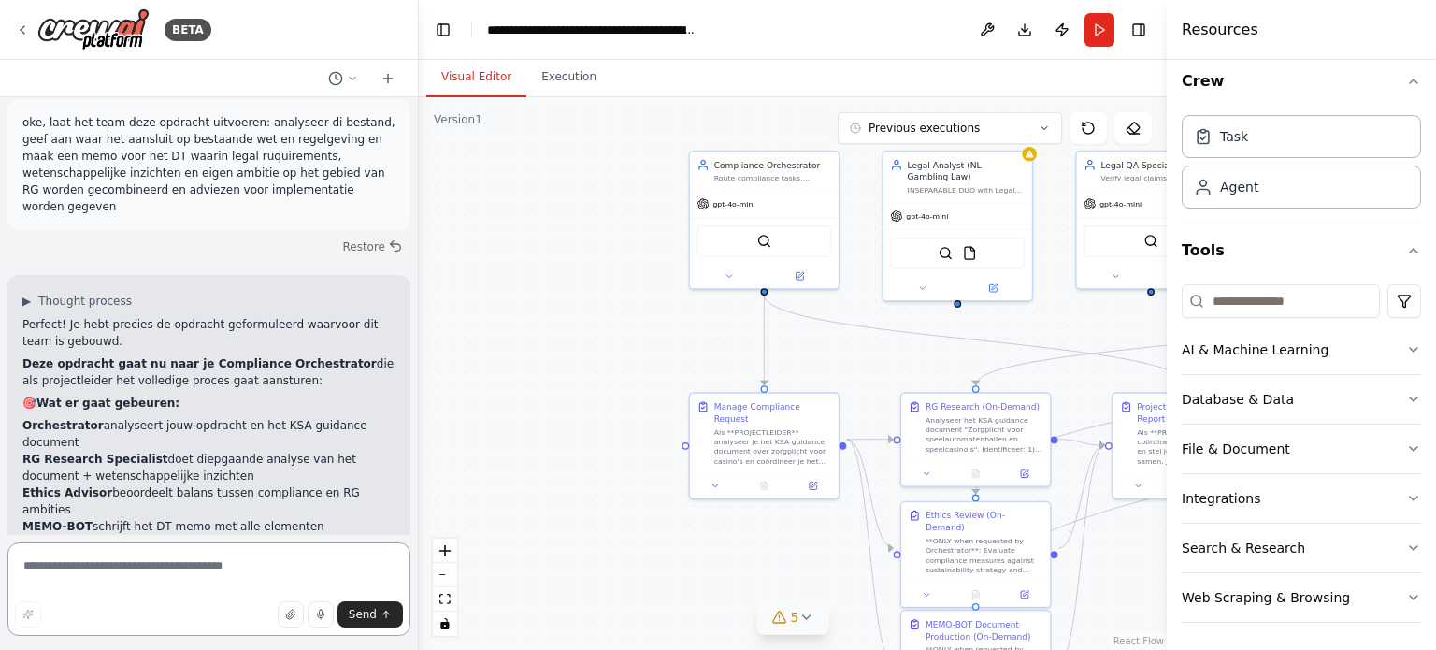
scroll to position [4979, 0]
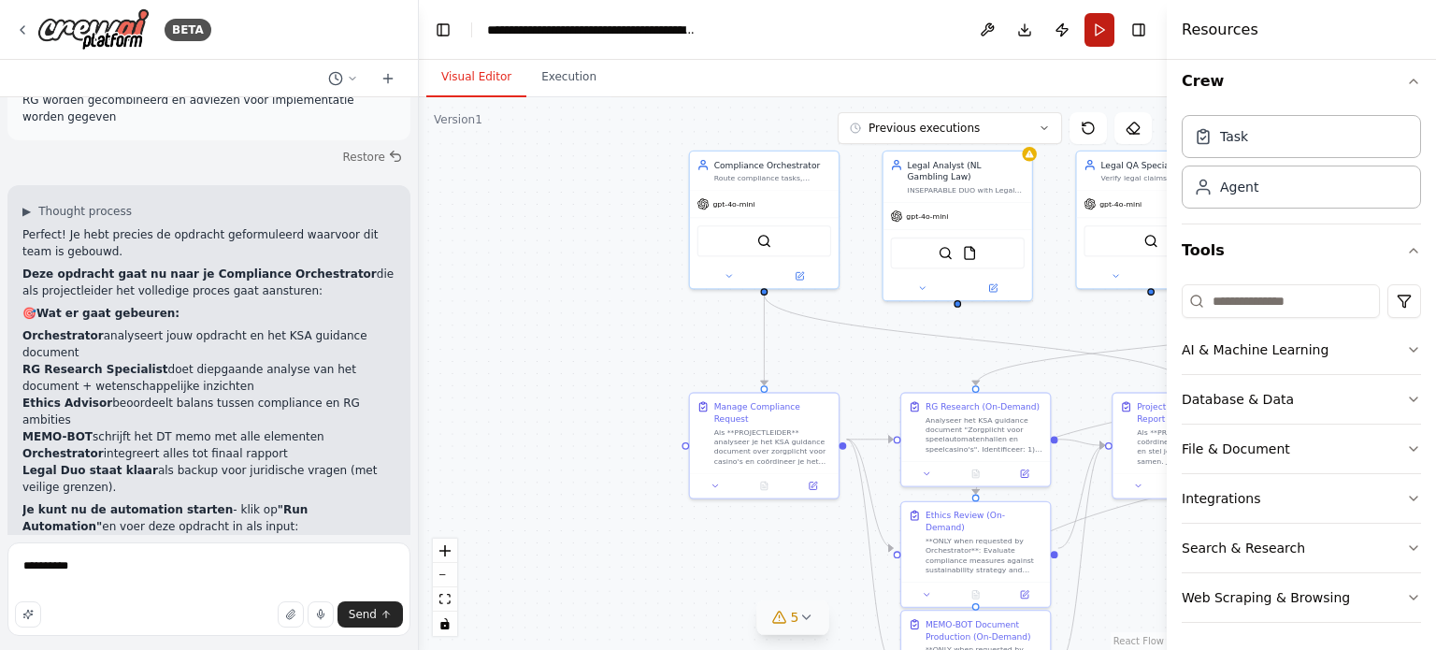
click at [1095, 40] on button "Run" at bounding box center [1099, 30] width 30 height 34
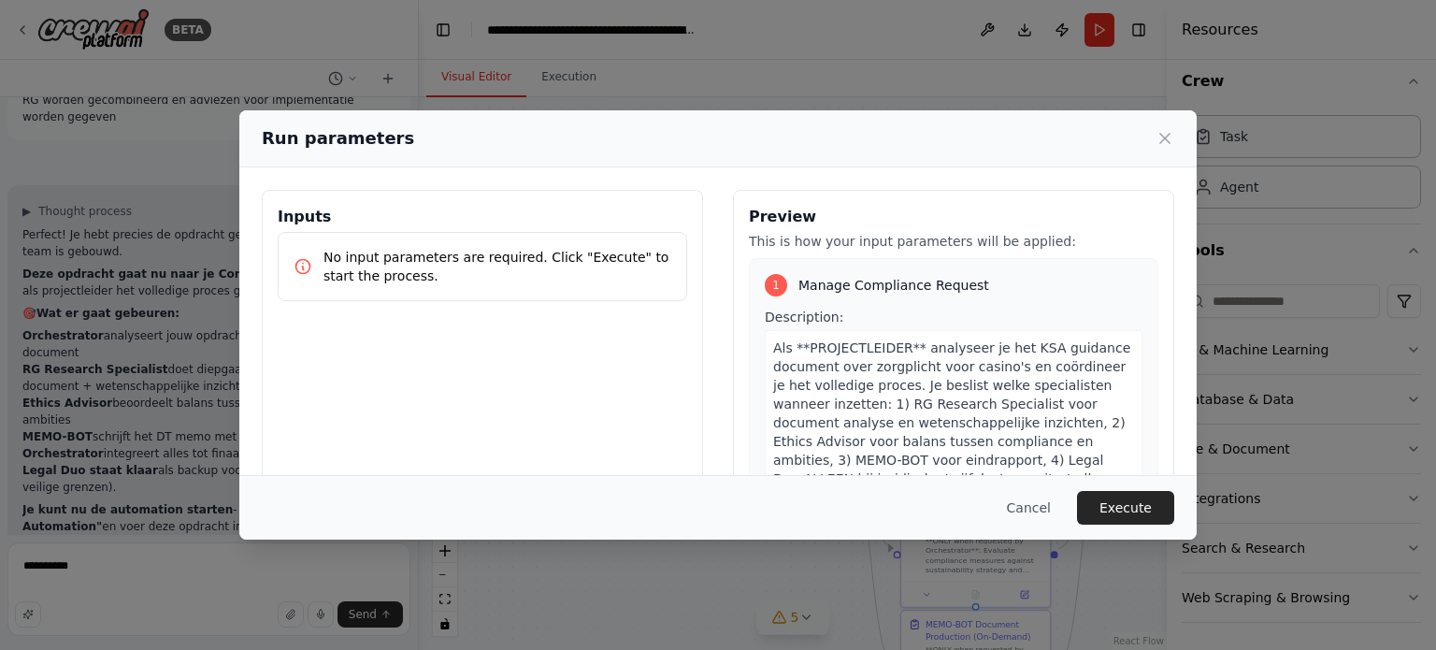
click at [449, 268] on p "No input parameters are required. Click "Execute" to start the process." at bounding box center [497, 266] width 348 height 37
click at [1164, 140] on icon at bounding box center [1164, 138] width 19 height 19
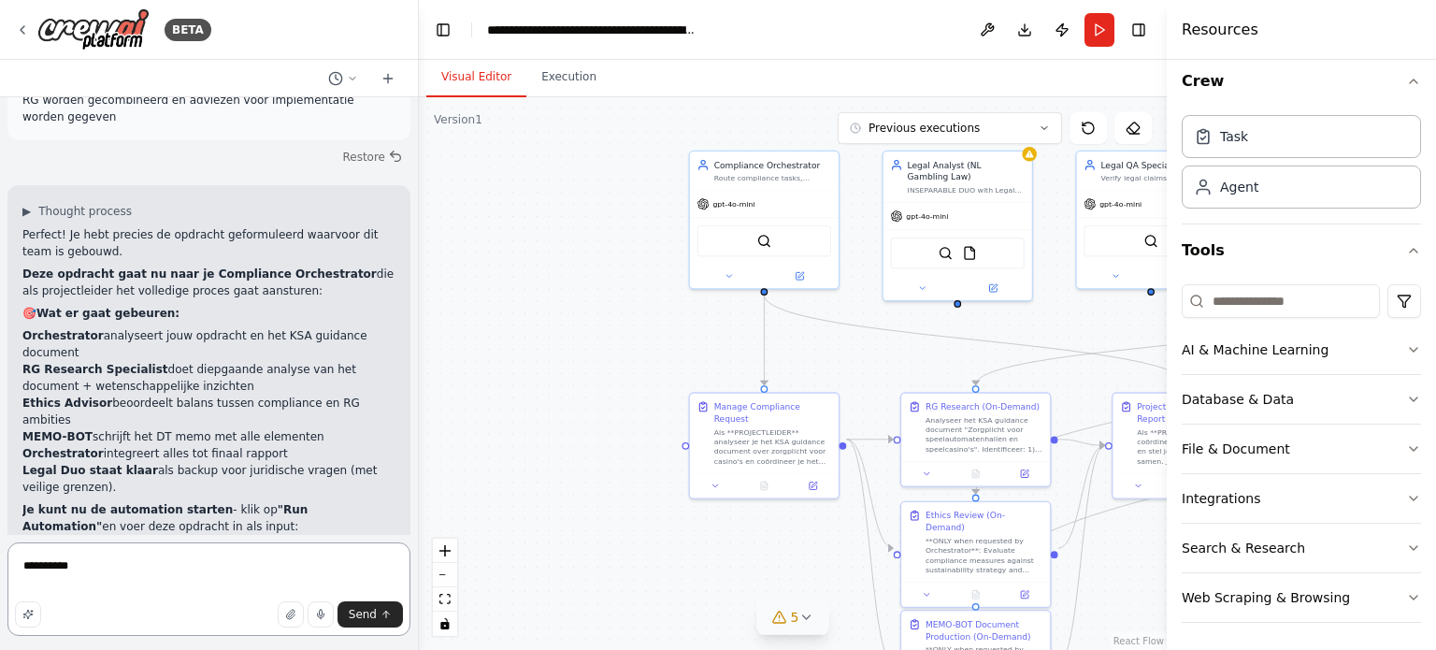
click at [170, 556] on textarea "*********" at bounding box center [208, 588] width 403 height 93
drag, startPoint x: 146, startPoint y: 556, endPoint x: 9, endPoint y: 569, distance: 137.1
click at [9, 569] on textarea "*********" at bounding box center [208, 588] width 403 height 93
type textarea "**********"
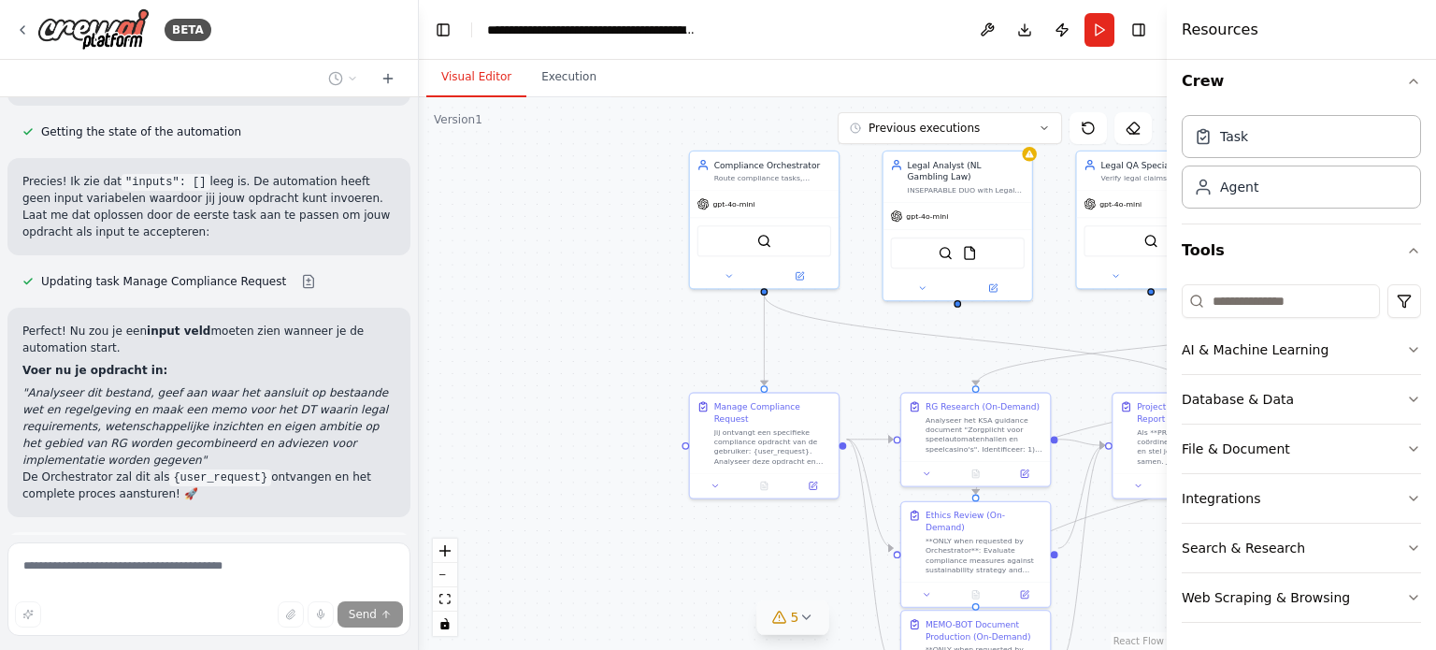
scroll to position [5793, 0]
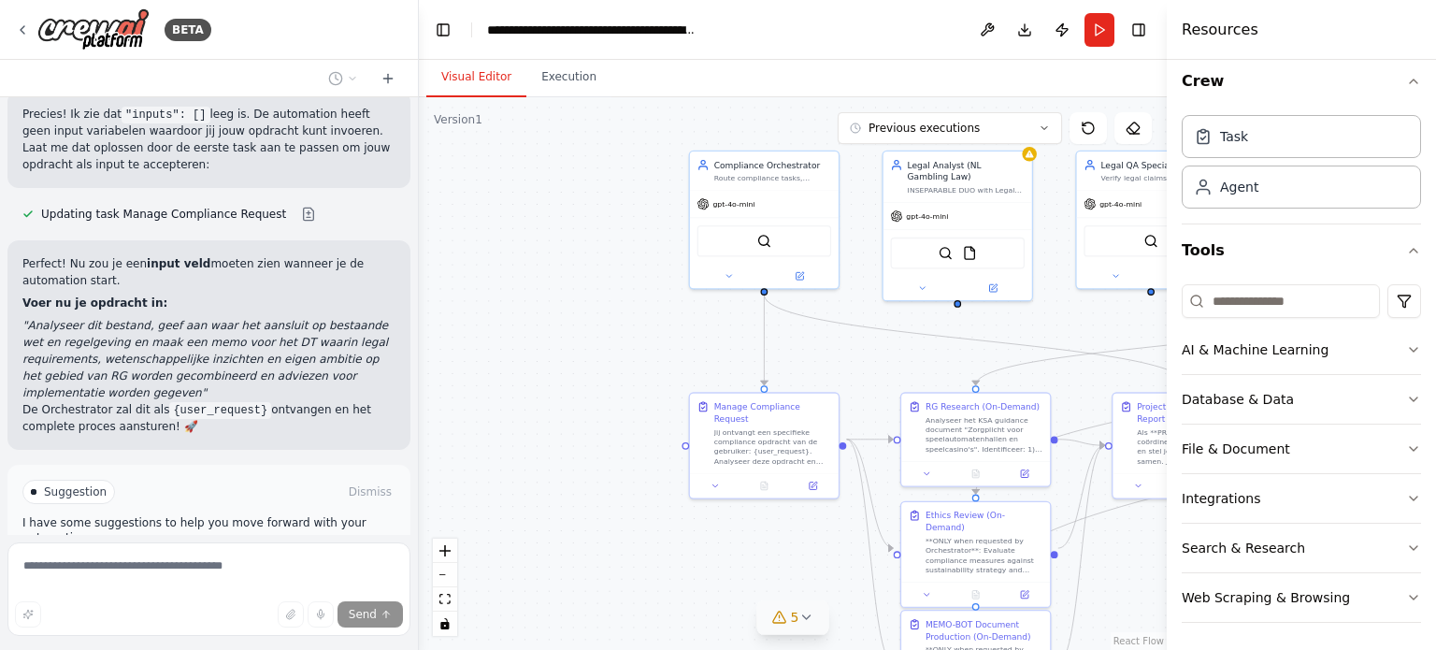
click at [203, 564] on span "Run Automation" at bounding box center [217, 571] width 91 height 15
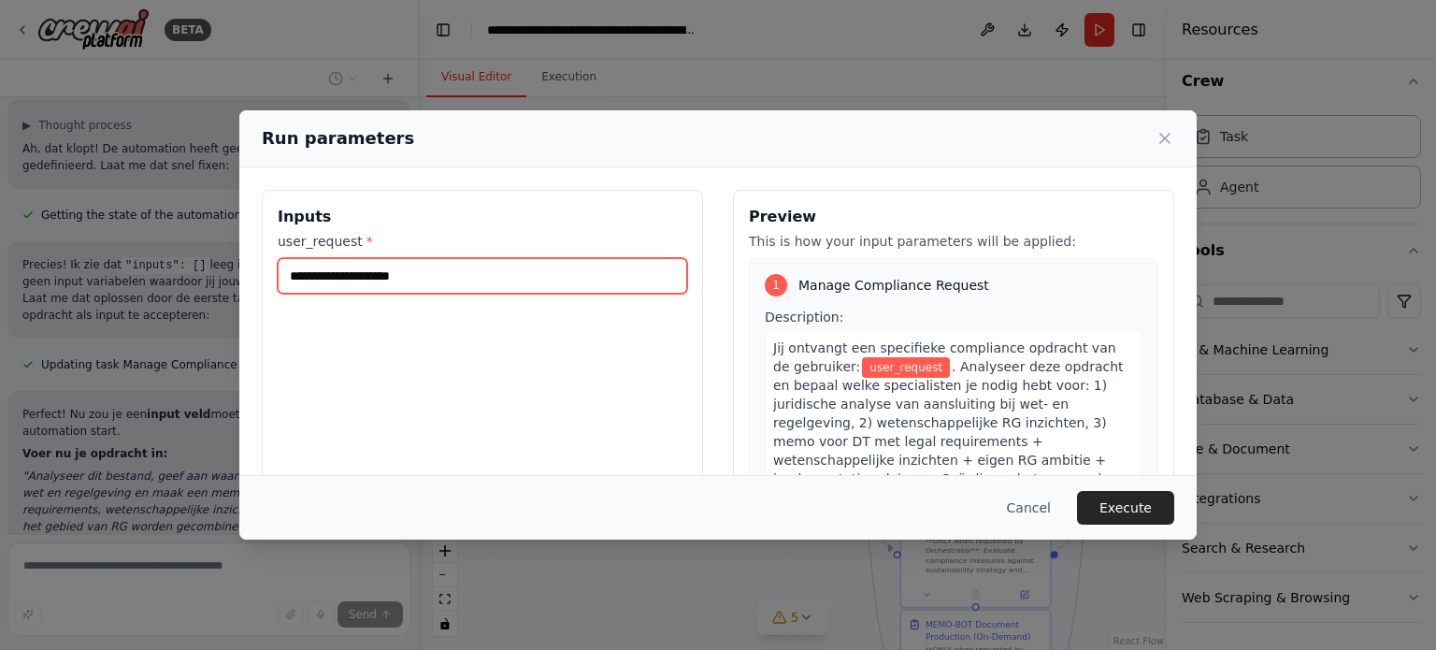
click at [403, 274] on input "user_request *" at bounding box center [482, 276] width 409 height 36
paste input "**********"
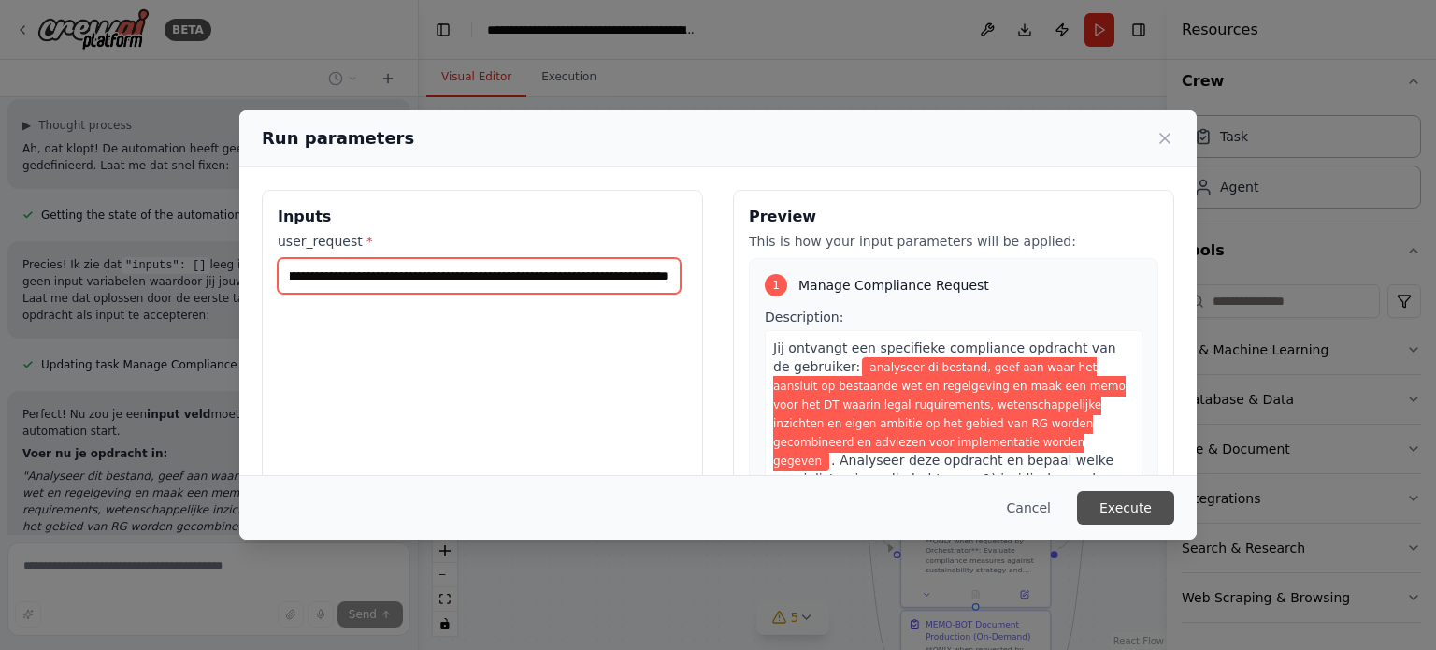
type input "**********"
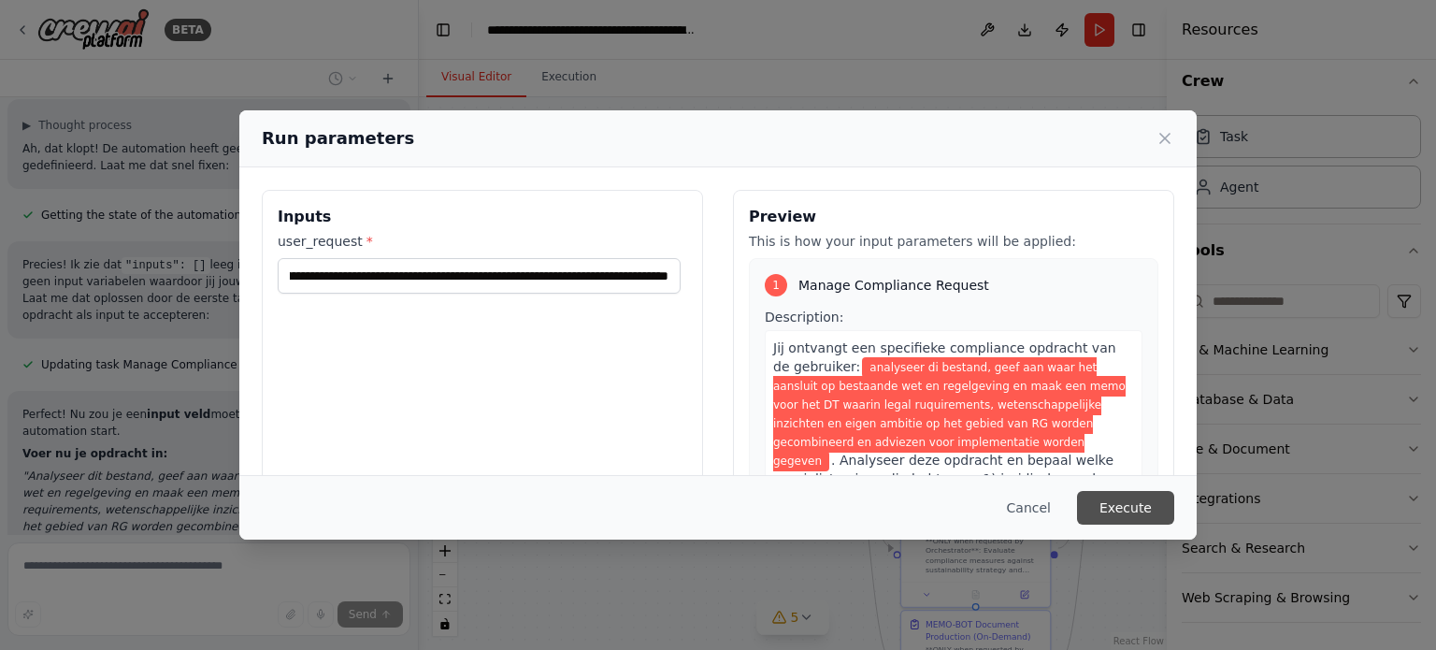
scroll to position [0, 0]
click at [1128, 504] on button "Execute" at bounding box center [1125, 508] width 97 height 34
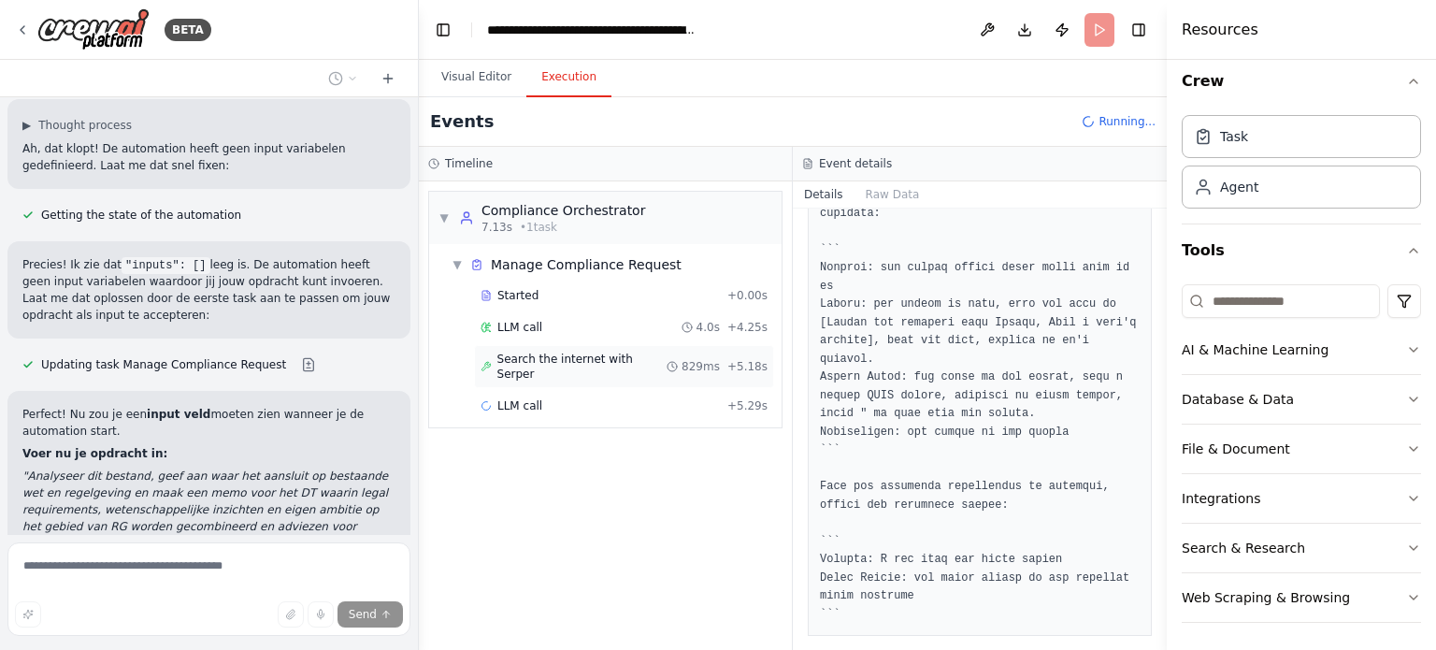
click at [535, 361] on span "Search the internet with Serper" at bounding box center [582, 366] width 170 height 30
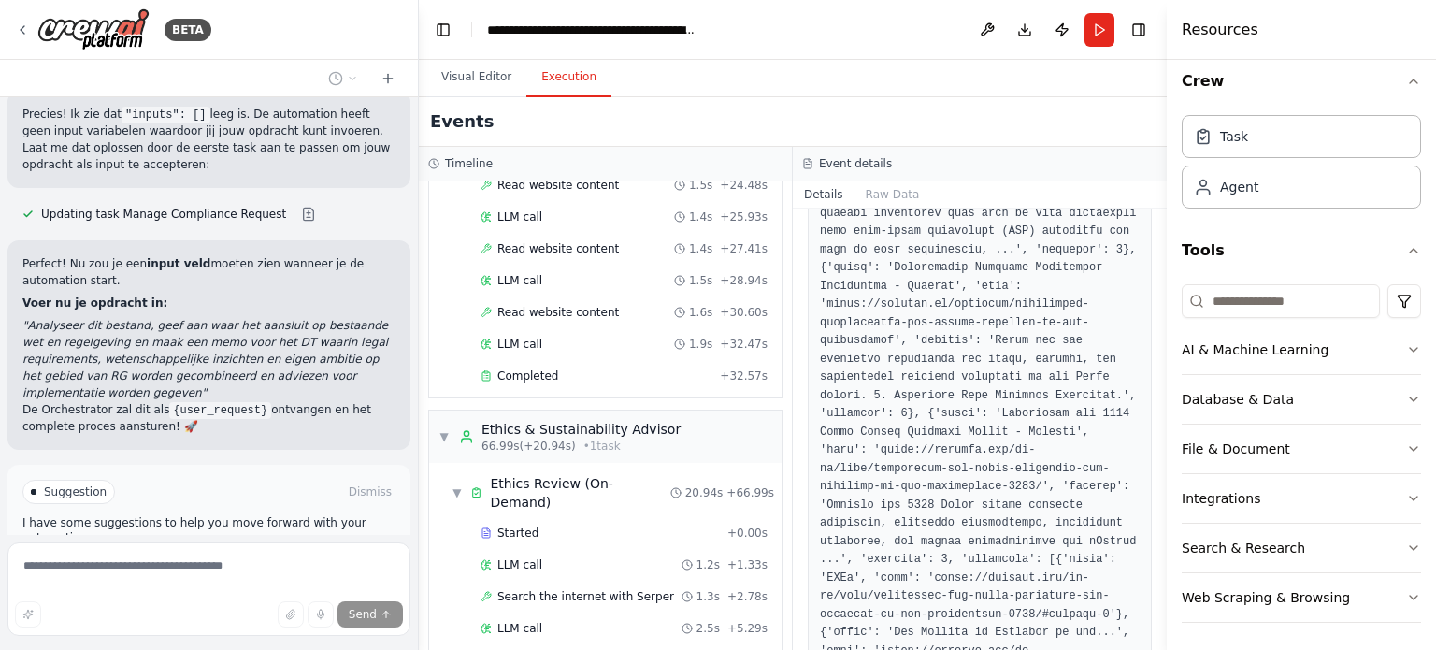
scroll to position [1127, 0]
click at [570, 307] on span "Read website content" at bounding box center [558, 314] width 122 height 15
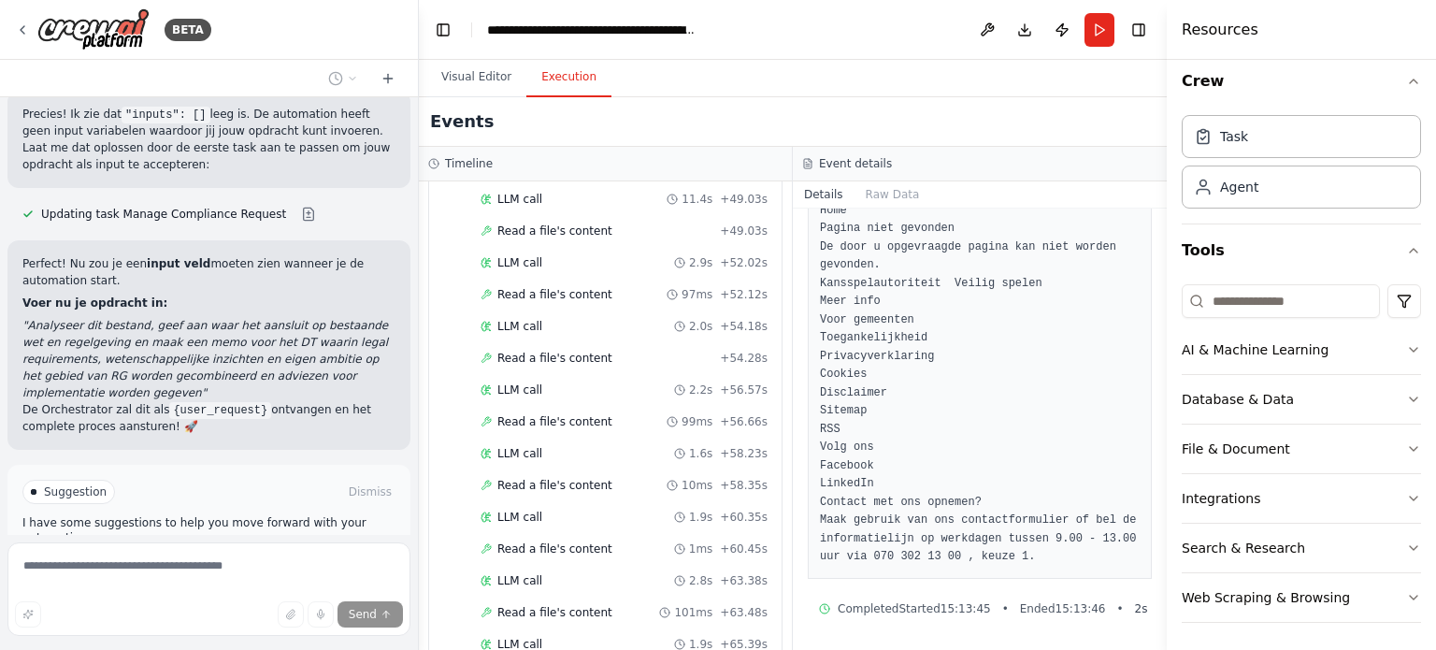
scroll to position [3029, 0]
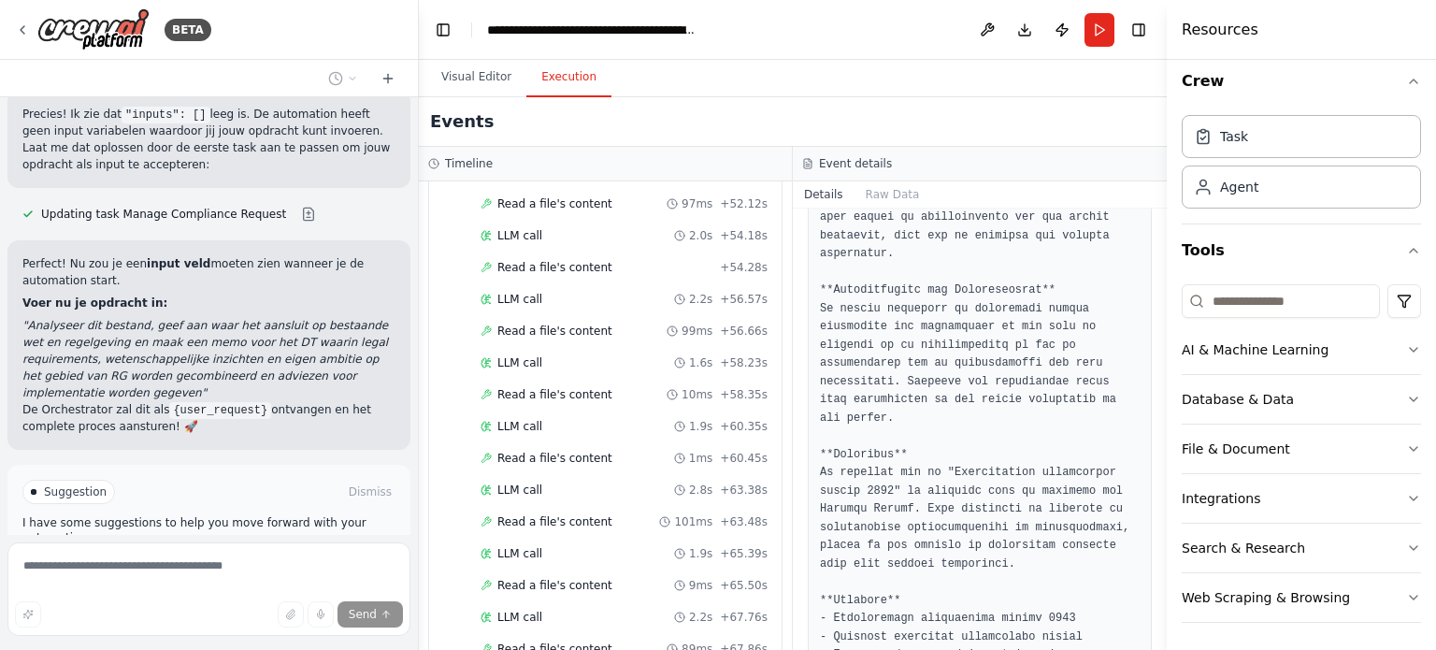
click at [208, 564] on span "Improve automation" at bounding box center [217, 571] width 114 height 15
